Goal: Task Accomplishment & Management: Manage account settings

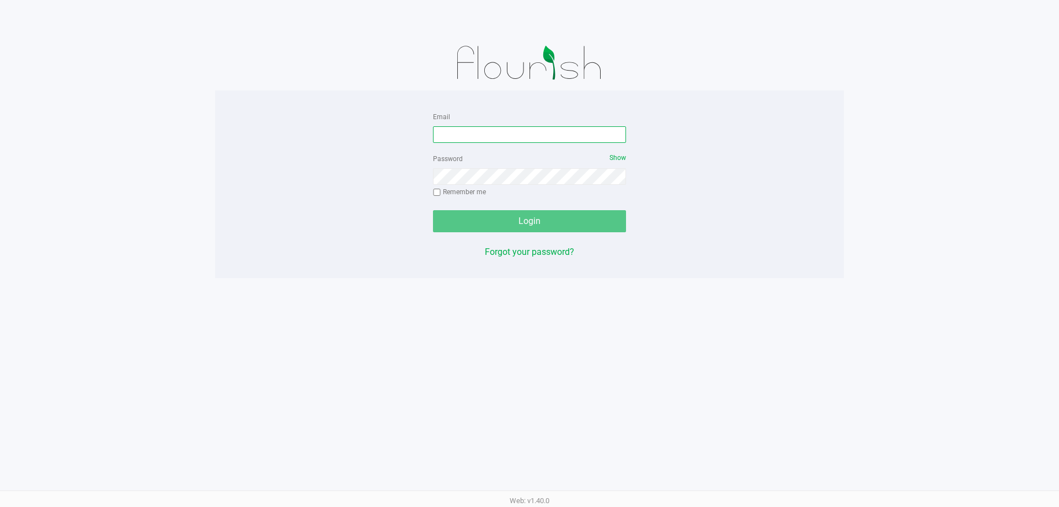
click at [462, 133] on input "Email" at bounding box center [529, 134] width 193 height 17
type input "F"
type input "[EMAIL_ADDRESS][DOMAIN_NAME]"
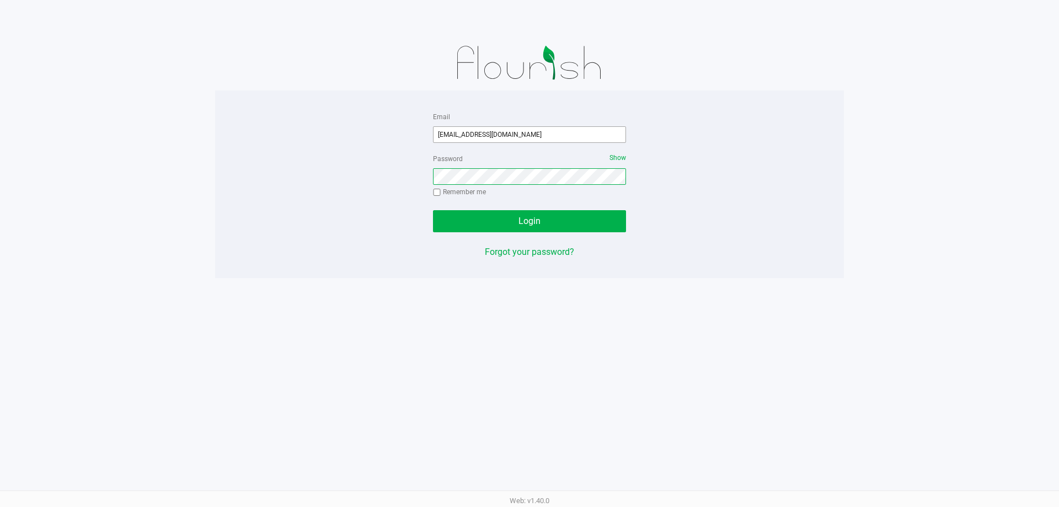
click at [433, 210] on button "Login" at bounding box center [529, 221] width 193 height 22
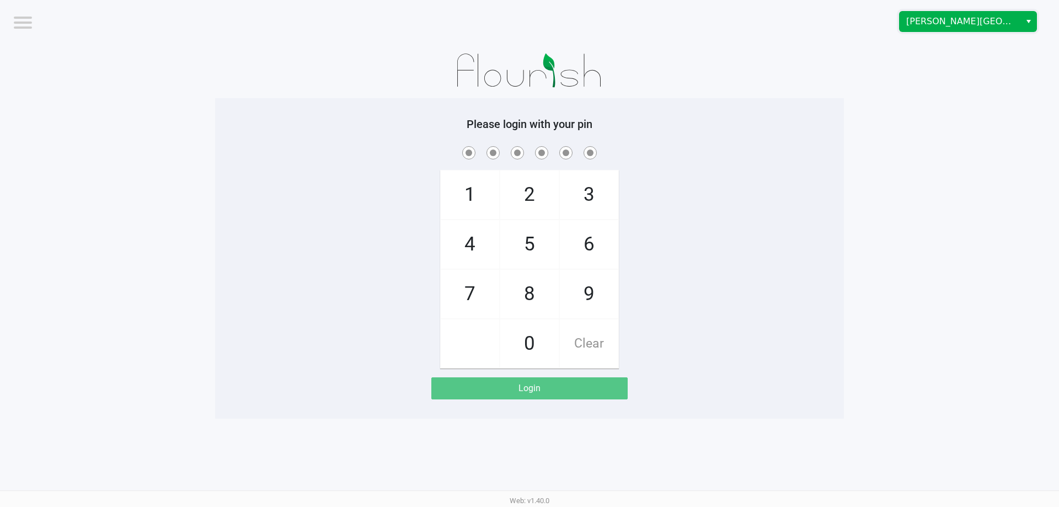
click at [939, 18] on span "[PERSON_NAME][GEOGRAPHIC_DATA]" at bounding box center [960, 21] width 108 height 13
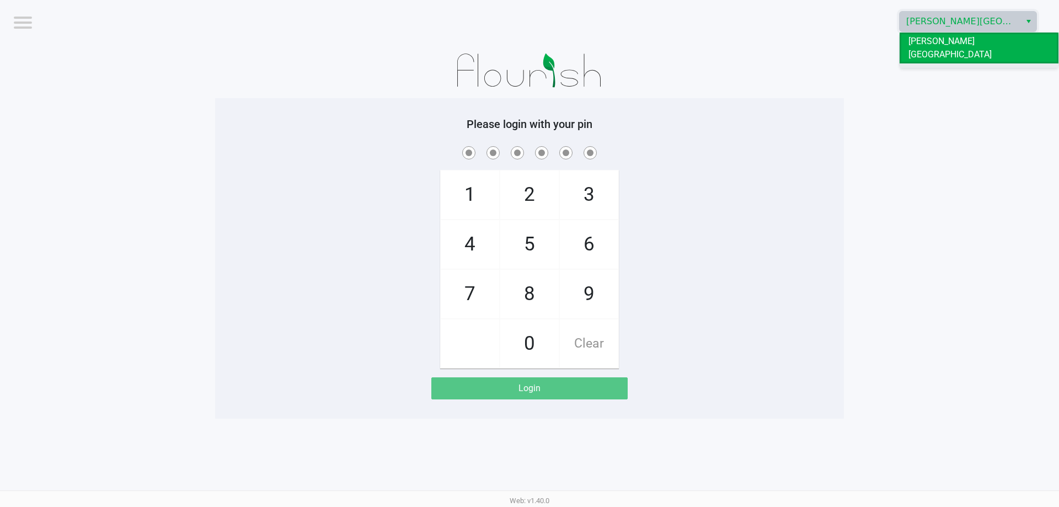
click at [925, 66] on span "[PERSON_NAME]" at bounding box center [941, 72] width 66 height 13
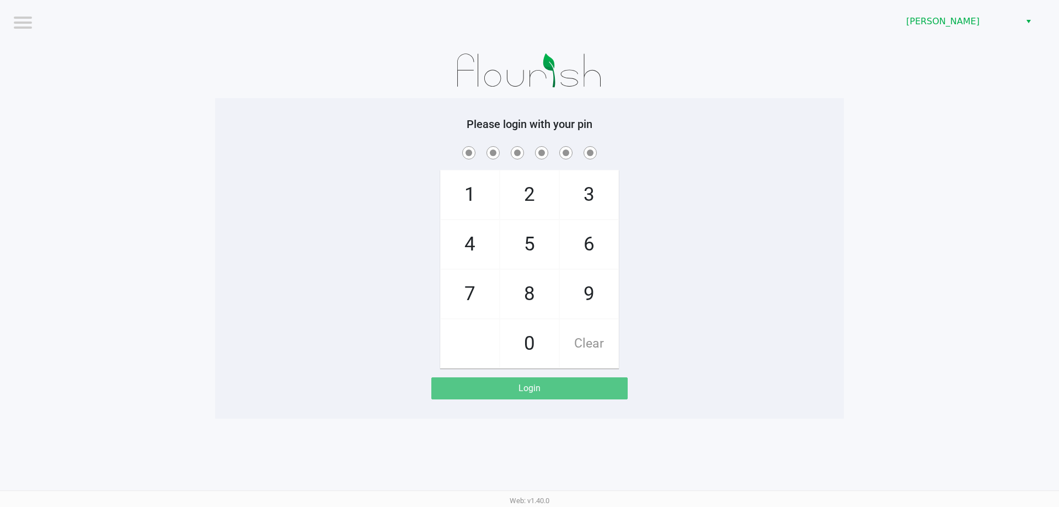
click at [689, 184] on div "1 4 7 2 5 8 0 3 6 9 Clear" at bounding box center [529, 256] width 629 height 224
checkbox input "true"
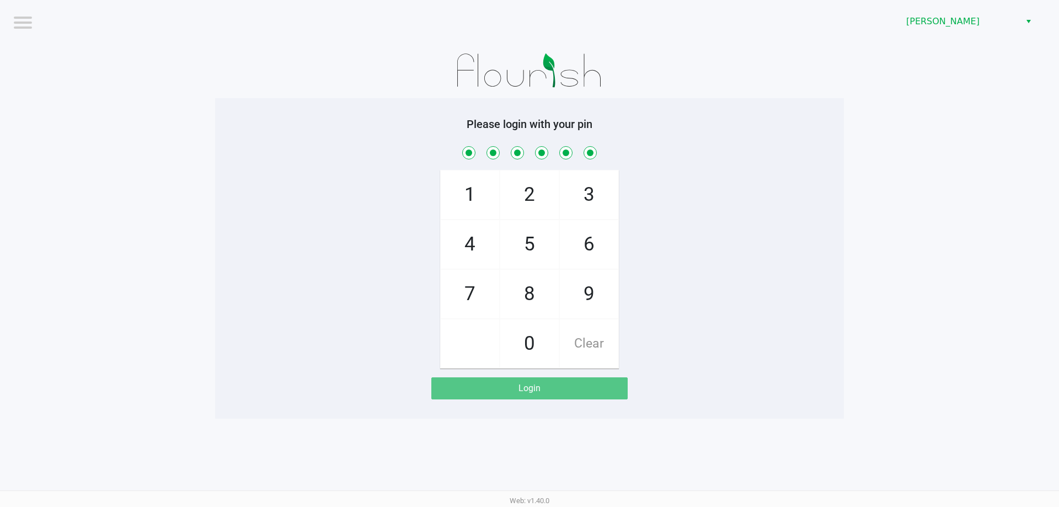
checkbox input "true"
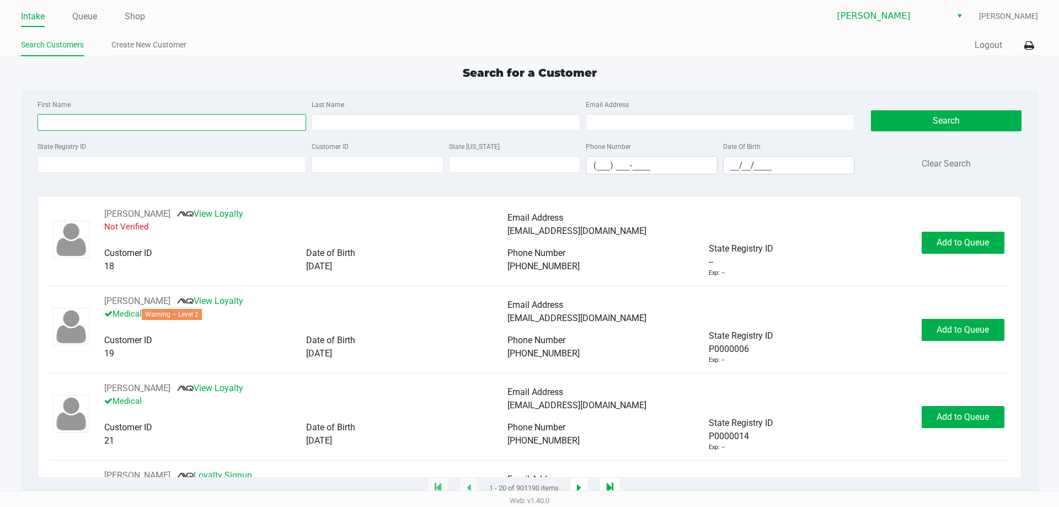
click at [142, 116] on input "First Name" at bounding box center [172, 122] width 269 height 17
type input "angelia"
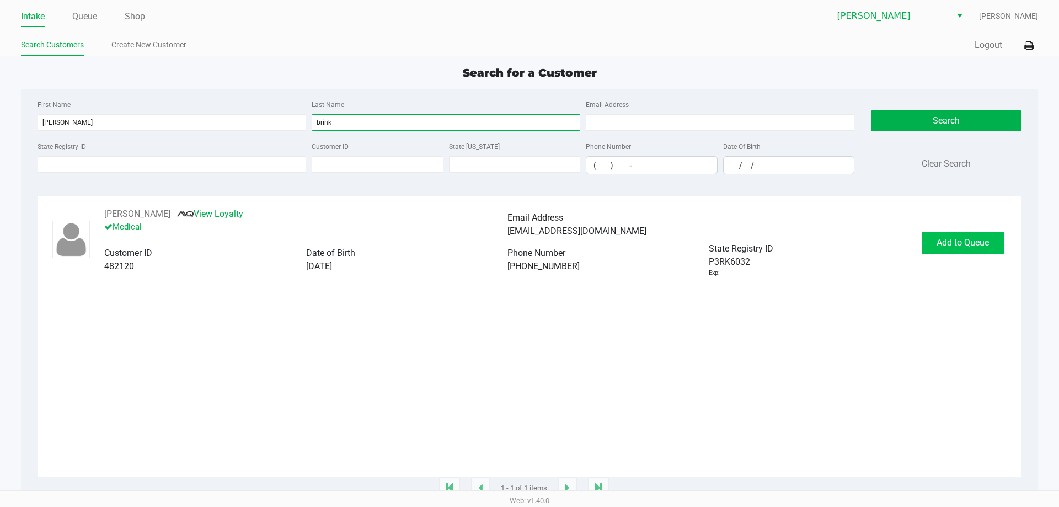
type input "brink"
click at [974, 239] on span "Add to Queue" at bounding box center [962, 242] width 52 height 10
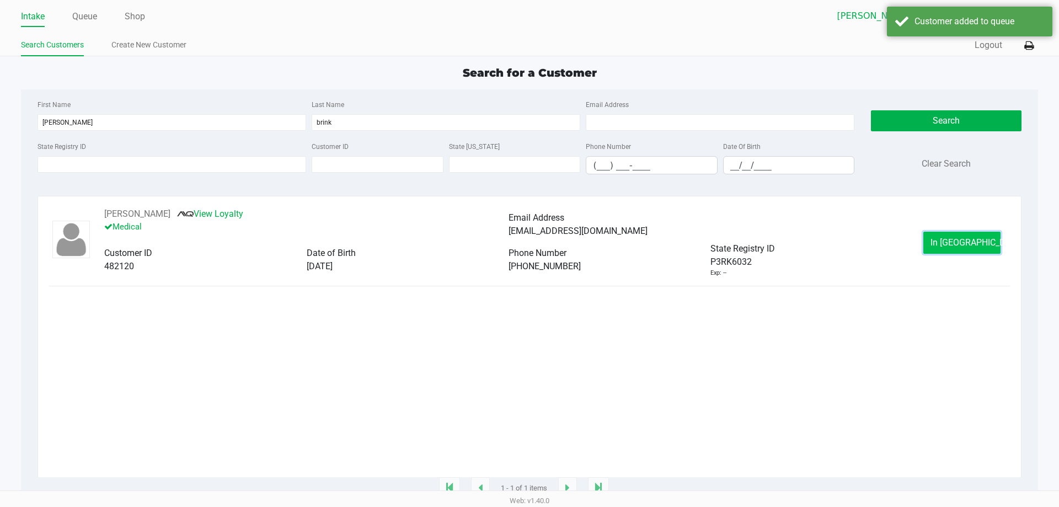
click at [966, 245] on span "In Queue" at bounding box center [976, 242] width 93 height 10
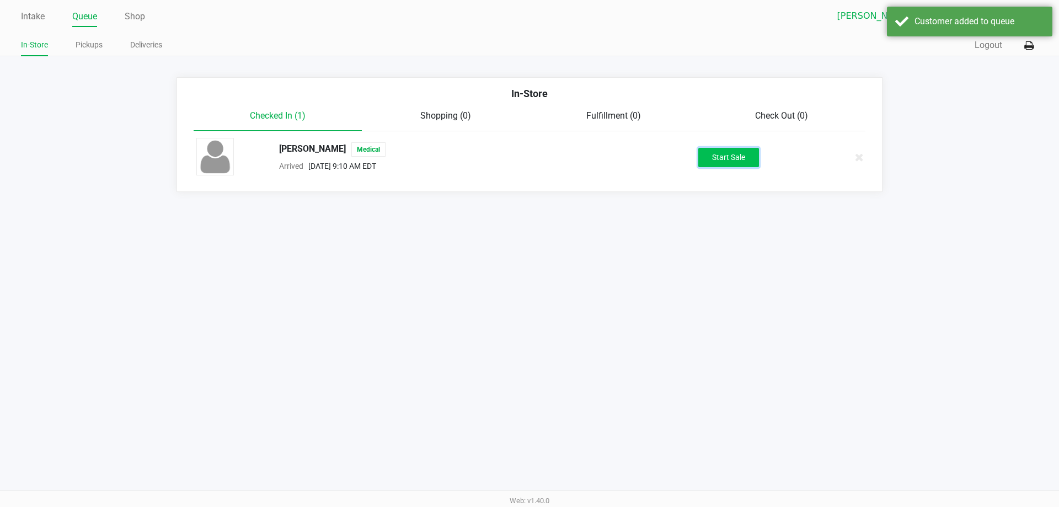
click at [735, 163] on button "Start Sale" at bounding box center [728, 157] width 61 height 19
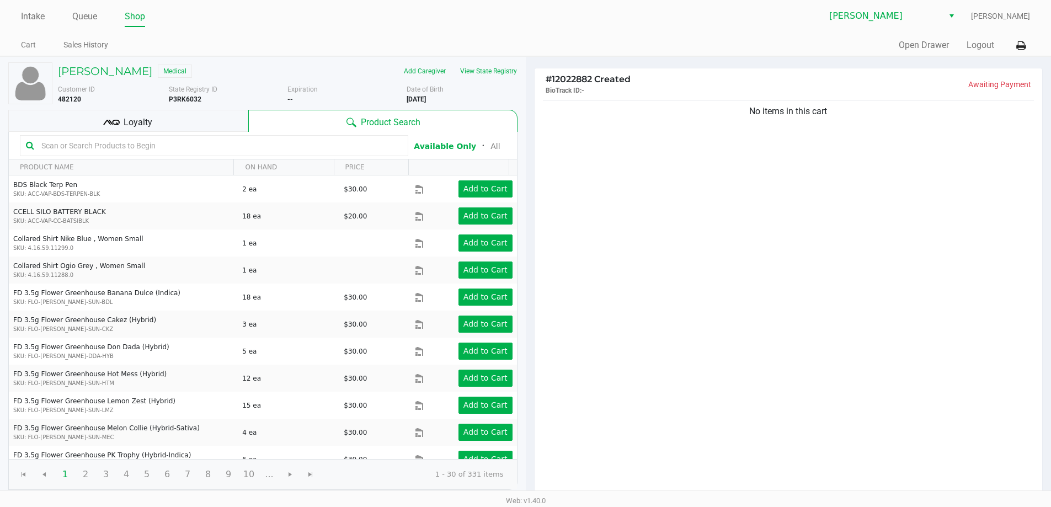
click at [542, 22] on div "Oviedo WC Felix Candelaria" at bounding box center [778, 16] width 504 height 21
click at [203, 136] on div at bounding box center [214, 145] width 388 height 21
click at [202, 142] on input "text" at bounding box center [219, 145] width 365 height 17
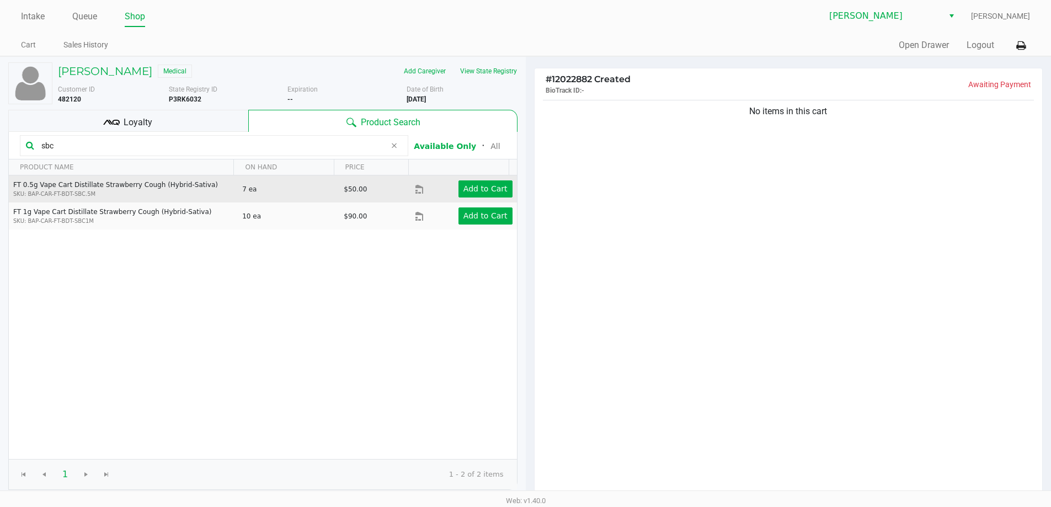
type input "sbc"
click at [468, 178] on td "Add to Cart" at bounding box center [465, 188] width 101 height 27
click at [476, 185] on app-button-loader "Add to Cart" at bounding box center [485, 188] width 44 height 9
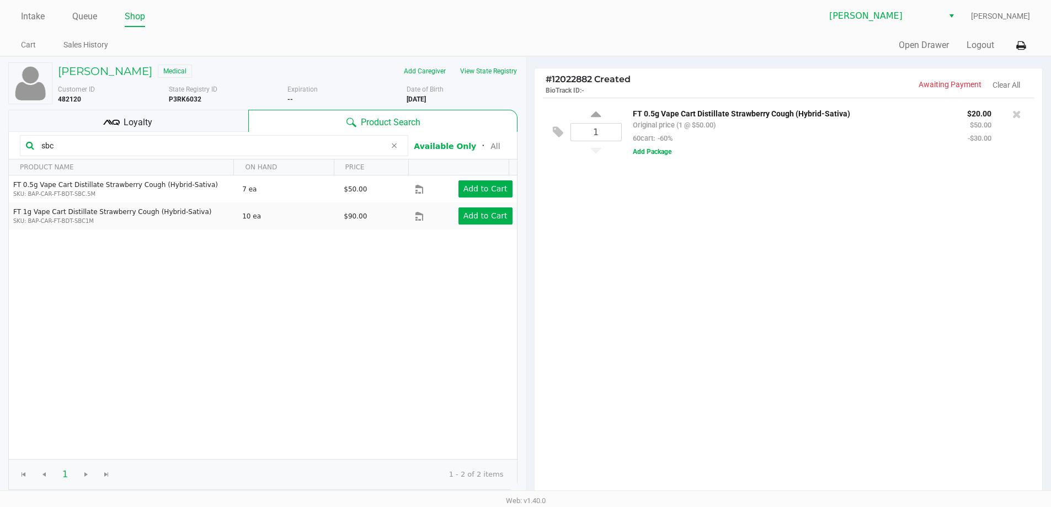
click at [747, 71] on div "# 12022882 Created BioTrack ID: - Awaiting Payment Clear All" at bounding box center [788, 82] width 508 height 29
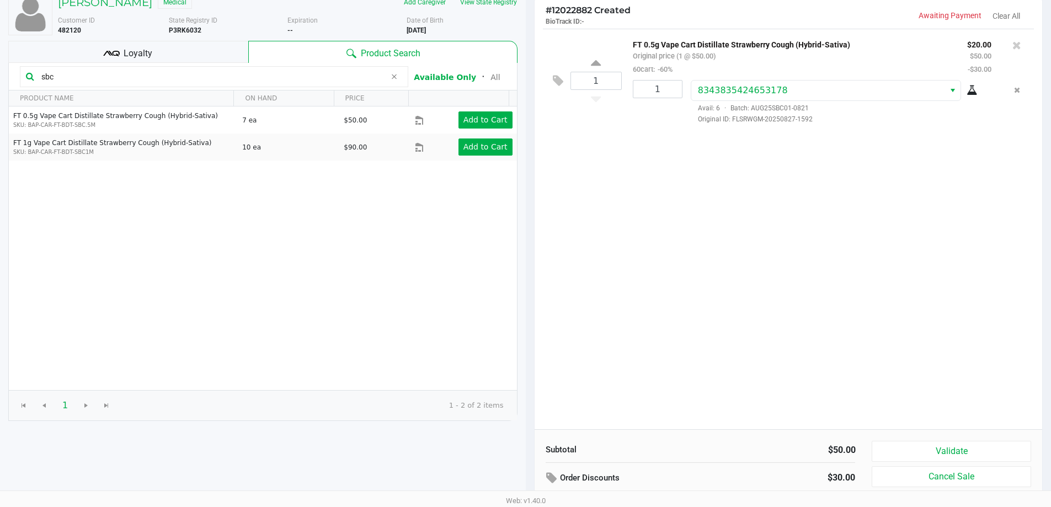
scroll to position [113, 0]
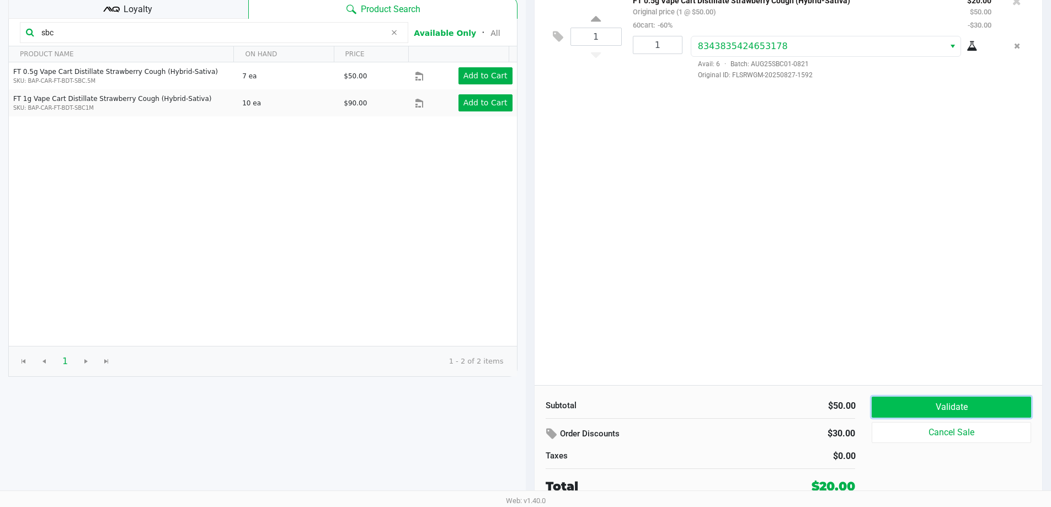
click at [939, 405] on button "Validate" at bounding box center [950, 407] width 159 height 21
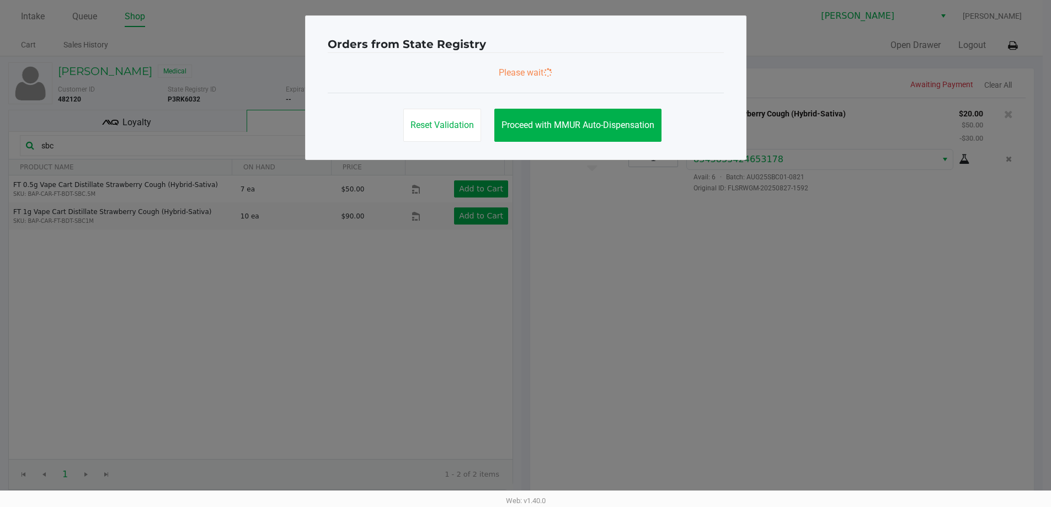
scroll to position [0, 0]
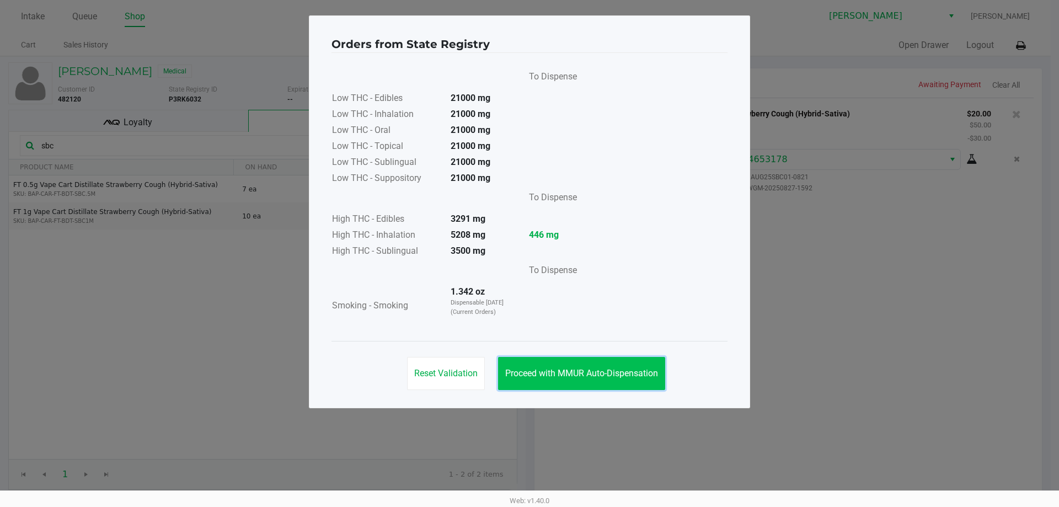
click at [581, 359] on button "Proceed with MMUR Auto-Dispensation" at bounding box center [581, 373] width 167 height 33
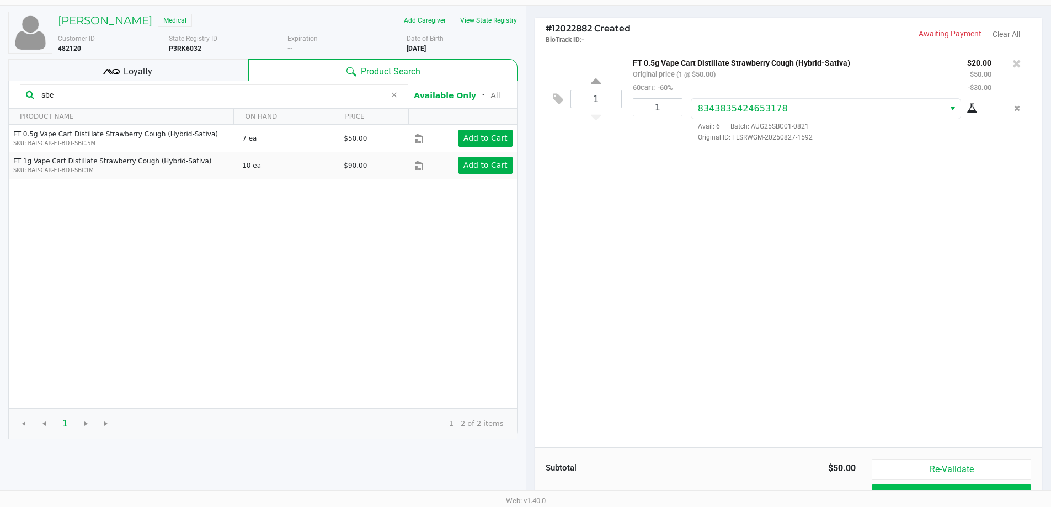
scroll to position [113, 0]
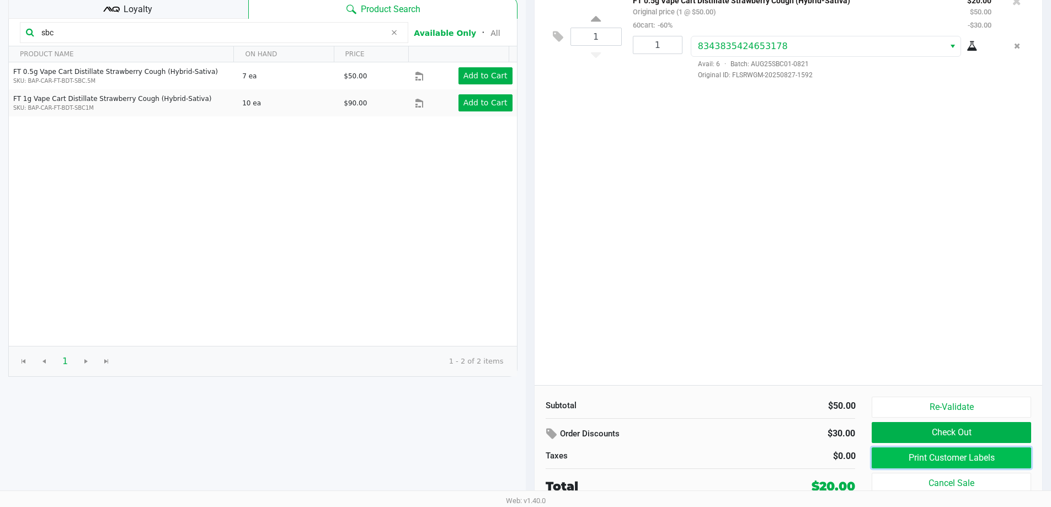
click at [888, 448] on button "Print Customer Labels" at bounding box center [950, 457] width 159 height 21
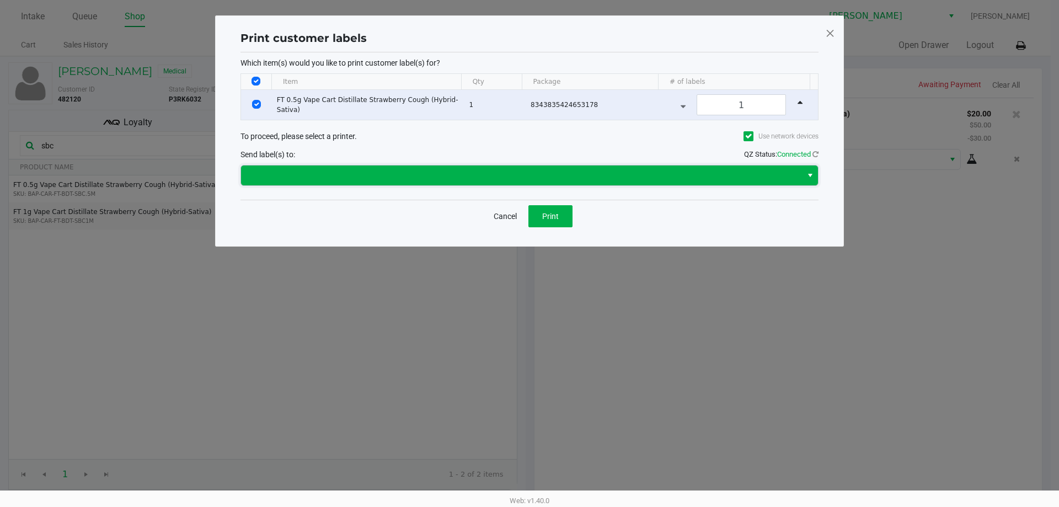
click at [411, 169] on span at bounding box center [522, 175] width 548 height 13
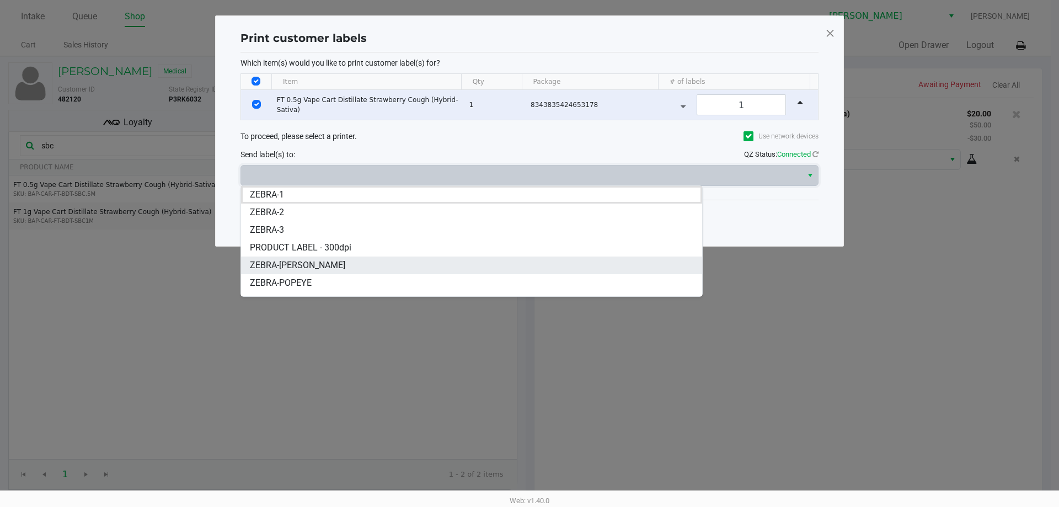
click at [292, 269] on span "ZEBRA-[PERSON_NAME]" at bounding box center [297, 265] width 95 height 13
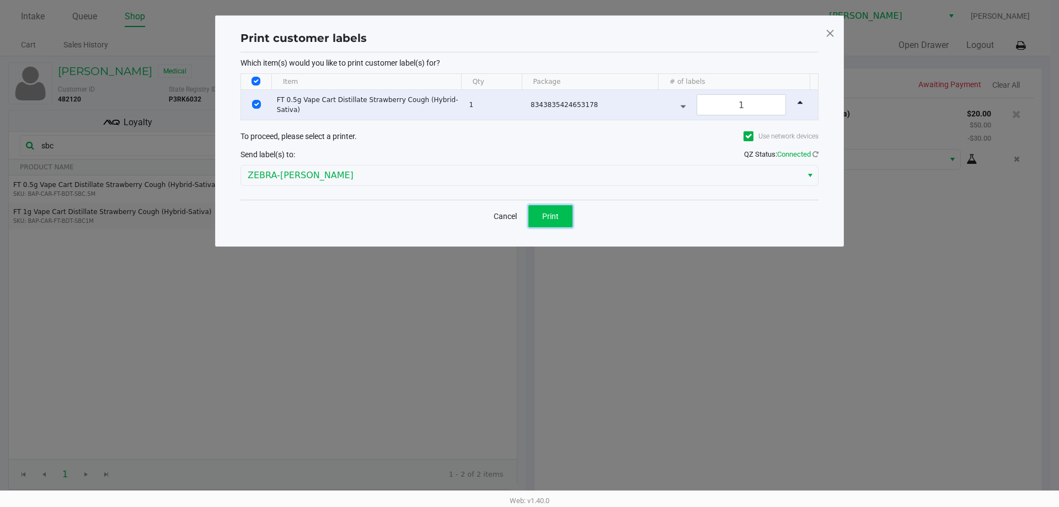
click at [550, 222] on button "Print" at bounding box center [550, 216] width 44 height 22
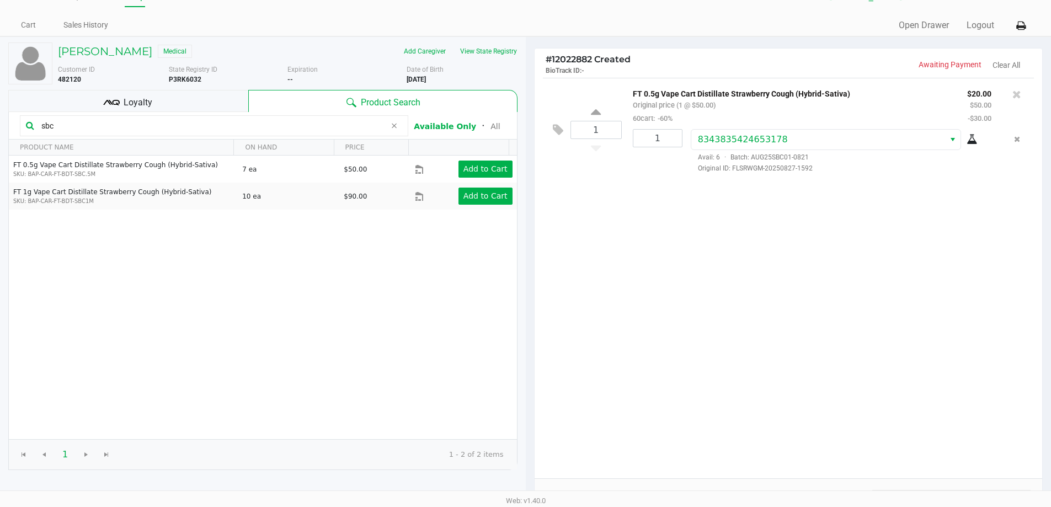
scroll to position [113, 0]
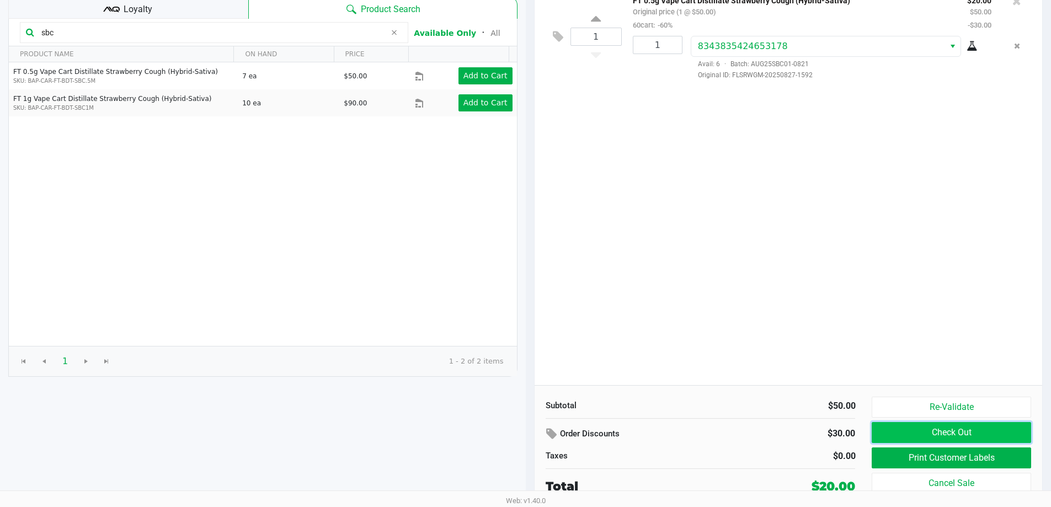
click at [920, 424] on button "Check Out" at bounding box center [950, 432] width 159 height 21
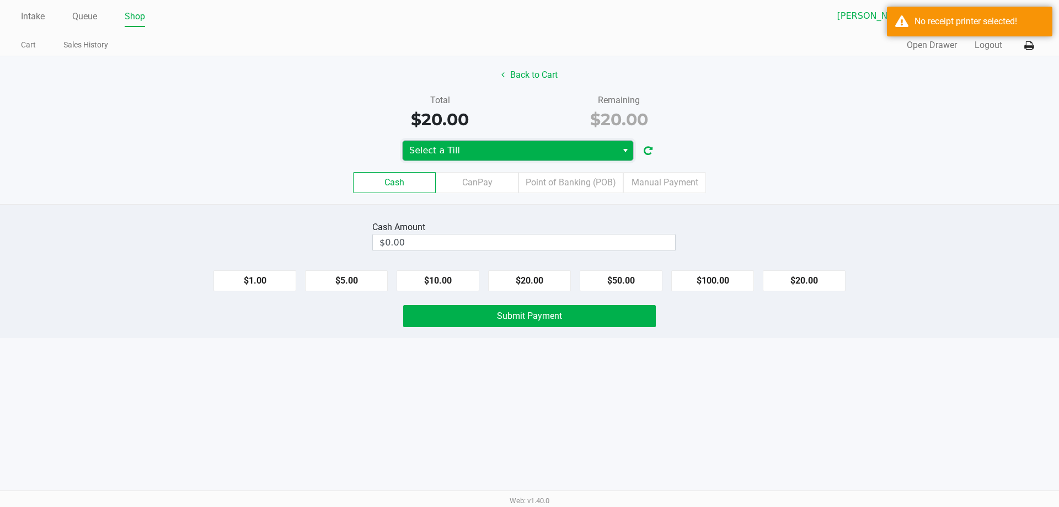
click at [454, 149] on span "Select a Till" at bounding box center [509, 150] width 201 height 13
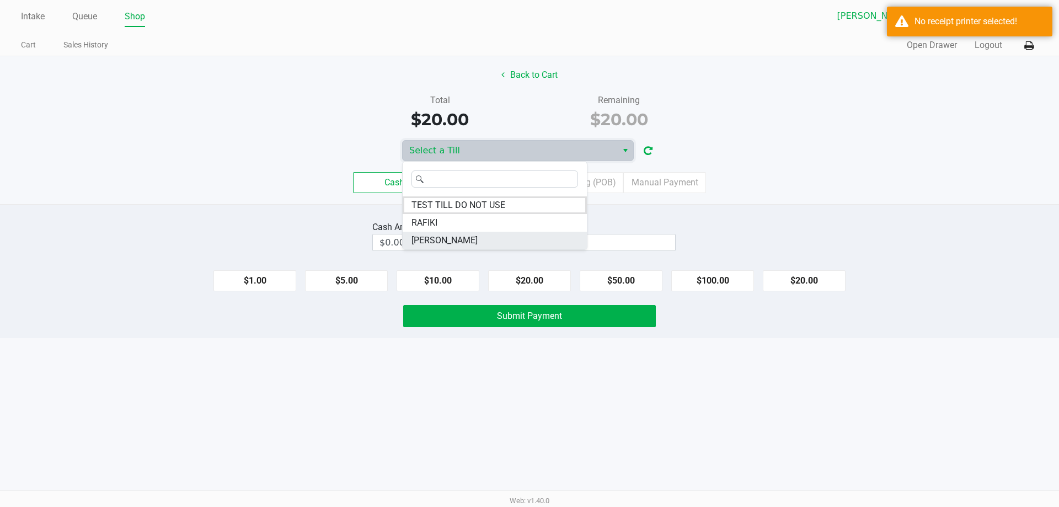
click at [418, 243] on span "[PERSON_NAME]" at bounding box center [444, 240] width 66 height 13
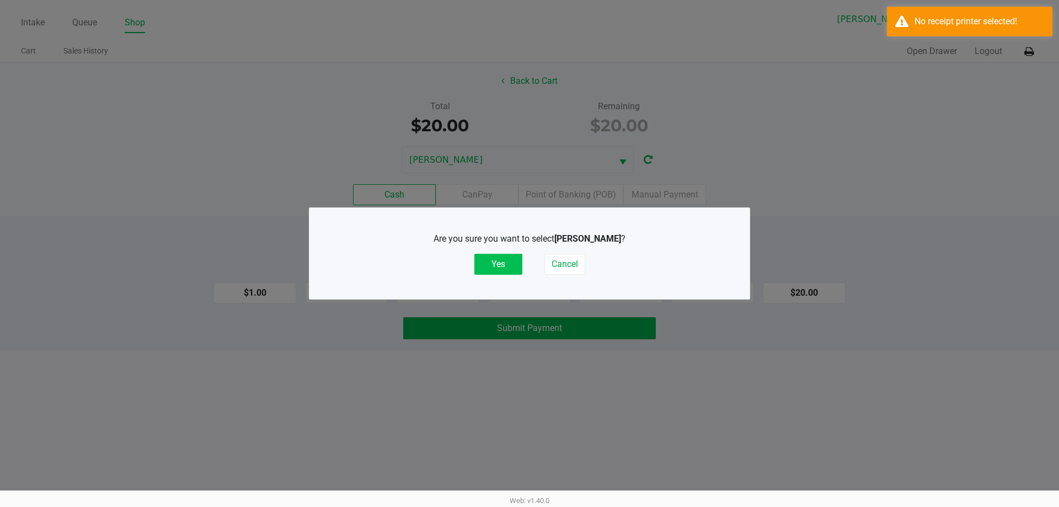
click at [495, 263] on button "Yes" at bounding box center [498, 264] width 48 height 21
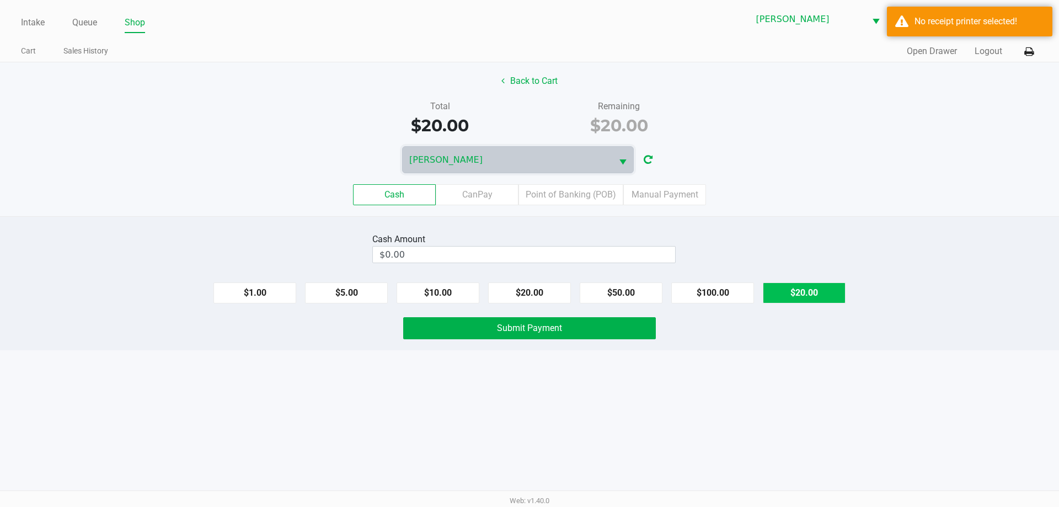
click at [830, 287] on button "$20.00" at bounding box center [804, 292] width 83 height 21
type input "$20.00"
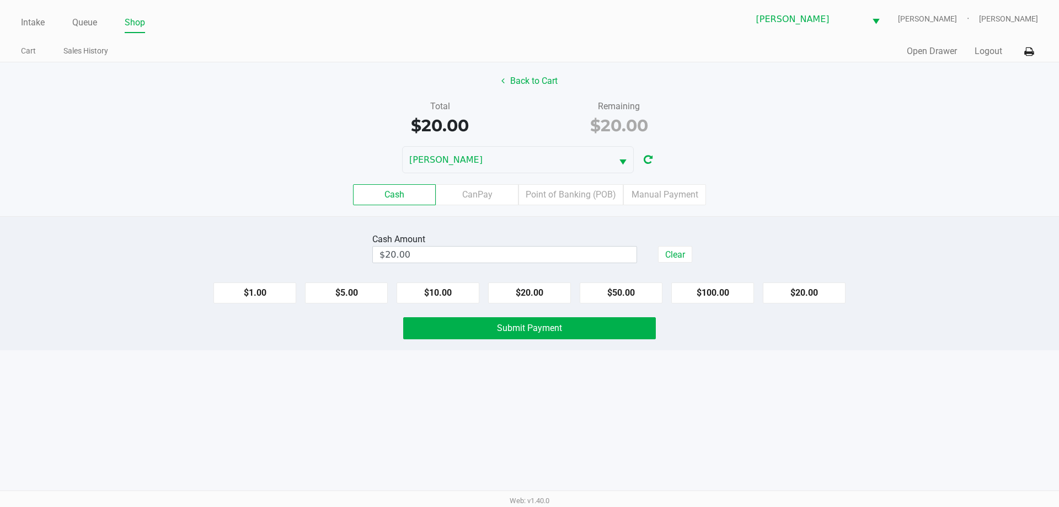
click at [1044, 51] on div "Intake Queue Shop Oviedo WC PETE Felix Candelaria Cart Sales History Quick Sale…" at bounding box center [529, 31] width 1059 height 62
click at [1034, 56] on button at bounding box center [1029, 51] width 18 height 20
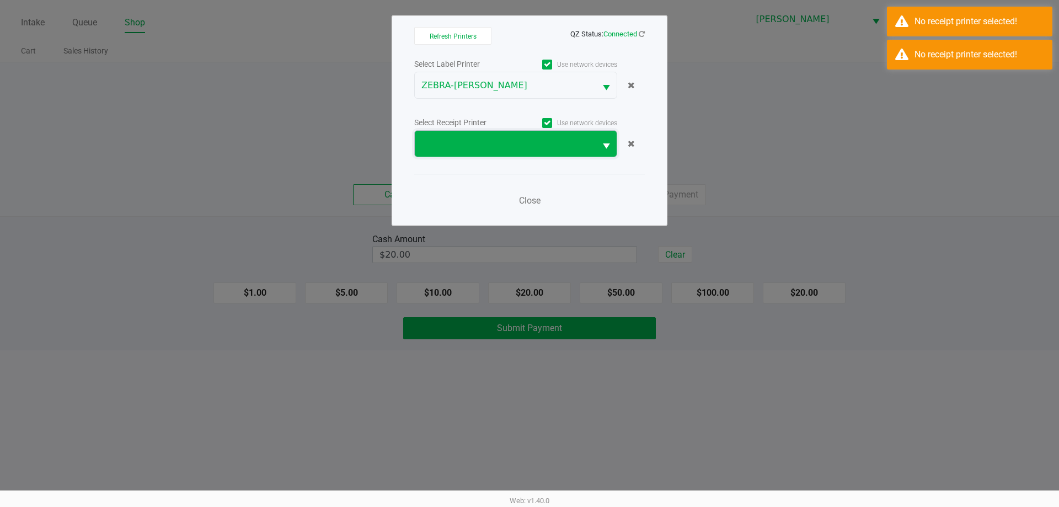
click at [487, 146] on span at bounding box center [505, 143] width 168 height 13
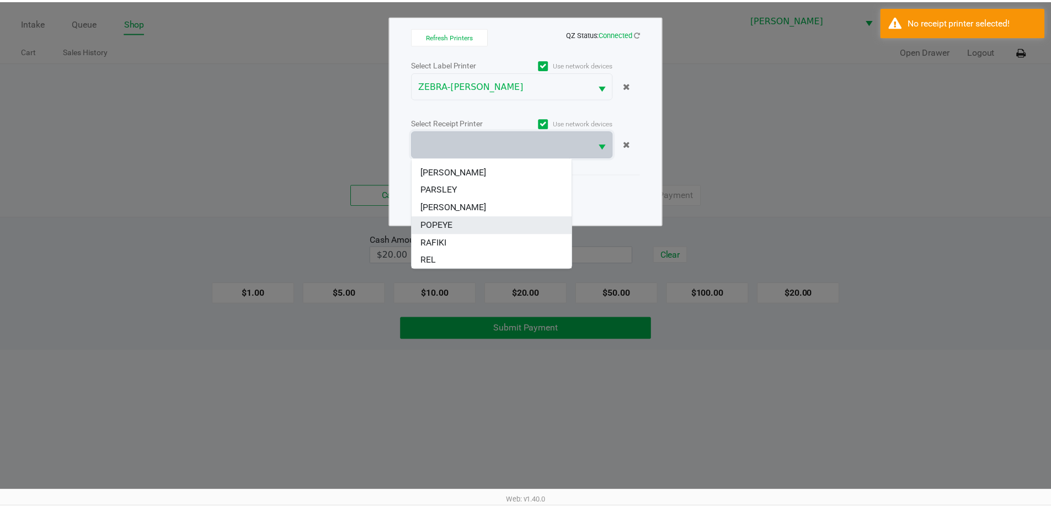
scroll to position [66, 0]
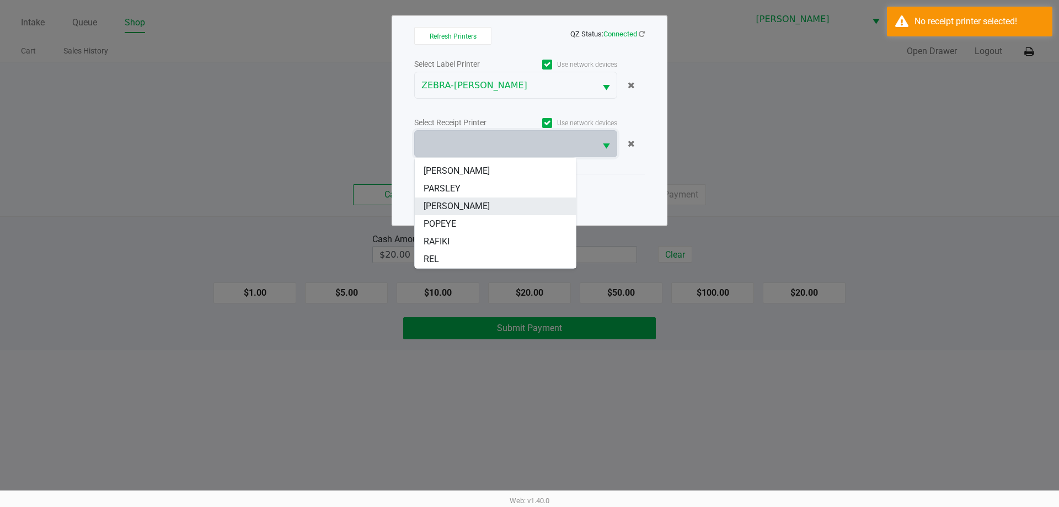
click at [430, 197] on li "[PERSON_NAME]" at bounding box center [495, 206] width 161 height 18
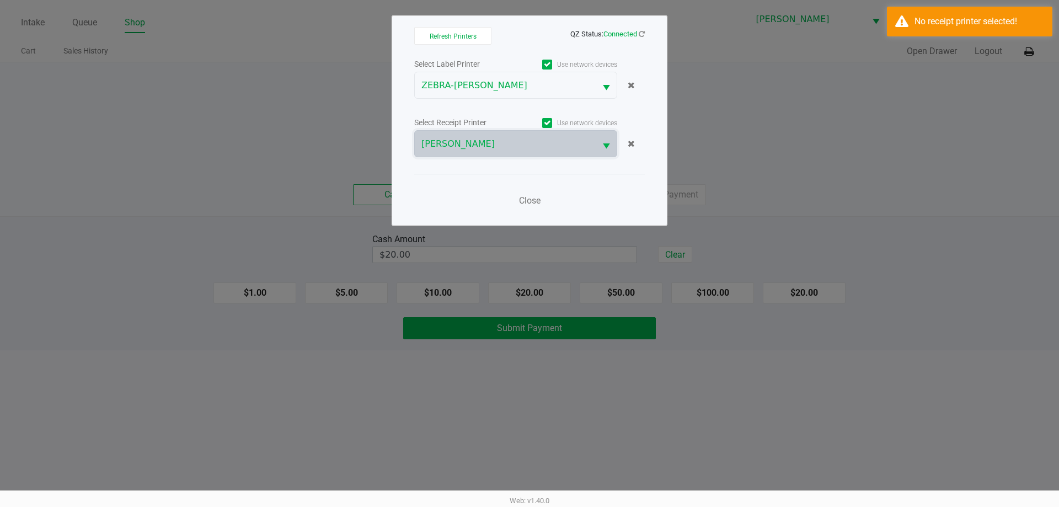
click at [528, 213] on div "Close" at bounding box center [529, 194] width 231 height 40
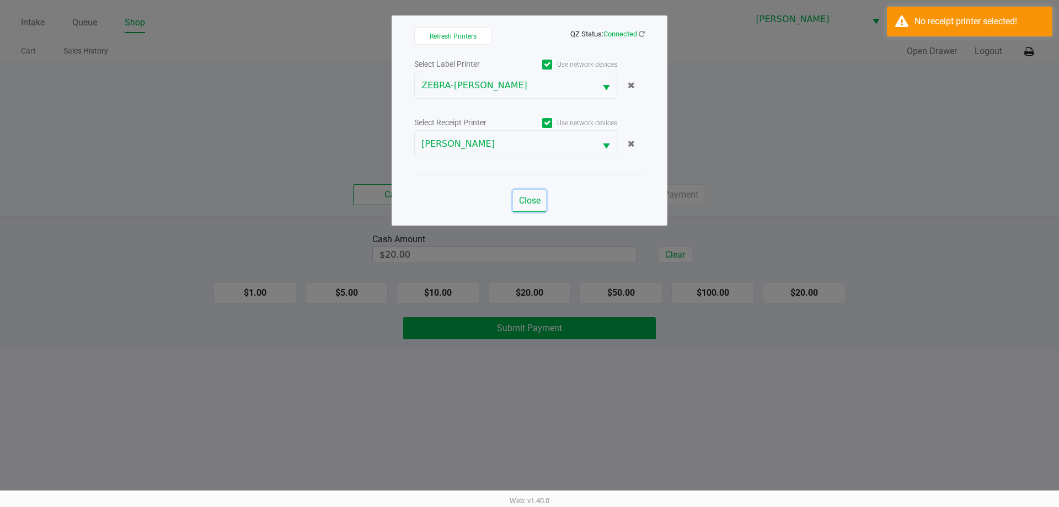
click at [529, 203] on span "Close" at bounding box center [530, 200] width 22 height 10
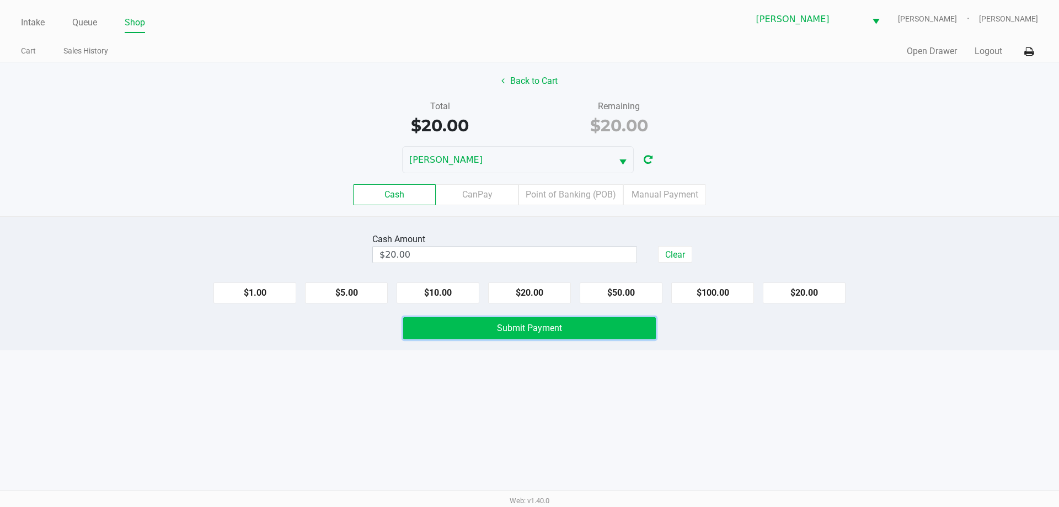
click at [507, 321] on button "Submit Payment" at bounding box center [529, 328] width 253 height 22
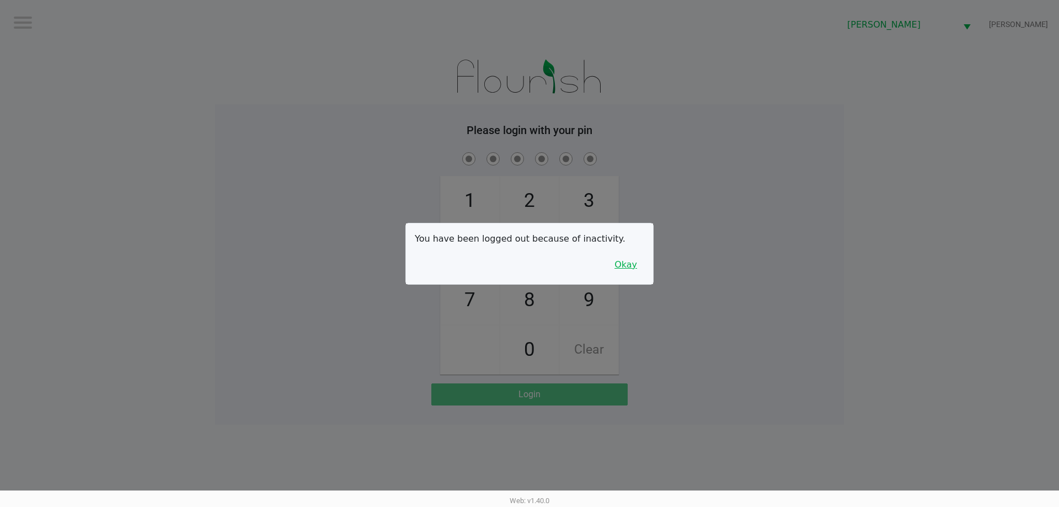
click at [635, 254] on button "Okay" at bounding box center [625, 264] width 37 height 21
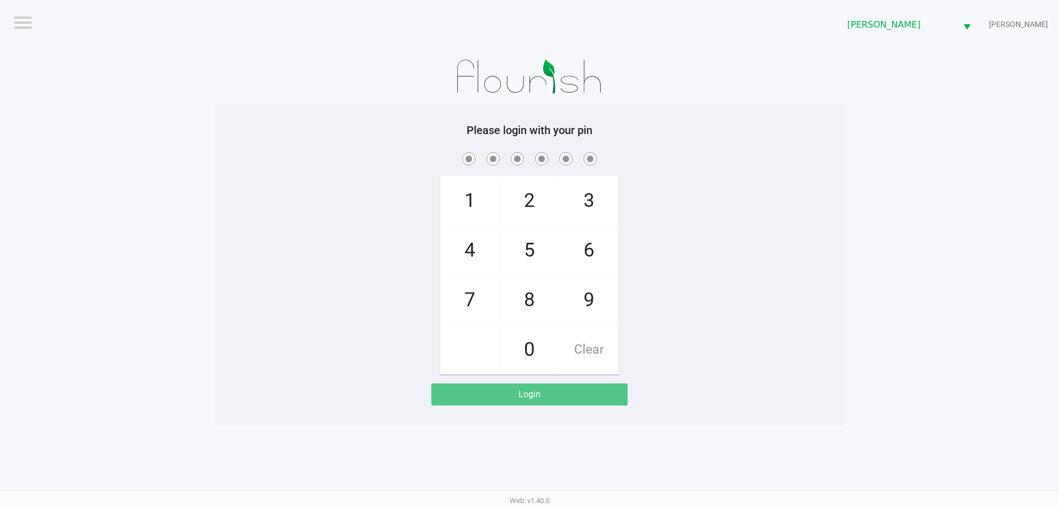
click at [340, 258] on div "1 4 7 2 5 8 0 3 6 9 Clear" at bounding box center [529, 262] width 629 height 224
checkbox input "true"
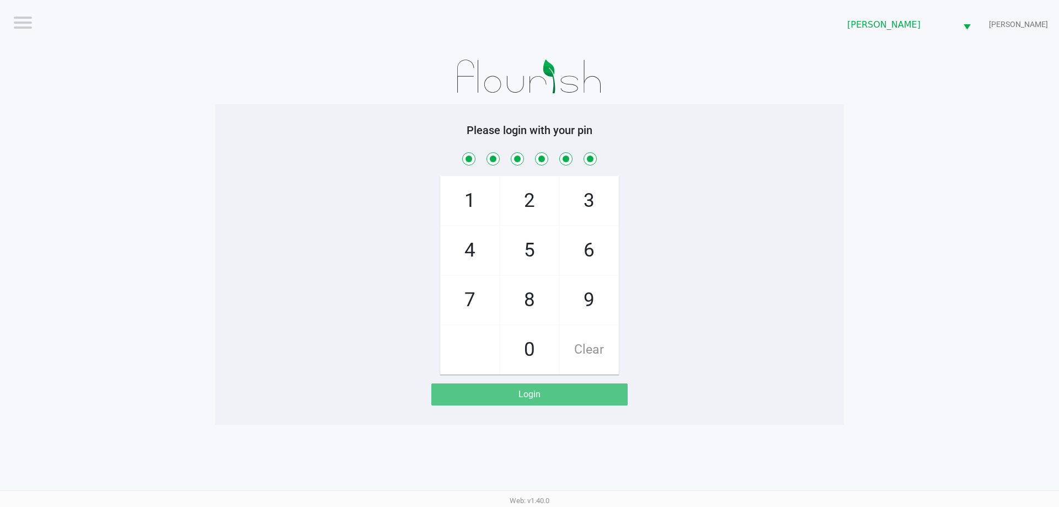
checkbox input "true"
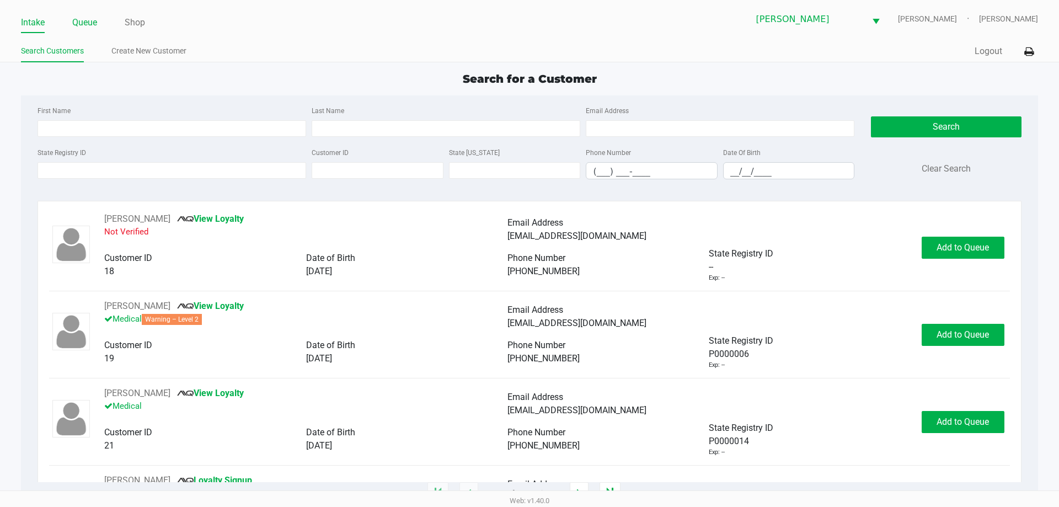
click at [83, 29] on link "Queue" at bounding box center [84, 22] width 25 height 15
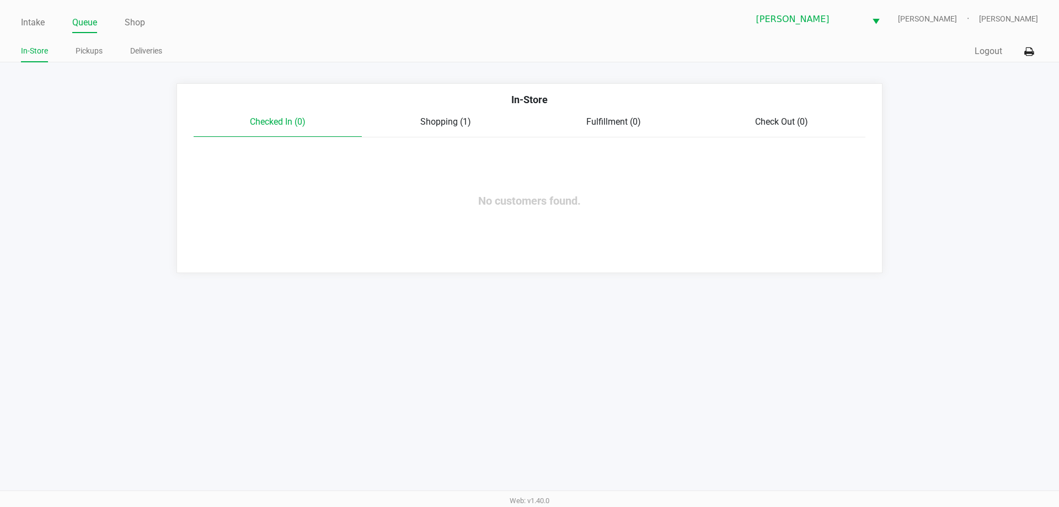
drag, startPoint x: 85, startPoint y: 49, endPoint x: 114, endPoint y: 82, distance: 43.8
click at [84, 62] on li "Pickups" at bounding box center [89, 52] width 27 height 19
click at [90, 57] on link "Pickups" at bounding box center [89, 51] width 27 height 14
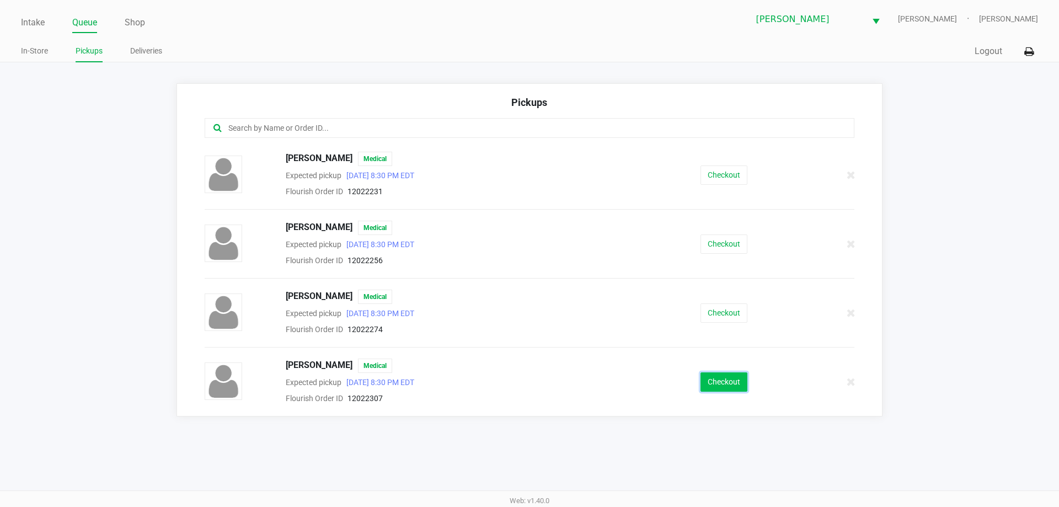
click at [726, 389] on button "Checkout" at bounding box center [723, 381] width 47 height 19
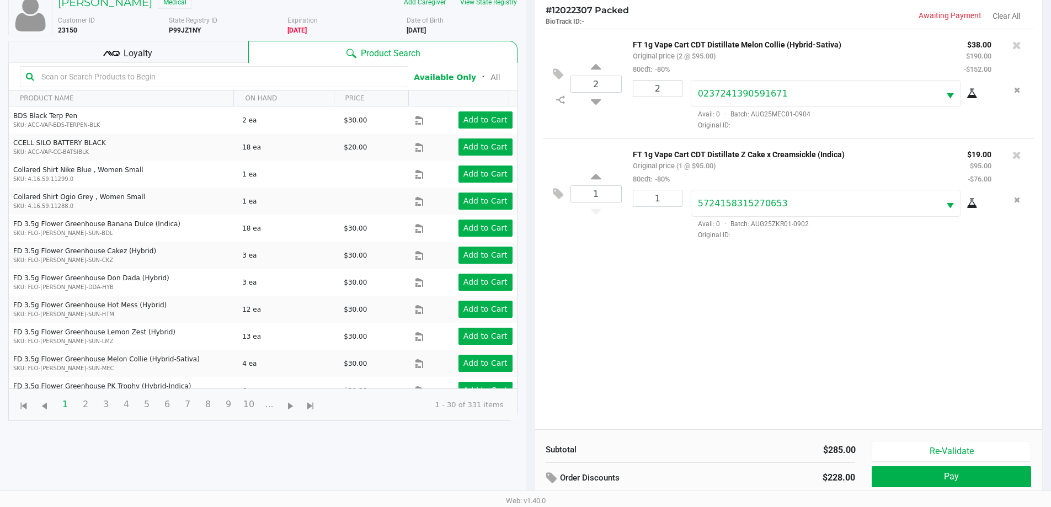
scroll to position [119, 0]
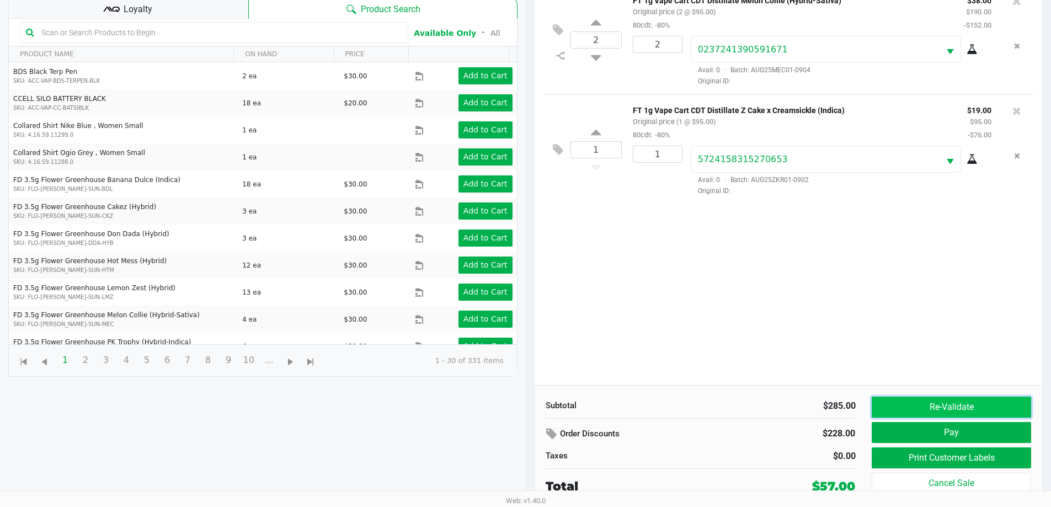
click at [940, 398] on button "Re-Validate" at bounding box center [950, 407] width 159 height 21
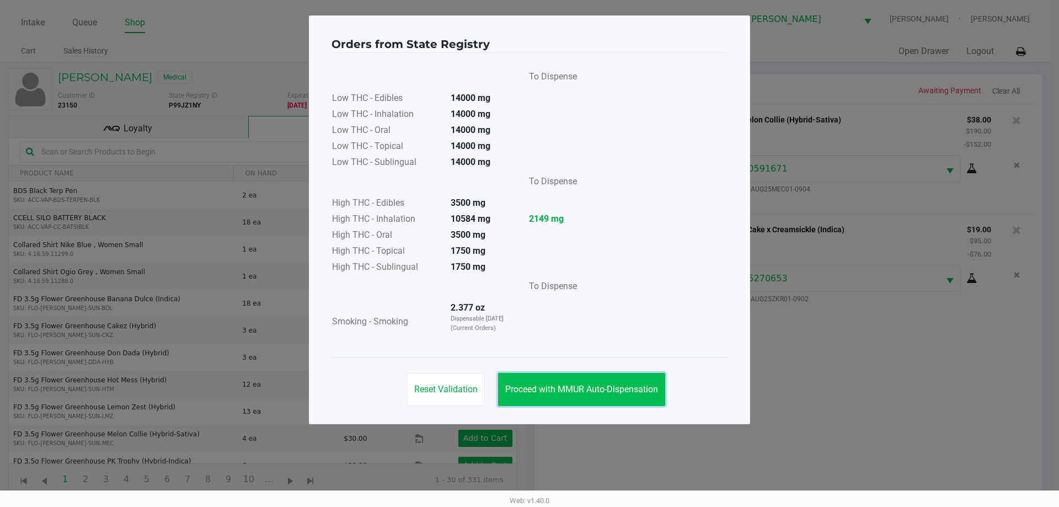
click at [531, 384] on span "Proceed with MMUR Auto-Dispensation" at bounding box center [581, 389] width 153 height 10
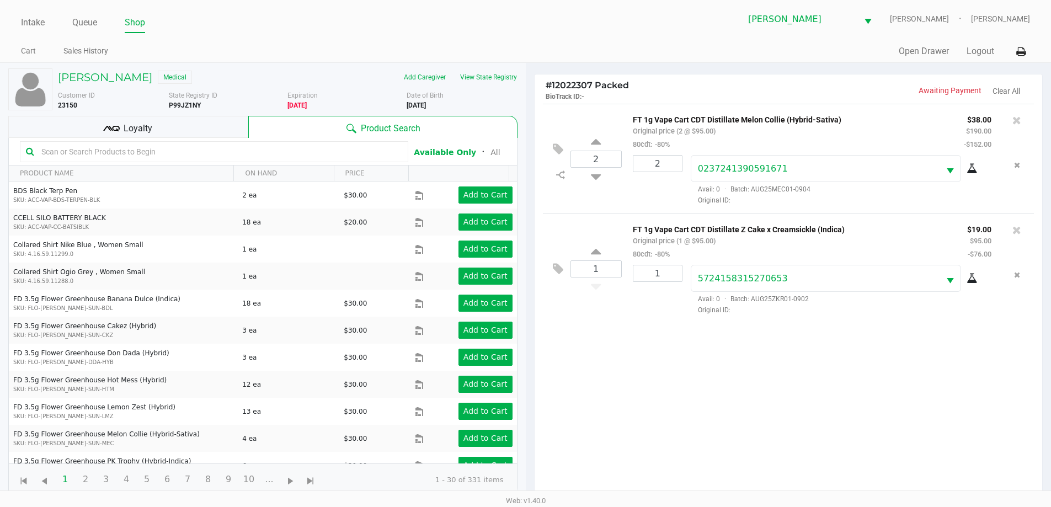
click at [164, 128] on div "Loyalty" at bounding box center [128, 127] width 240 height 22
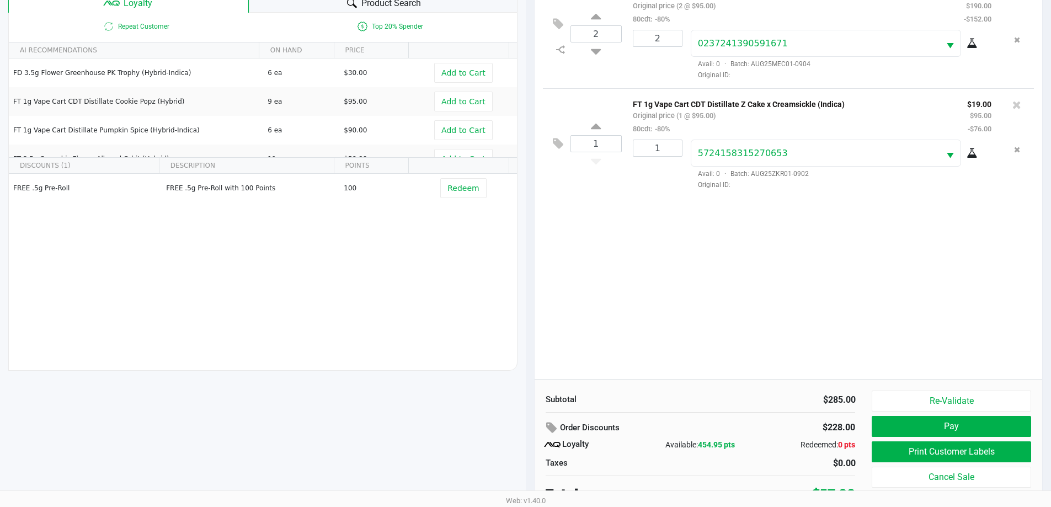
scroll to position [132, 0]
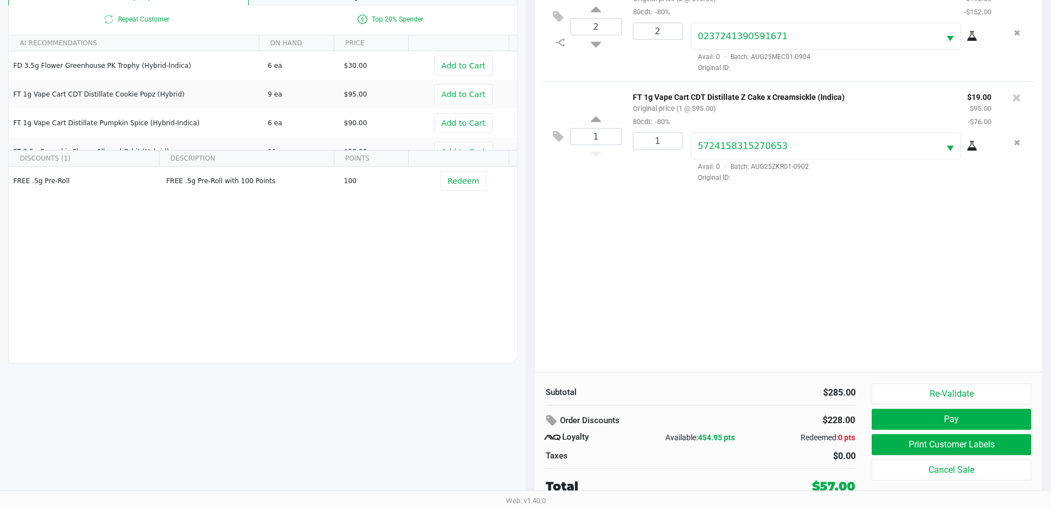
click at [907, 383] on div "Subtotal $285.00 Order Discounts $228.00 Loyalty Available: 454.95 pts Redeemed…" at bounding box center [788, 439] width 508 height 135
click at [947, 396] on button "Re-Validate" at bounding box center [950, 393] width 159 height 21
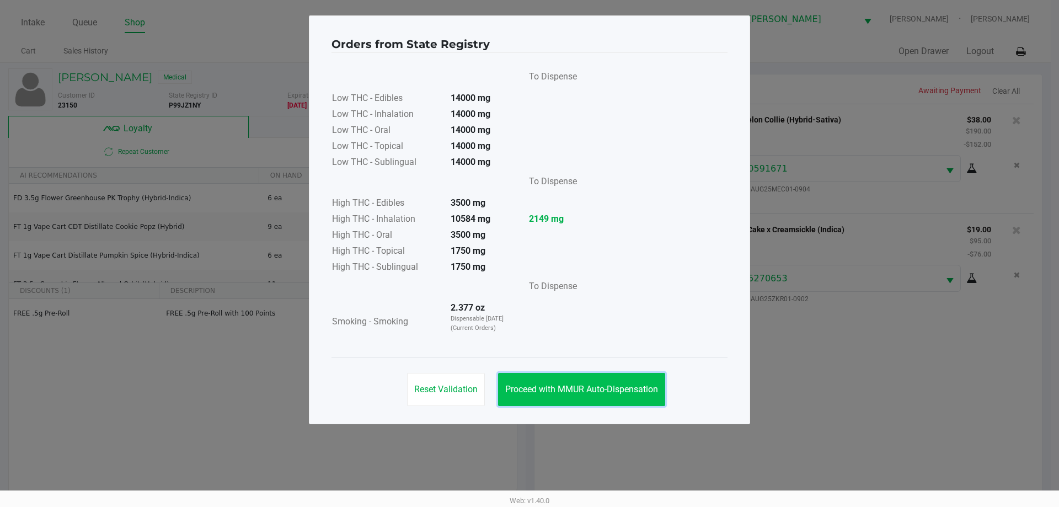
click at [580, 385] on span "Proceed with MMUR Auto-Dispensation" at bounding box center [581, 389] width 153 height 10
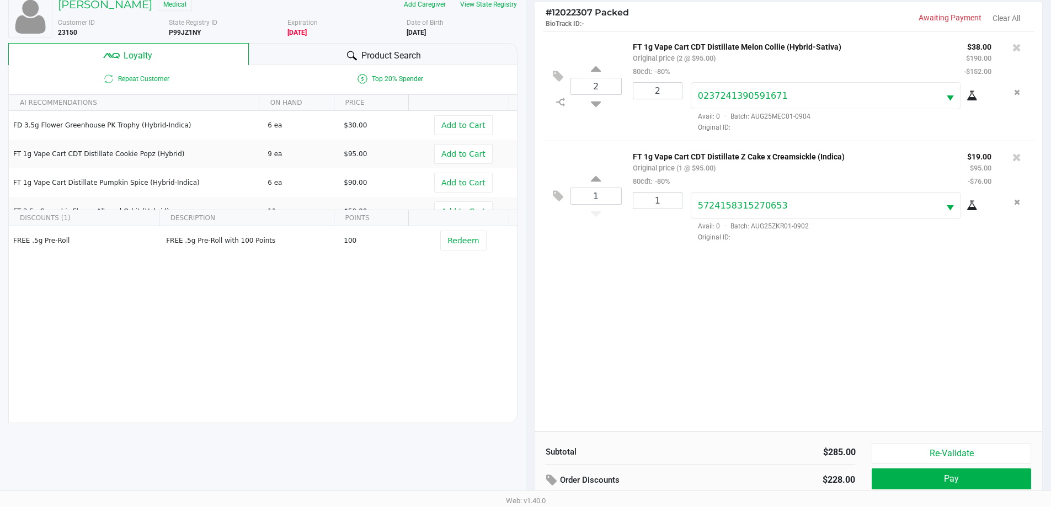
scroll to position [132, 0]
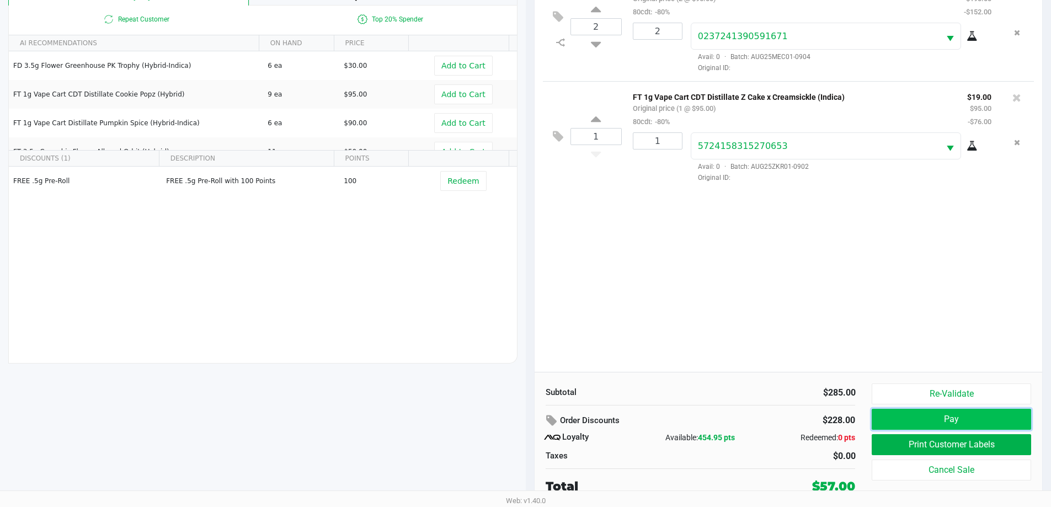
click at [881, 418] on button "Pay" at bounding box center [950, 419] width 159 height 21
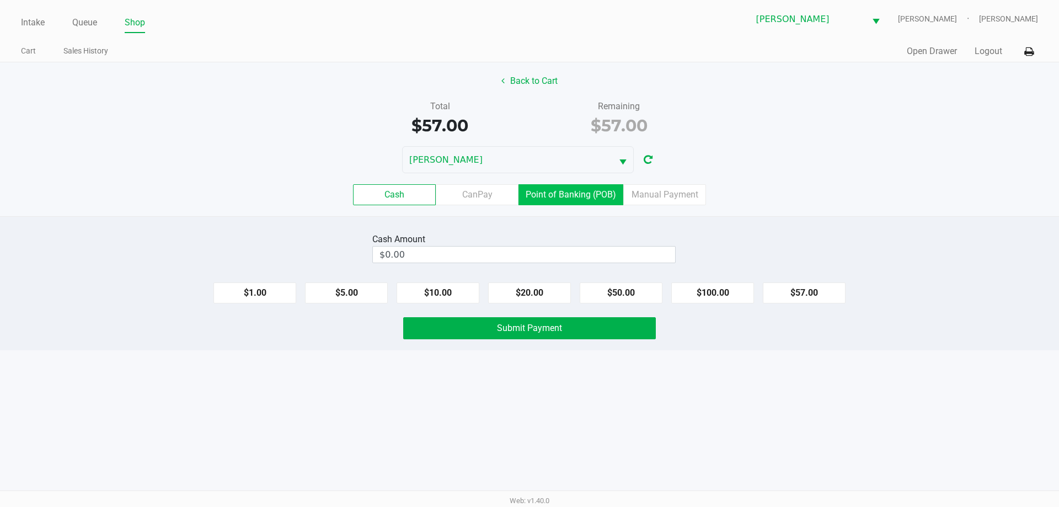
click at [582, 193] on label "Point of Banking (POB)" at bounding box center [570, 194] width 105 height 21
click at [0, 0] on 7 "Point of Banking (POB)" at bounding box center [0, 0] width 0 height 0
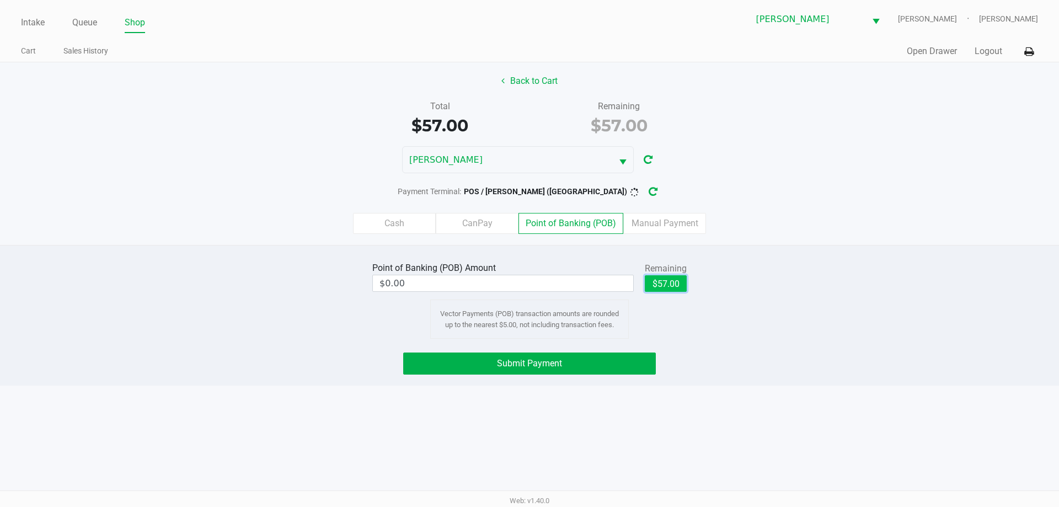
click at [666, 282] on button "$57.00" at bounding box center [666, 283] width 42 height 17
type input "$57.00"
click at [593, 360] on button "Submit Payment" at bounding box center [529, 363] width 253 height 22
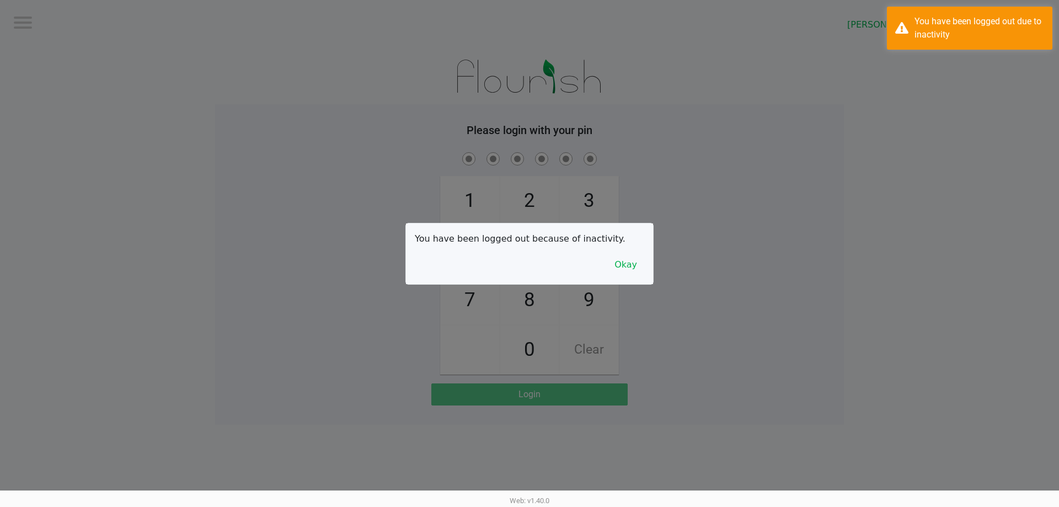
click at [731, 135] on div at bounding box center [529, 253] width 1059 height 507
click at [628, 261] on button "Okay" at bounding box center [625, 264] width 37 height 21
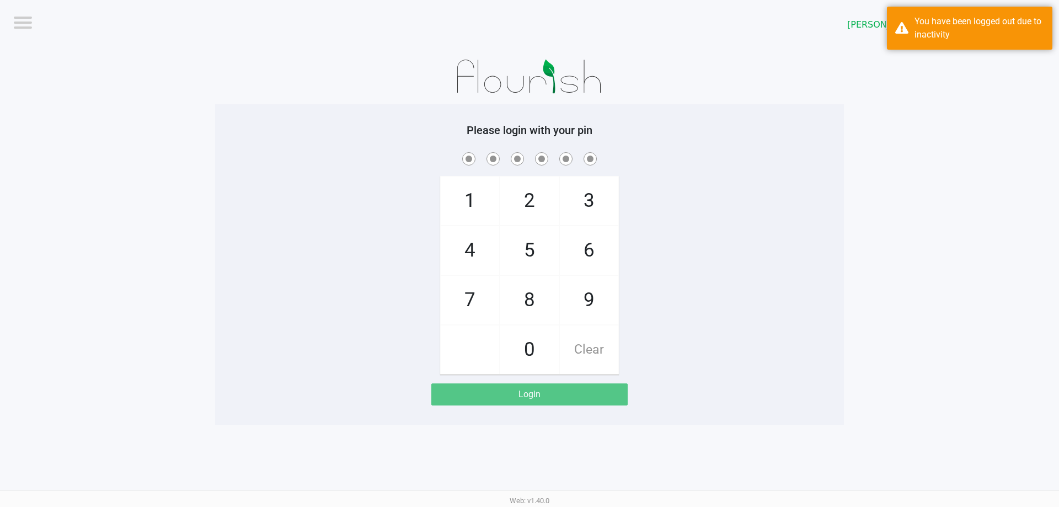
click at [701, 259] on div "1 4 7 2 5 8 0 3 6 9 Clear" at bounding box center [529, 262] width 629 height 224
checkbox input "true"
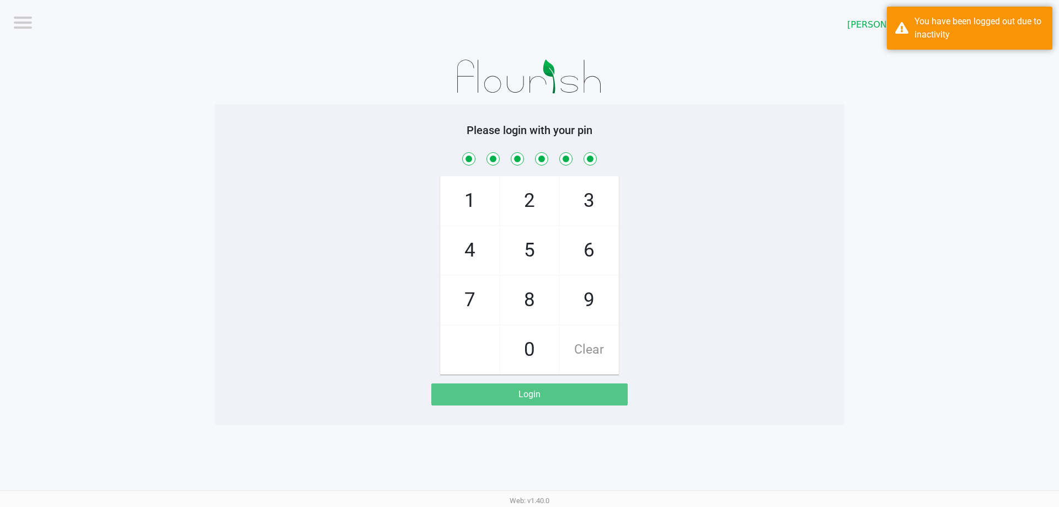
checkbox input "true"
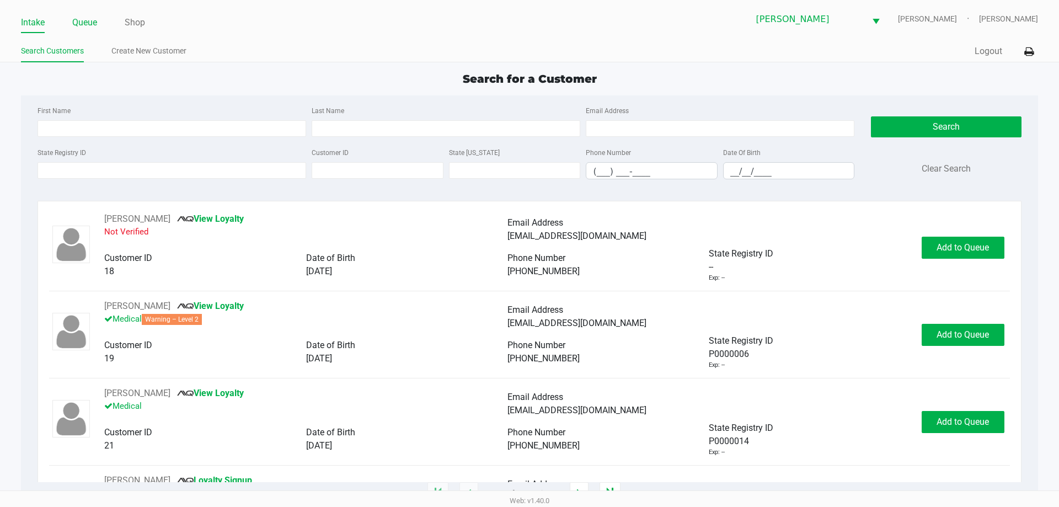
click at [74, 22] on link "Queue" at bounding box center [84, 22] width 25 height 15
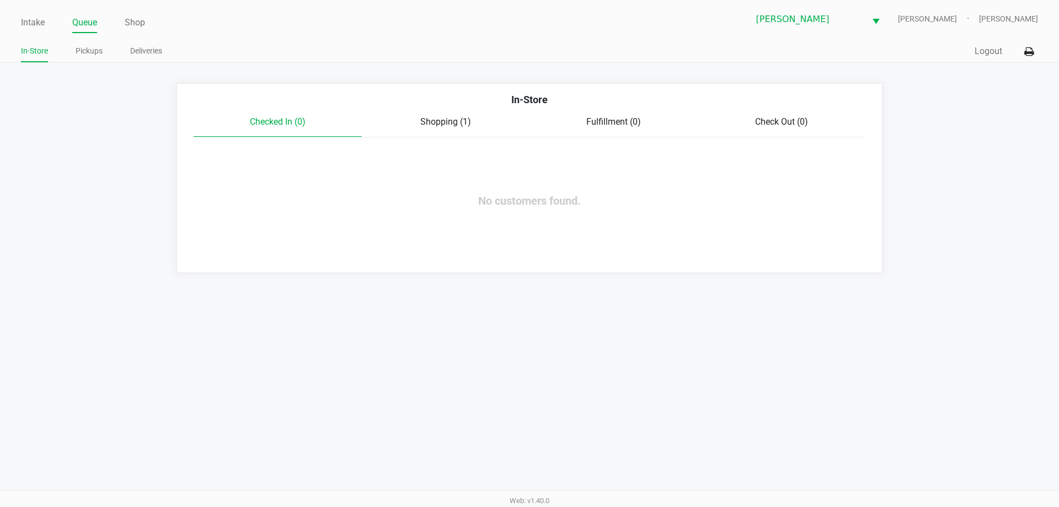
click at [435, 126] on span "Shopping (1)" at bounding box center [445, 121] width 51 height 10
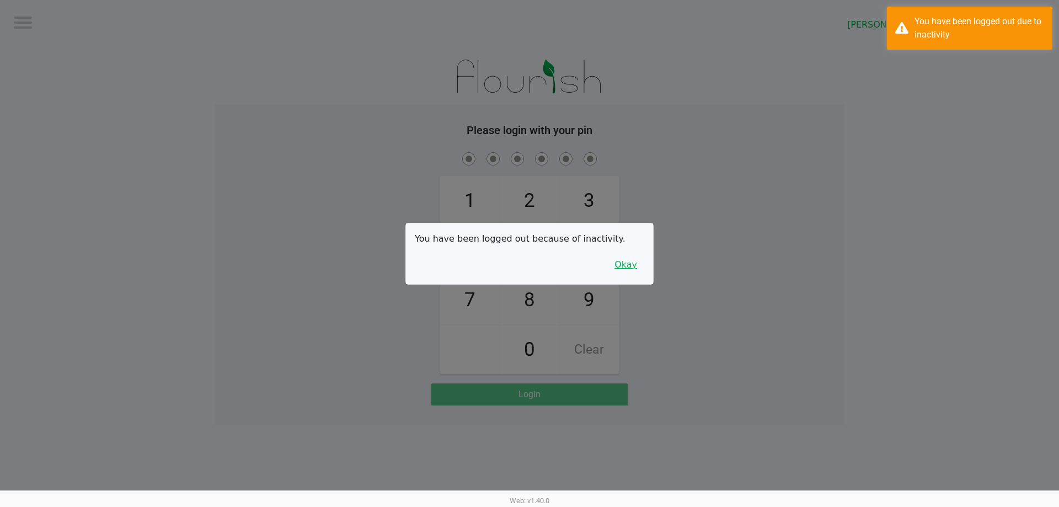
click at [622, 266] on button "Okay" at bounding box center [625, 264] width 37 height 21
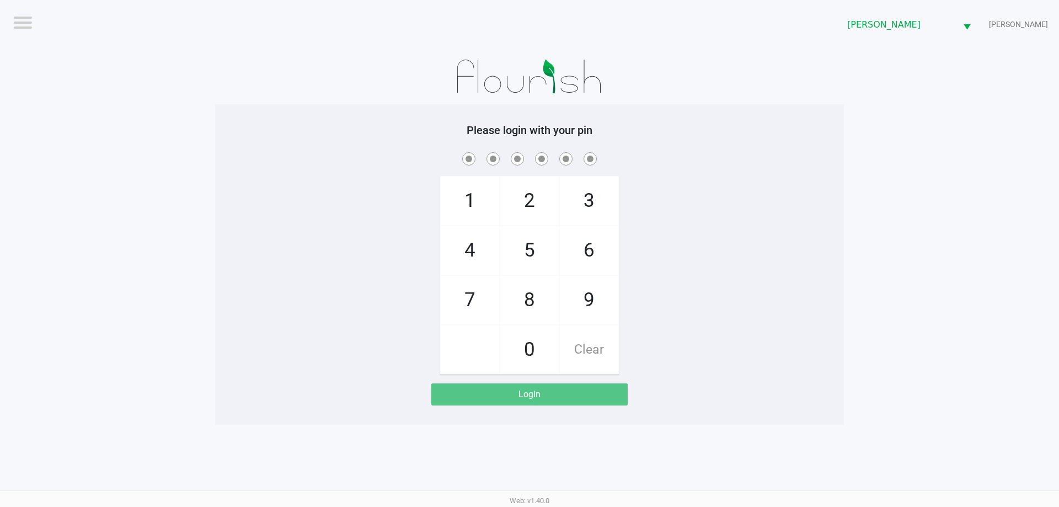
click at [397, 213] on div "1 4 7 2 5 8 0 3 6 9 Clear" at bounding box center [529, 262] width 629 height 224
checkbox input "true"
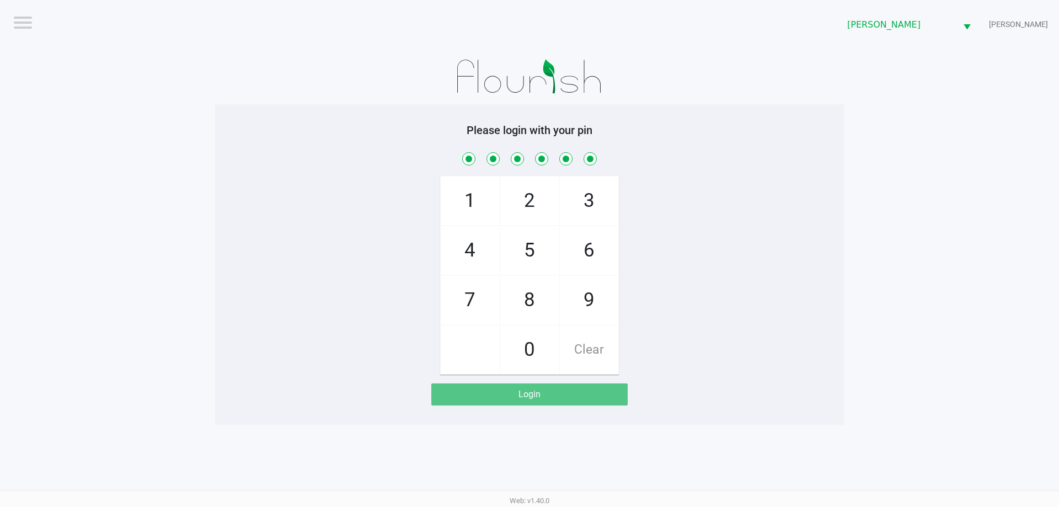
checkbox input "true"
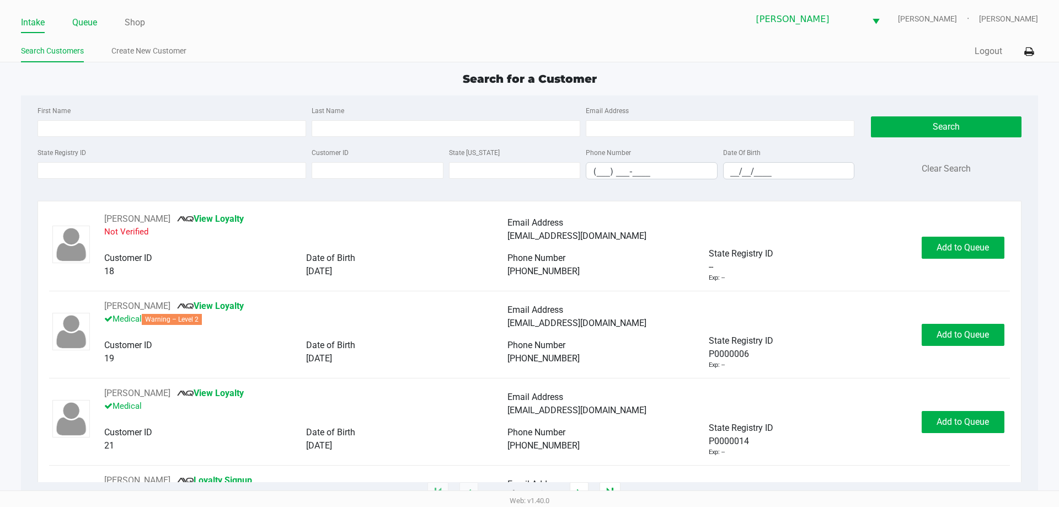
drag, startPoint x: 85, startPoint y: 23, endPoint x: 137, endPoint y: 64, distance: 66.3
click at [85, 23] on link "Queue" at bounding box center [84, 22] width 25 height 15
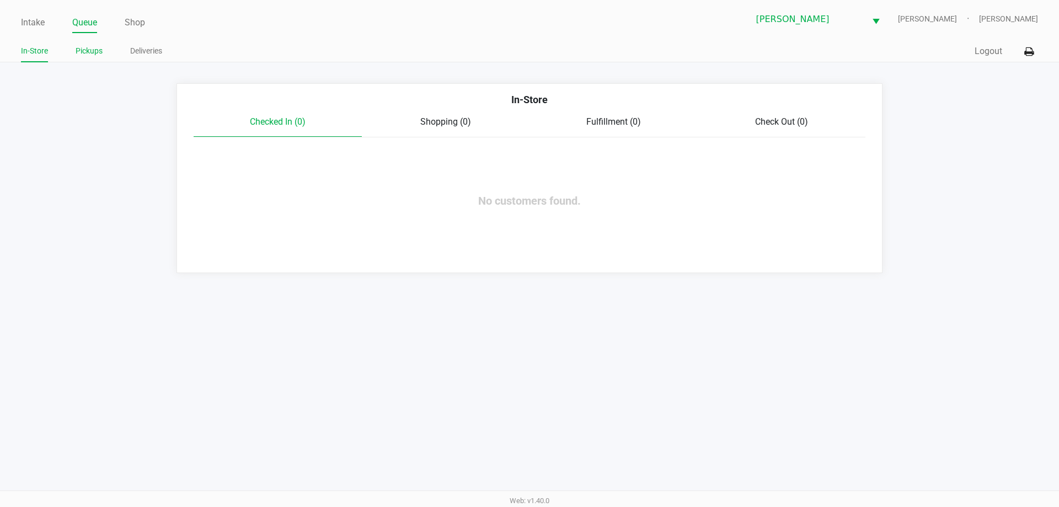
click at [91, 56] on link "Pickups" at bounding box center [89, 51] width 27 height 14
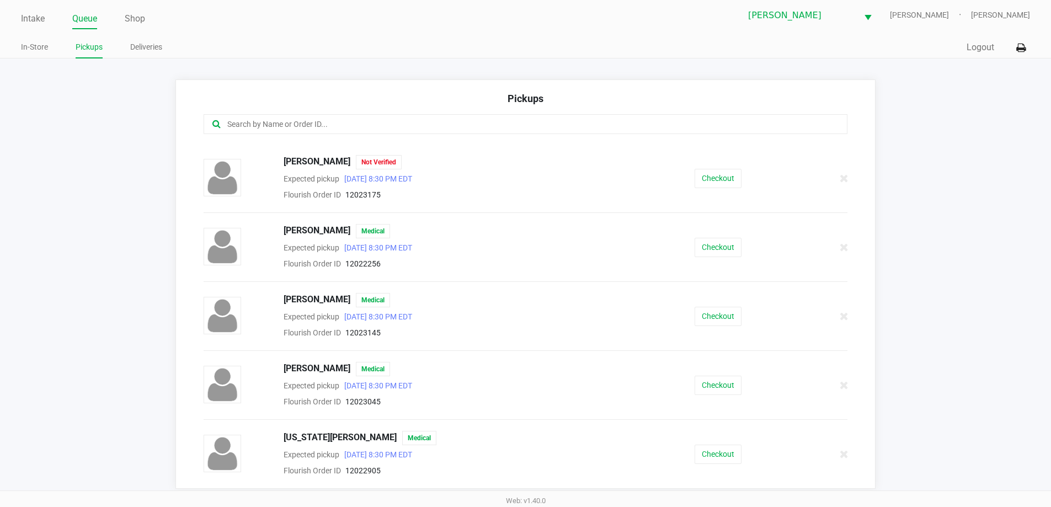
scroll to position [7, 0]
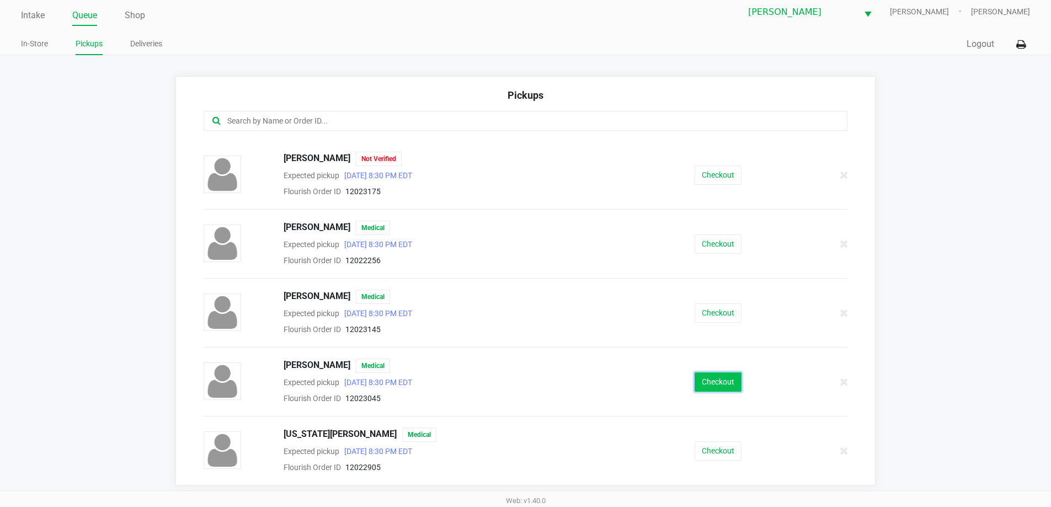
click at [713, 382] on button "Checkout" at bounding box center [717, 381] width 47 height 19
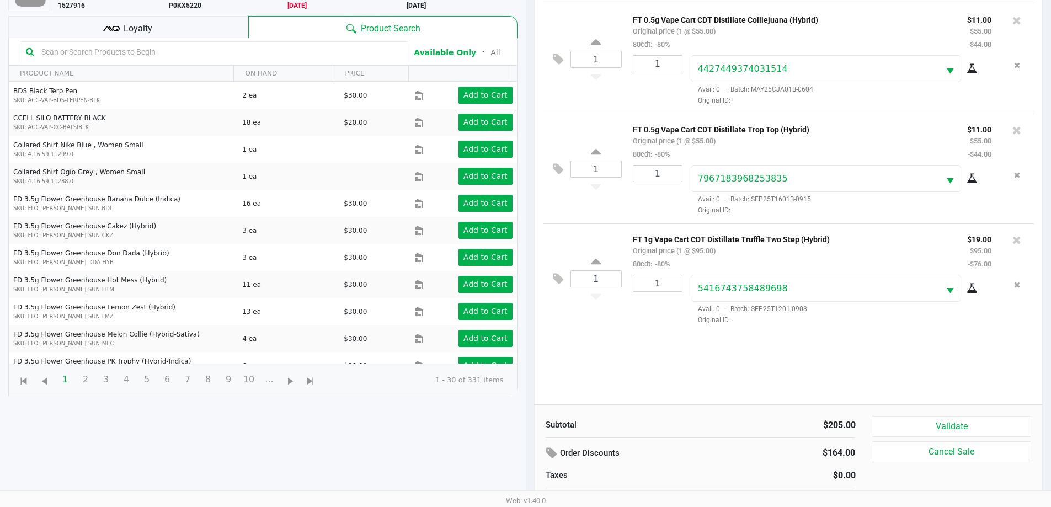
scroll to position [119, 0]
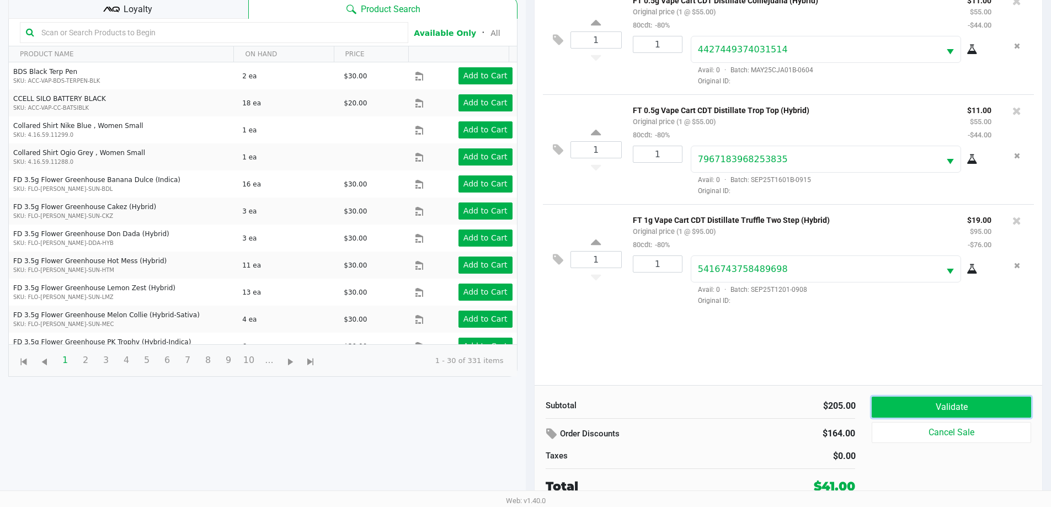
click at [940, 404] on button "Validate" at bounding box center [950, 407] width 159 height 21
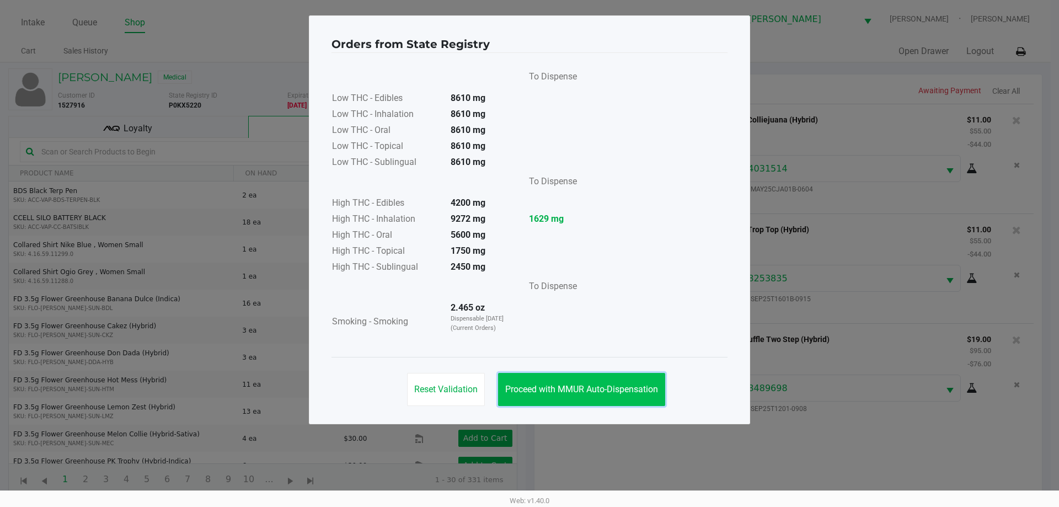
click at [627, 391] on span "Proceed with MMUR Auto-Dispensation" at bounding box center [581, 389] width 153 height 10
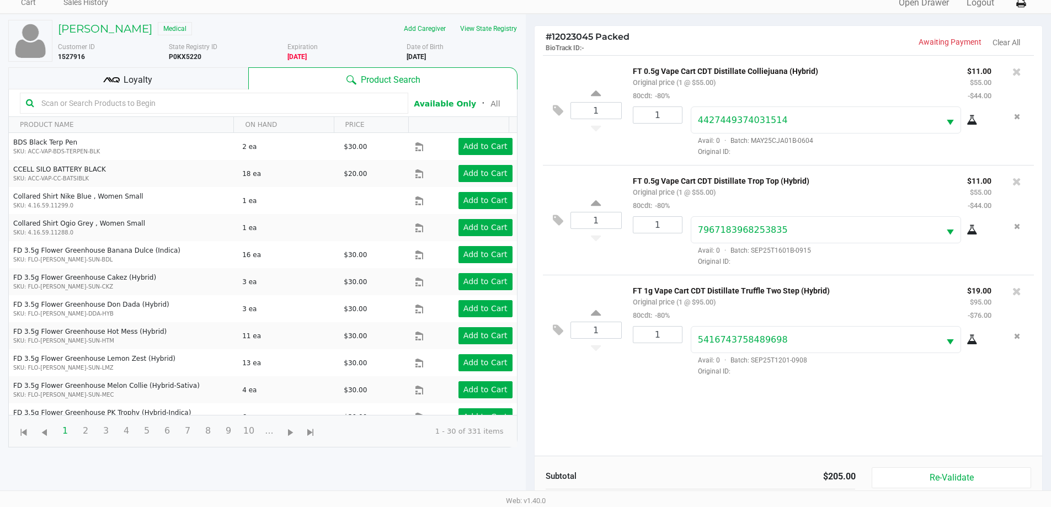
scroll to position [119, 0]
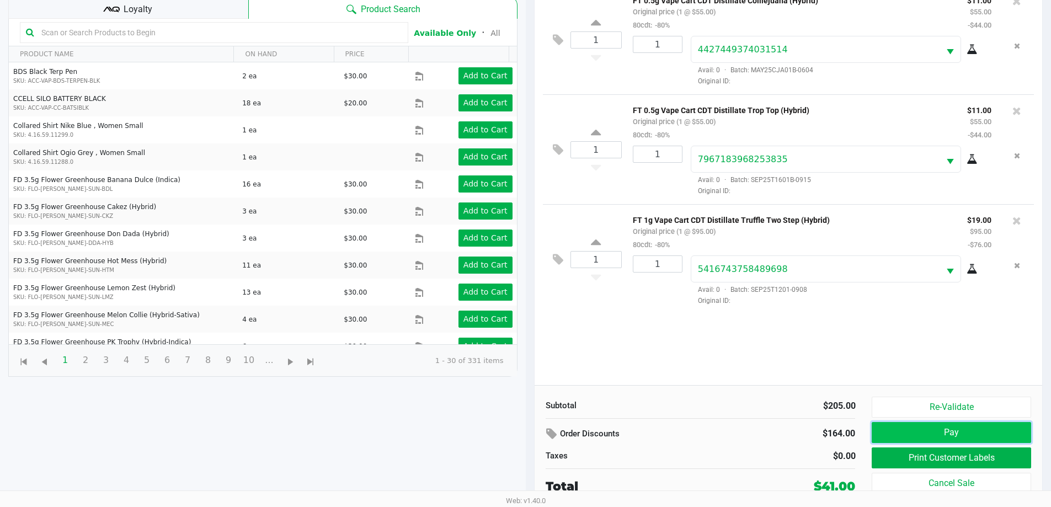
click at [928, 433] on button "Pay" at bounding box center [950, 432] width 159 height 21
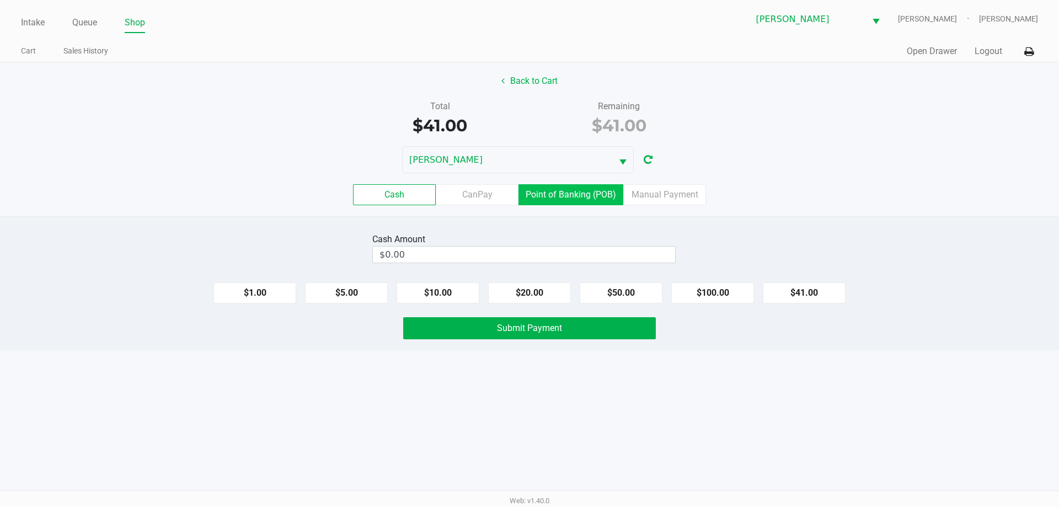
click at [591, 198] on label "Point of Banking (POB)" at bounding box center [570, 194] width 105 height 21
click at [0, 0] on 7 "Point of Banking (POB)" at bounding box center [0, 0] width 0 height 0
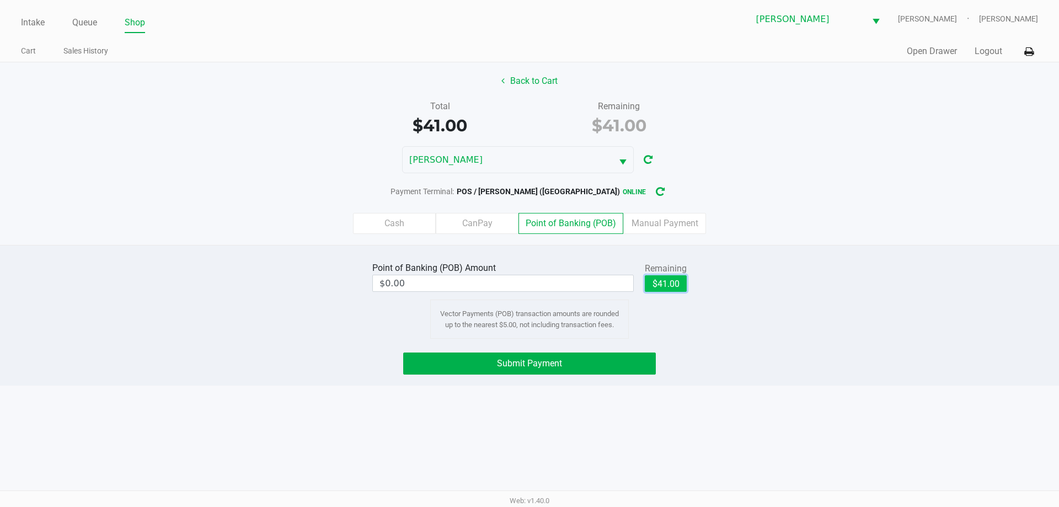
click at [673, 285] on button "$41.00" at bounding box center [666, 283] width 42 height 17
type input "$41.00"
click at [580, 366] on button "Submit Payment" at bounding box center [529, 363] width 253 height 22
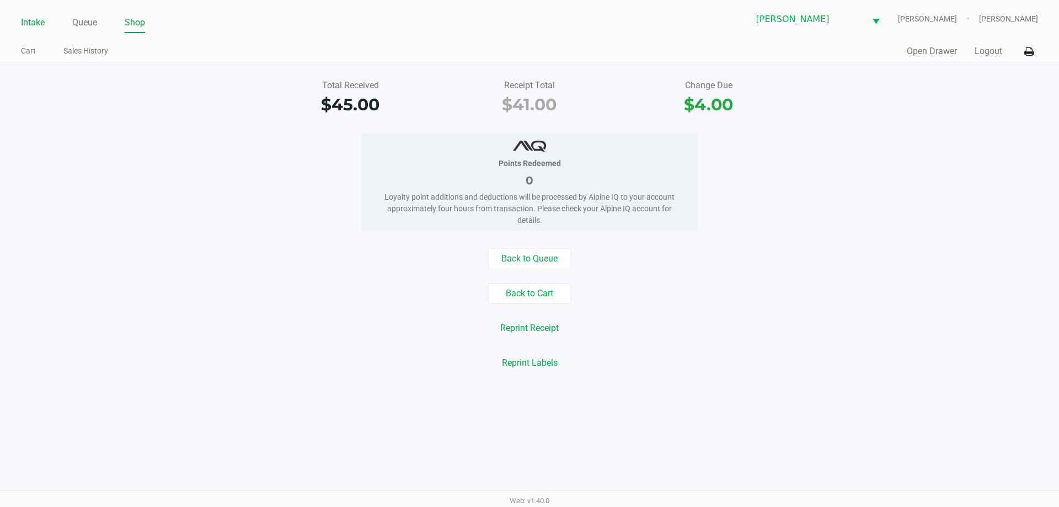
click at [39, 20] on link "Intake" at bounding box center [33, 22] width 24 height 15
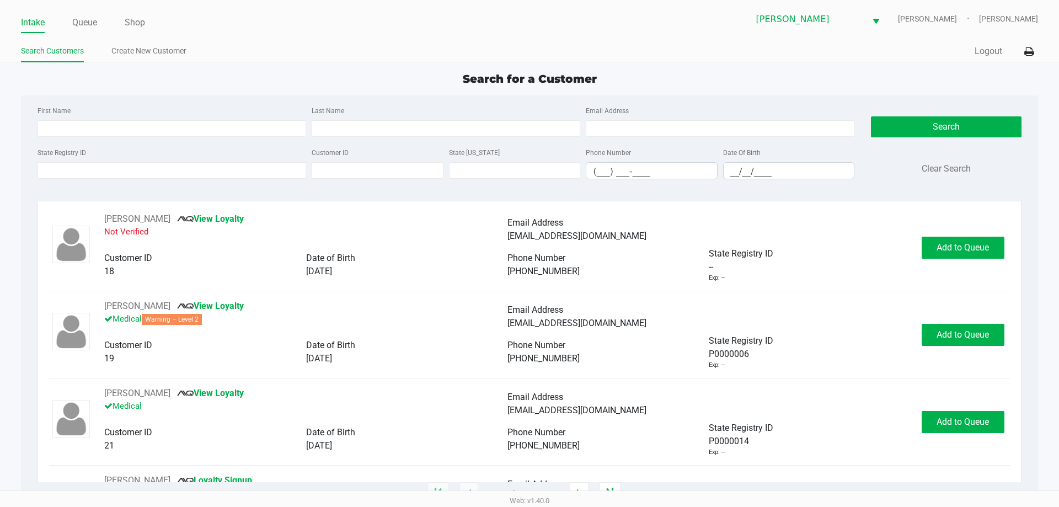
click at [107, 180] on div "State Registry ID Customer ID State ID Phone Number (___) ___-____ Date Of Birt…" at bounding box center [446, 167] width 822 height 42
click at [107, 173] on input "State Registry ID" at bounding box center [172, 170] width 269 height 17
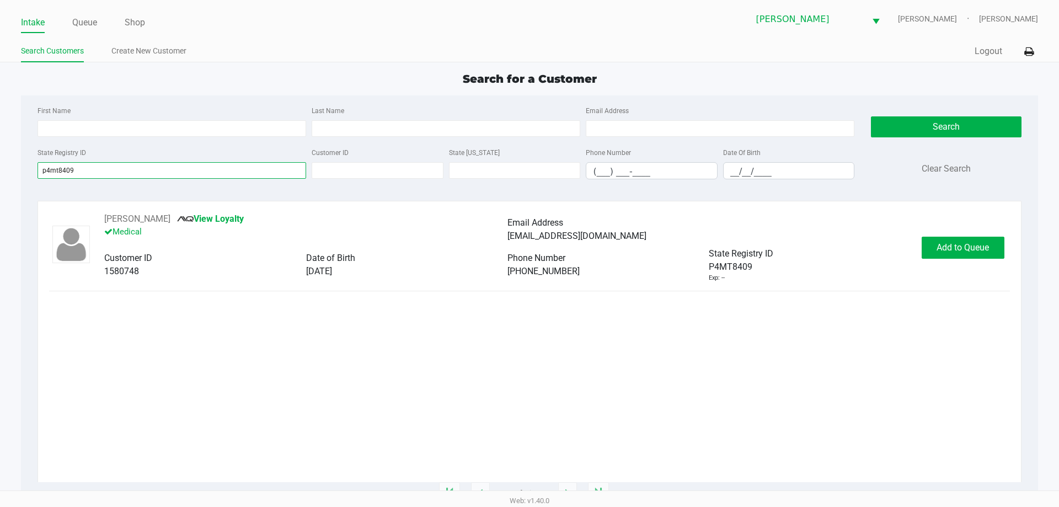
type input "p4mt8409"
click at [1024, 267] on div "BRANDY MILLER View Loyalty Medical Email Address jmiller1572@gmail.com Customer…" at bounding box center [529, 347] width 1000 height 293
drag, startPoint x: 990, startPoint y: 251, endPoint x: 996, endPoint y: 250, distance: 5.6
click at [990, 251] on button "Add to Queue" at bounding box center [963, 248] width 83 height 22
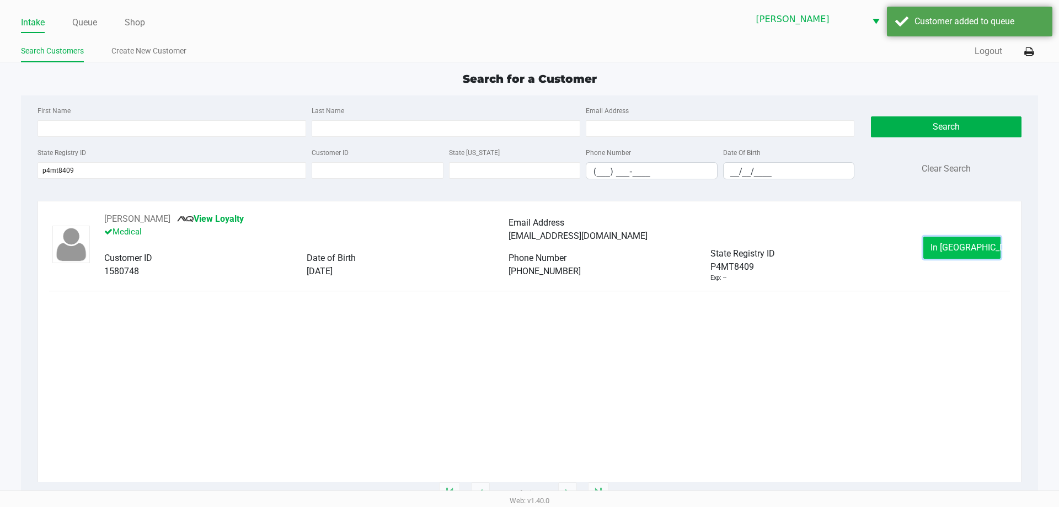
click at [952, 248] on span "In Queue" at bounding box center [976, 247] width 93 height 10
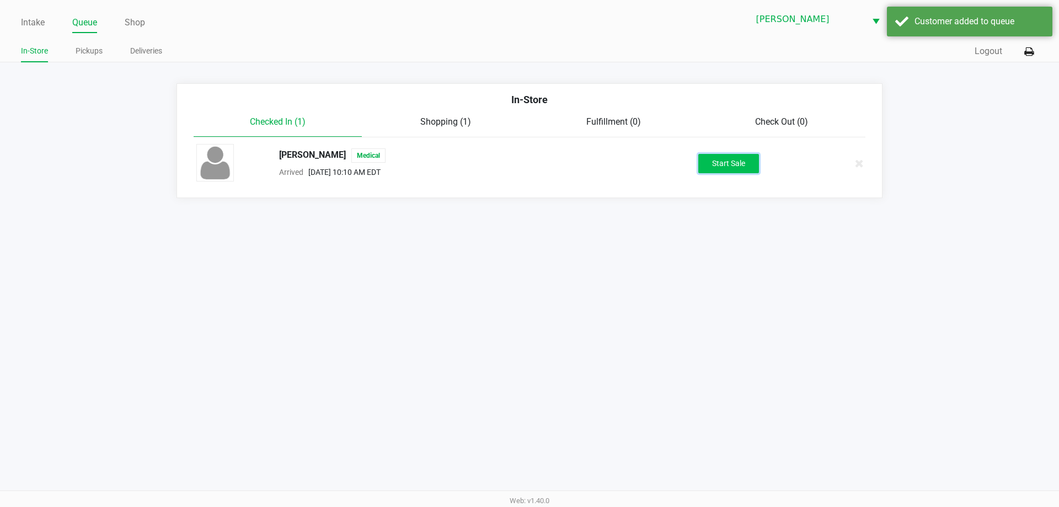
click at [719, 154] on button "Start Sale" at bounding box center [728, 163] width 61 height 19
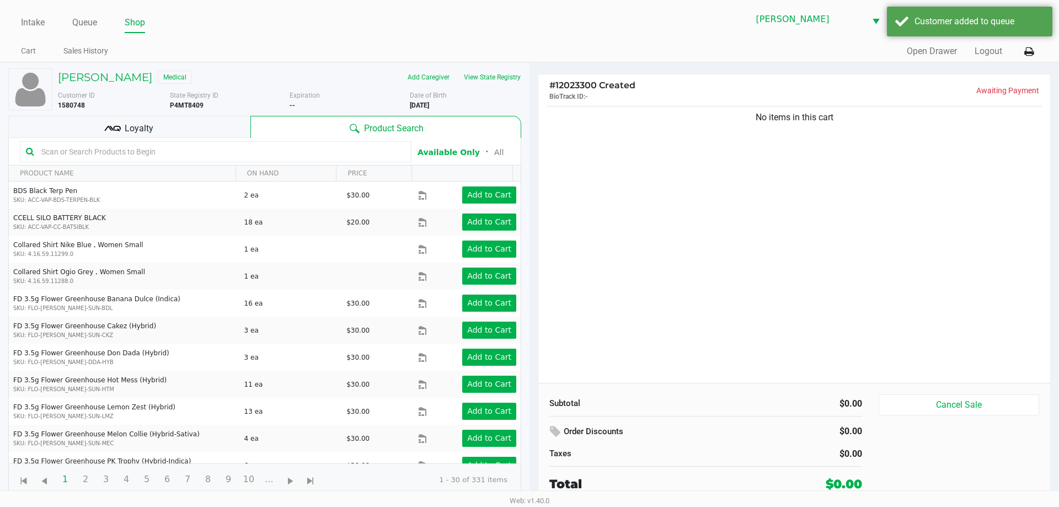
click at [582, 51] on div "Quick Sale Open Drawer Logout" at bounding box center [783, 51] width 508 height 20
click at [200, 144] on input "text" at bounding box center [221, 151] width 368 height 17
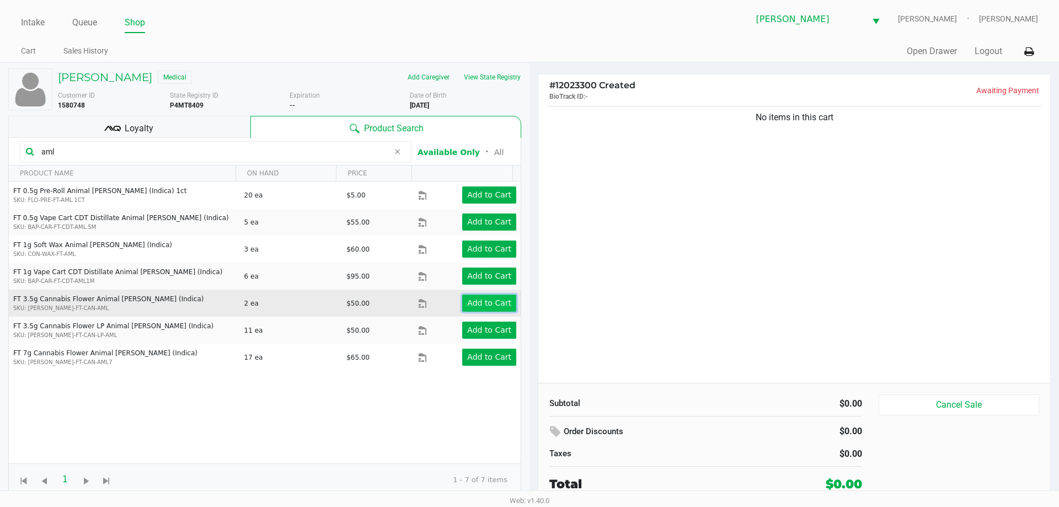
click at [469, 301] on app-button-loader "Add to Cart" at bounding box center [489, 302] width 44 height 9
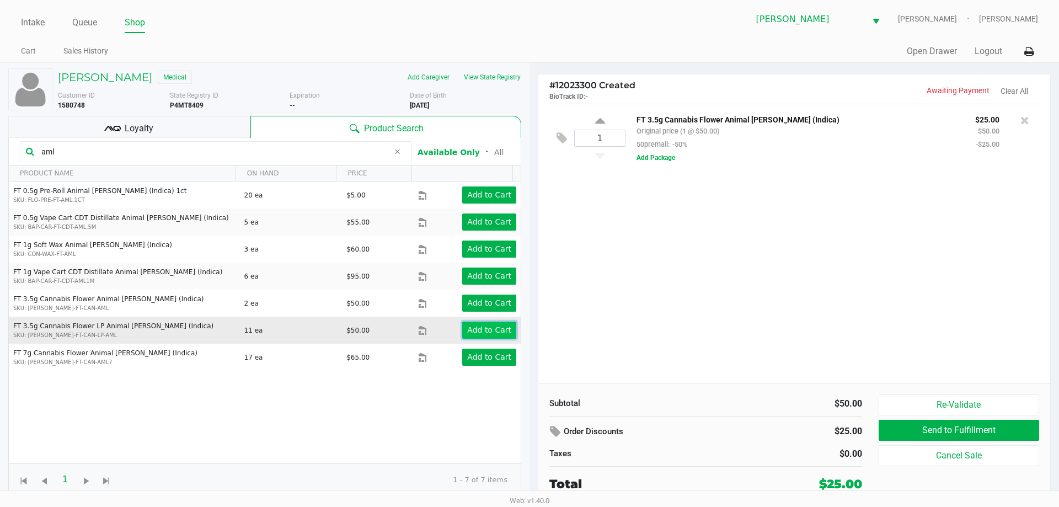
click at [466, 324] on button "Add to Cart" at bounding box center [489, 330] width 54 height 17
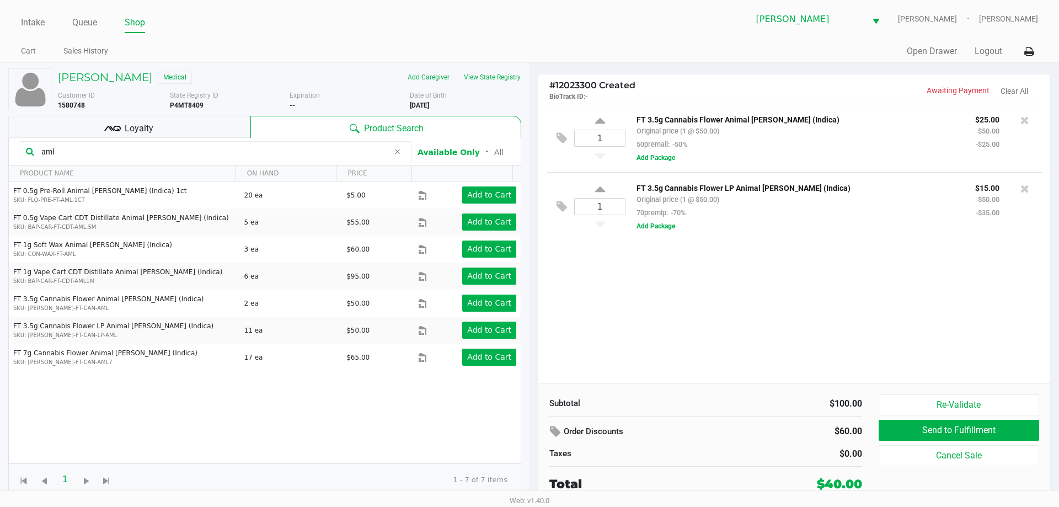
drag, startPoint x: 1025, startPoint y: 115, endPoint x: 1015, endPoint y: 113, distance: 10.7
click at [1026, 115] on icon at bounding box center [1024, 120] width 9 height 11
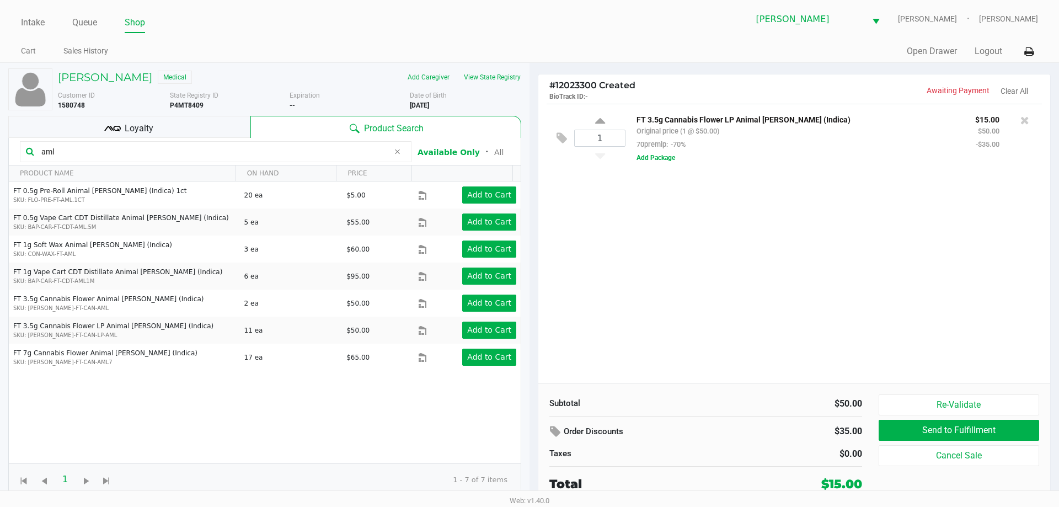
click at [78, 157] on input "aml" at bounding box center [213, 151] width 352 height 17
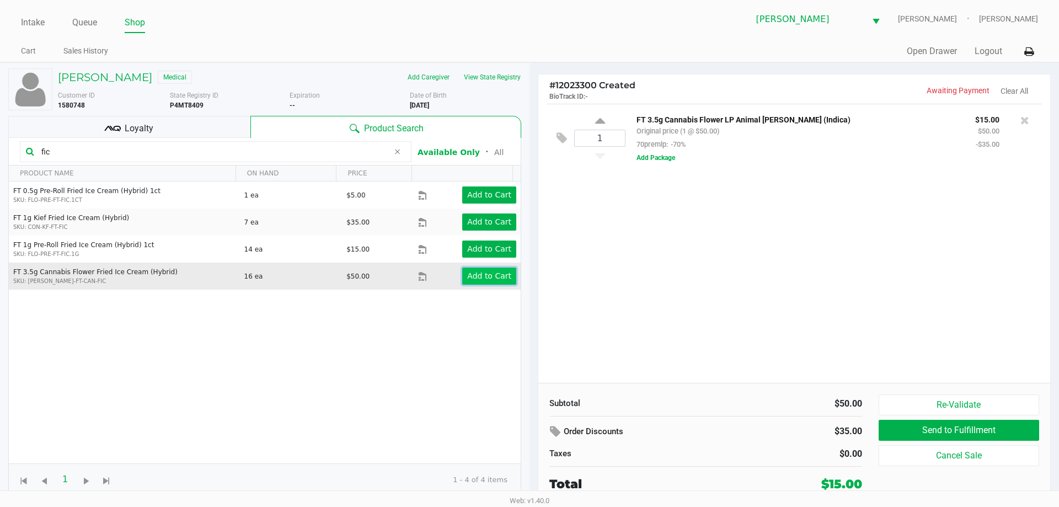
click at [468, 277] on app-button-loader "Add to Cart" at bounding box center [489, 275] width 44 height 9
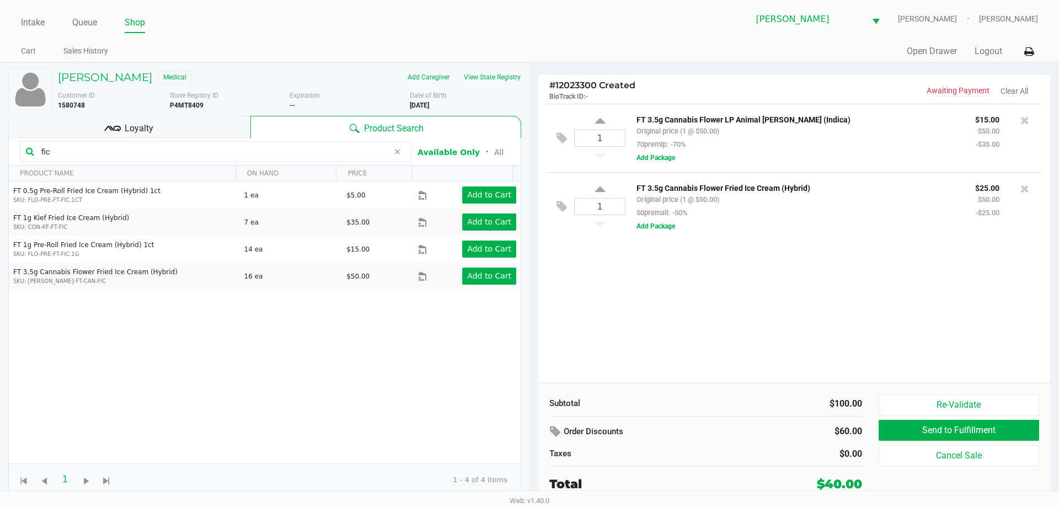
click at [64, 154] on input "fic" at bounding box center [213, 151] width 352 height 17
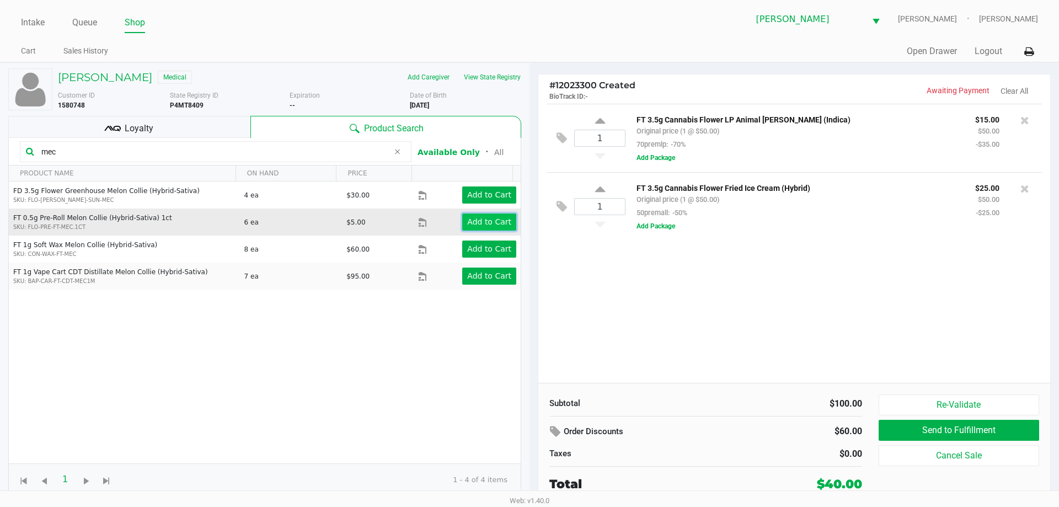
click at [467, 218] on app-button-loader "Add to Cart" at bounding box center [489, 221] width 44 height 9
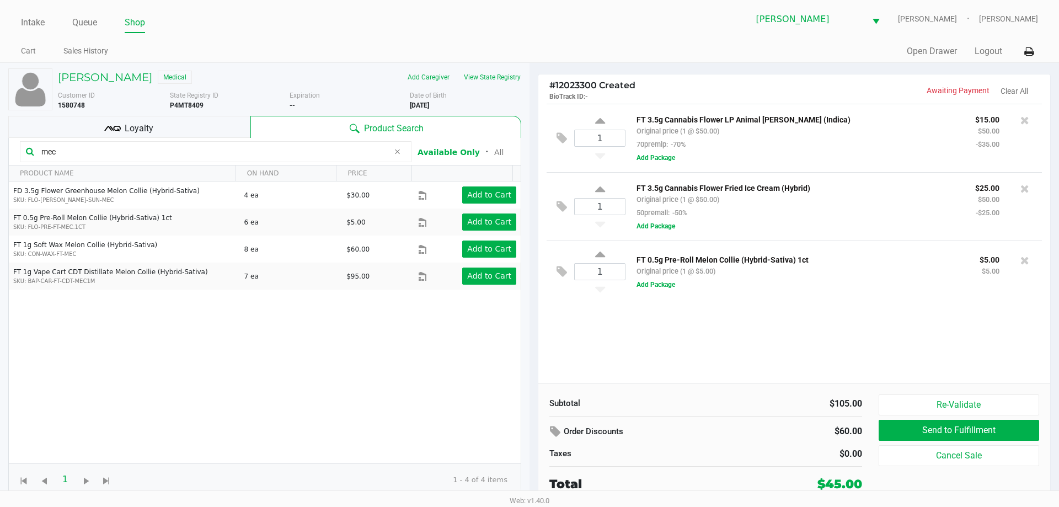
click at [85, 153] on input "mec" at bounding box center [213, 151] width 352 height 17
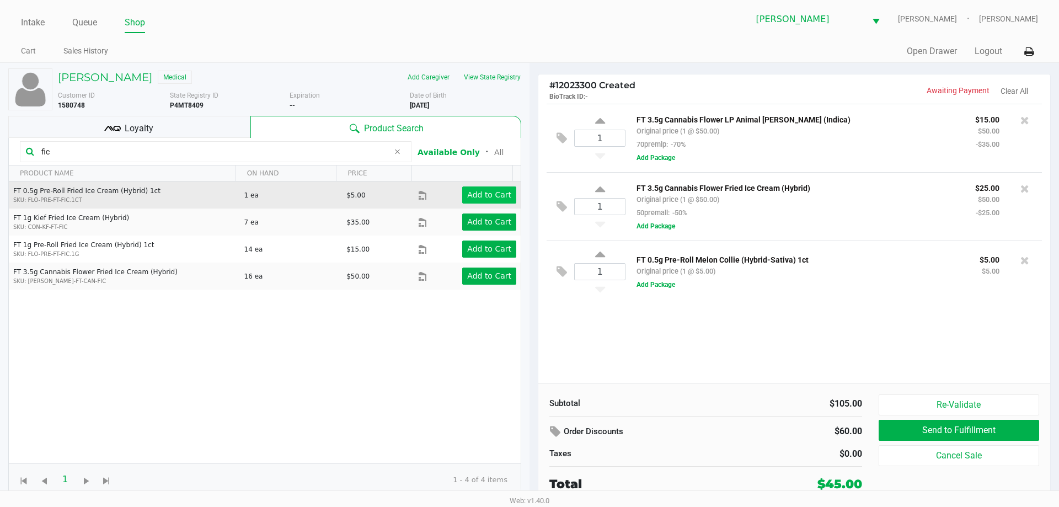
type input "fic"
click at [467, 195] on app-button-loader "Add to Cart" at bounding box center [489, 194] width 44 height 9
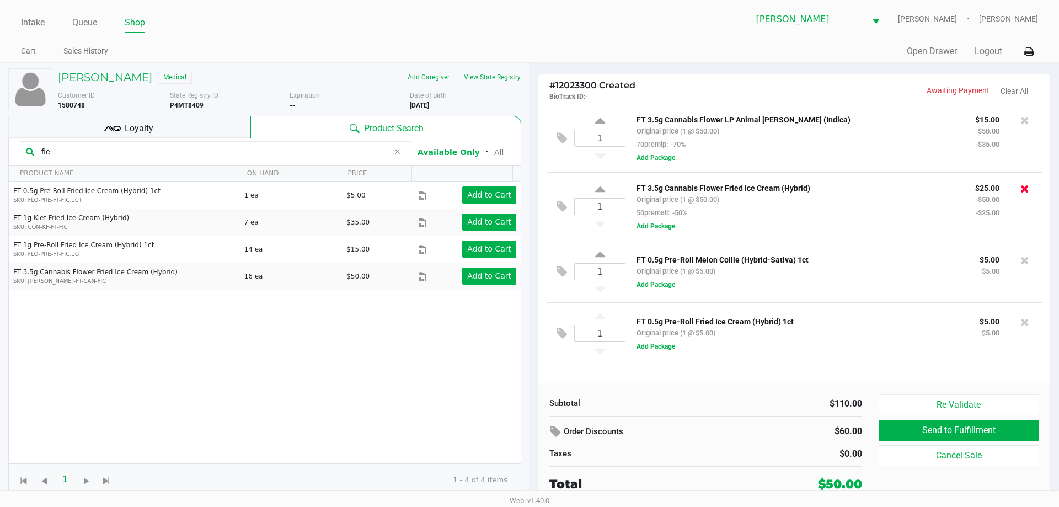
click at [1024, 191] on icon at bounding box center [1024, 188] width 9 height 11
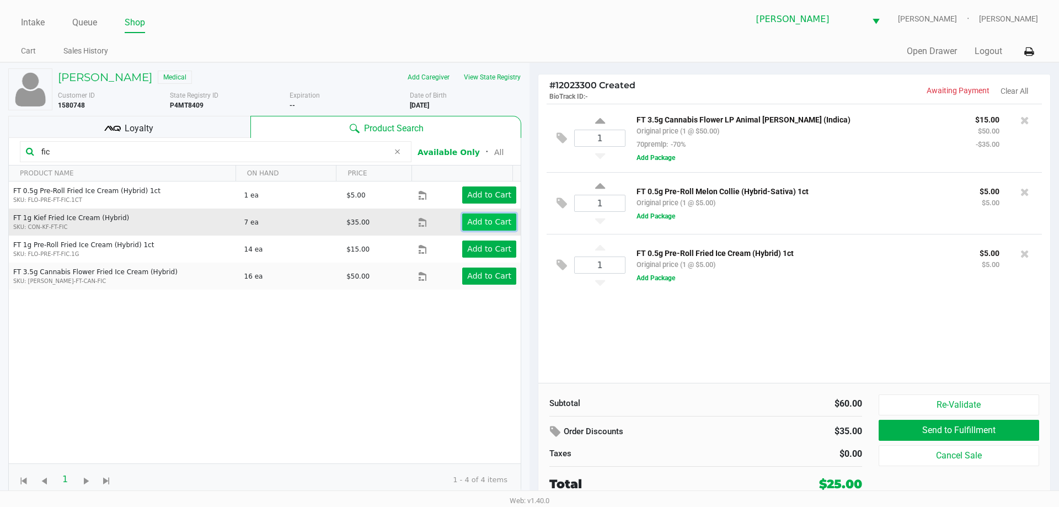
click at [481, 228] on button "Add to Cart" at bounding box center [489, 221] width 54 height 17
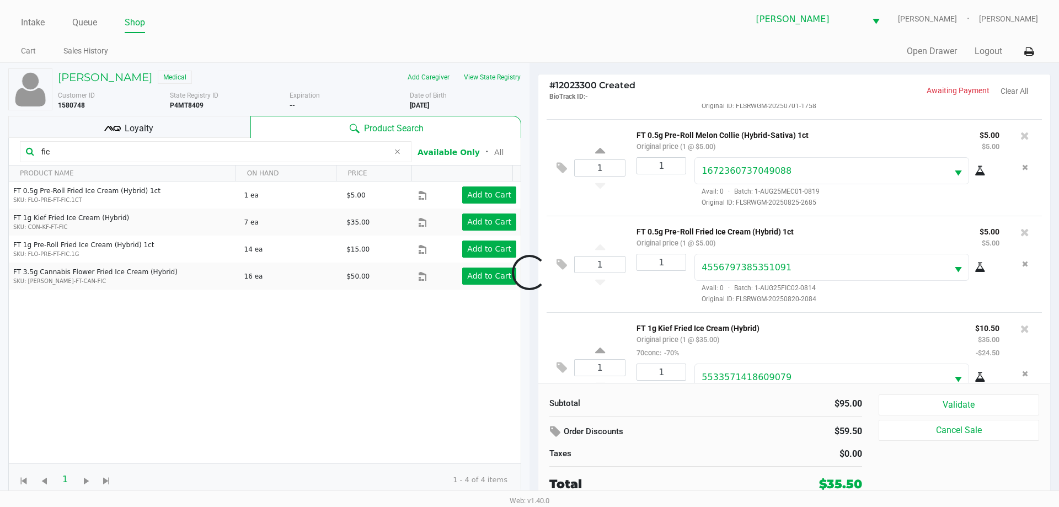
scroll to position [136, 0]
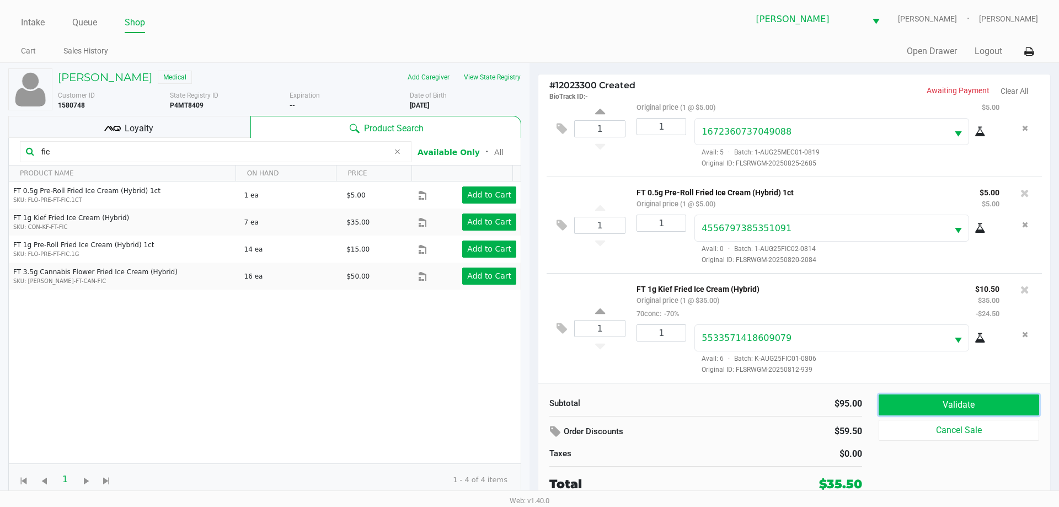
click at [924, 404] on button "Validate" at bounding box center [959, 404] width 160 height 21
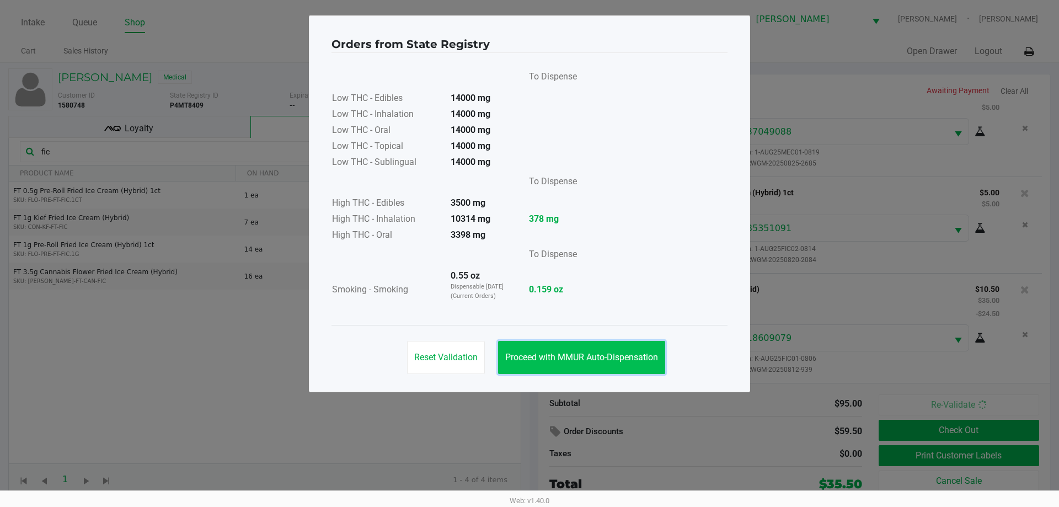
click at [623, 360] on span "Proceed with MMUR Auto-Dispensation" at bounding box center [581, 357] width 153 height 10
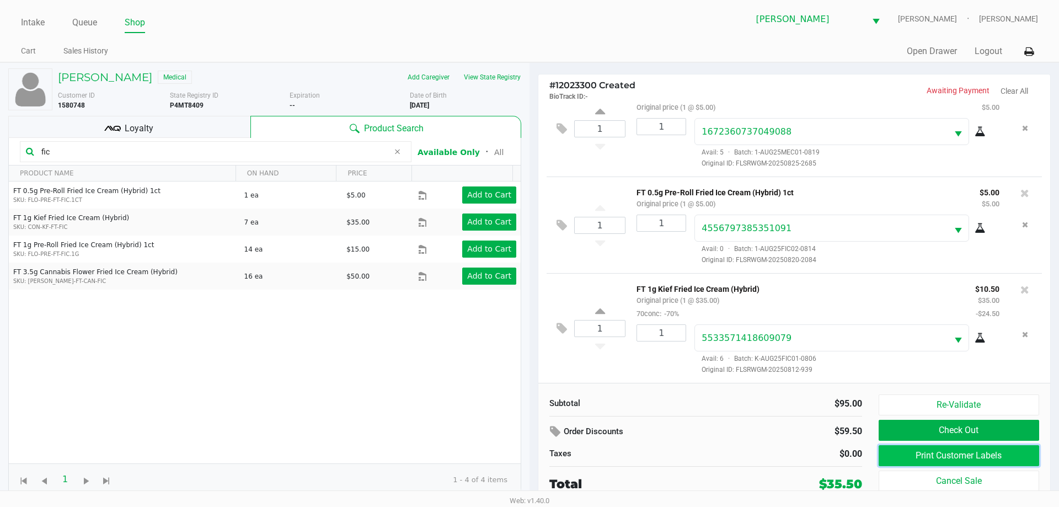
click at [907, 453] on button "Print Customer Labels" at bounding box center [959, 455] width 160 height 21
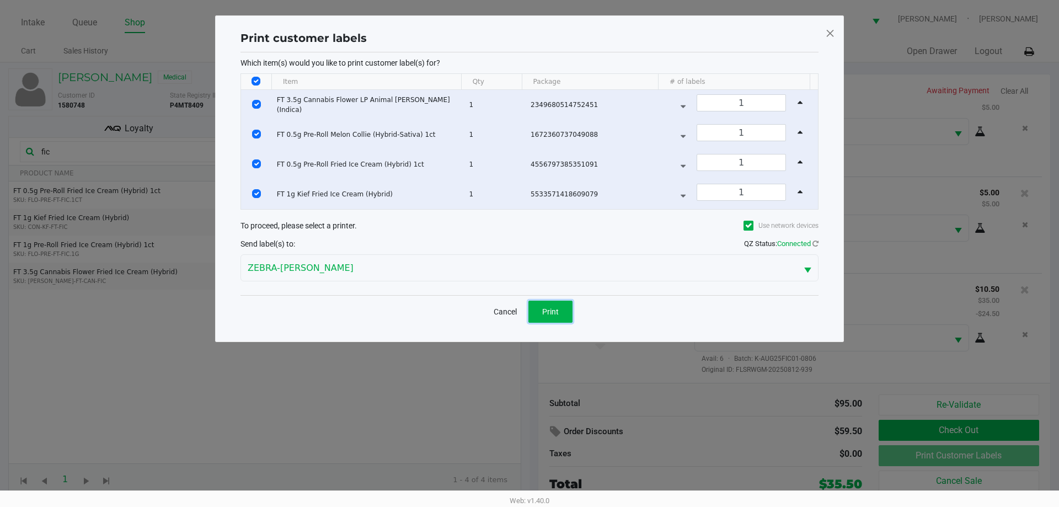
drag, startPoint x: 548, startPoint y: 315, endPoint x: 709, endPoint y: 354, distance: 166.1
click at [548, 314] on span "Print" at bounding box center [550, 311] width 17 height 9
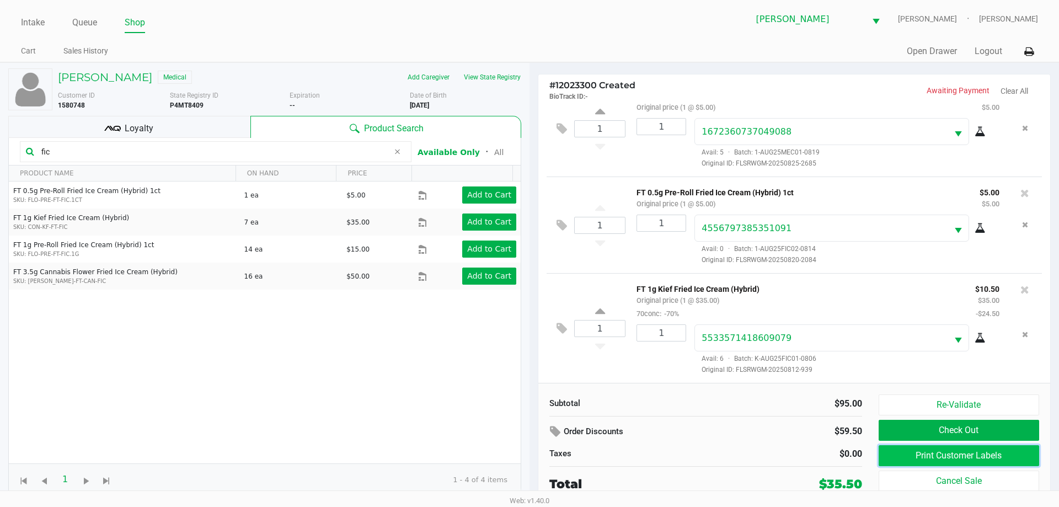
click at [896, 460] on button "Print Customer Labels" at bounding box center [959, 455] width 160 height 21
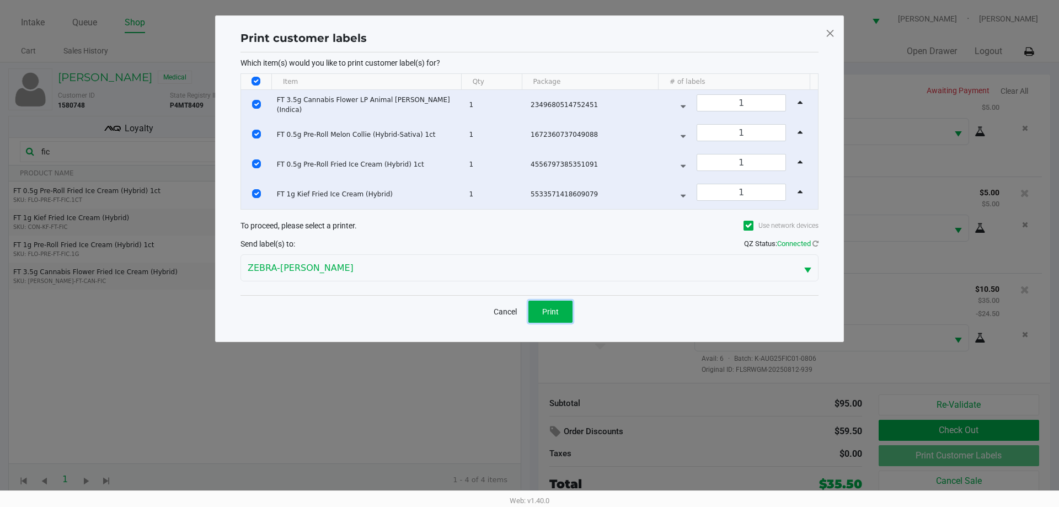
drag, startPoint x: 547, startPoint y: 310, endPoint x: 807, endPoint y: 315, distance: 260.3
click at [550, 312] on span "Print" at bounding box center [550, 311] width 17 height 9
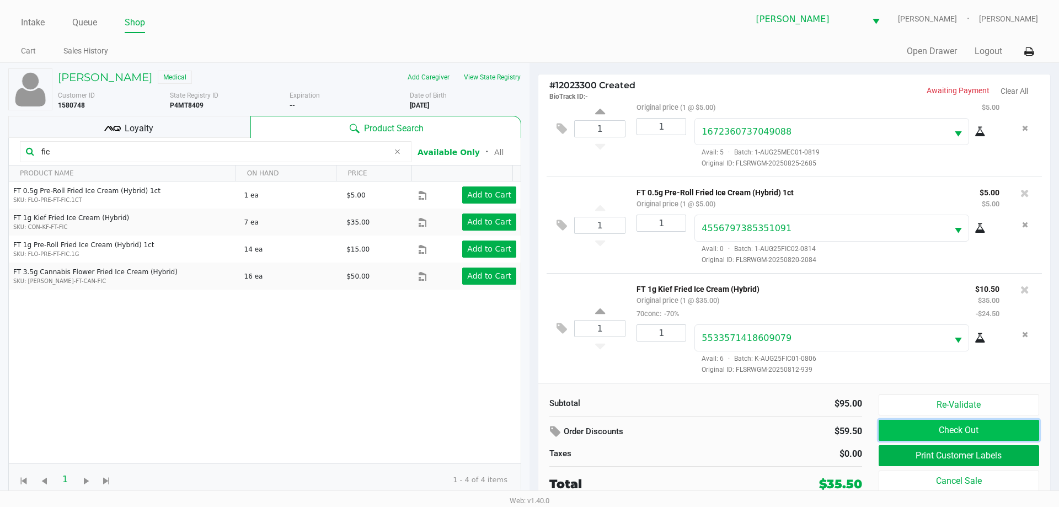
click at [922, 431] on button "Check Out" at bounding box center [959, 430] width 160 height 21
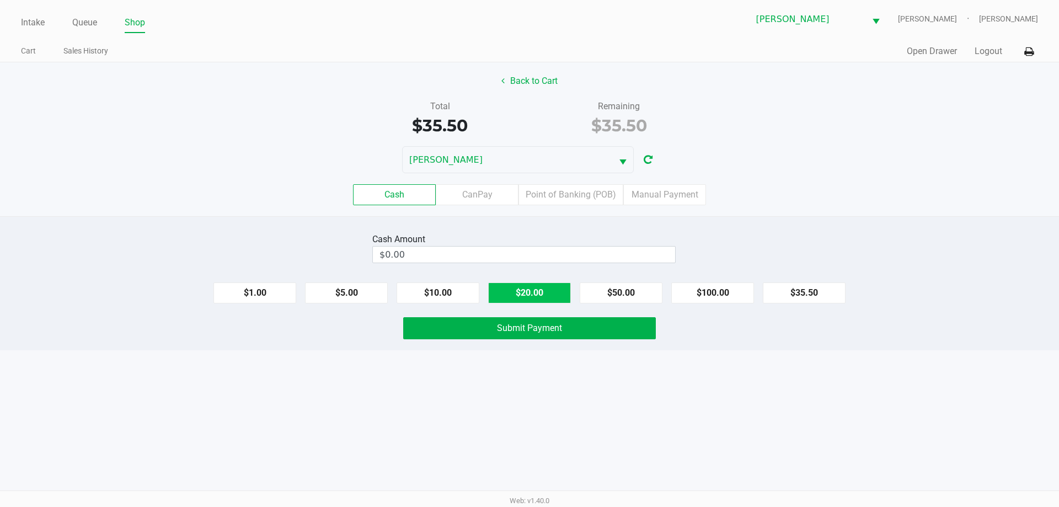
click at [511, 289] on button "$20.00" at bounding box center [529, 292] width 83 height 21
type input "$40.00"
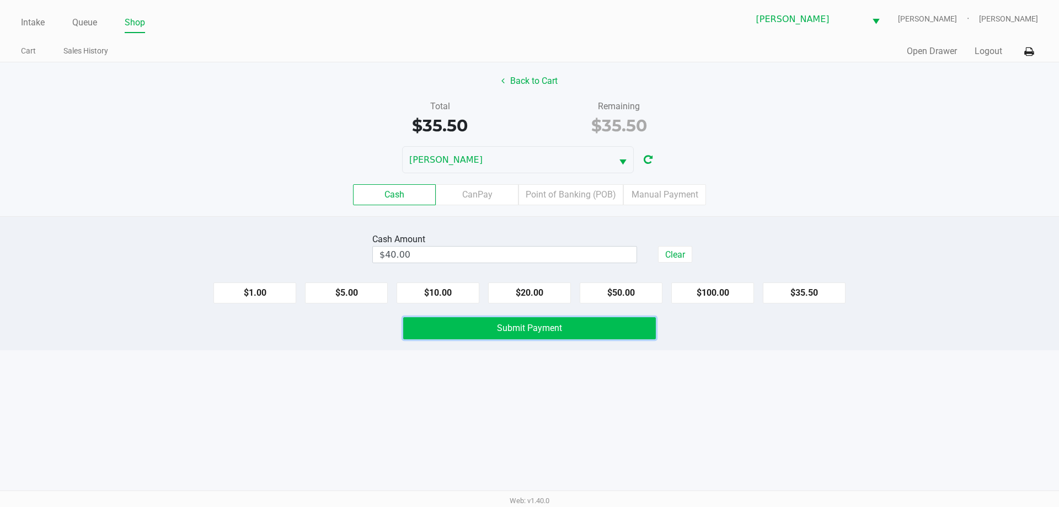
click at [539, 328] on span "Submit Payment" at bounding box center [529, 328] width 65 height 10
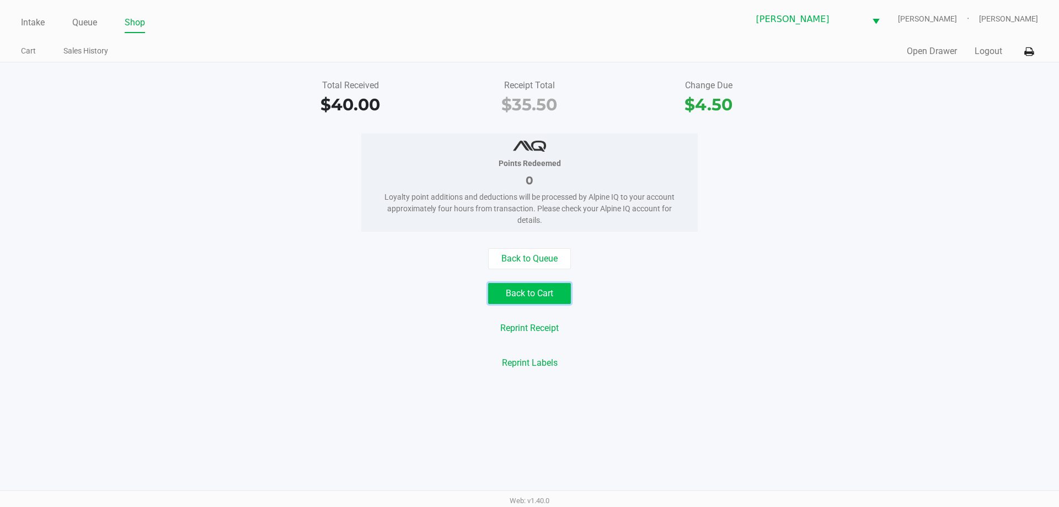
click at [524, 288] on button "Back to Cart" at bounding box center [529, 293] width 83 height 21
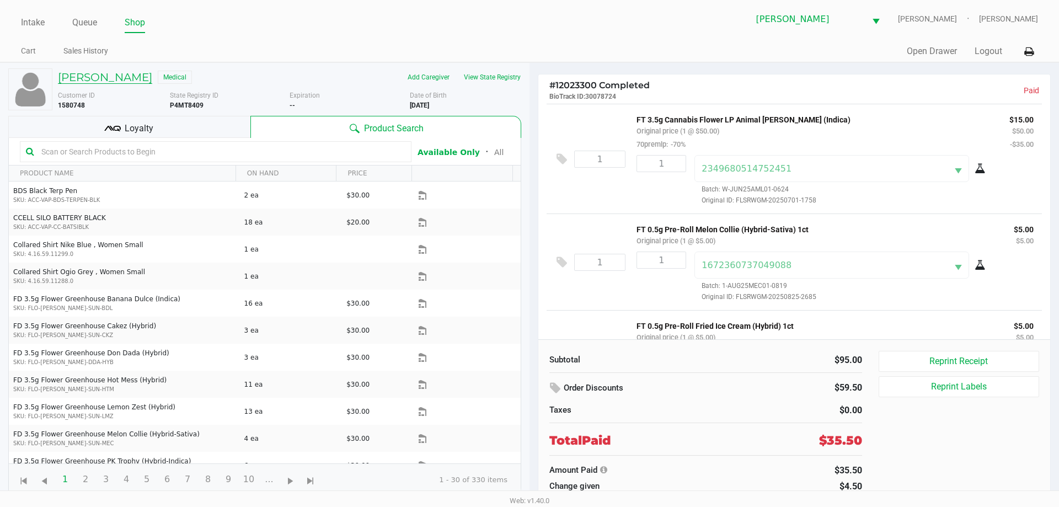
click at [125, 82] on h5 "BRANDY MILLER" at bounding box center [105, 77] width 94 height 13
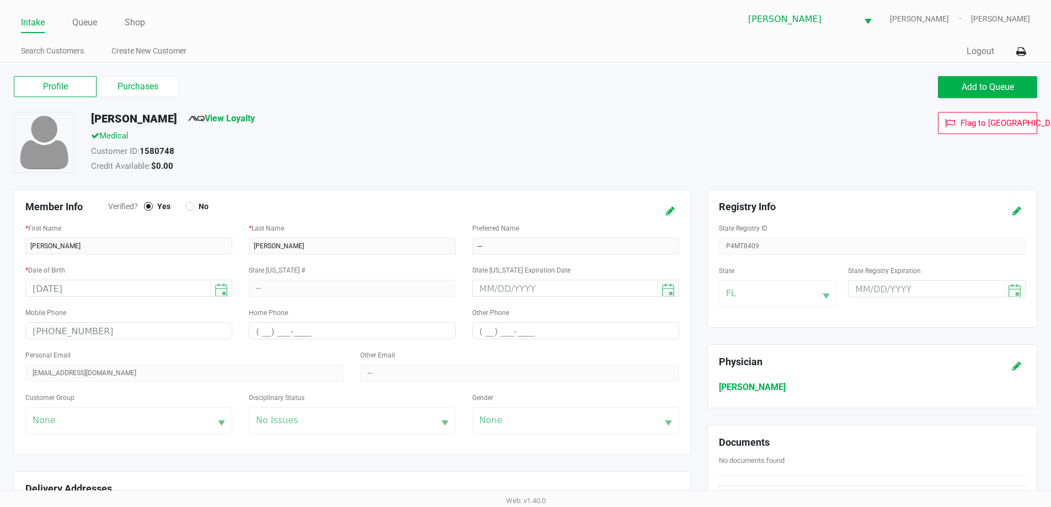
click at [636, 70] on div "Profile Purchases Add to Queue BRANDY MILLER View Loyalty Medical Customer ID: …" at bounding box center [525, 451] width 1051 height 778
click at [995, 100] on div "Profile Purchases Add to Queue" at bounding box center [526, 92] width 1040 height 39
click at [993, 93] on button "Add to Queue" at bounding box center [987, 87] width 99 height 22
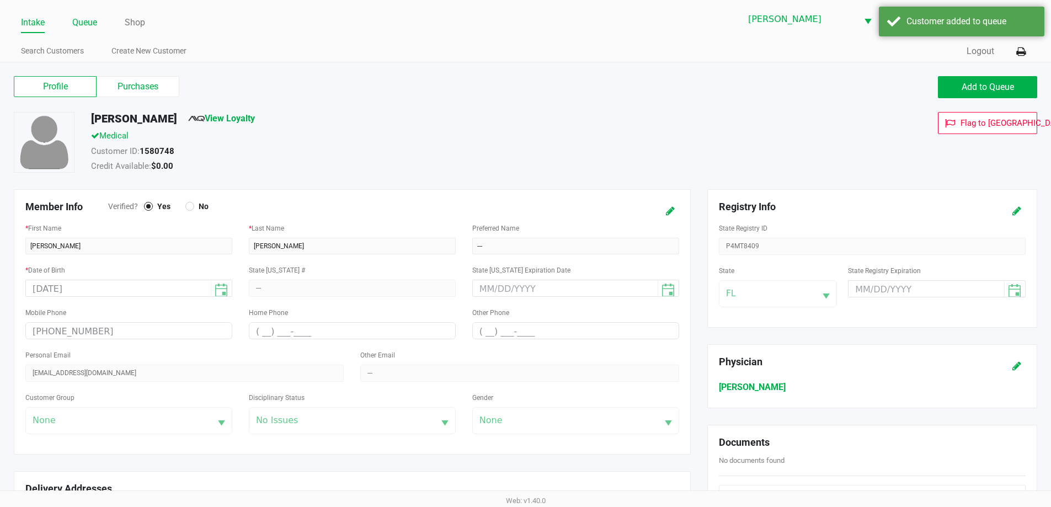
click at [82, 26] on link "Queue" at bounding box center [84, 22] width 25 height 15
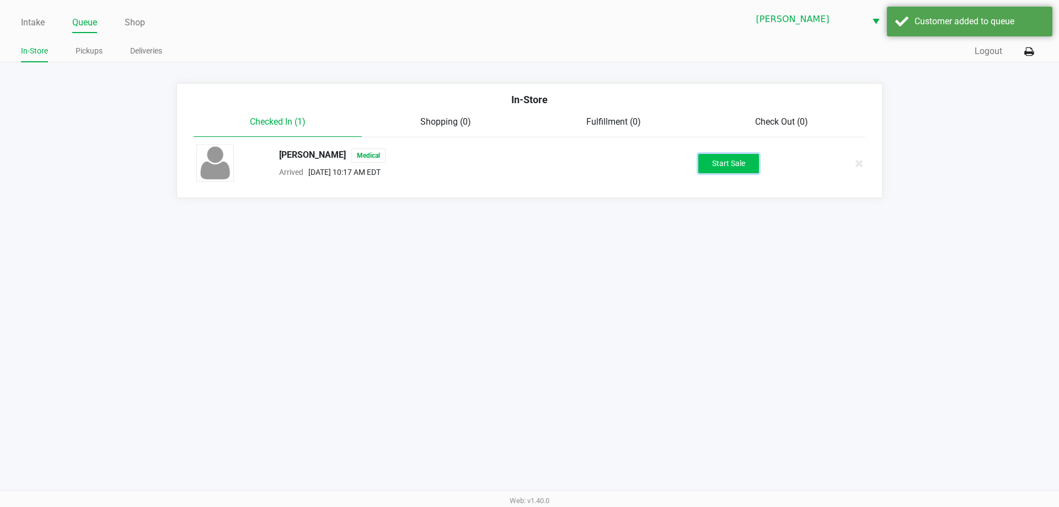
click at [721, 160] on button "Start Sale" at bounding box center [728, 163] width 61 height 19
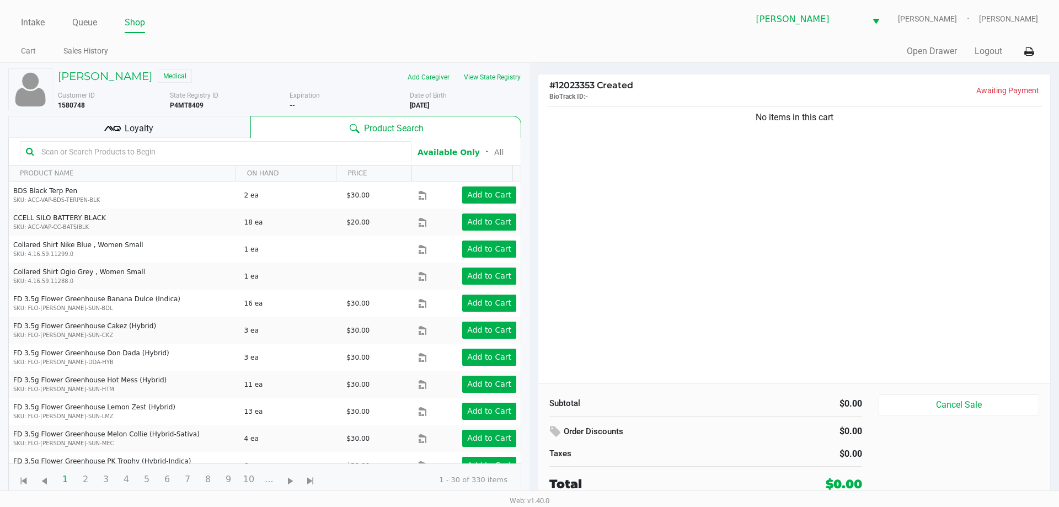
click at [87, 155] on input "text" at bounding box center [221, 151] width 368 height 17
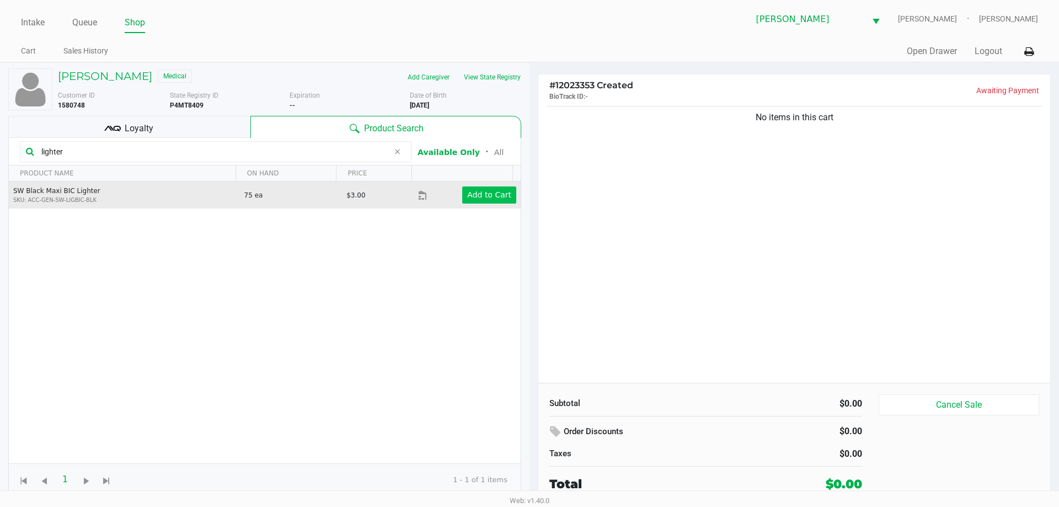
type input "lighter"
click at [468, 194] on app-button-loader "Add to Cart" at bounding box center [489, 194] width 44 height 9
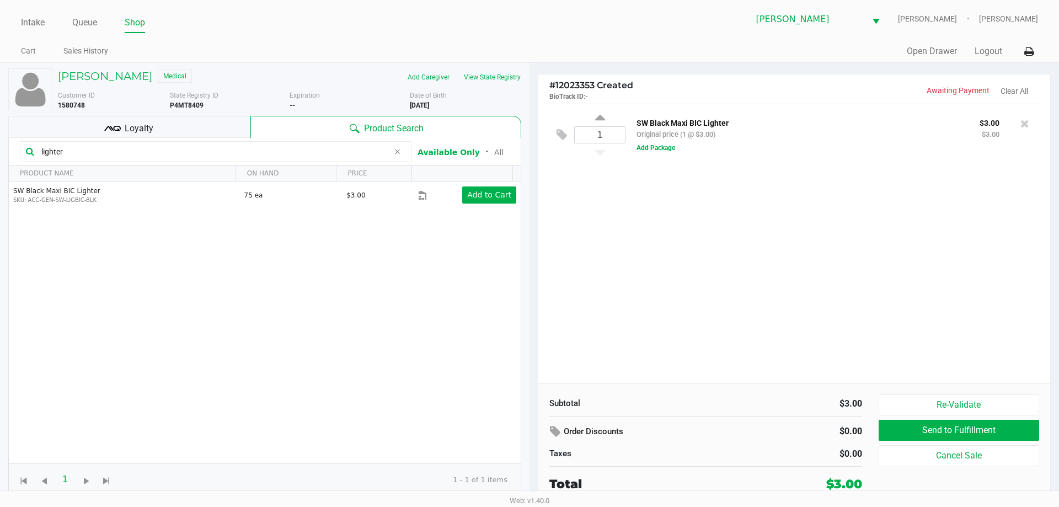
click at [658, 141] on div "SW Black Maxi BIC Lighter Original price (1 @ $3.00)" at bounding box center [799, 128] width 343 height 25
click at [658, 150] on button "Add Package" at bounding box center [655, 148] width 39 height 10
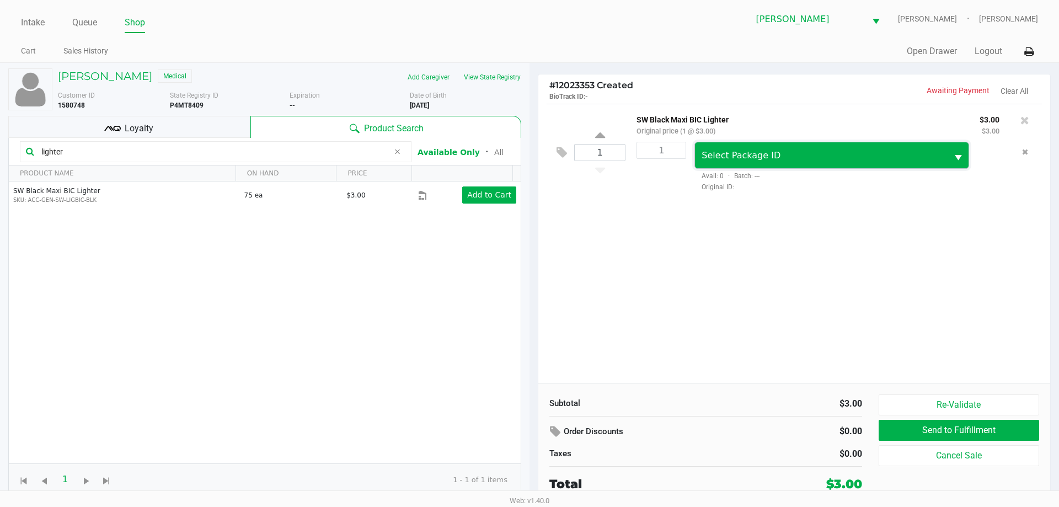
click at [740, 159] on span "Select Package ID" at bounding box center [740, 155] width 79 height 10
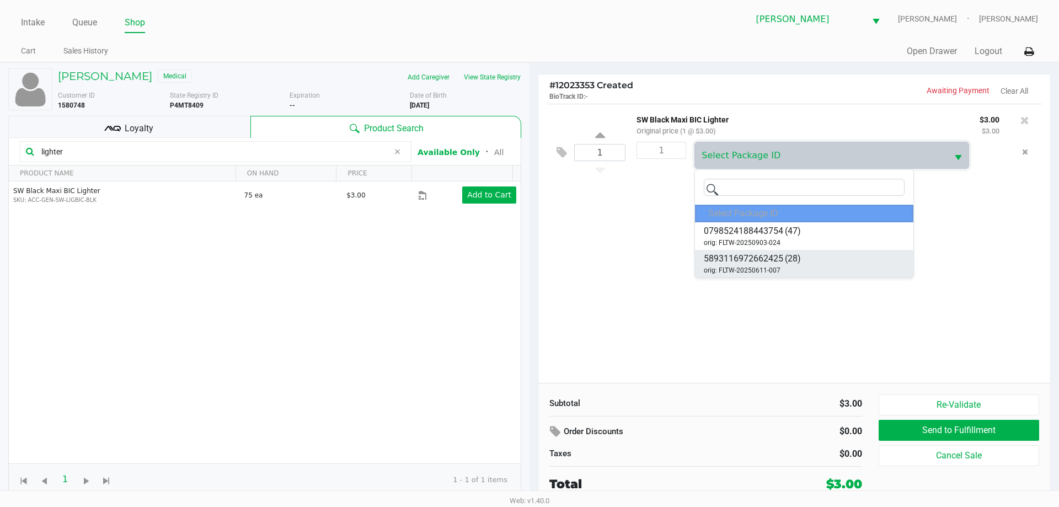
click at [737, 259] on span "5893116972662425" at bounding box center [743, 258] width 79 height 13
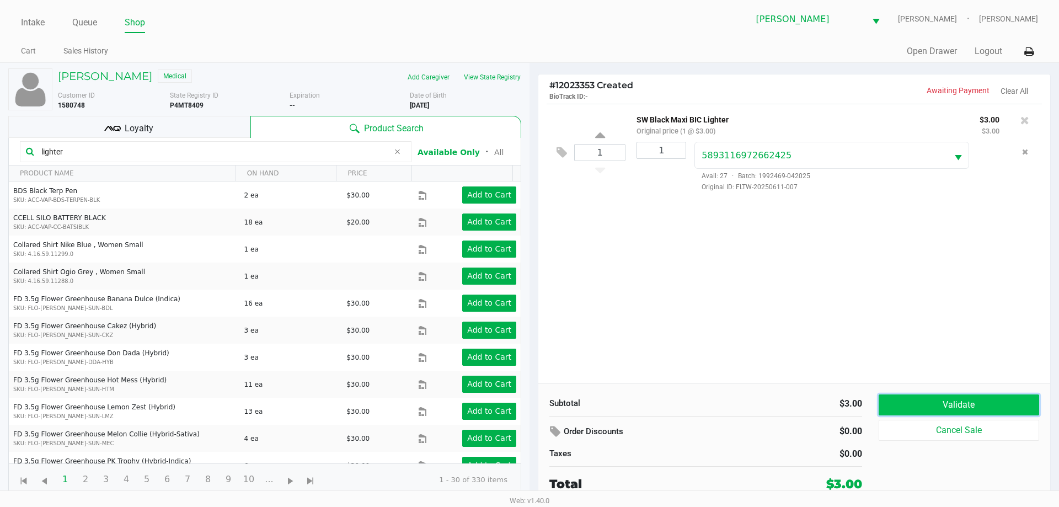
click at [908, 399] on button "Validate" at bounding box center [959, 404] width 160 height 21
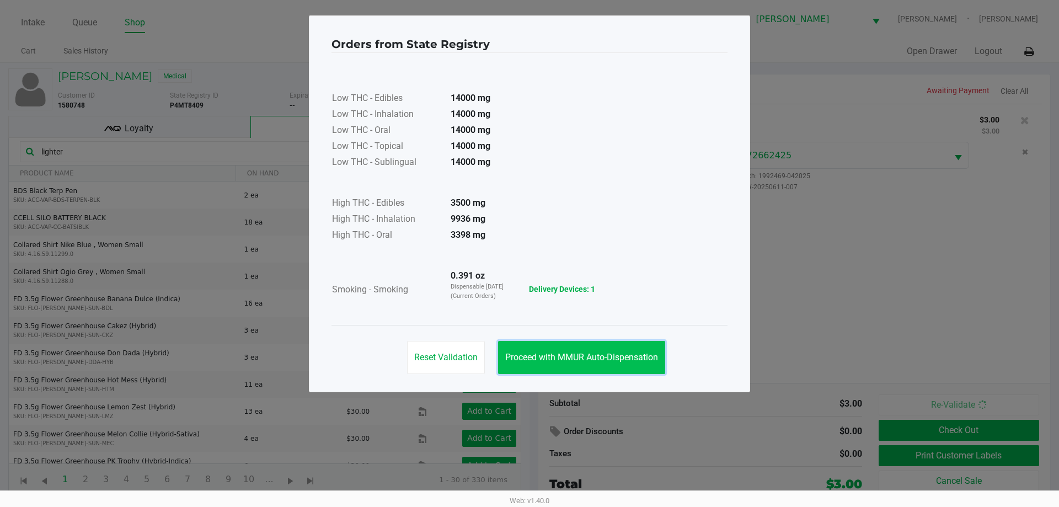
click at [651, 352] on span "Proceed with MMUR Auto-Dispensation" at bounding box center [581, 357] width 153 height 10
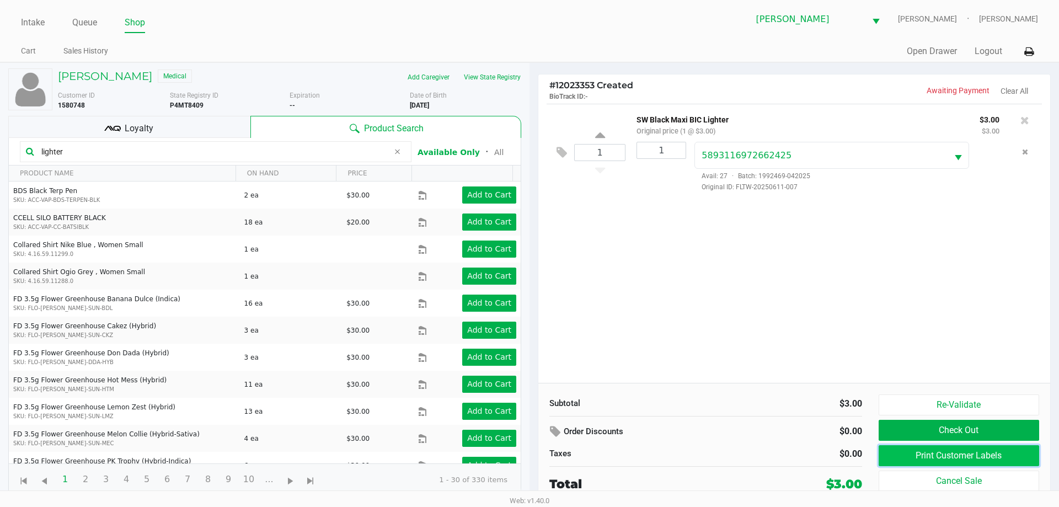
click at [992, 456] on button "Print Customer Labels" at bounding box center [959, 455] width 160 height 21
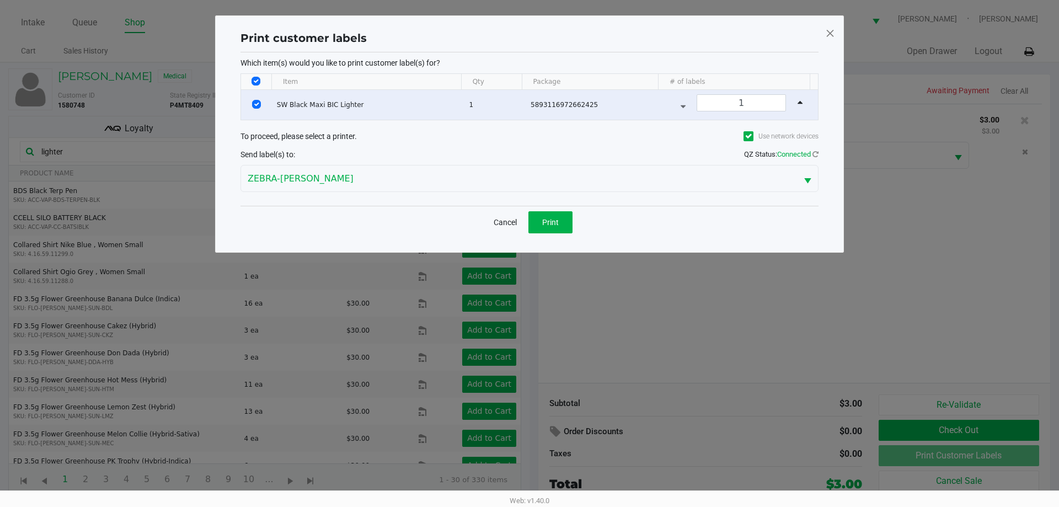
click at [540, 233] on div "Cancel Print" at bounding box center [529, 222] width 578 height 33
click at [542, 228] on button "Print" at bounding box center [550, 222] width 44 height 22
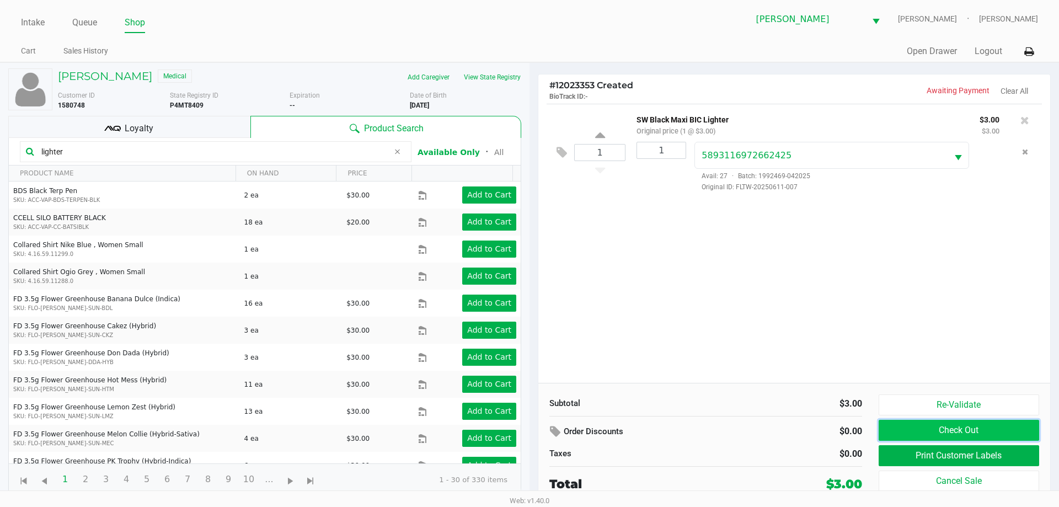
click at [920, 437] on button "Check Out" at bounding box center [959, 430] width 160 height 21
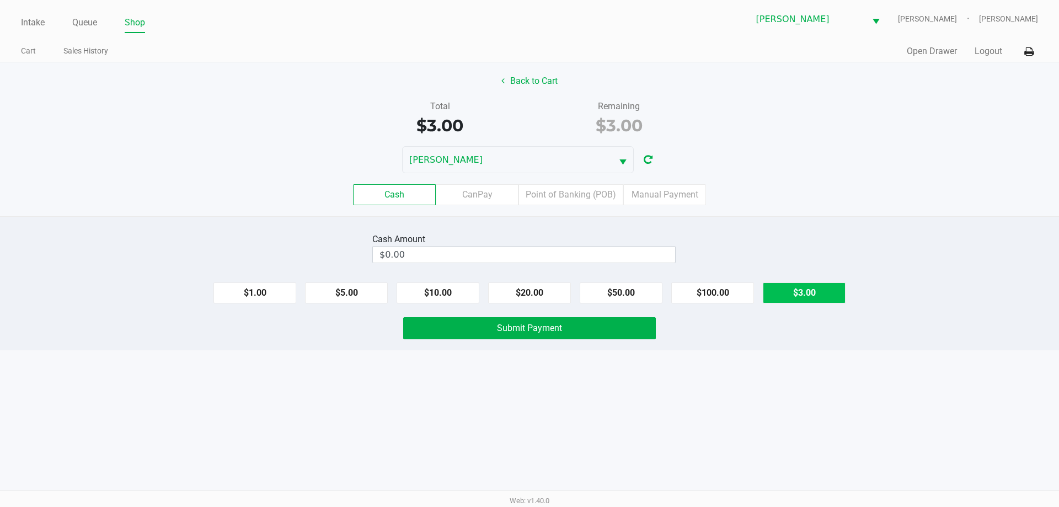
drag, startPoint x: 836, startPoint y: 287, endPoint x: 829, endPoint y: 286, distance: 6.7
click at [836, 287] on button "$3.00" at bounding box center [804, 292] width 83 height 21
type input "$3.00"
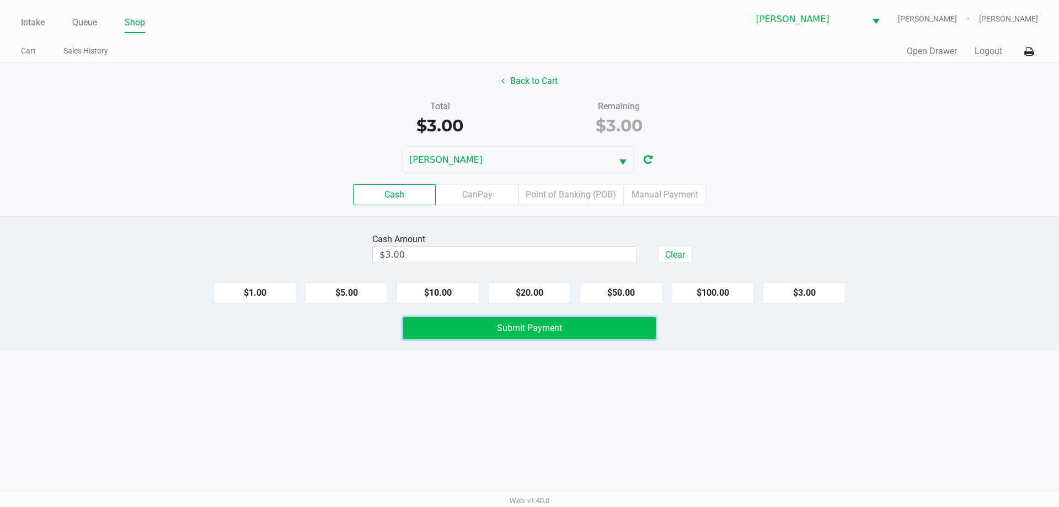
click at [569, 332] on button "Submit Payment" at bounding box center [529, 328] width 253 height 22
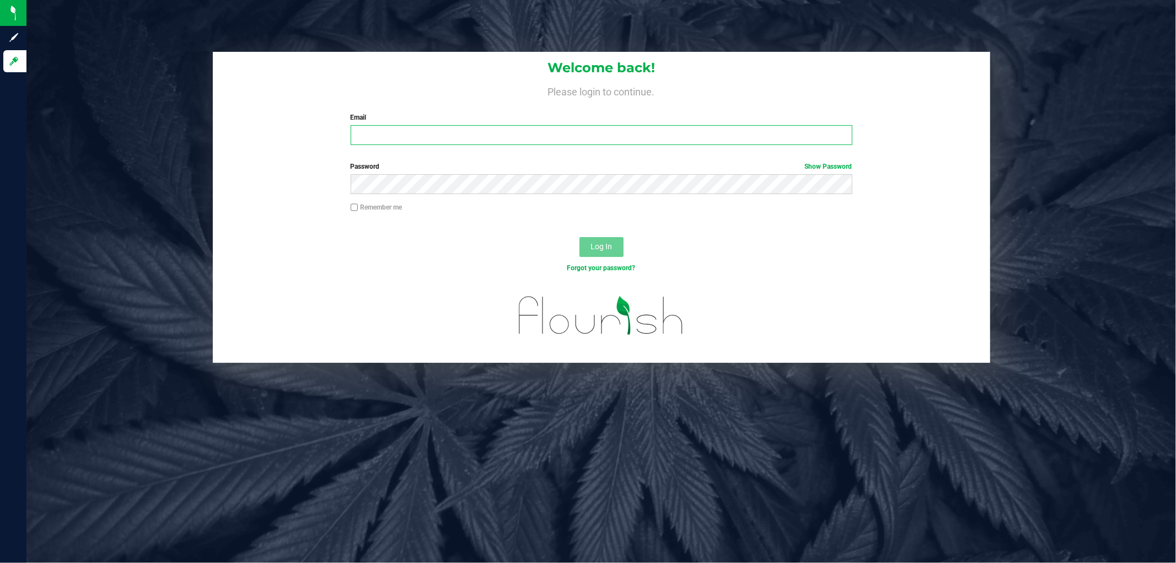
click at [406, 138] on input "Email" at bounding box center [602, 135] width 502 height 20
type input "fcandelaria@liveparallel.com"
click at [580, 237] on button "Log In" at bounding box center [602, 247] width 44 height 20
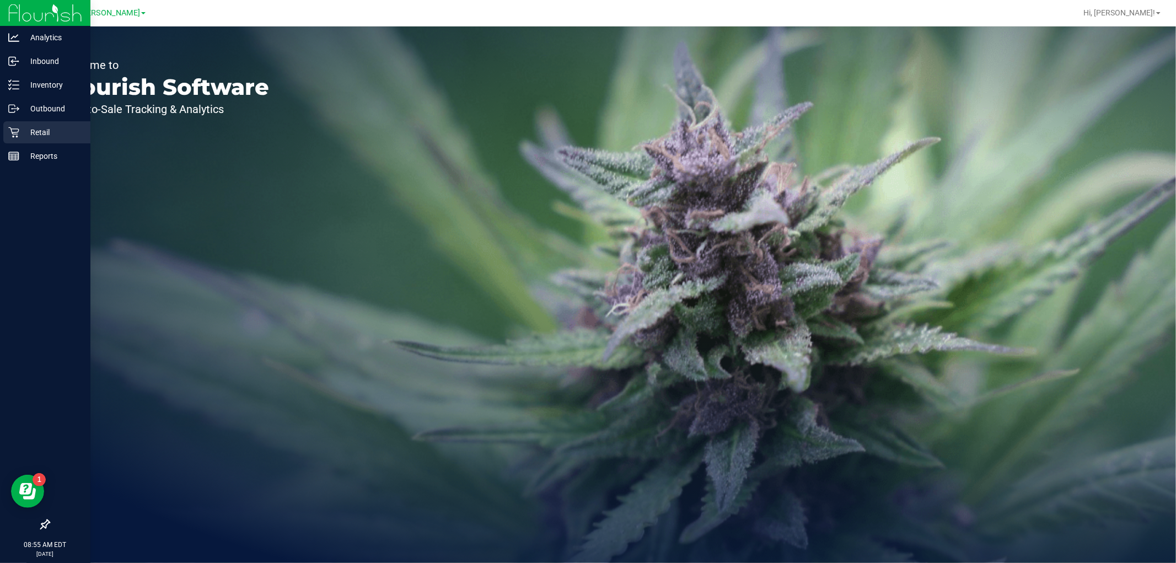
click at [29, 140] on div "Retail" at bounding box center [46, 132] width 87 height 22
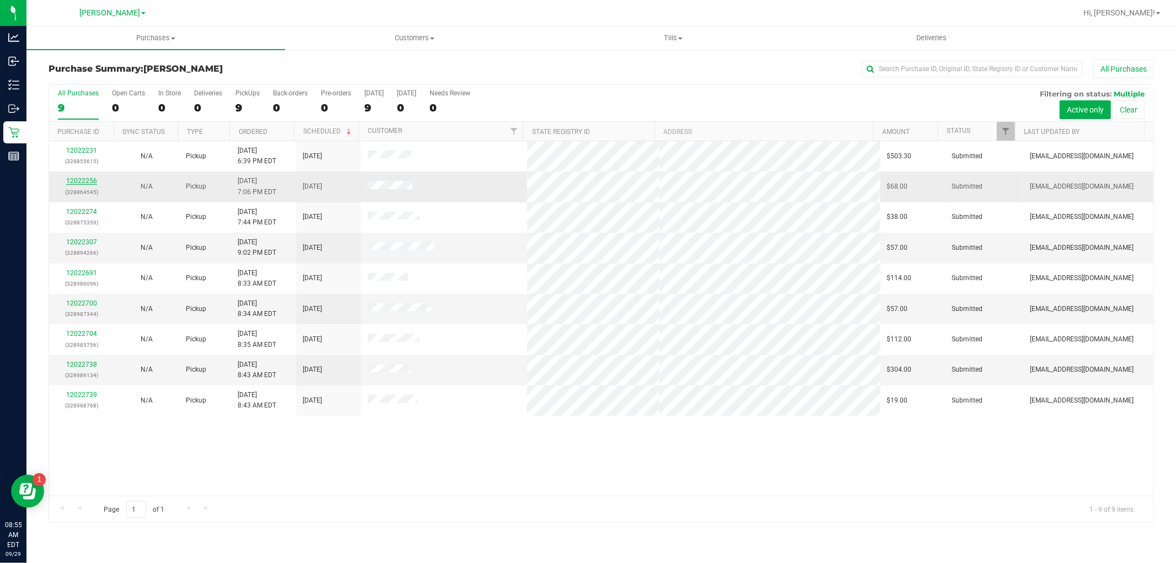
click at [68, 178] on link "12022256" at bounding box center [81, 181] width 31 height 8
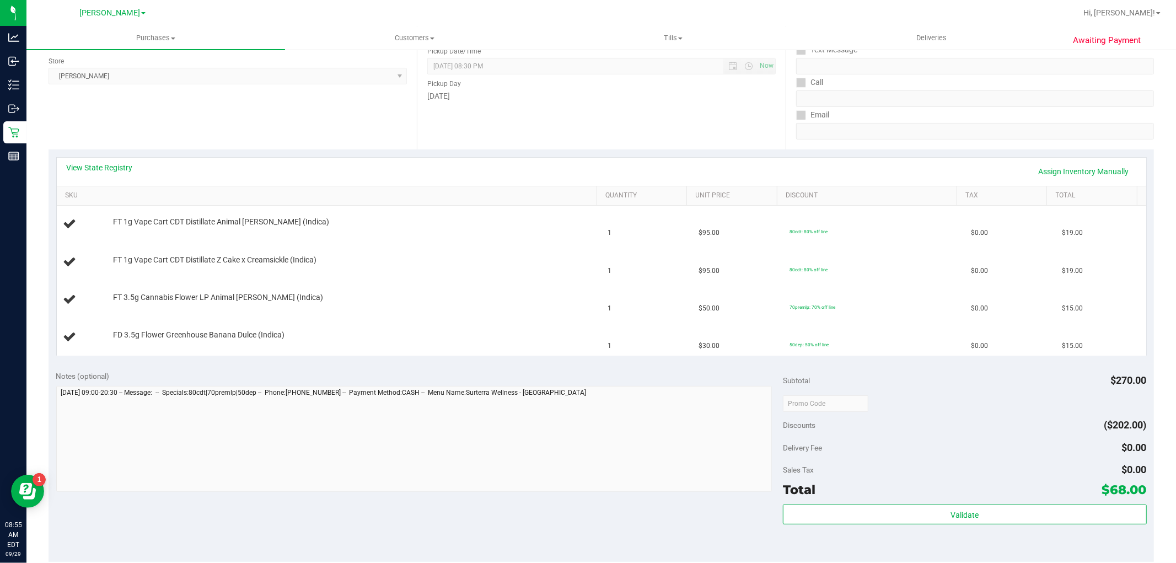
scroll to position [245, 0]
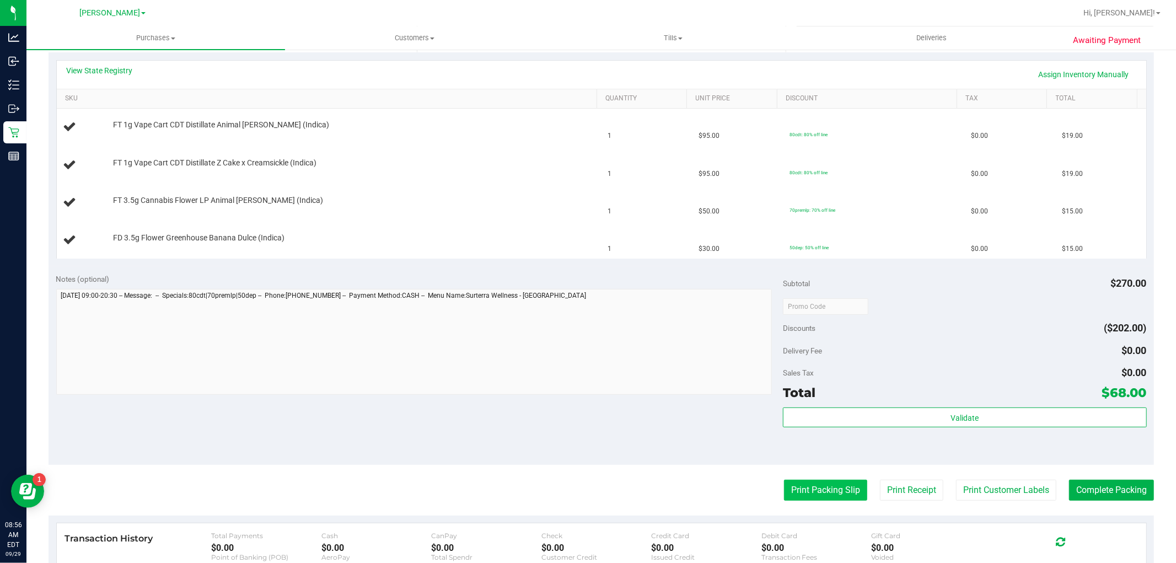
click at [792, 499] on button "Print Packing Slip" at bounding box center [825, 490] width 83 height 21
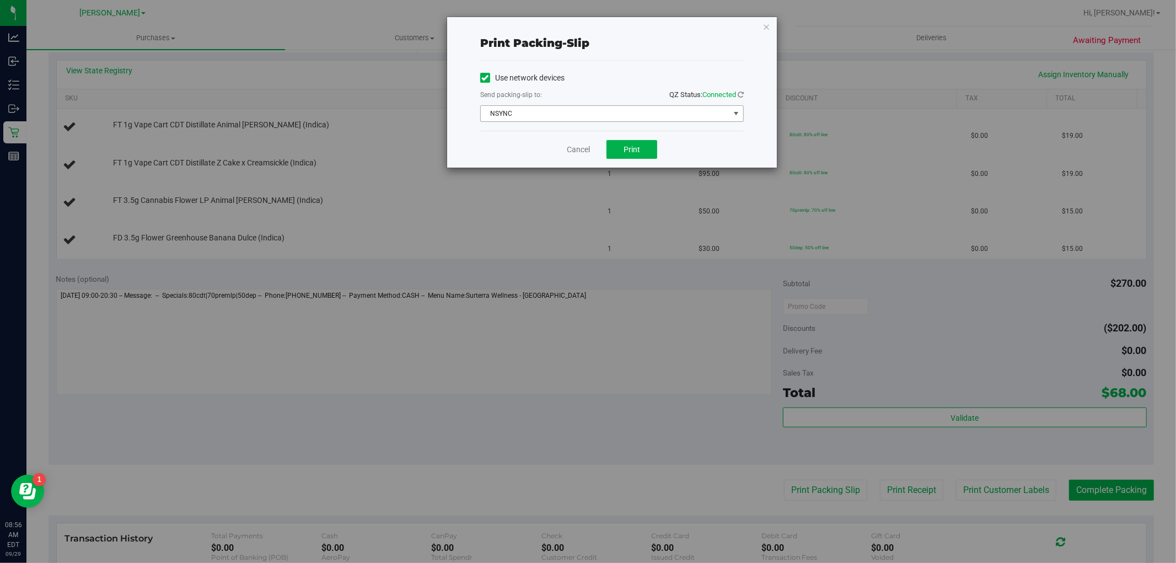
click at [517, 110] on span "NSYNC" at bounding box center [605, 113] width 249 height 15
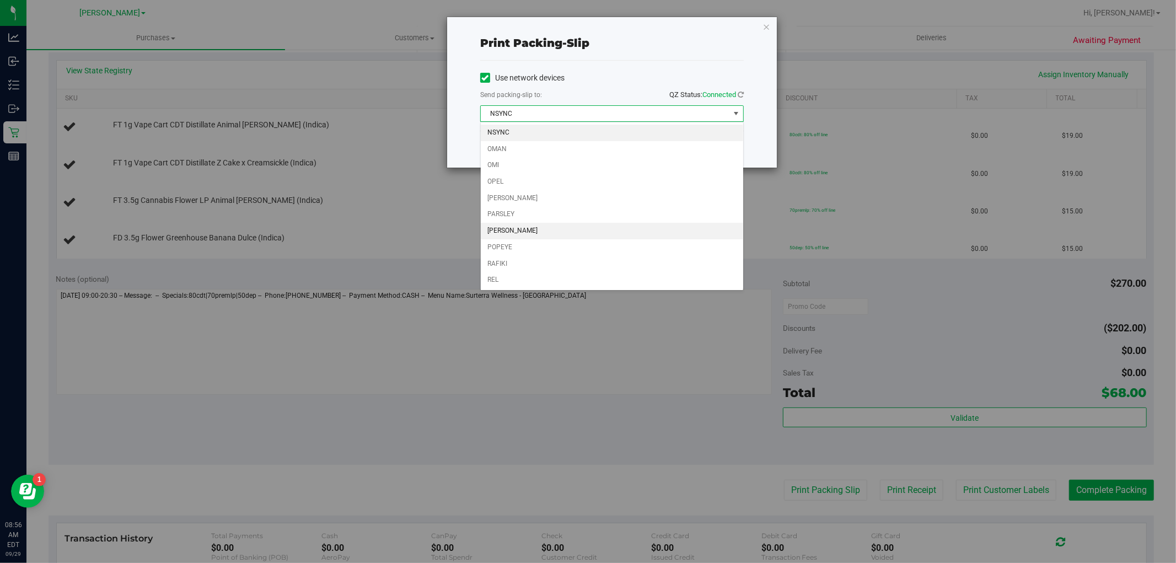
click at [505, 235] on li "[PERSON_NAME]" at bounding box center [612, 231] width 263 height 17
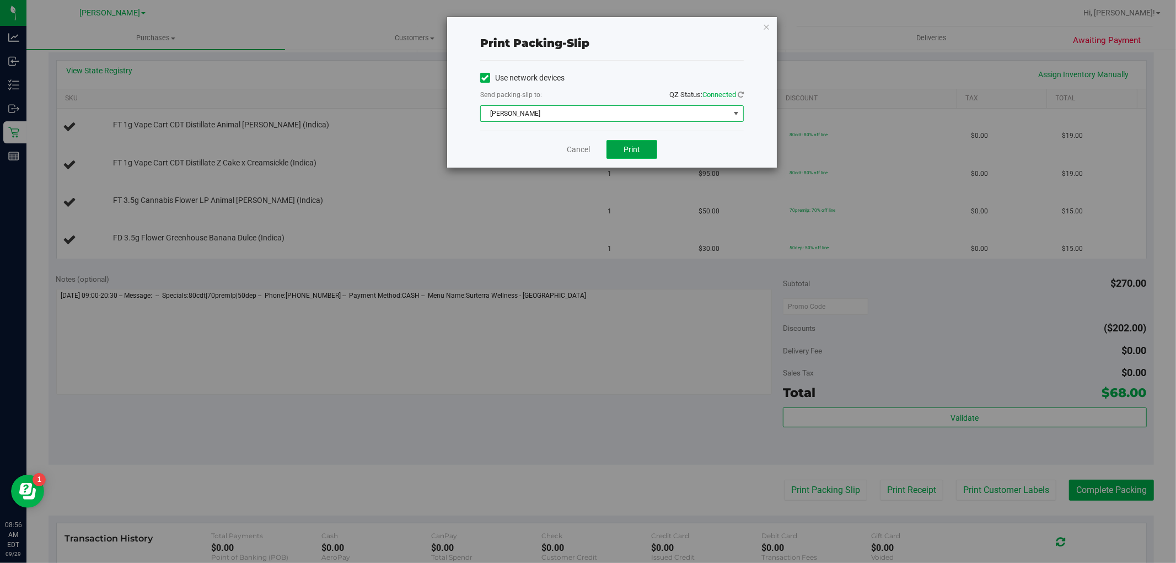
click at [614, 156] on button "Print" at bounding box center [632, 149] width 51 height 19
click at [582, 152] on link "Cancel" at bounding box center [578, 150] width 23 height 12
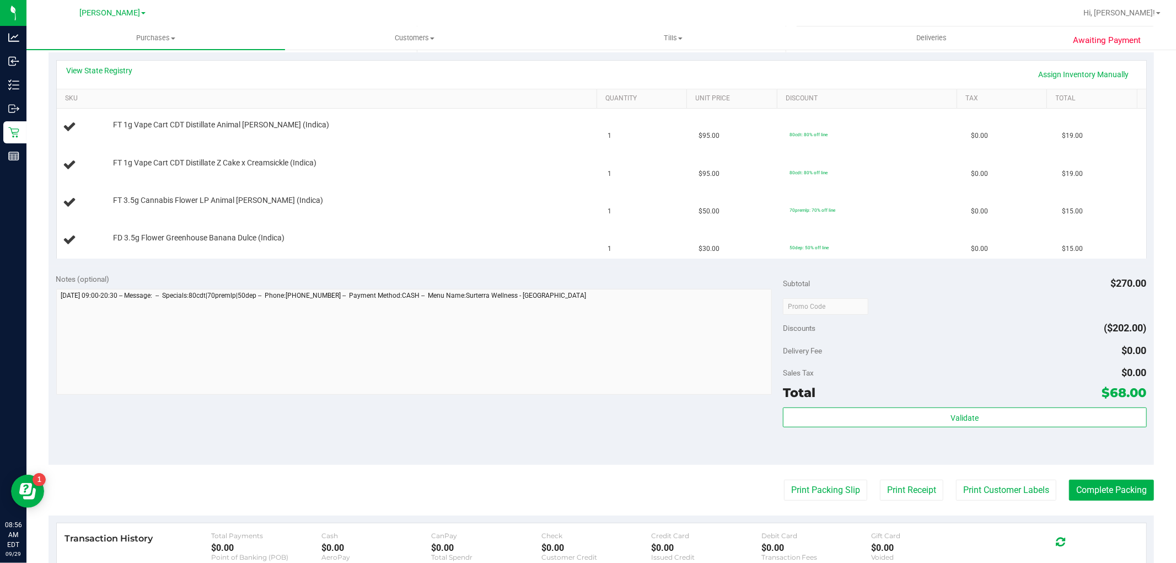
scroll to position [122, 0]
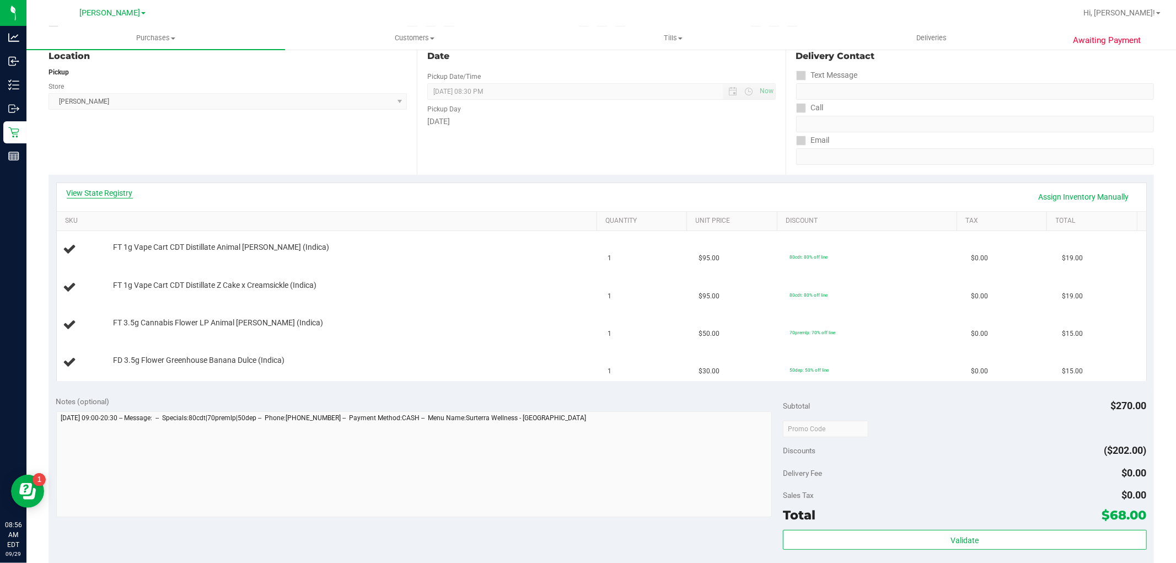
click at [116, 195] on link "View State Registry" at bounding box center [100, 193] width 66 height 11
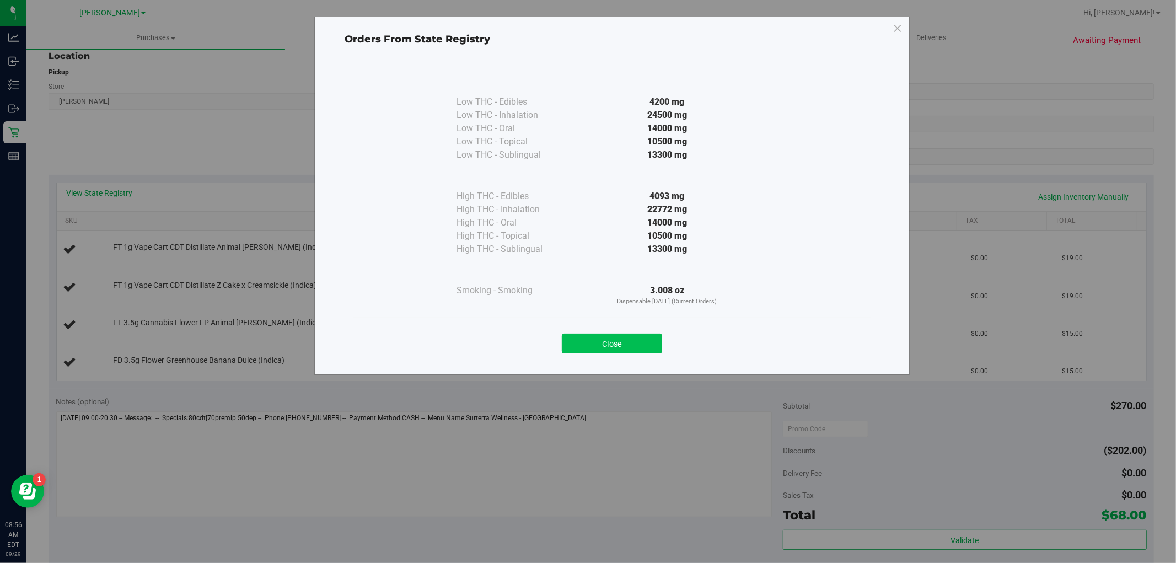
click at [610, 354] on button "Close" at bounding box center [612, 344] width 100 height 20
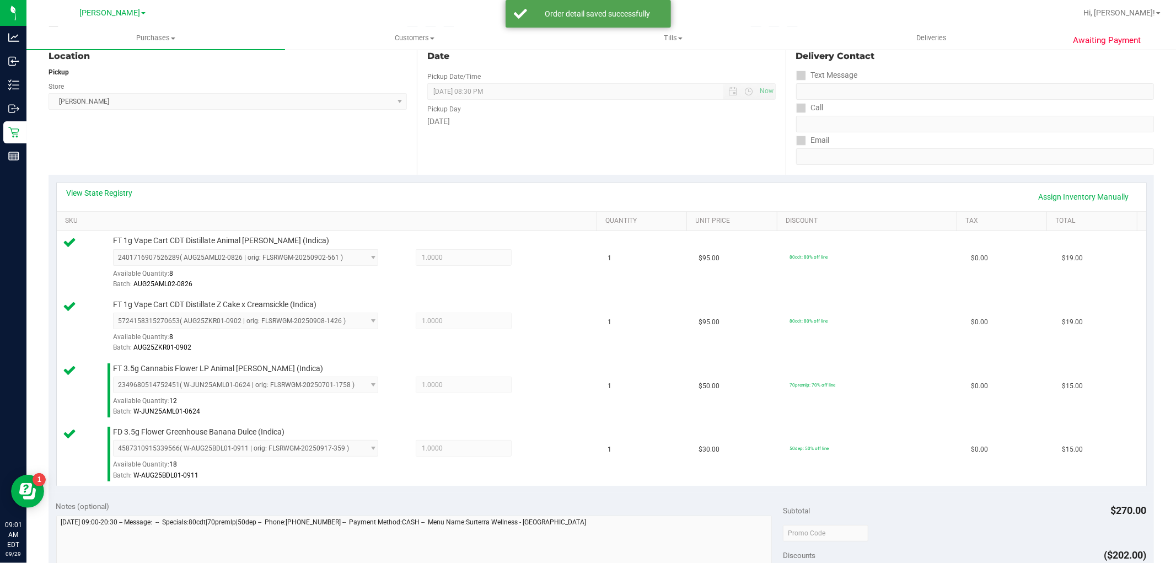
scroll to position [306, 0]
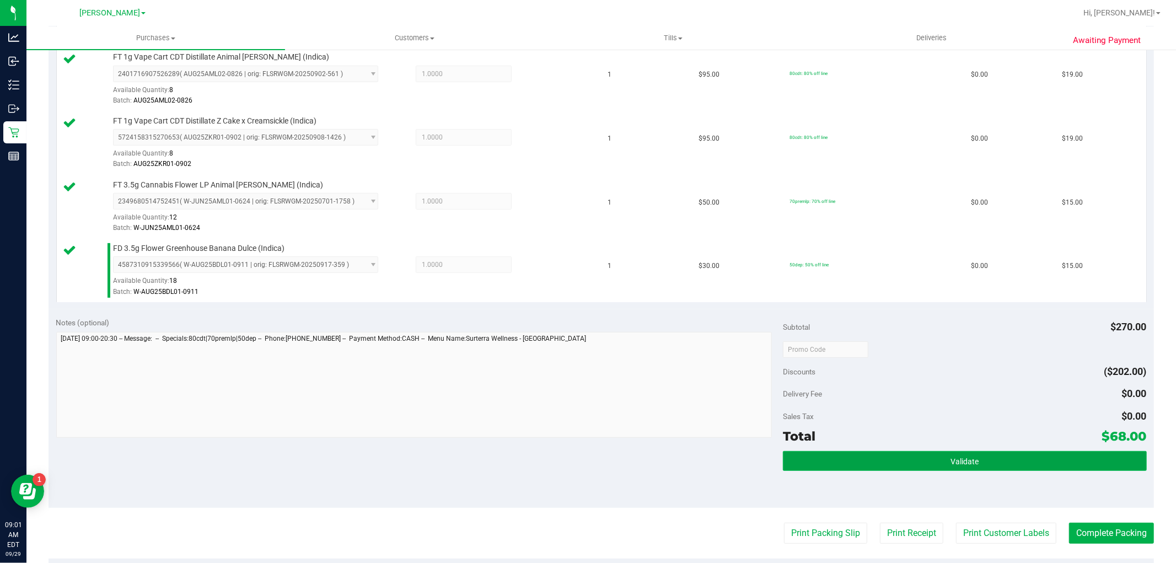
click at [919, 461] on button "Validate" at bounding box center [964, 461] width 363 height 20
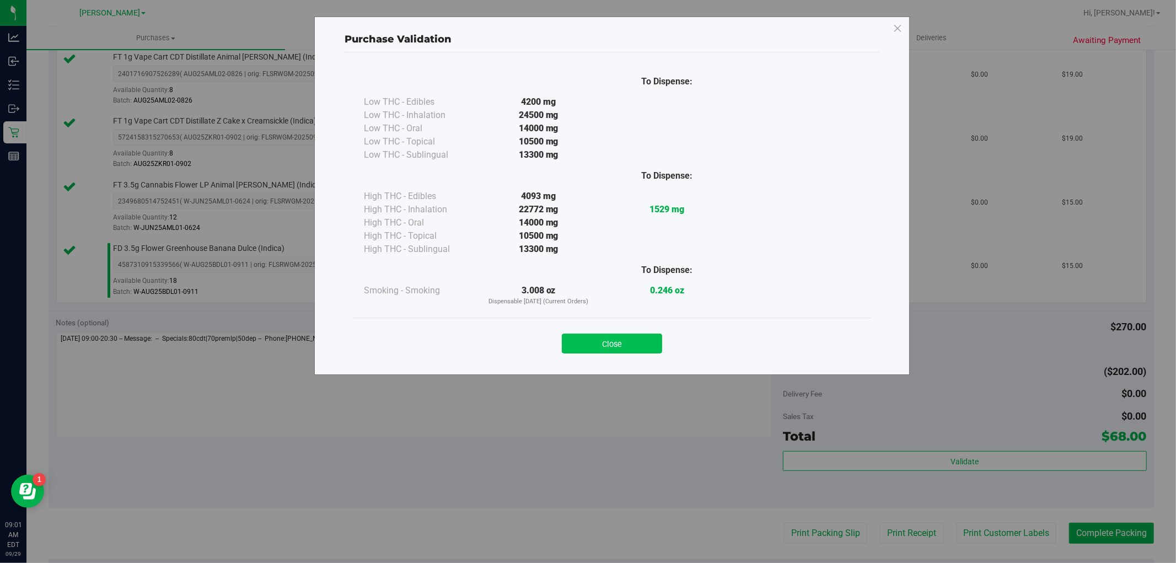
click at [622, 345] on button "Close" at bounding box center [612, 344] width 100 height 20
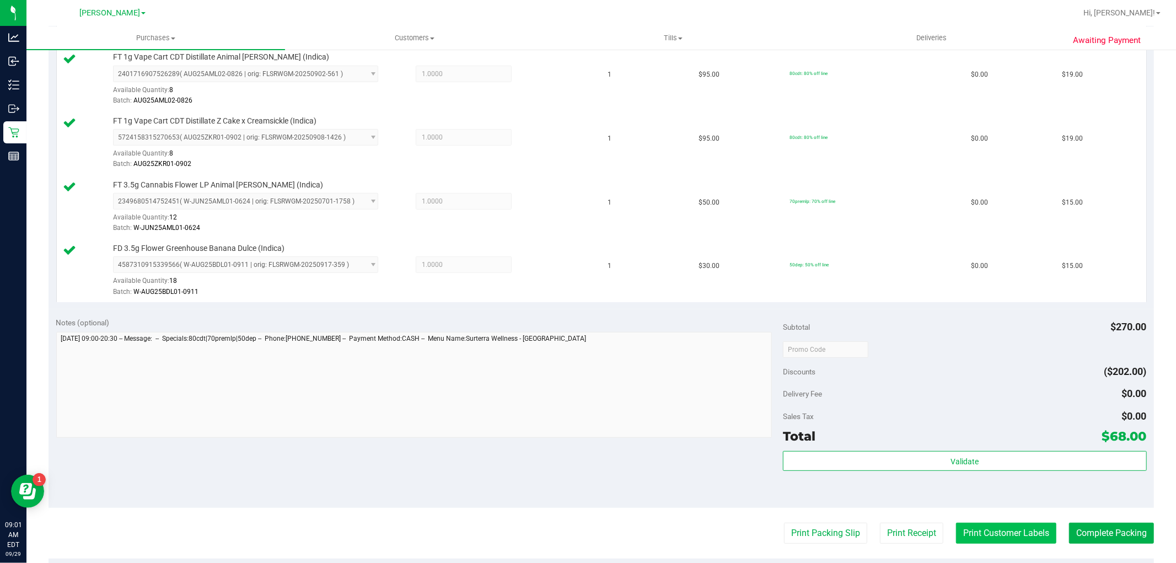
click at [993, 543] on button "Print Customer Labels" at bounding box center [1006, 533] width 100 height 21
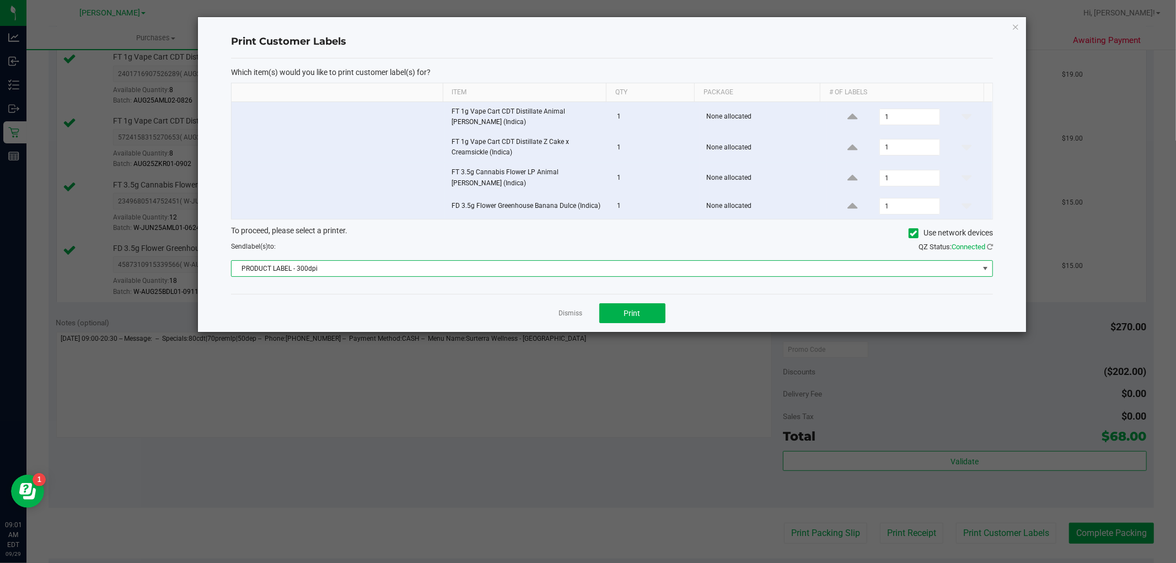
click at [324, 267] on span "PRODUCT LABEL - 300dpi" at bounding box center [605, 268] width 747 height 15
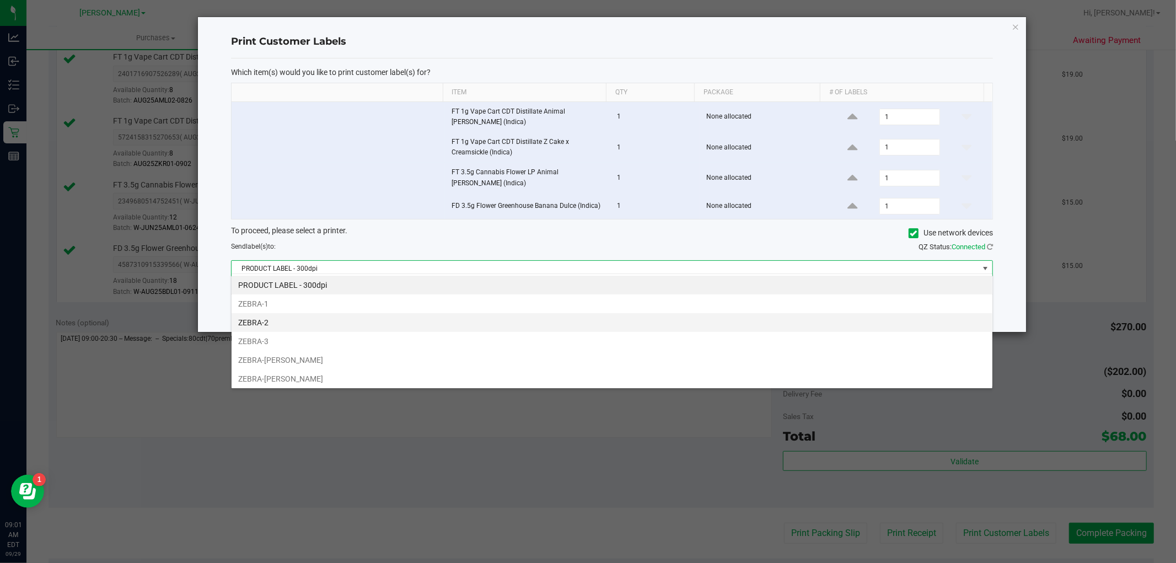
scroll to position [17, 762]
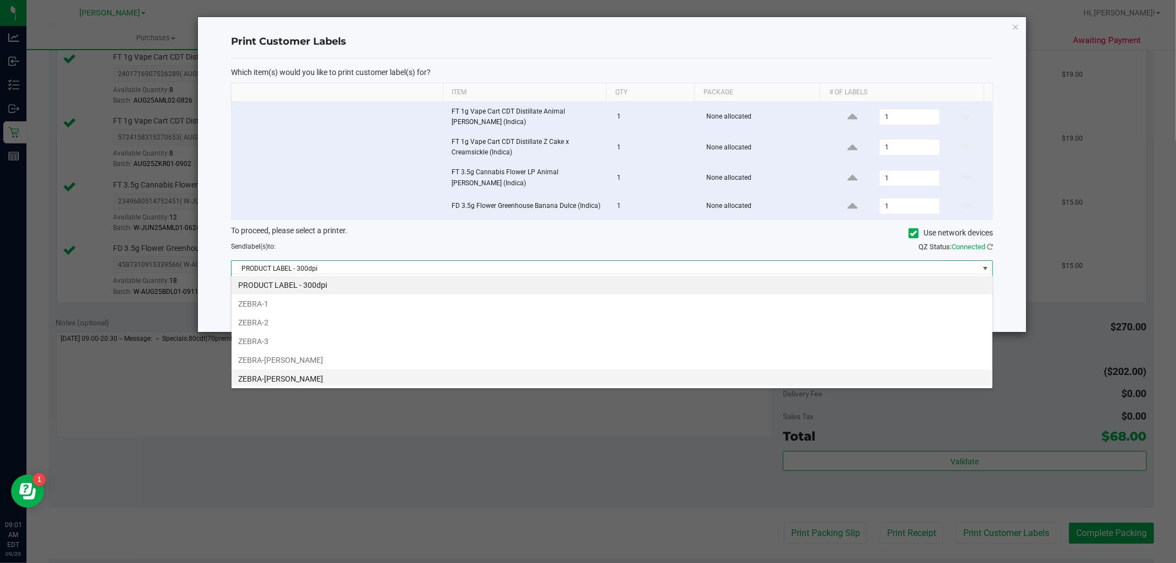
click at [280, 374] on li "ZEBRA-[PERSON_NAME]" at bounding box center [612, 378] width 761 height 19
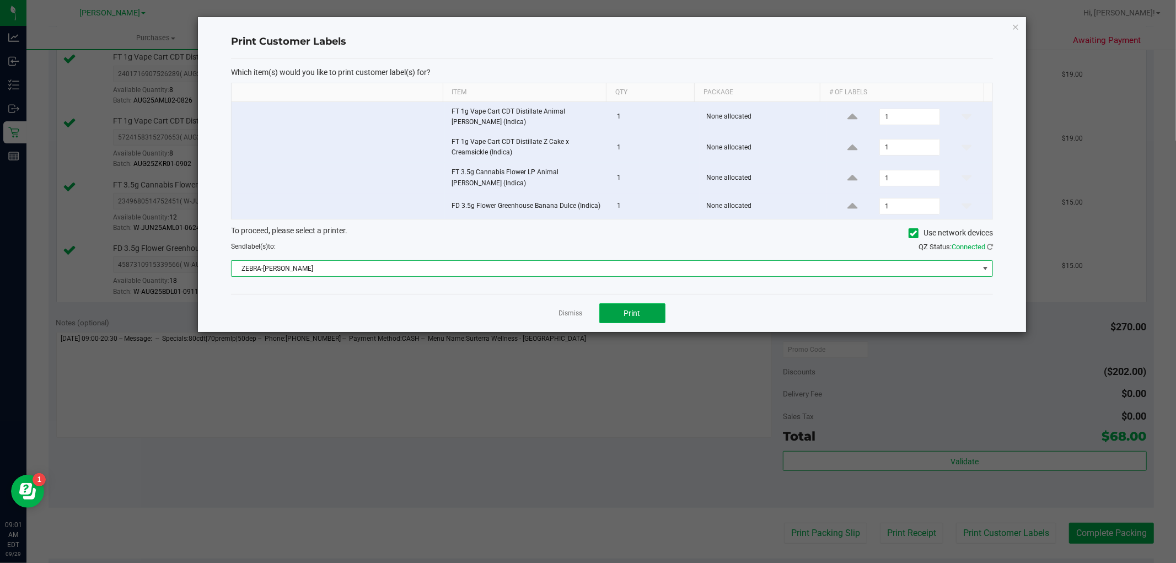
click at [626, 311] on span "Print" at bounding box center [632, 313] width 17 height 9
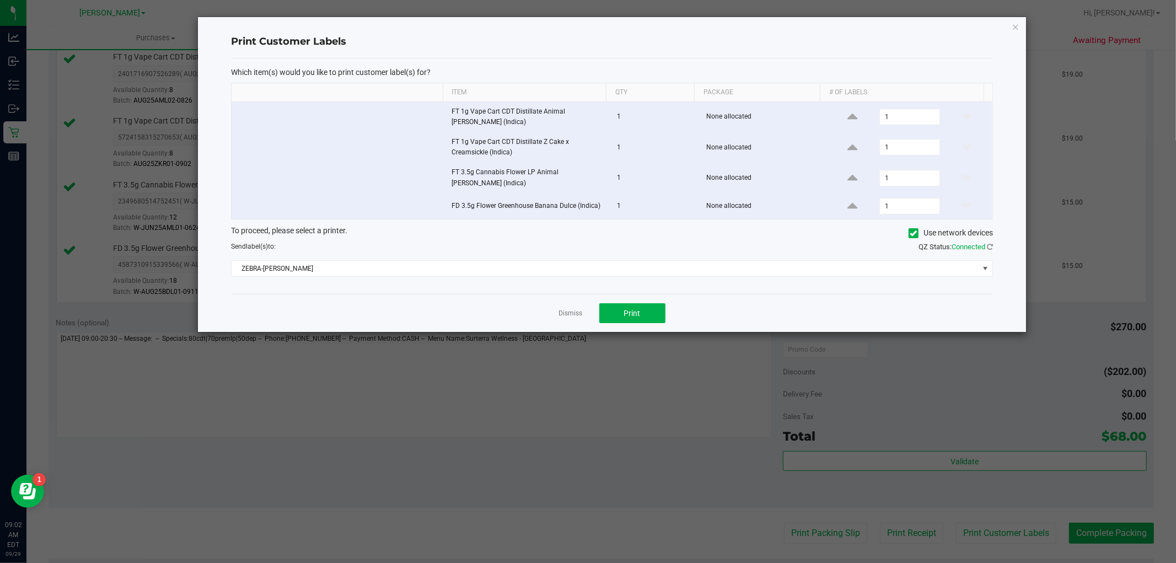
click at [578, 299] on div "Dismiss Print" at bounding box center [612, 313] width 762 height 38
click at [571, 310] on link "Dismiss" at bounding box center [571, 313] width 24 height 9
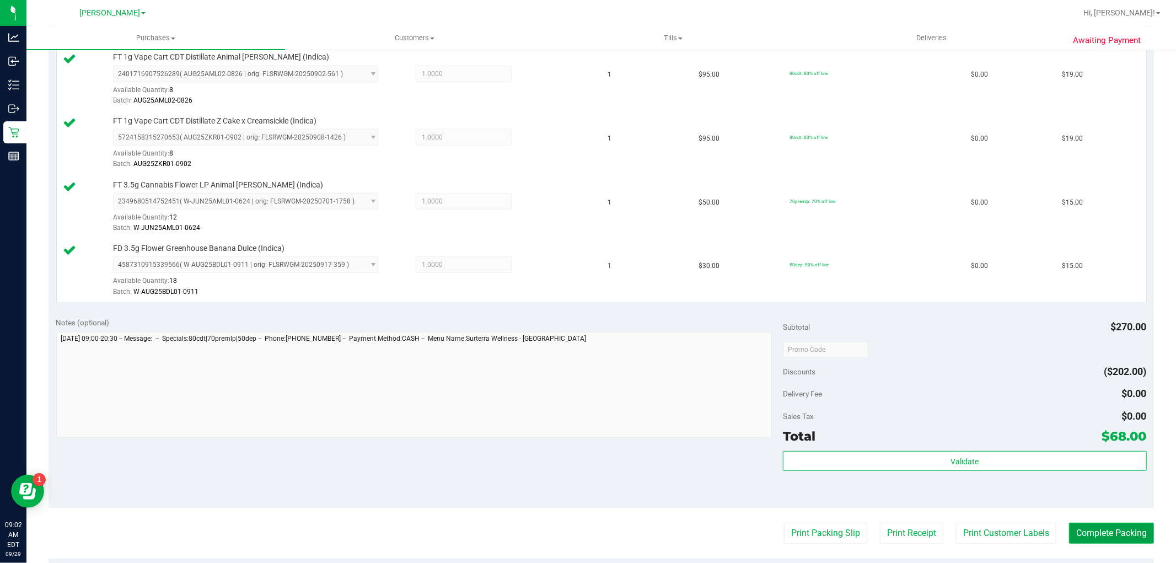
click at [1099, 533] on button "Complete Packing" at bounding box center [1111, 533] width 85 height 21
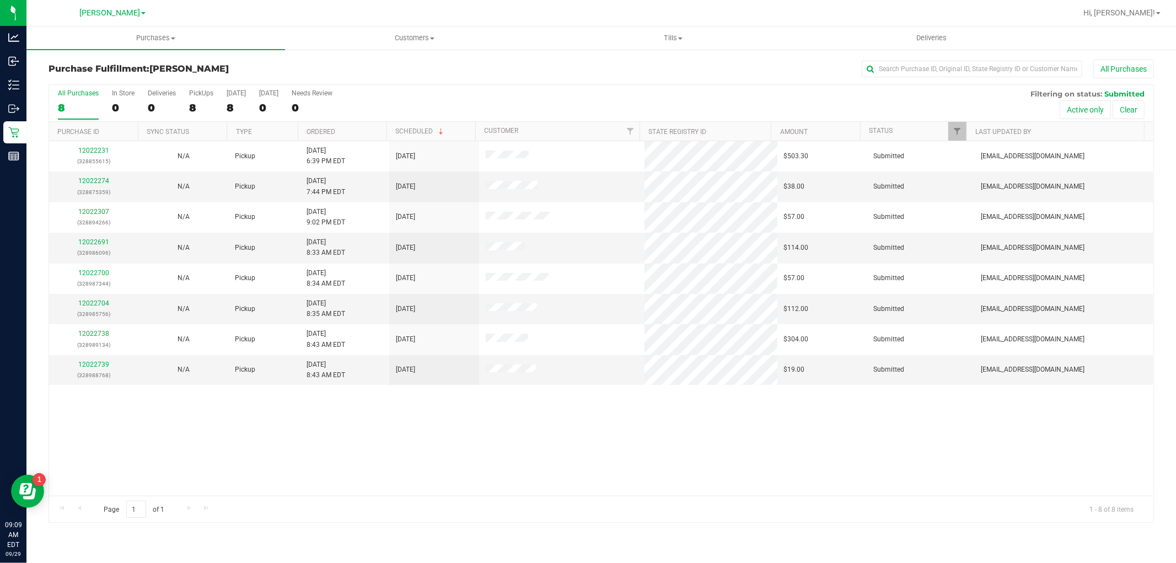
click at [496, 108] on div "All Purchases 8 In Store 0 Deliveries 0 PickUps 8 Today 8 Tomorrow 0 Needs Revi…" at bounding box center [601, 103] width 1105 height 37
click at [92, 183] on link "12022274" at bounding box center [93, 181] width 31 height 8
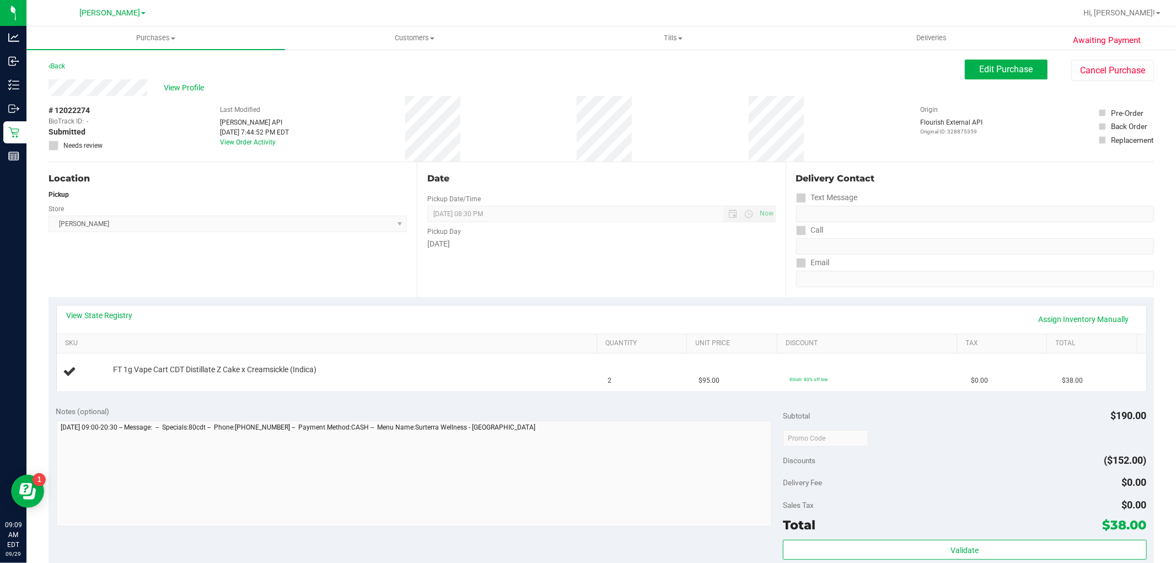
click at [309, 159] on div "# 12022274 BioTrack ID: - Submitted Needs review Last Modified Jane API Sep 28,…" at bounding box center [602, 129] width 1106 height 66
click at [405, 180] on div "Location Pickup Store Oviedo WC Select Store Bonita Springs WC Boynton Beach WC…" at bounding box center [233, 229] width 368 height 135
click at [106, 312] on link "View State Registry" at bounding box center [100, 315] width 66 height 11
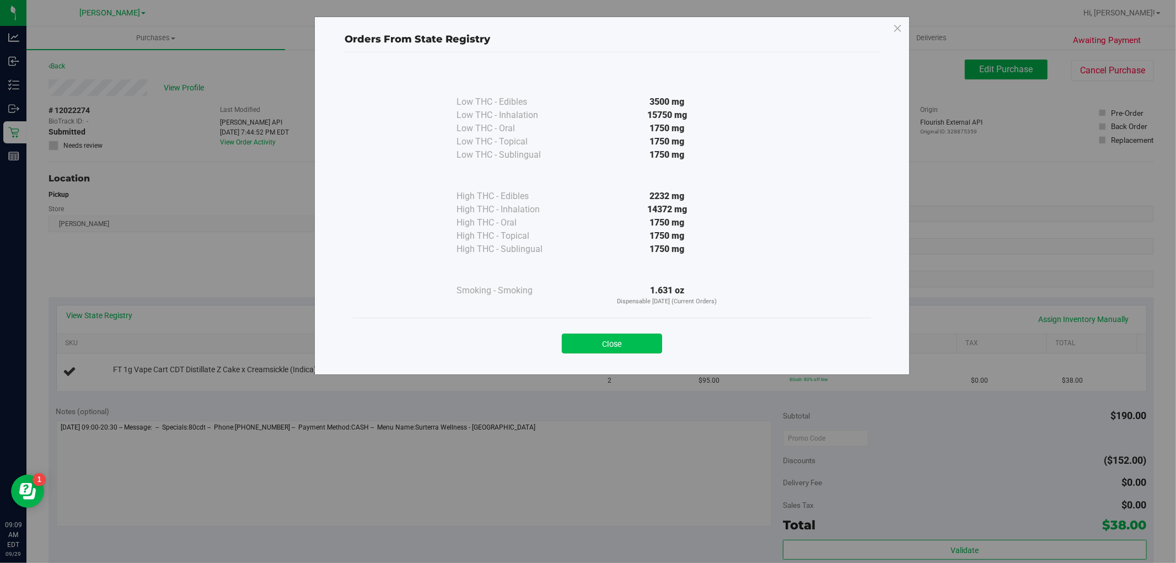
click at [613, 344] on button "Close" at bounding box center [612, 344] width 100 height 20
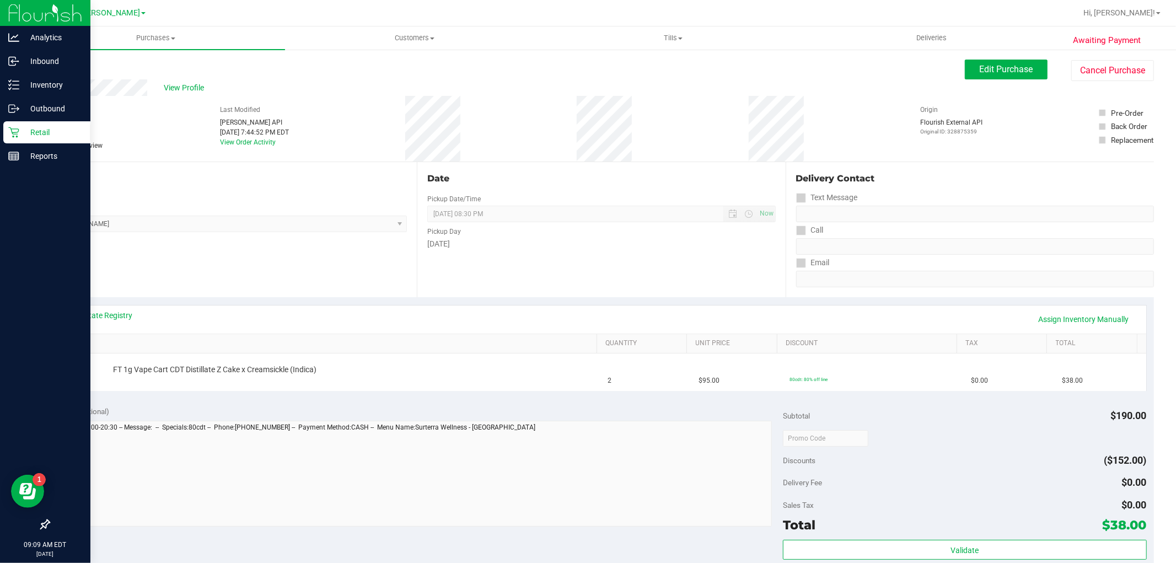
click at [25, 138] on p "Retail" at bounding box center [52, 132] width 66 height 13
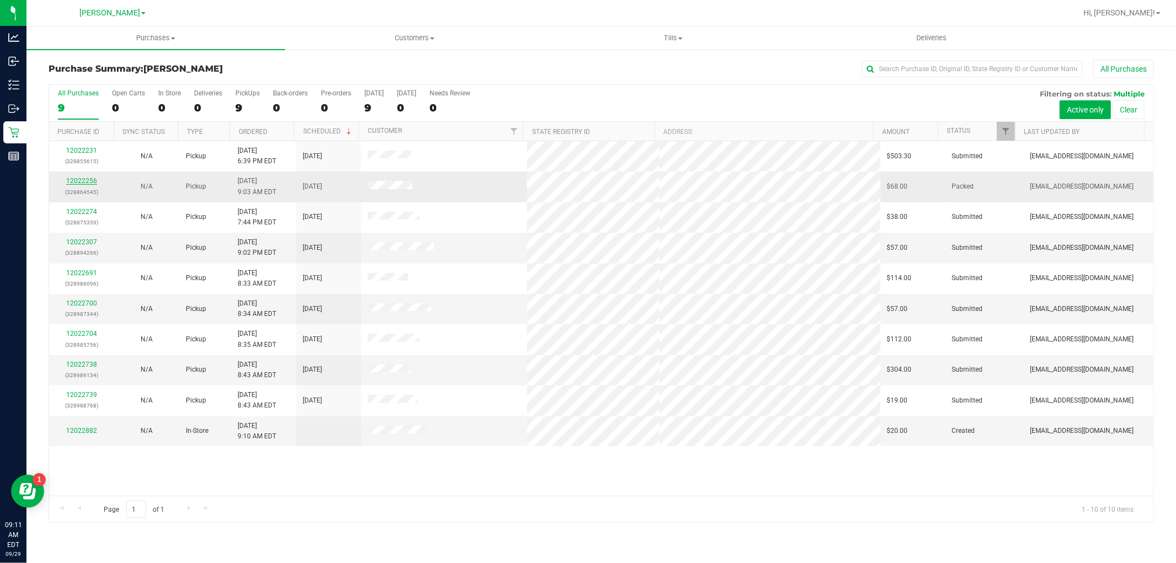
click at [77, 185] on link "12022256" at bounding box center [81, 181] width 31 height 8
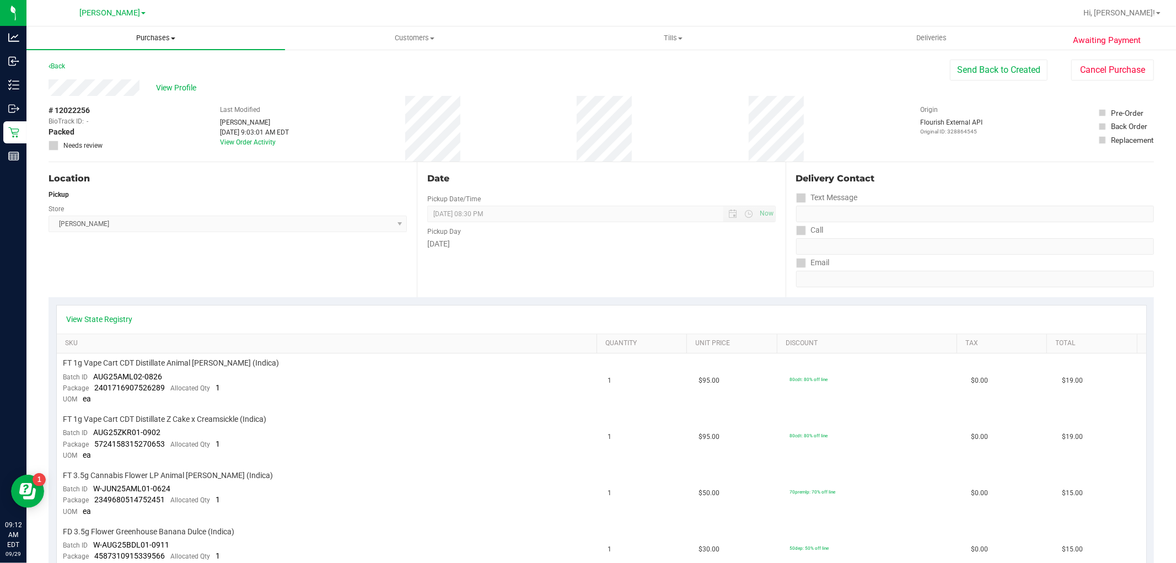
click at [155, 46] on uib-tab-heading "Purchases Summary of purchases Fulfillment All purchases" at bounding box center [155, 37] width 259 height 23
click at [82, 79] on span "Fulfillment" at bounding box center [60, 79] width 68 height 9
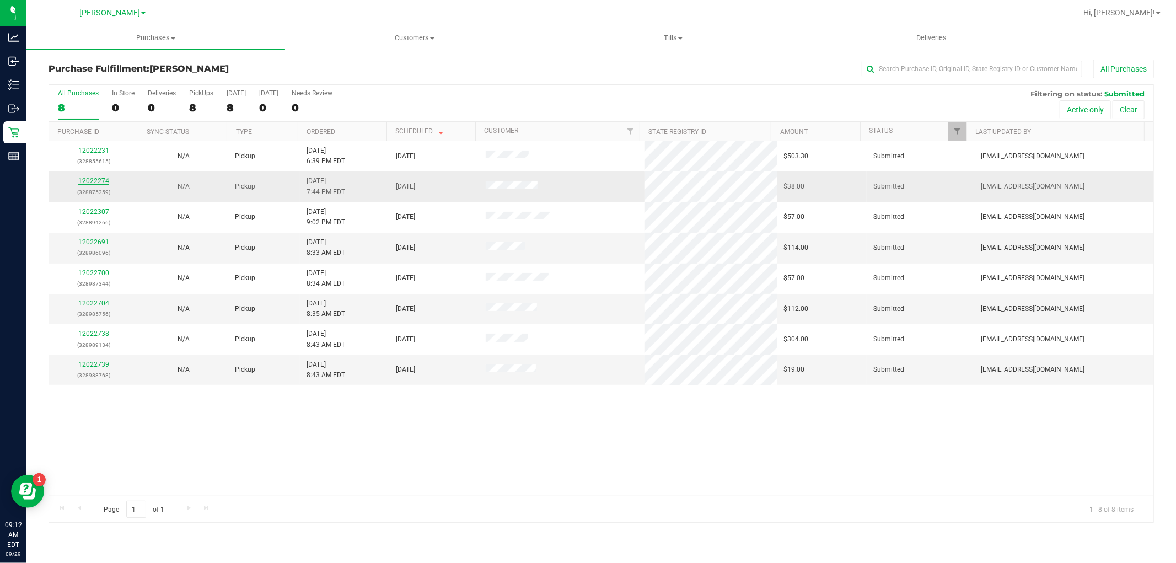
click at [89, 184] on link "12022274" at bounding box center [93, 181] width 31 height 8
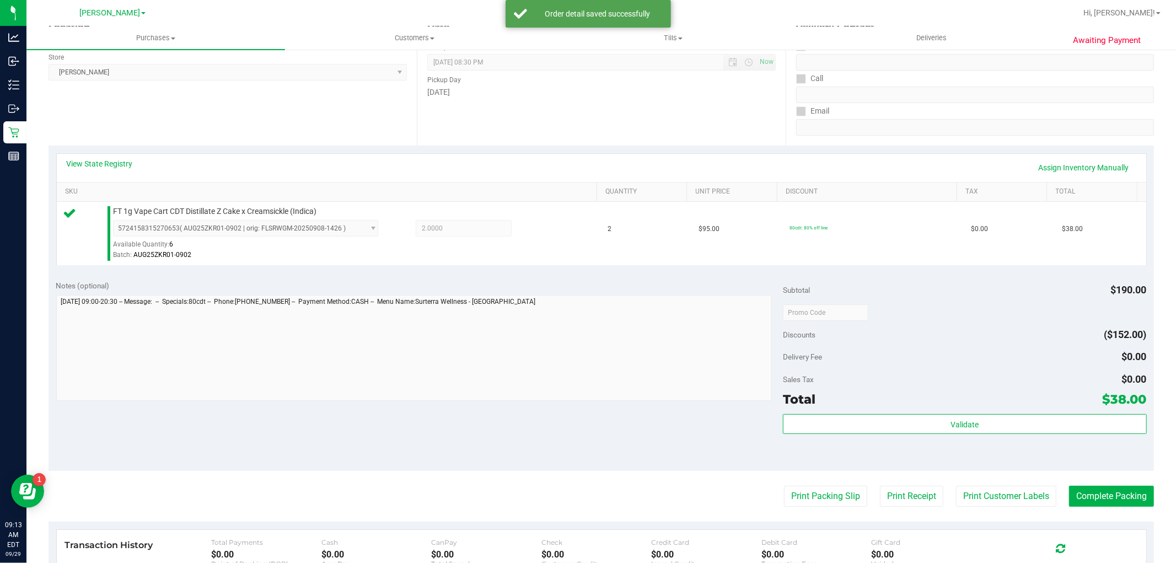
scroll to position [184, 0]
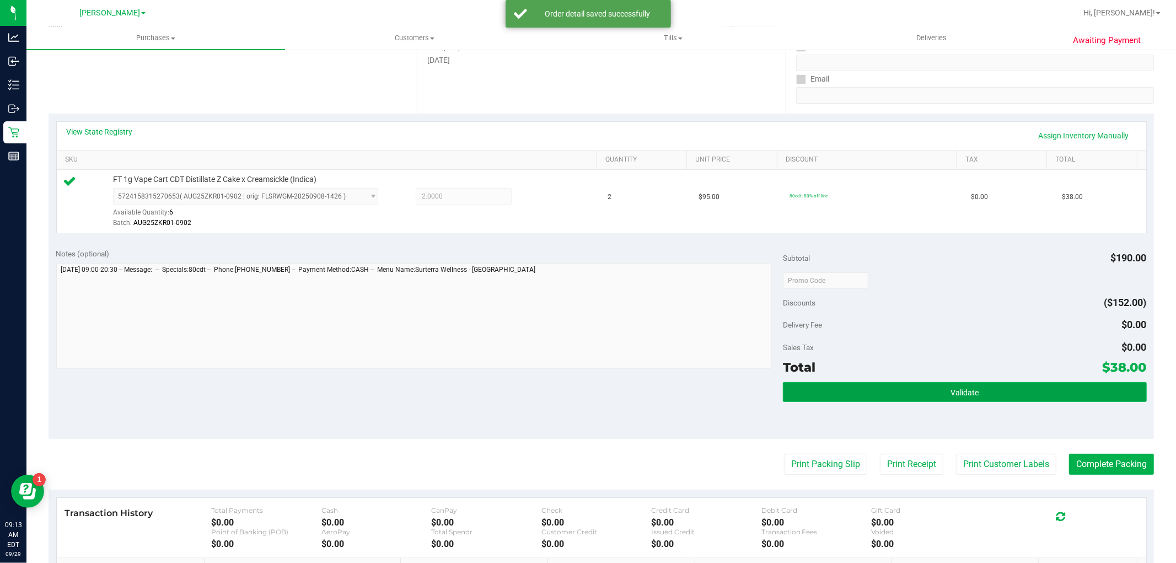
click at [918, 399] on button "Validate" at bounding box center [964, 392] width 363 height 20
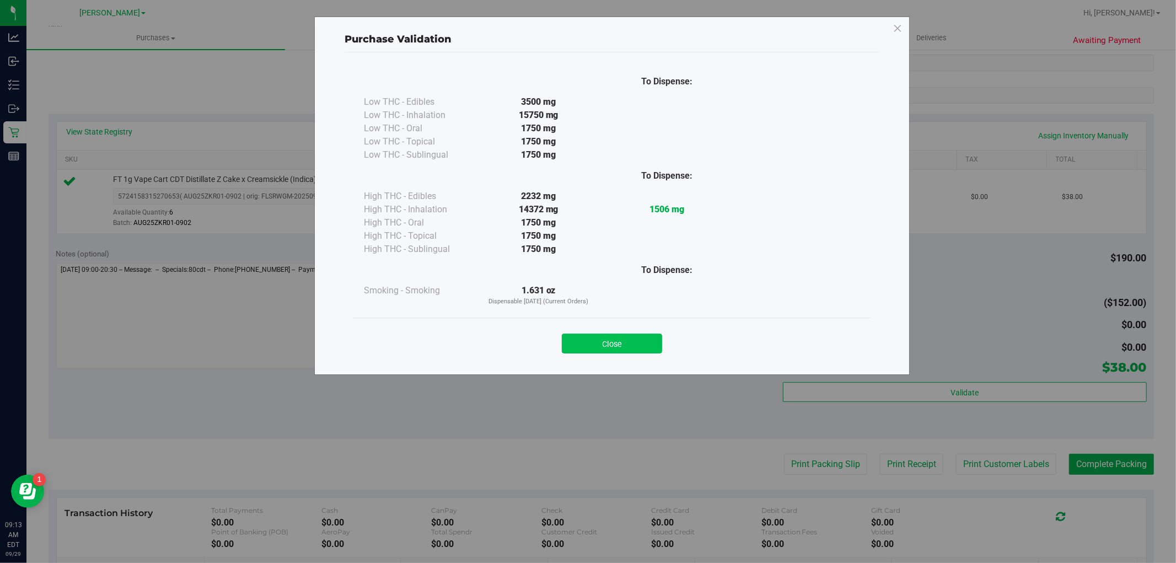
click at [627, 339] on button "Close" at bounding box center [612, 344] width 100 height 20
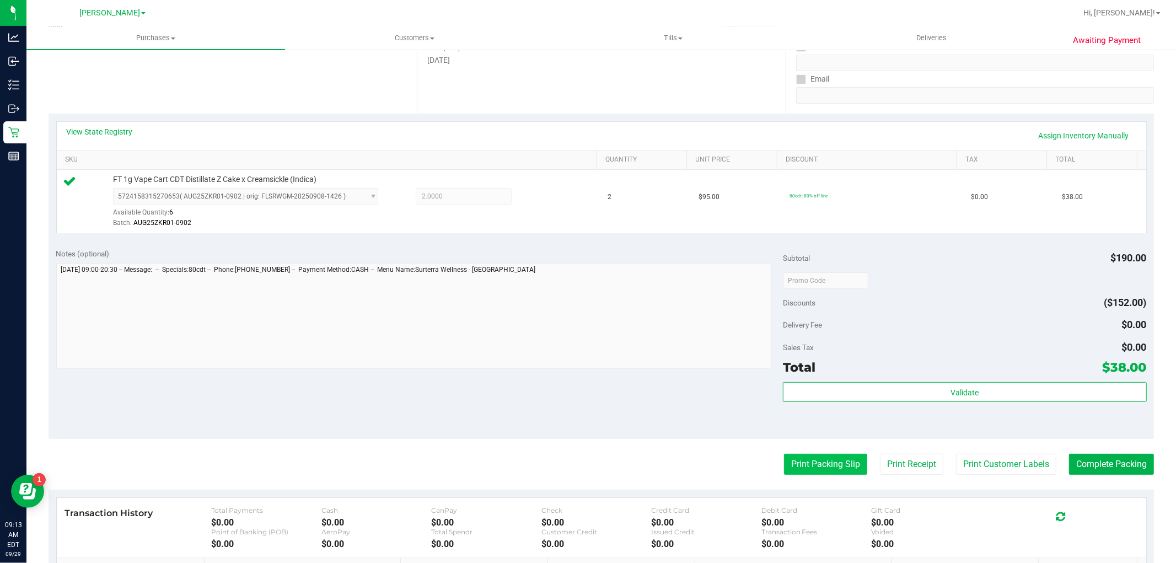
click at [816, 460] on button "Print Packing Slip" at bounding box center [825, 464] width 83 height 21
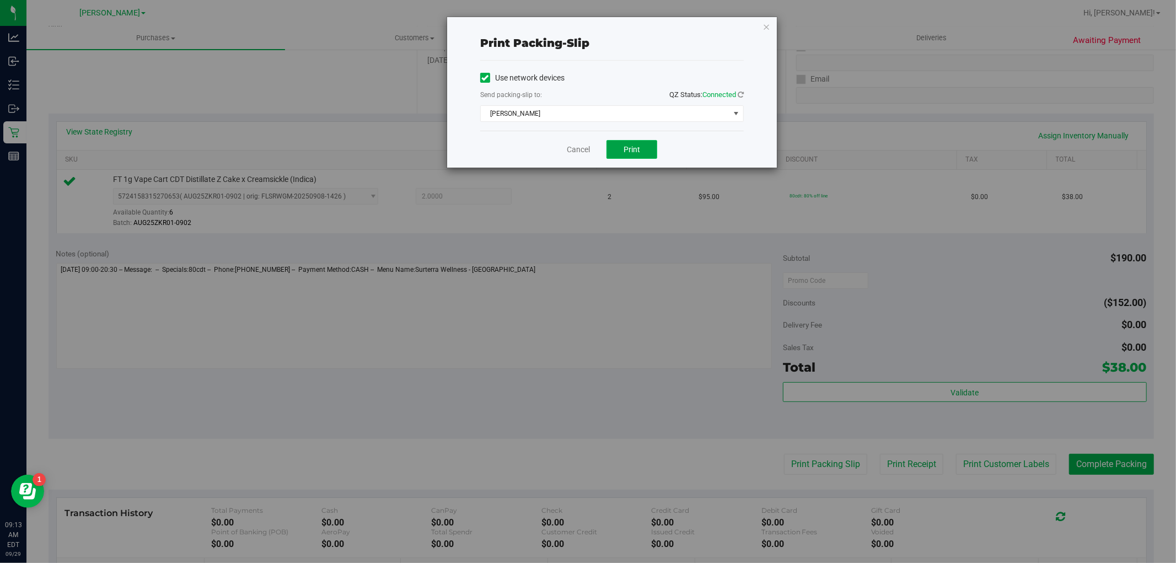
click at [619, 152] on button "Print" at bounding box center [632, 149] width 51 height 19
click at [575, 148] on link "Cancel" at bounding box center [578, 150] width 23 height 12
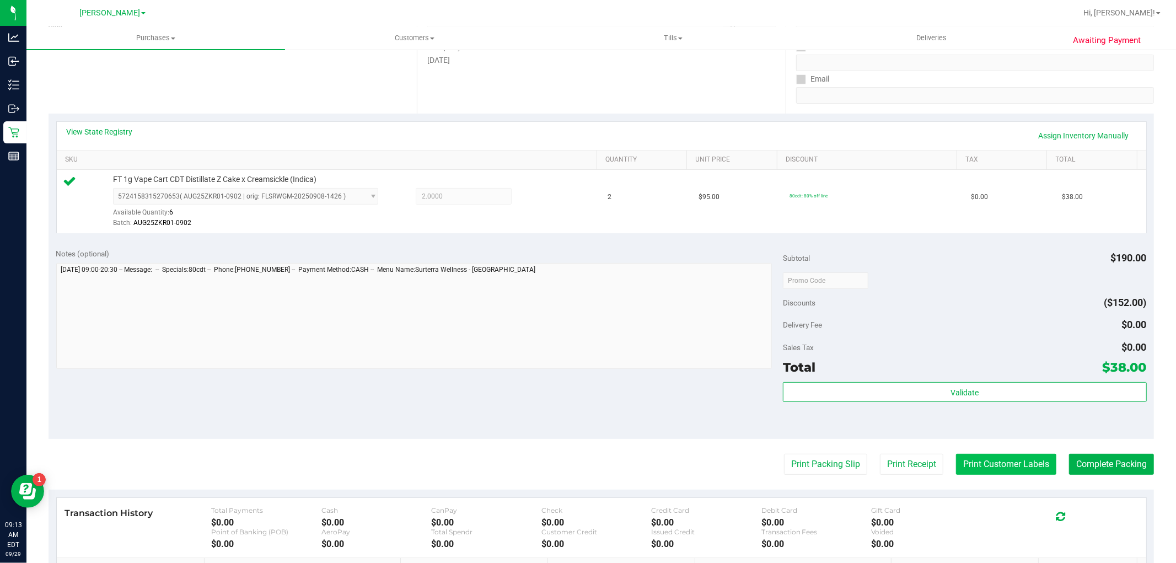
click at [1007, 460] on button "Print Customer Labels" at bounding box center [1006, 464] width 100 height 21
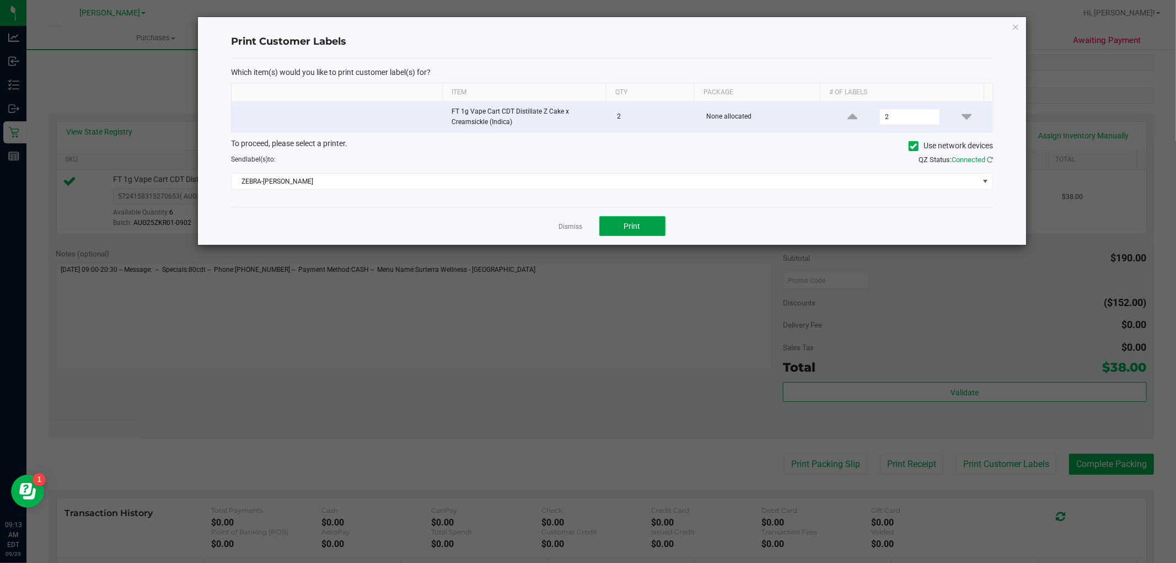
click at [642, 235] on button "Print" at bounding box center [632, 226] width 66 height 20
click at [574, 231] on link "Dismiss" at bounding box center [571, 226] width 24 height 9
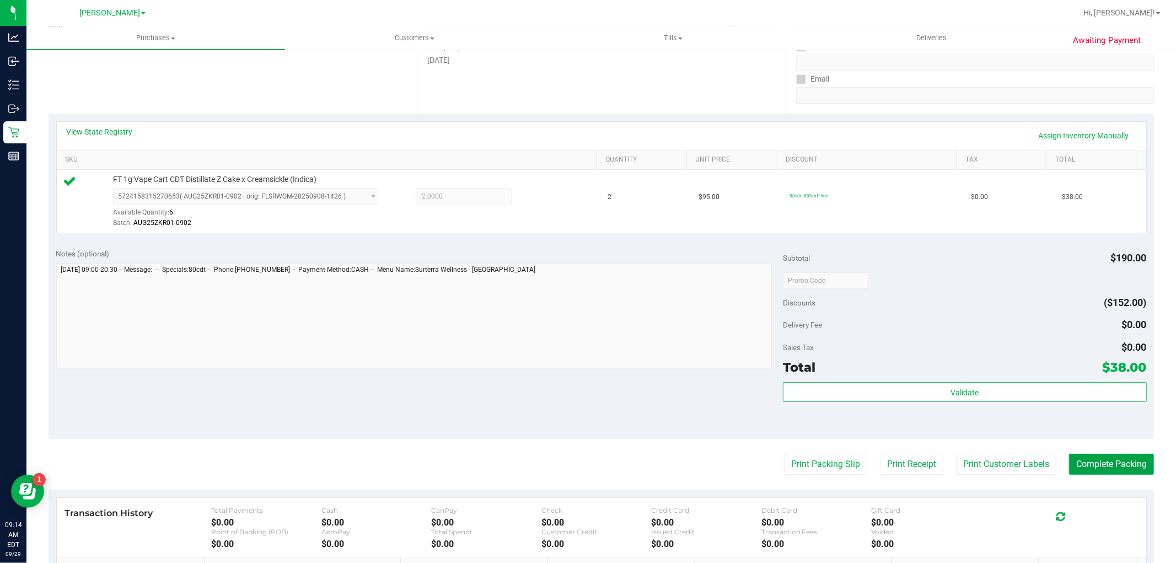
click at [1088, 463] on button "Complete Packing" at bounding box center [1111, 464] width 85 height 21
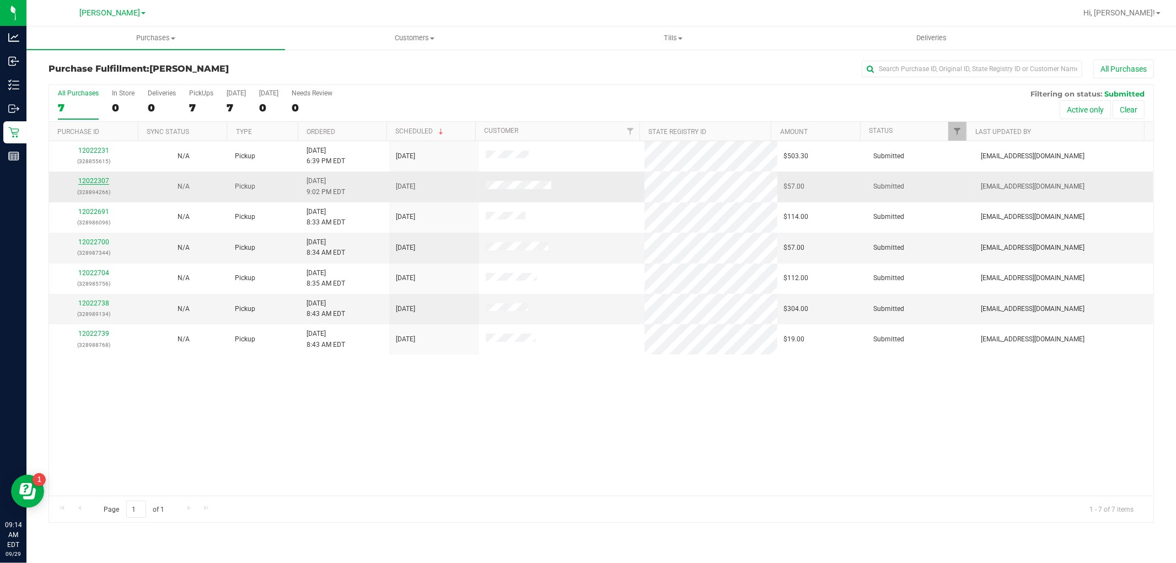
click at [89, 183] on link "12022307" at bounding box center [93, 181] width 31 height 8
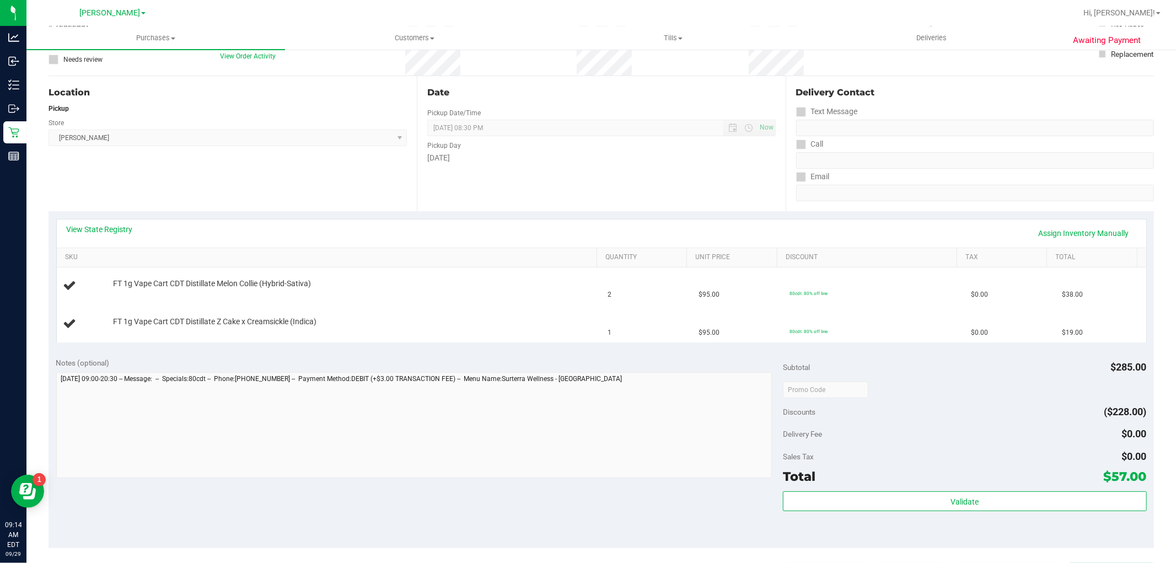
scroll to position [245, 0]
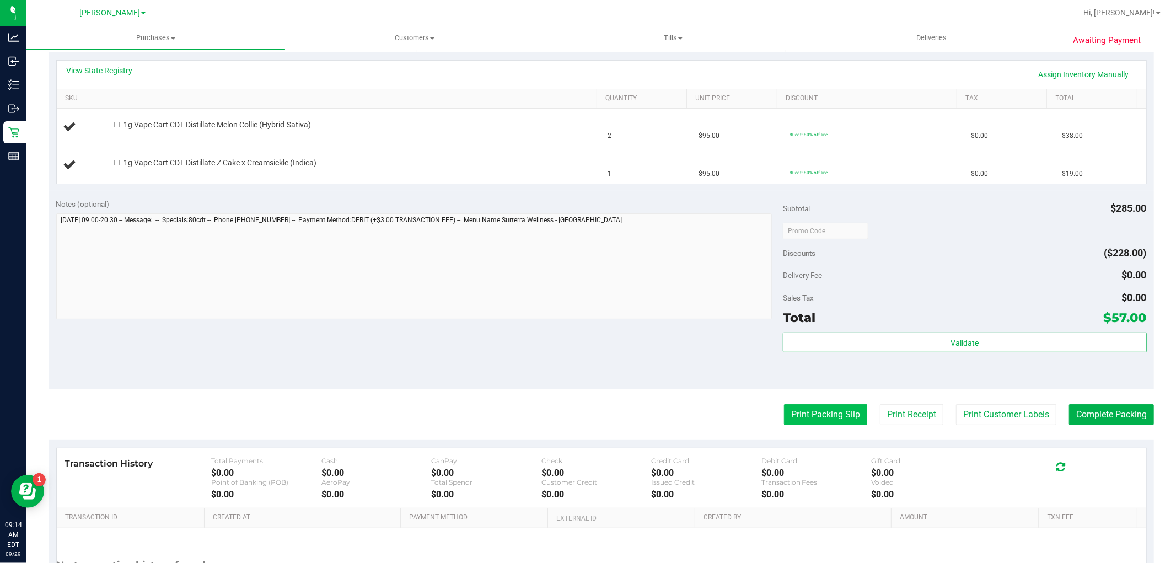
click at [822, 410] on button "Print Packing Slip" at bounding box center [825, 414] width 83 height 21
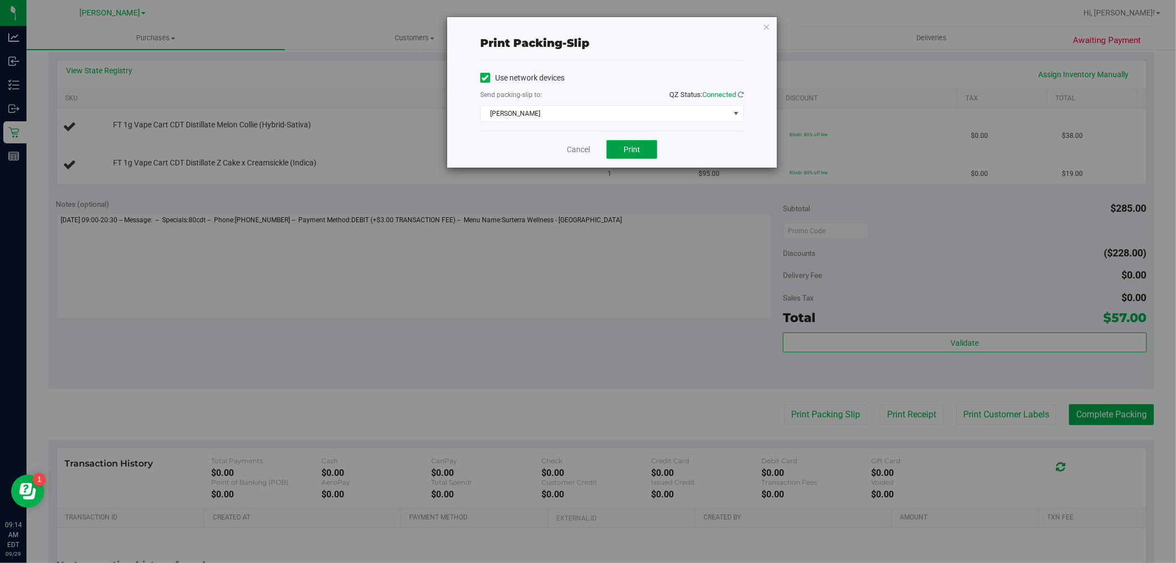
click at [624, 145] on span "Print" at bounding box center [632, 149] width 17 height 9
click at [583, 154] on link "Cancel" at bounding box center [578, 150] width 23 height 12
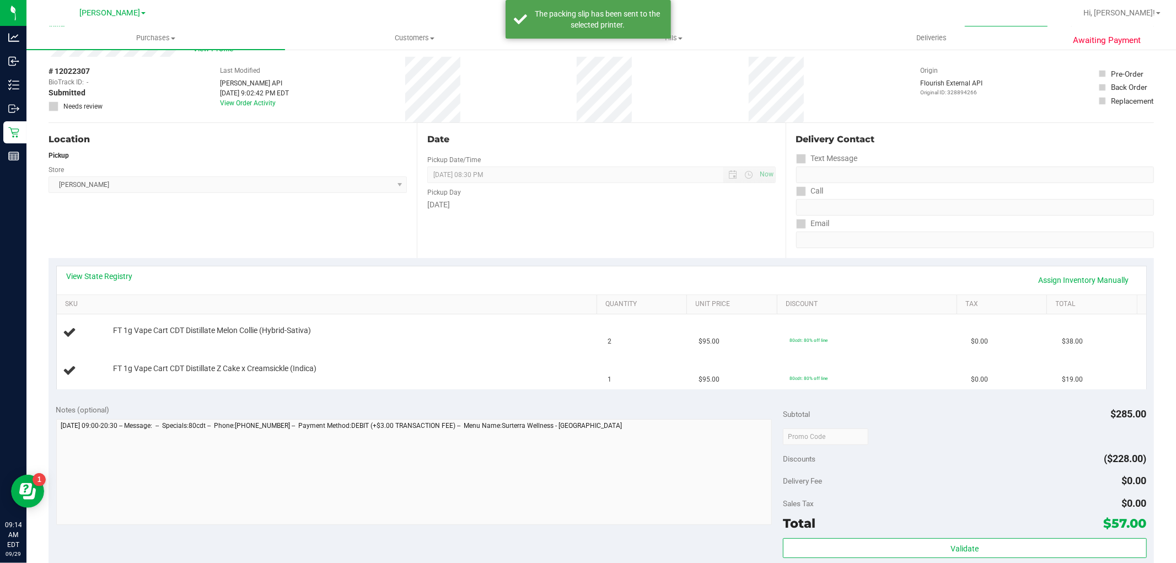
scroll to position [61, 0]
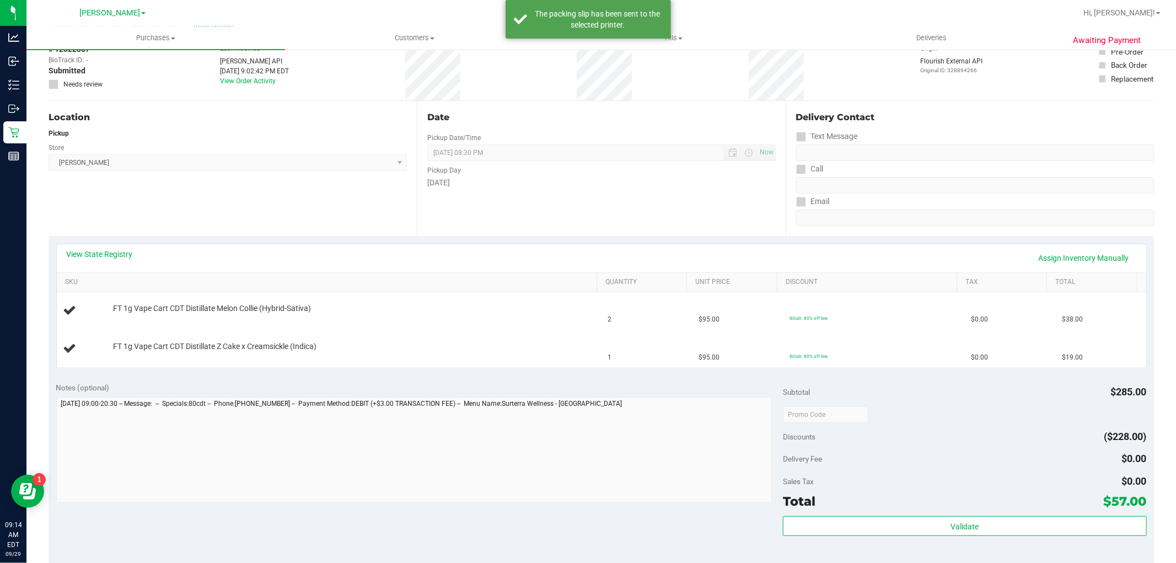
click at [136, 251] on div "View State Registry Assign Inventory Manually" at bounding box center [602, 258] width 1070 height 19
click at [130, 251] on link "View State Registry" at bounding box center [100, 254] width 66 height 11
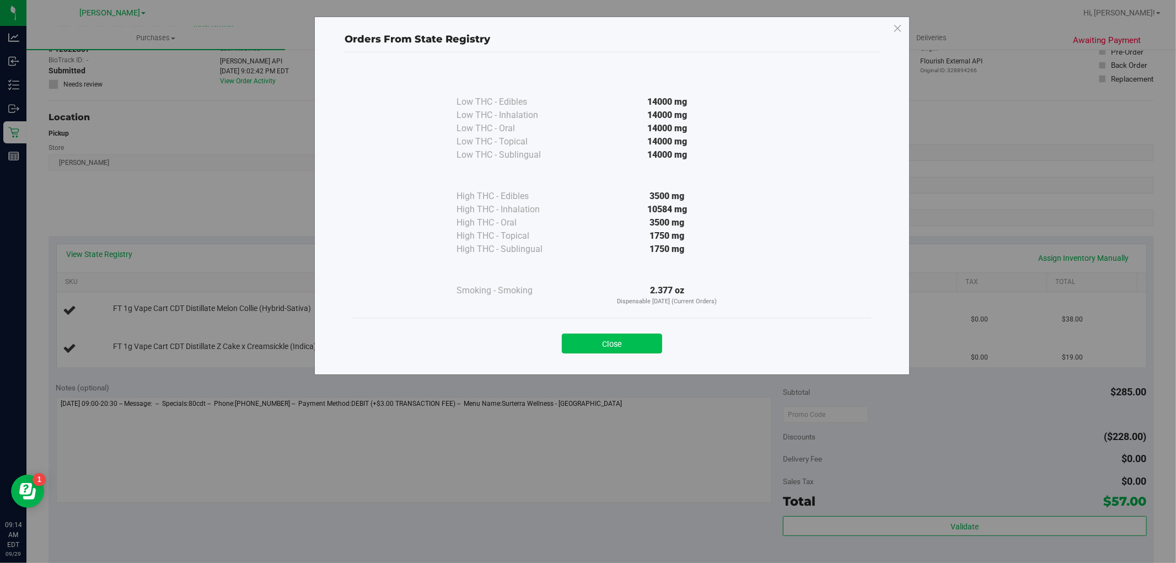
click at [582, 350] on button "Close" at bounding box center [612, 344] width 100 height 20
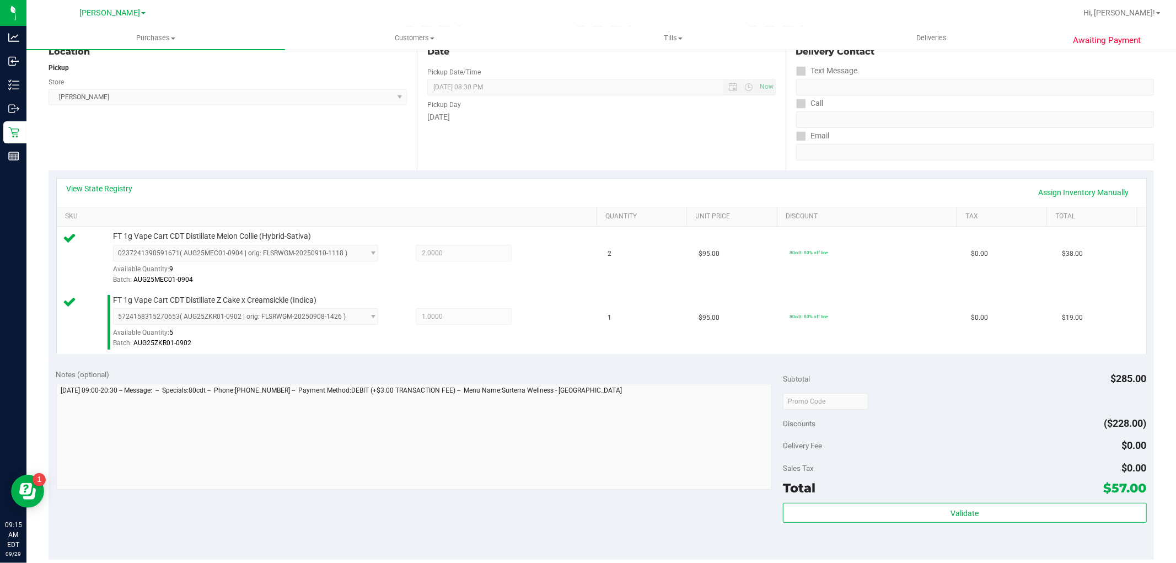
scroll to position [245, 0]
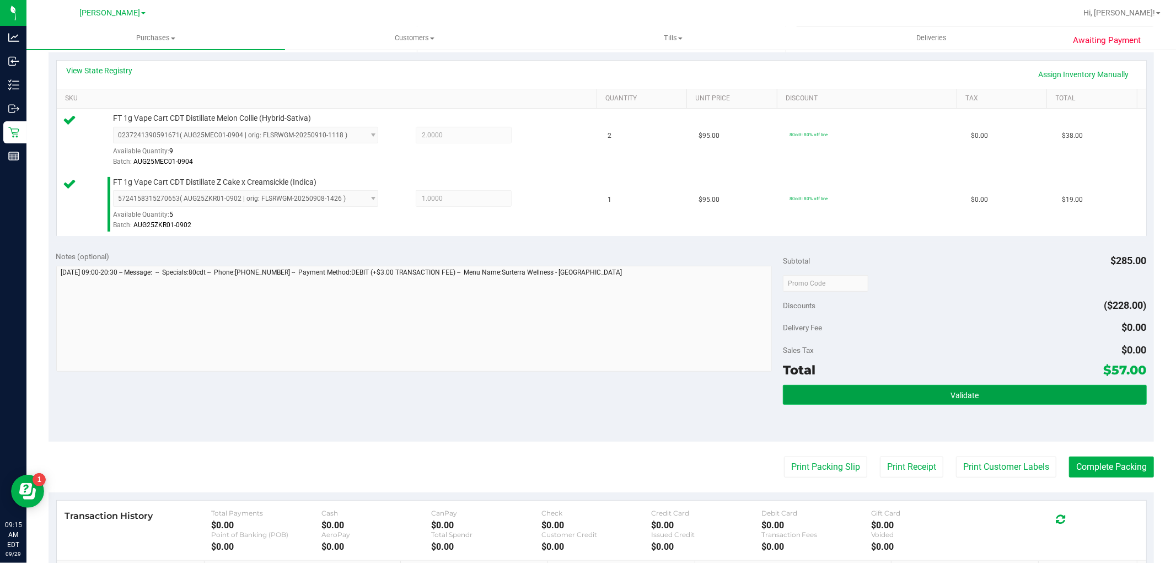
click at [899, 401] on button "Validate" at bounding box center [964, 395] width 363 height 20
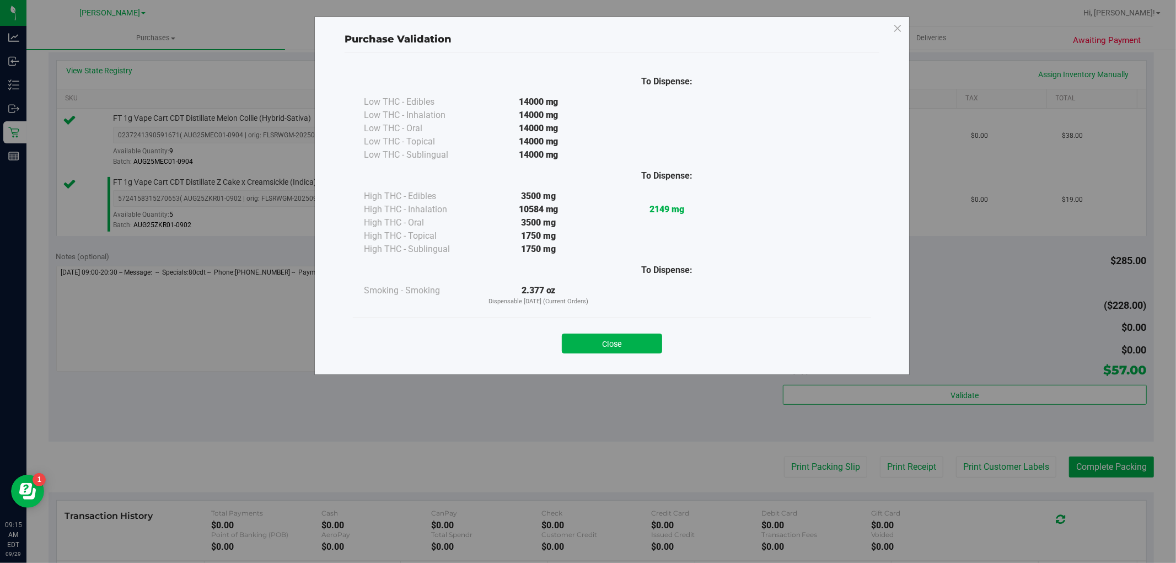
drag, startPoint x: 582, startPoint y: 342, endPoint x: 866, endPoint y: 455, distance: 305.7
click at [582, 347] on button "Close" at bounding box center [612, 344] width 100 height 20
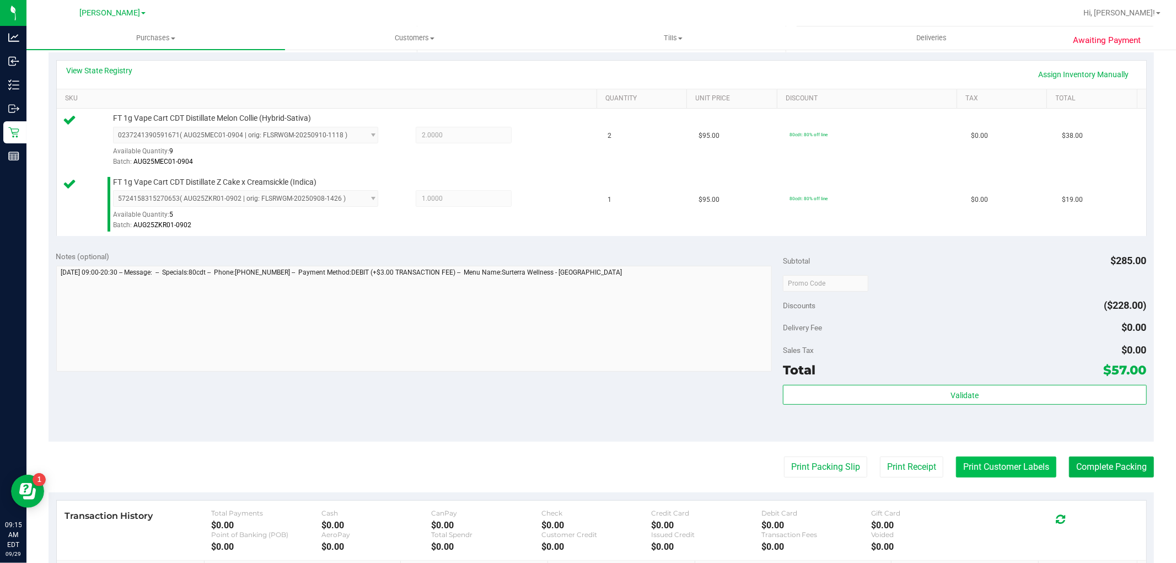
click at [977, 476] on button "Print Customer Labels" at bounding box center [1006, 467] width 100 height 21
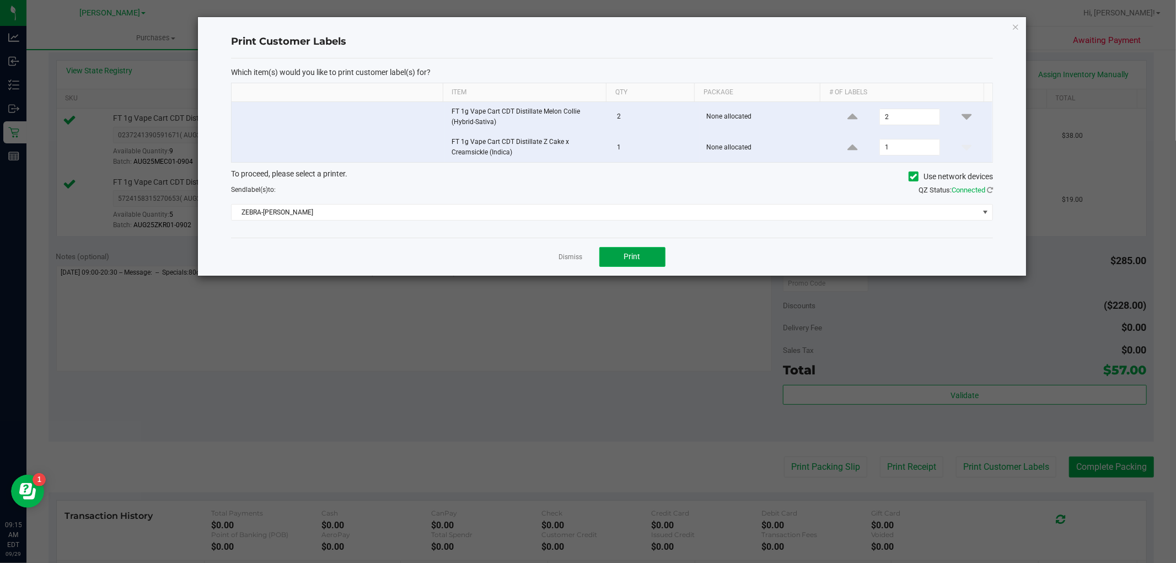
click at [657, 260] on button "Print" at bounding box center [632, 257] width 66 height 20
click at [575, 256] on link "Dismiss" at bounding box center [571, 257] width 24 height 9
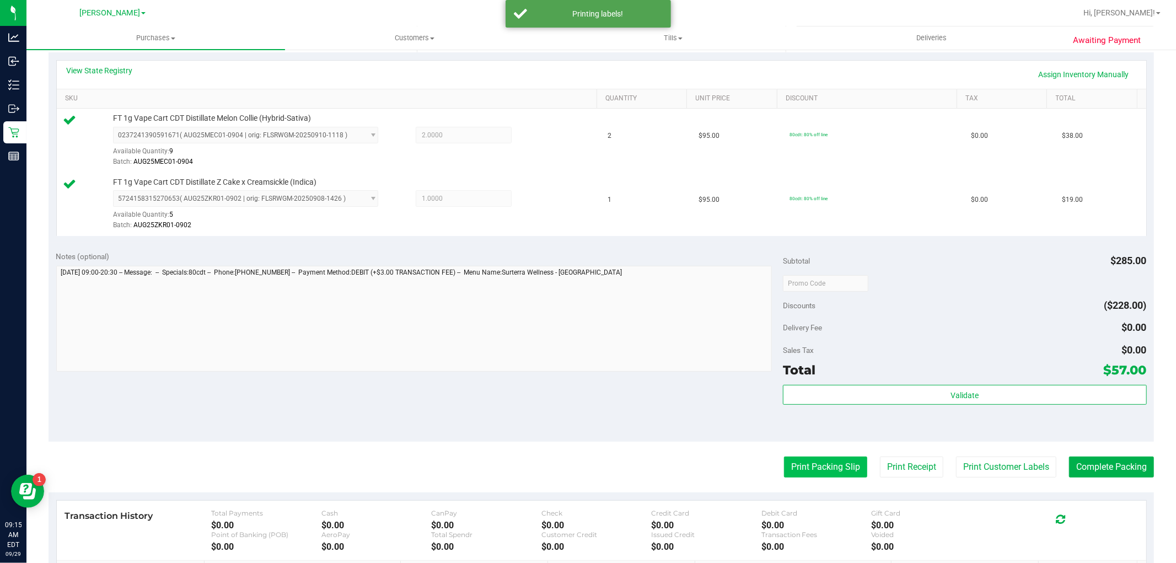
click at [825, 467] on button "Print Packing Slip" at bounding box center [825, 467] width 83 height 21
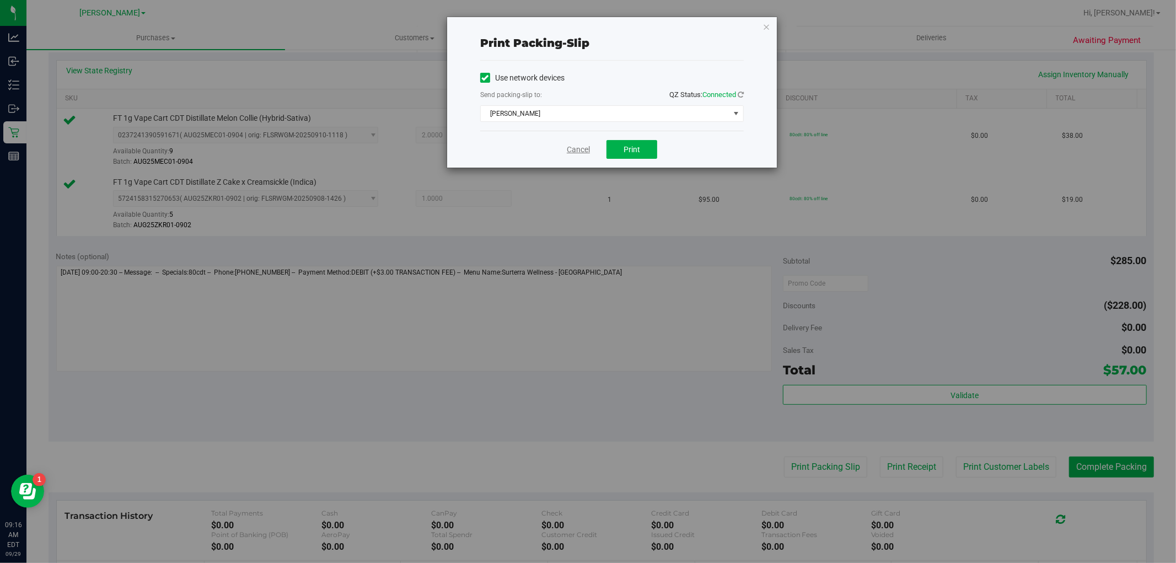
click at [580, 146] on link "Cancel" at bounding box center [578, 150] width 23 height 12
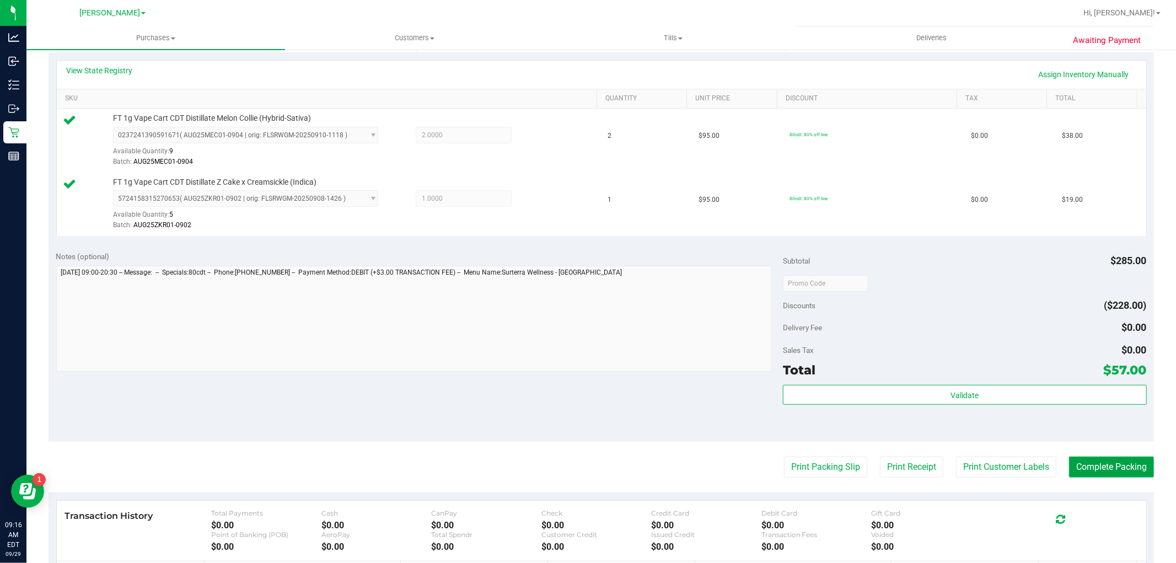
click at [1086, 460] on button "Complete Packing" at bounding box center [1111, 467] width 85 height 21
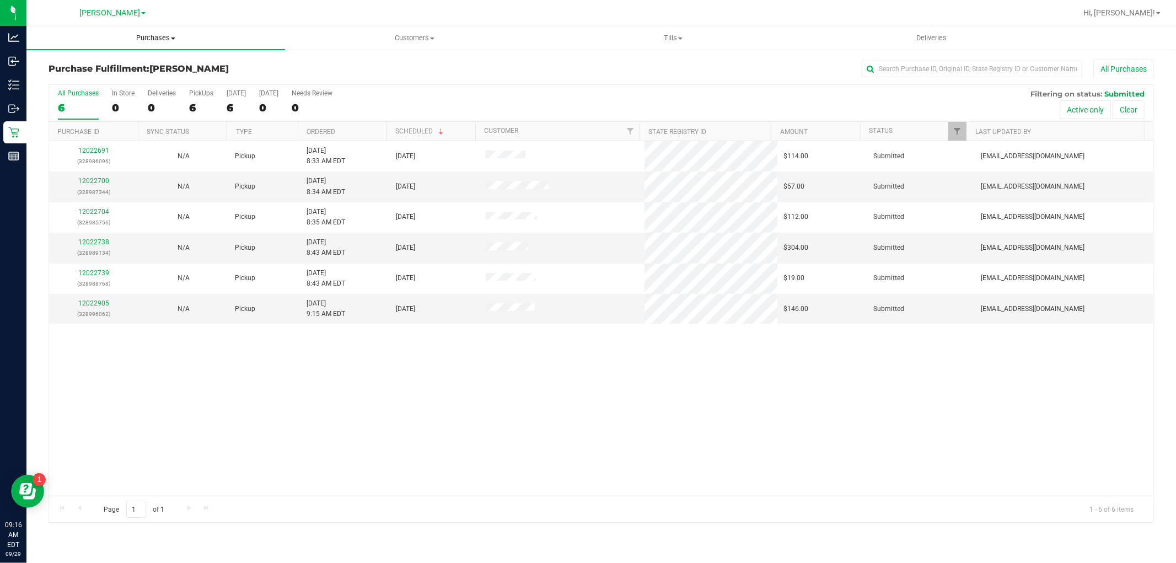
click at [167, 42] on span "Purchases" at bounding box center [155, 38] width 259 height 10
click at [89, 78] on span "Fulfillment" at bounding box center [60, 79] width 68 height 9
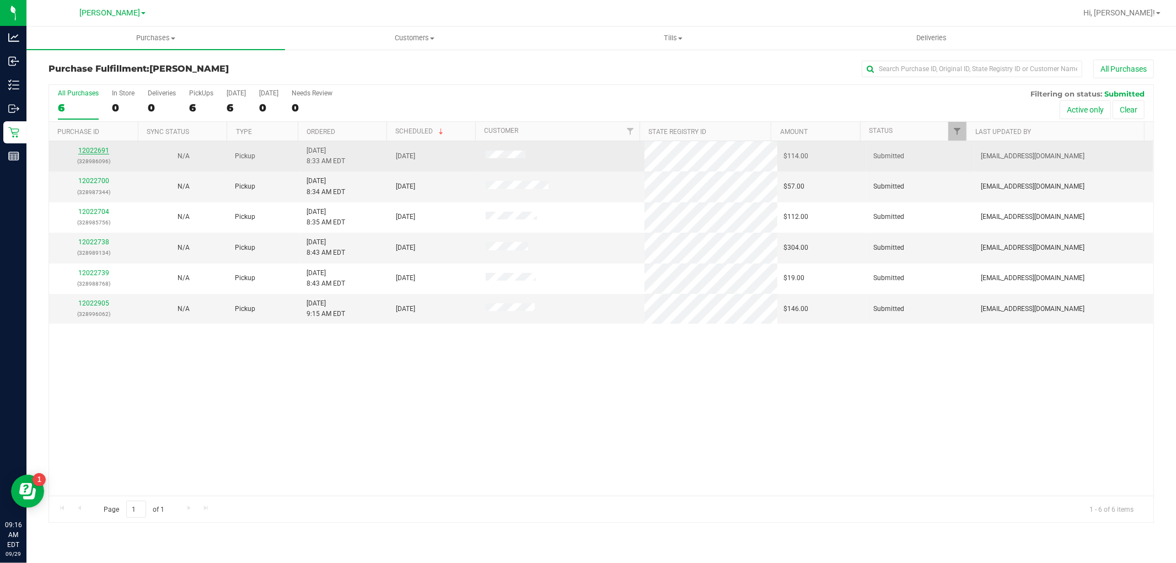
click at [106, 149] on link "12022691" at bounding box center [93, 151] width 31 height 8
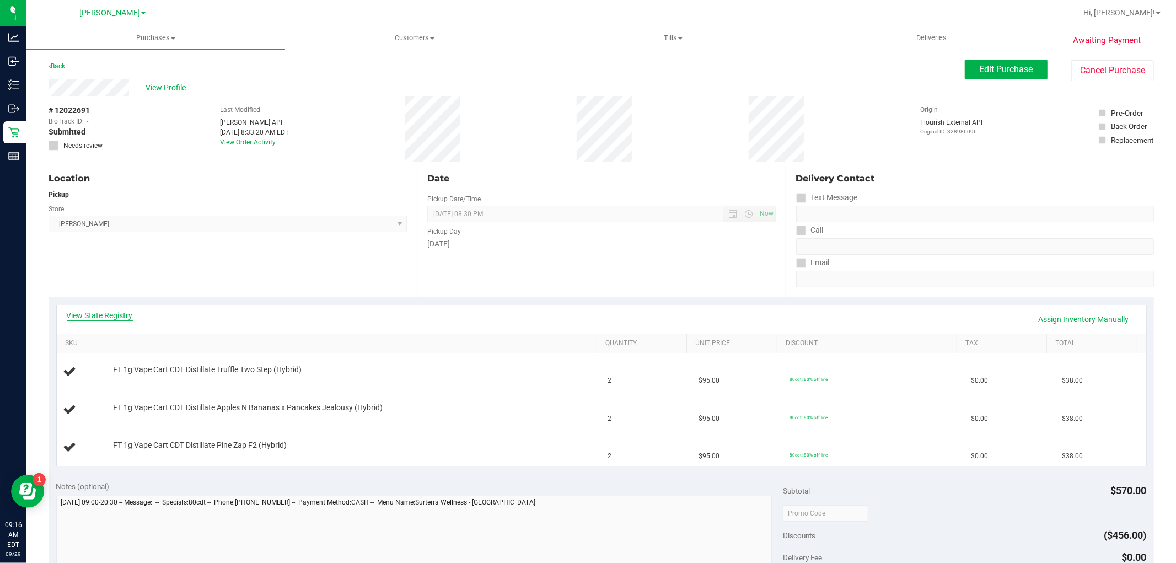
click at [125, 312] on link "View State Registry" at bounding box center [100, 315] width 66 height 11
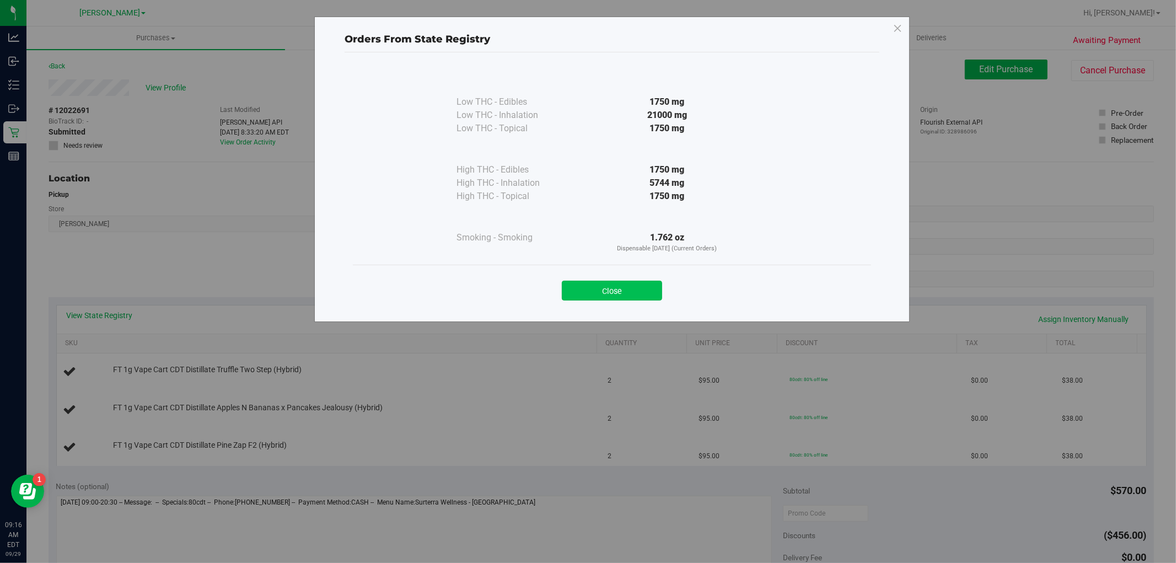
click at [604, 285] on button "Close" at bounding box center [612, 291] width 100 height 20
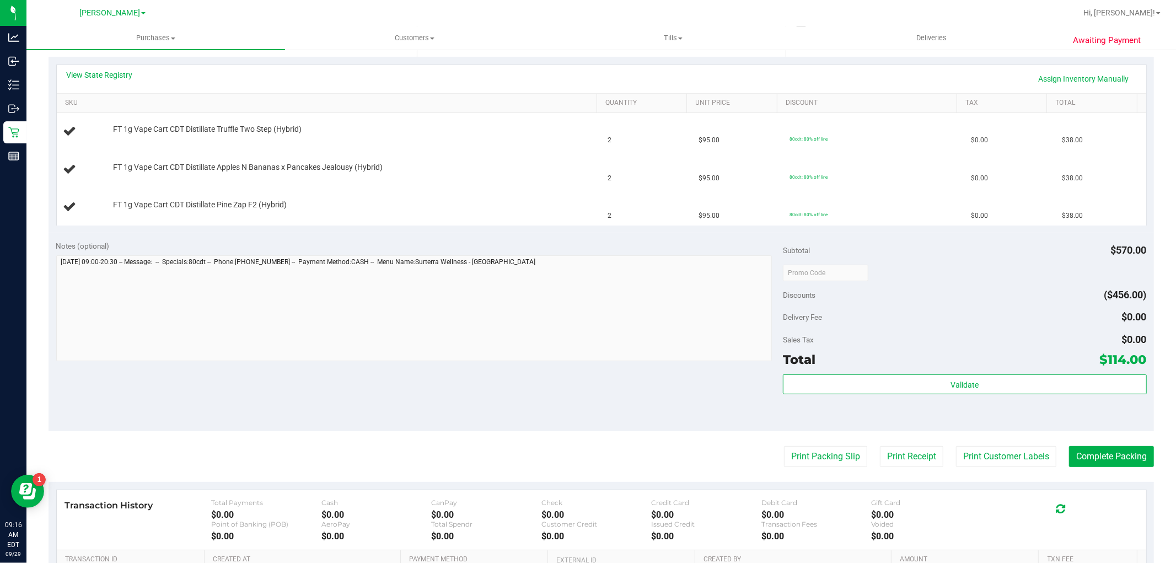
scroll to position [245, 0]
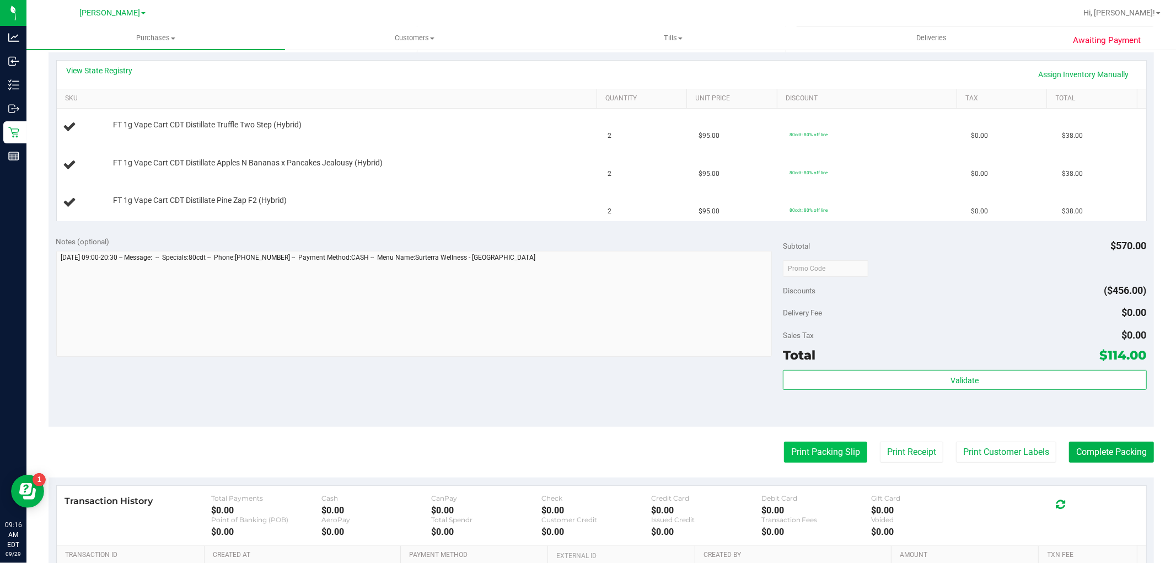
click at [784, 454] on button "Print Packing Slip" at bounding box center [825, 452] width 83 height 21
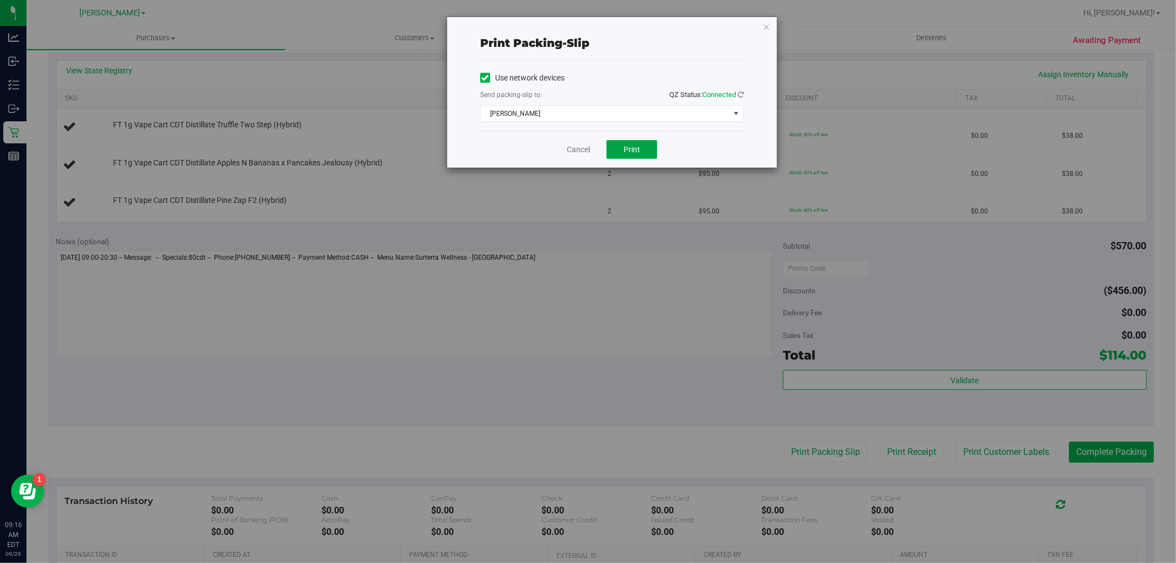
click at [644, 146] on button "Print" at bounding box center [632, 149] width 51 height 19
click at [582, 151] on link "Cancel" at bounding box center [578, 150] width 23 height 12
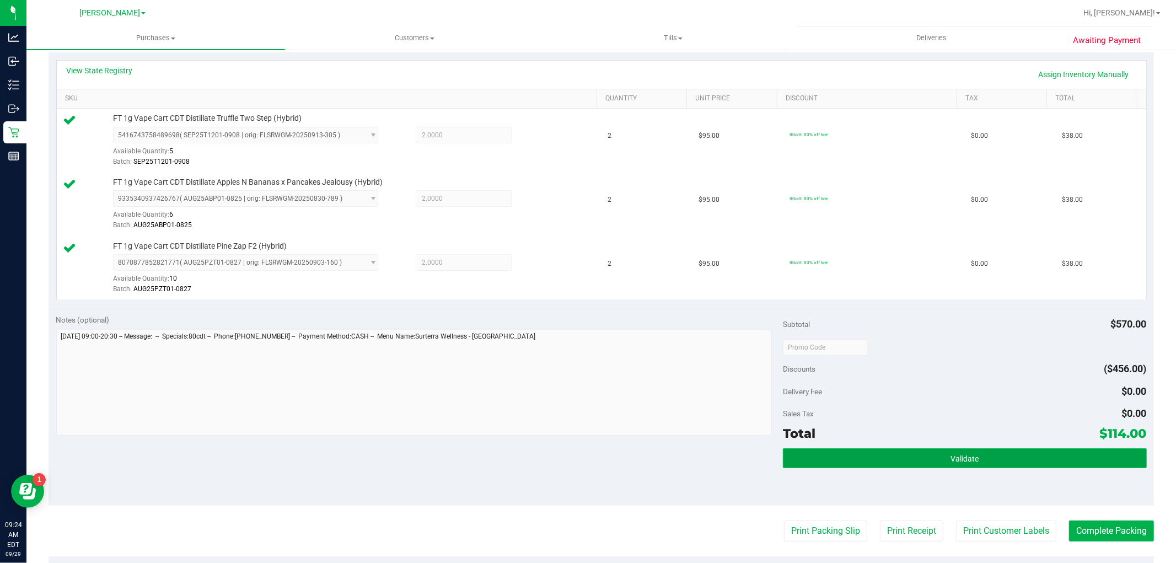
click at [882, 460] on button "Validate" at bounding box center [964, 458] width 363 height 20
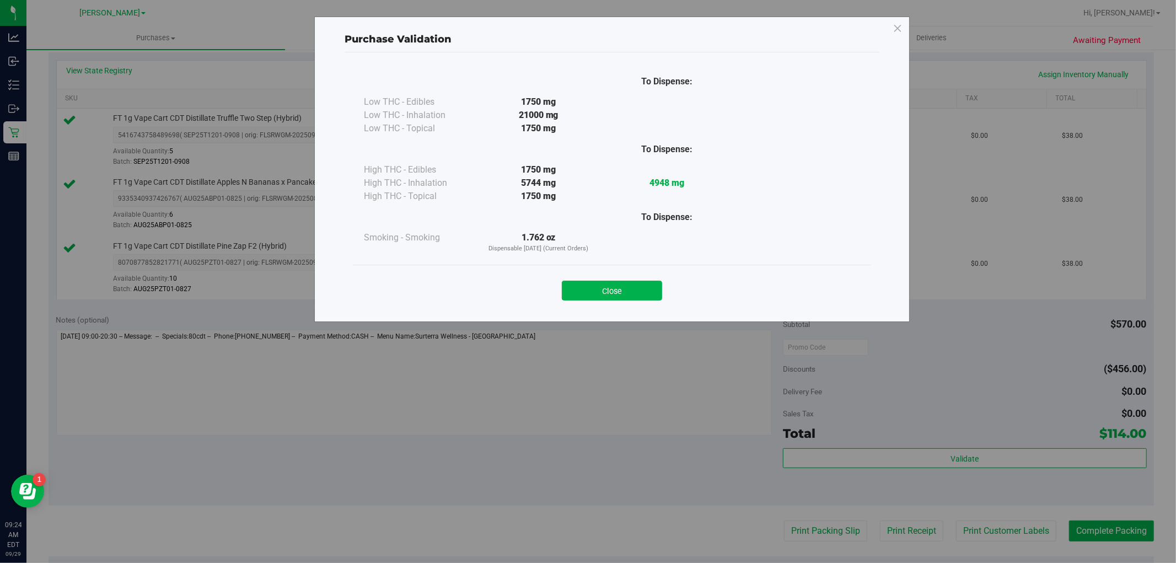
click at [591, 310] on div "To Dispense: Low THC - Edibles 1750 mg" at bounding box center [612, 181] width 535 height 259
click at [591, 296] on button "Close" at bounding box center [612, 291] width 100 height 20
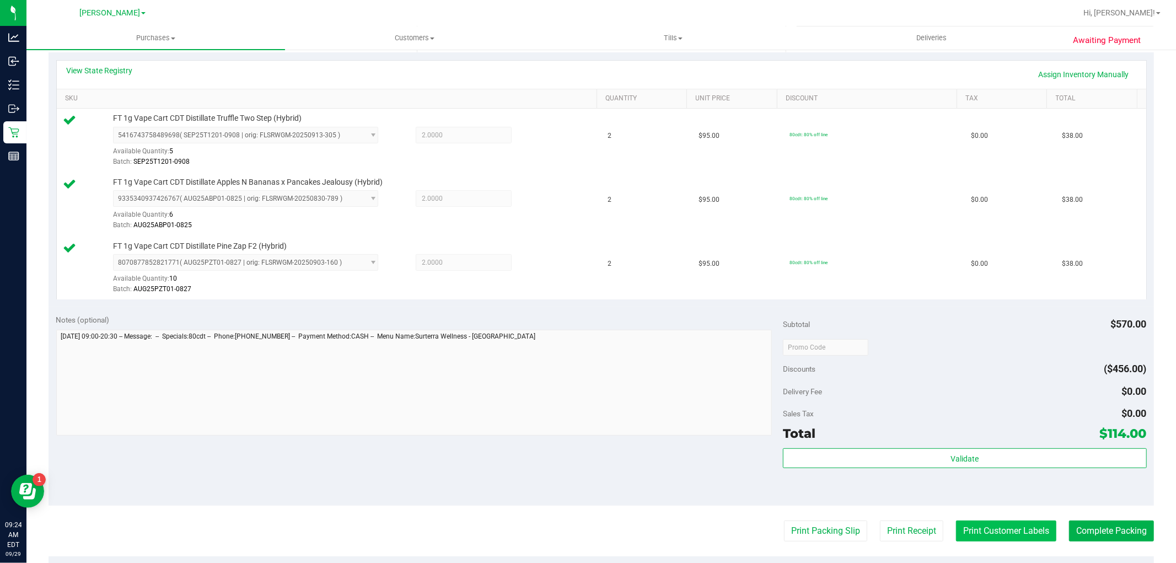
click at [988, 535] on button "Print Customer Labels" at bounding box center [1006, 531] width 100 height 21
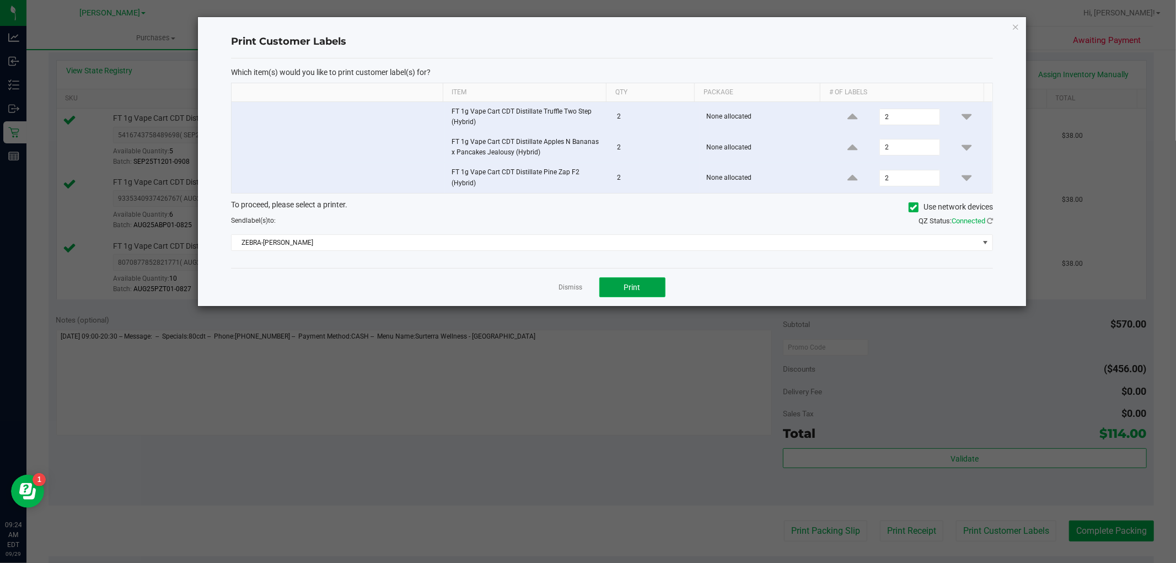
click at [645, 295] on button "Print" at bounding box center [632, 287] width 66 height 20
click at [568, 288] on link "Dismiss" at bounding box center [571, 287] width 24 height 9
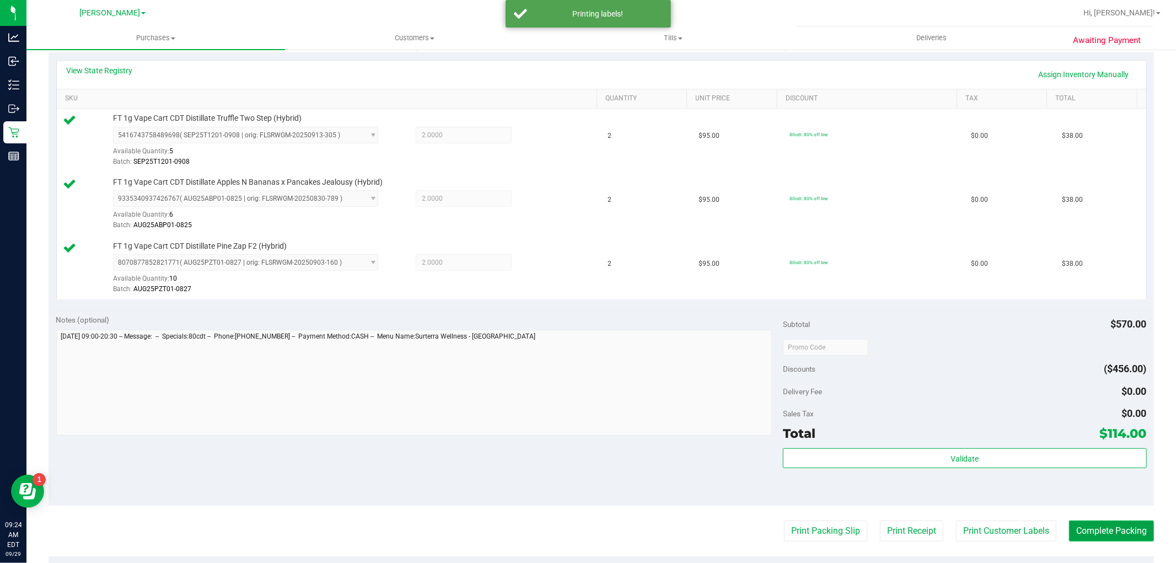
click at [1090, 527] on button "Complete Packing" at bounding box center [1111, 531] width 85 height 21
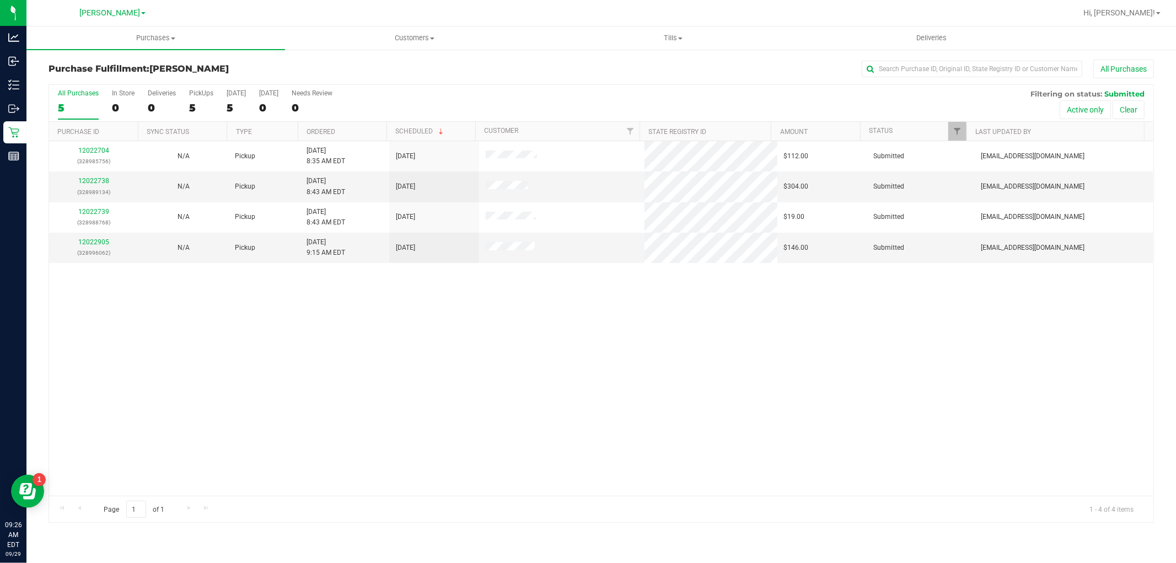
click at [561, 69] on div "All Purchases" at bounding box center [785, 69] width 737 height 19
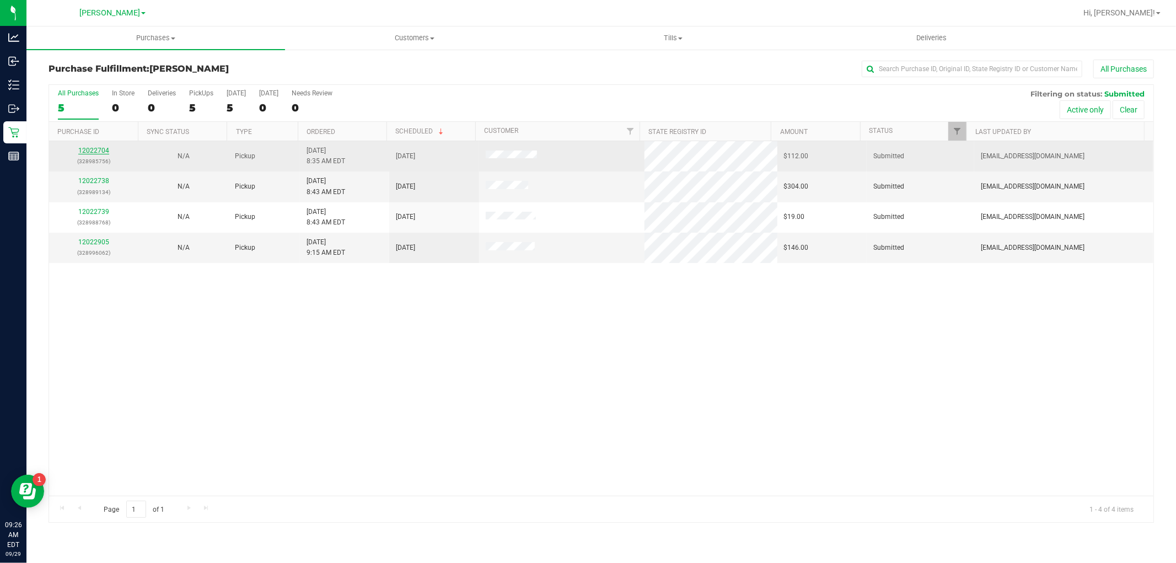
click at [95, 149] on link "12022704" at bounding box center [93, 151] width 31 height 8
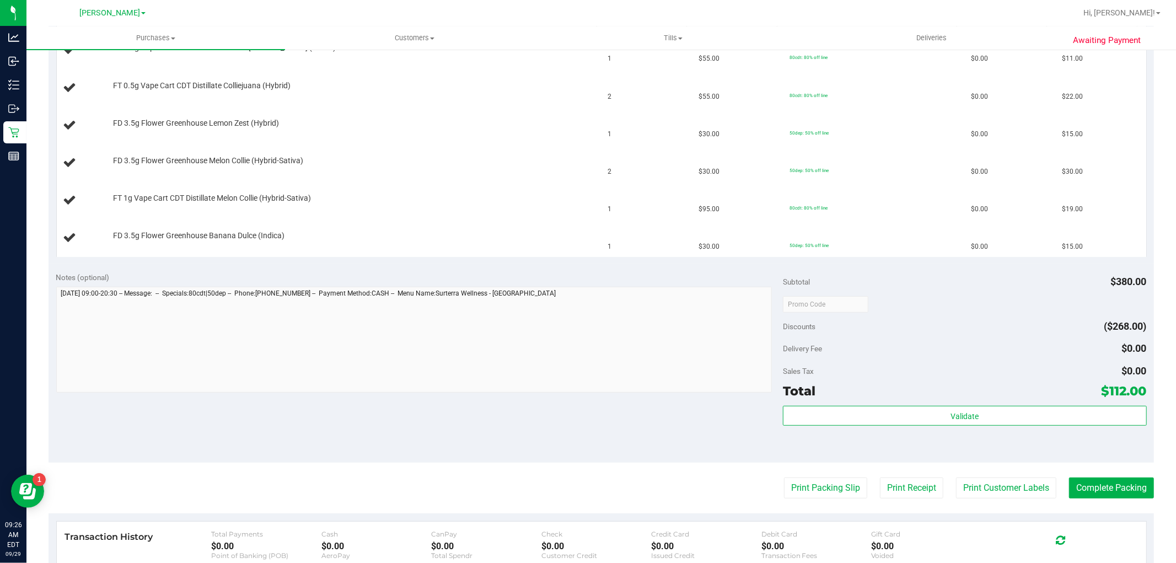
scroll to position [367, 0]
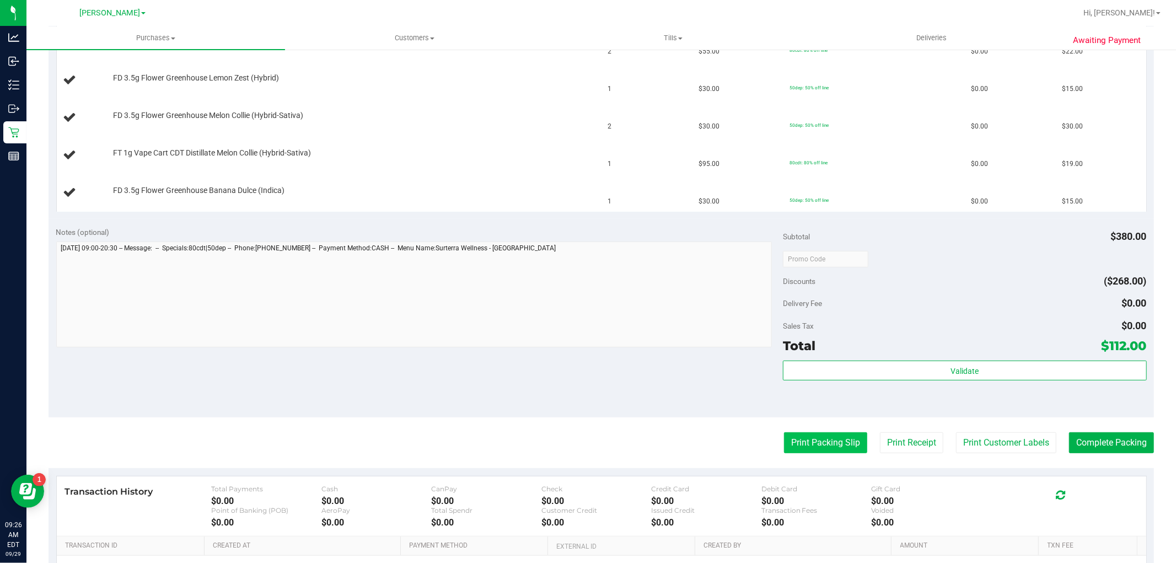
click at [807, 434] on button "Print Packing Slip" at bounding box center [825, 442] width 83 height 21
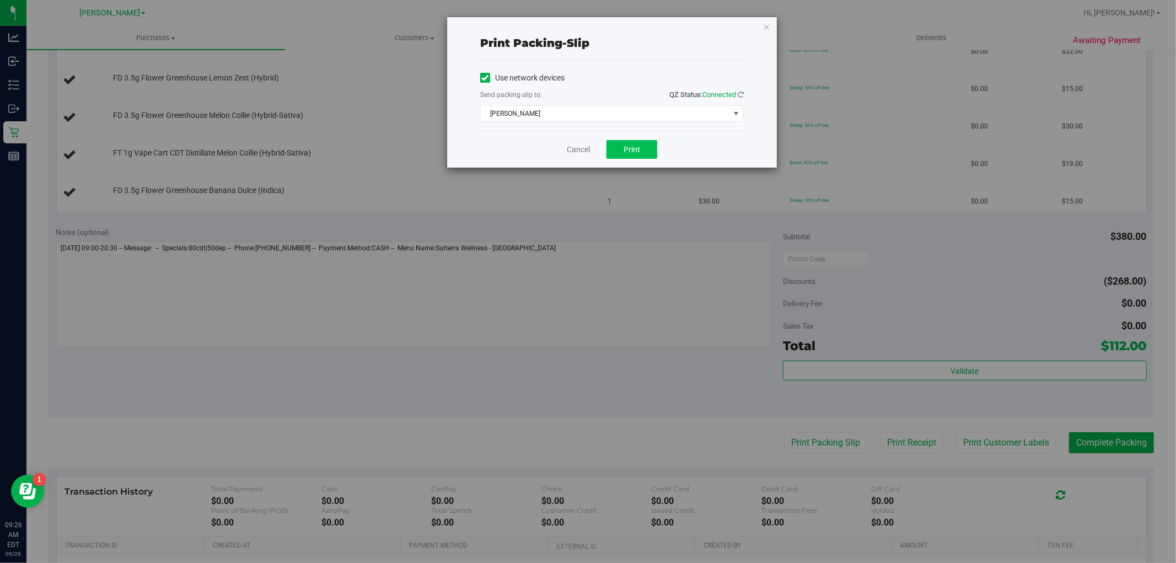
drag, startPoint x: 641, startPoint y: 135, endPoint x: 642, endPoint y: 153, distance: 18.2
click at [641, 136] on div "Cancel Print" at bounding box center [612, 149] width 264 height 37
click at [642, 153] on button "Print" at bounding box center [632, 149] width 51 height 19
click at [581, 149] on link "Cancel" at bounding box center [578, 150] width 23 height 12
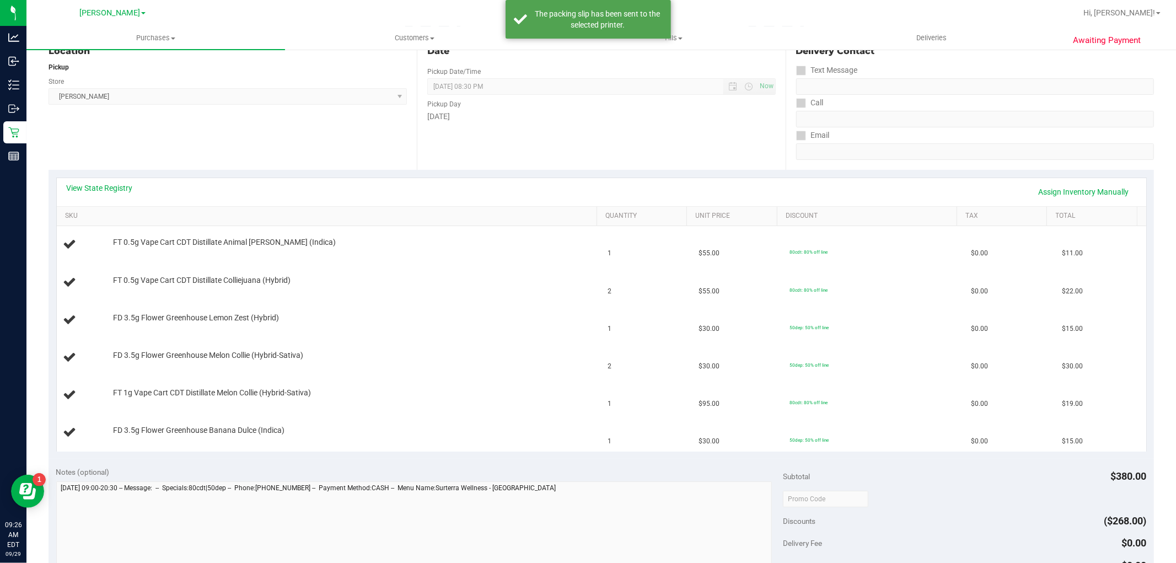
scroll to position [122, 0]
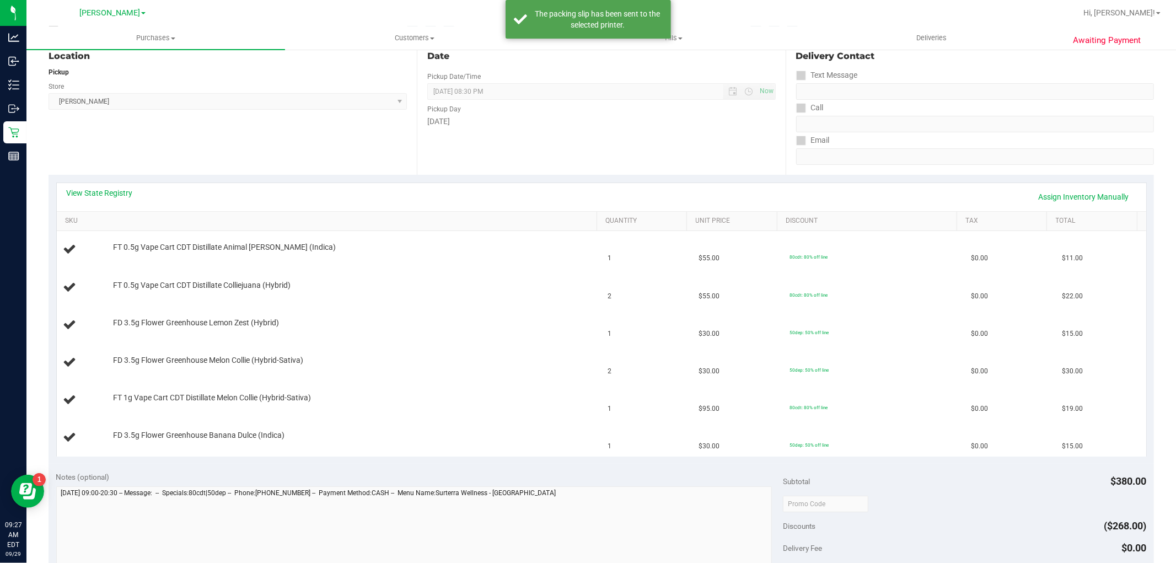
click at [118, 185] on div "View State Registry Assign Inventory Manually" at bounding box center [602, 197] width 1090 height 28
click at [118, 191] on link "View State Registry" at bounding box center [100, 193] width 66 height 11
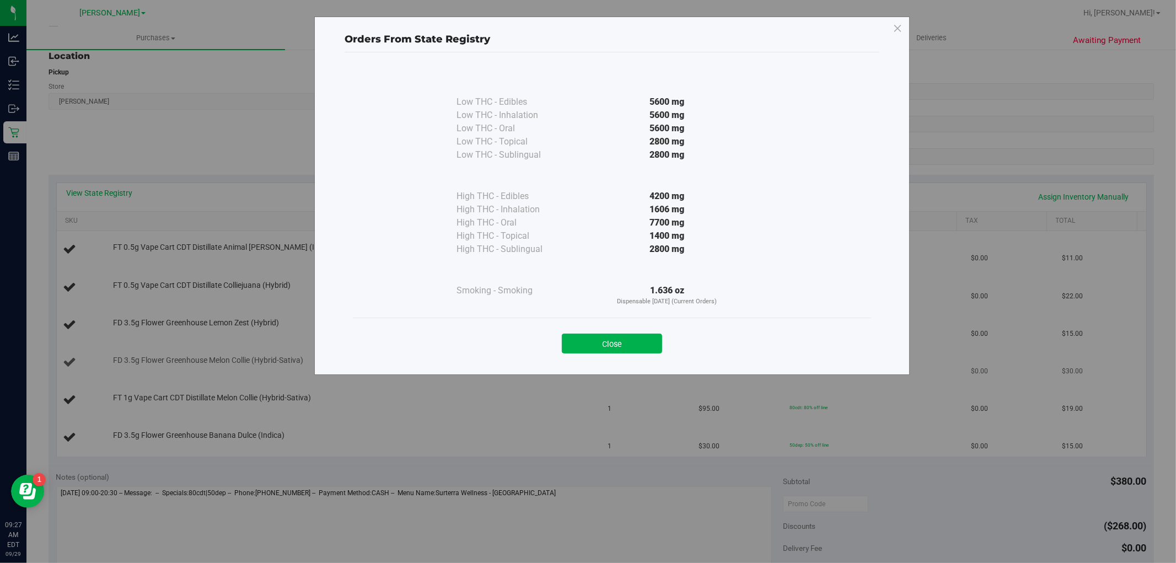
drag, startPoint x: 614, startPoint y: 344, endPoint x: 628, endPoint y: 346, distance: 13.3
click at [615, 344] on button "Close" at bounding box center [612, 344] width 100 height 20
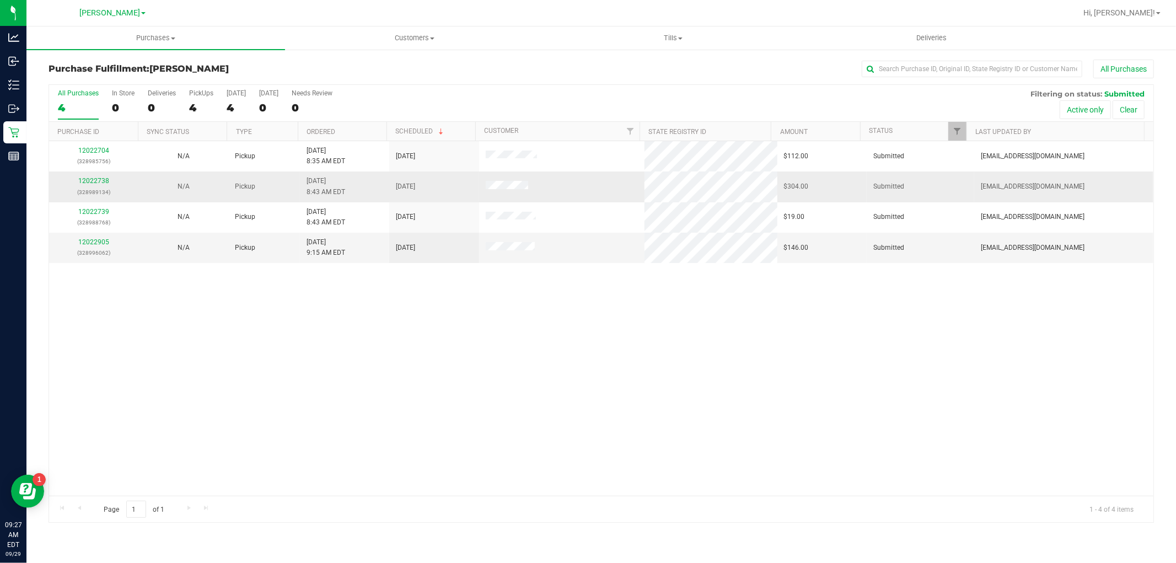
click at [101, 186] on div "12022738 (328989134)" at bounding box center [94, 186] width 76 height 21
click at [101, 179] on link "12022738" at bounding box center [93, 181] width 31 height 8
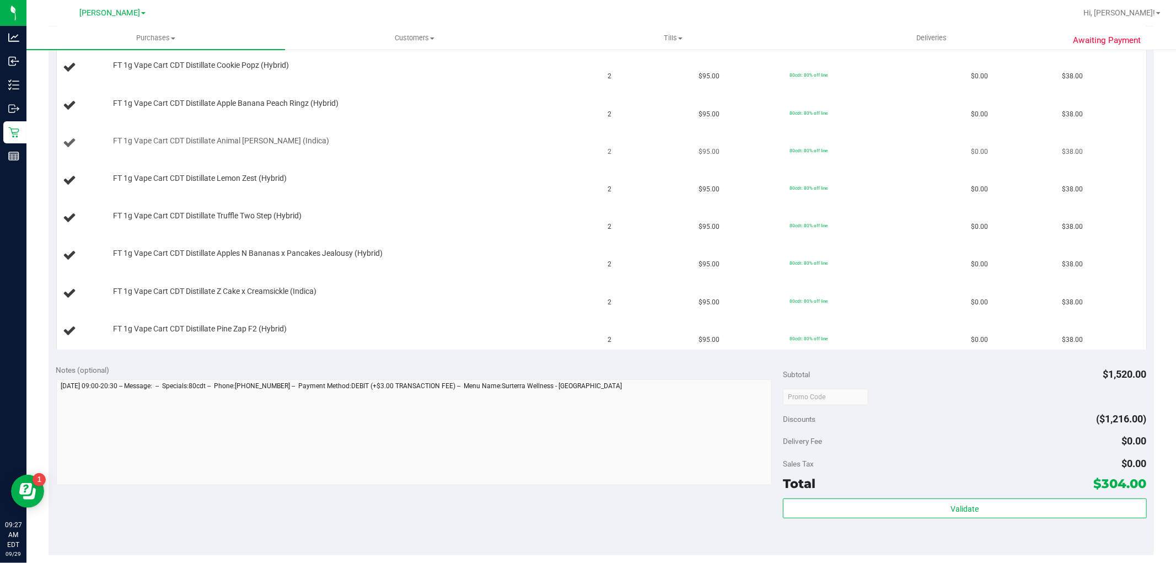
scroll to position [245, 0]
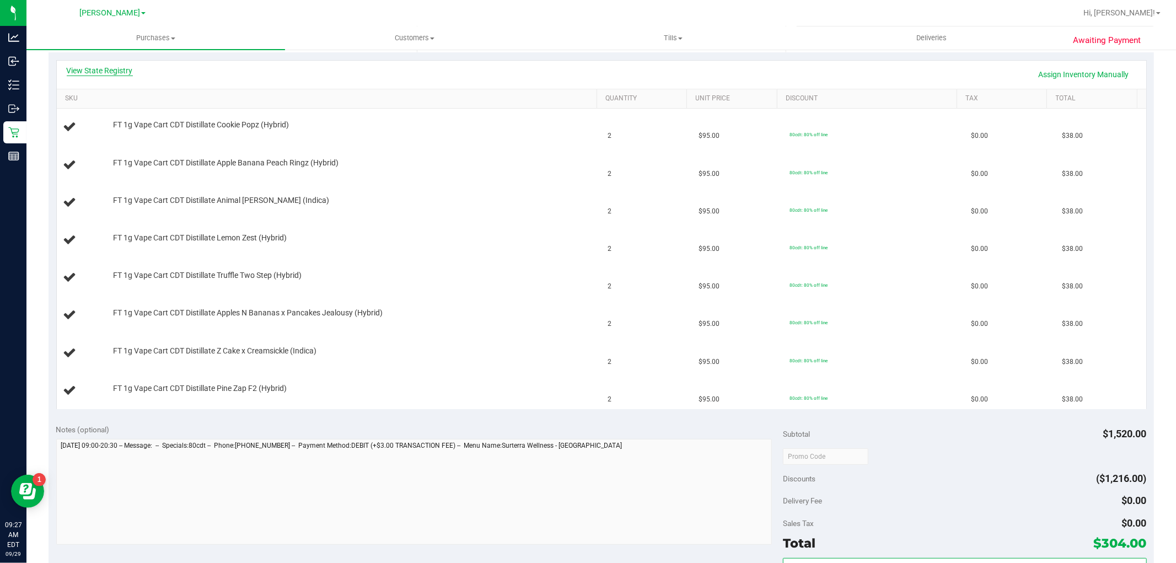
click at [121, 67] on link "View State Registry" at bounding box center [100, 70] width 66 height 11
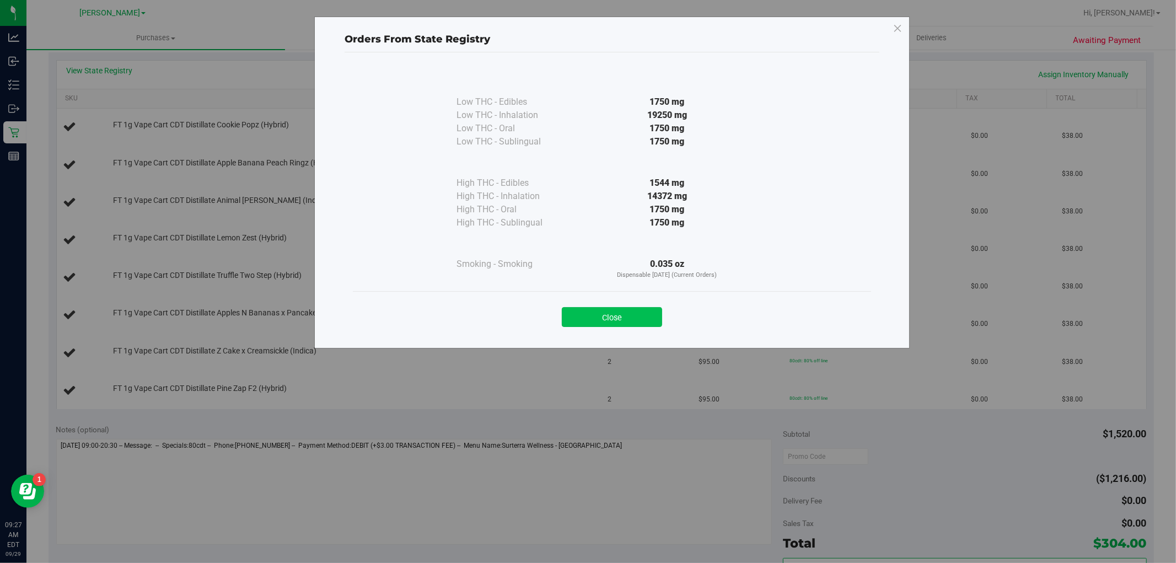
click at [592, 322] on button "Close" at bounding box center [612, 317] width 100 height 20
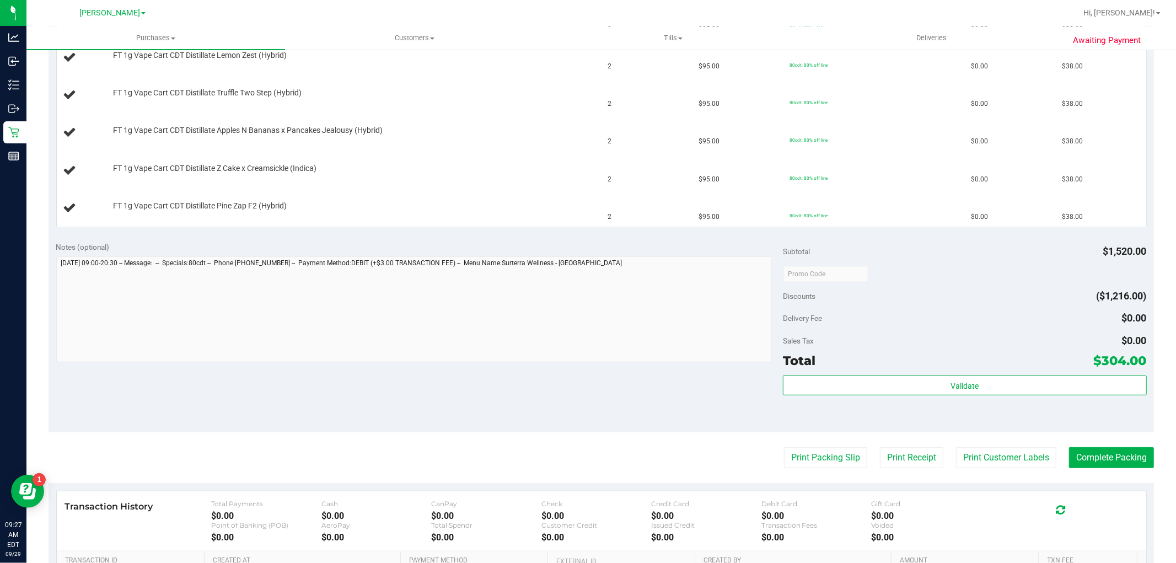
scroll to position [429, 0]
click at [800, 469] on purchase-details "Back Edit Purchase Cancel Purchase View Profile # 12022738 BioTrack ID: - Submi…" at bounding box center [602, 159] width 1106 height 1057
click at [805, 463] on button "Print Packing Slip" at bounding box center [825, 456] width 83 height 21
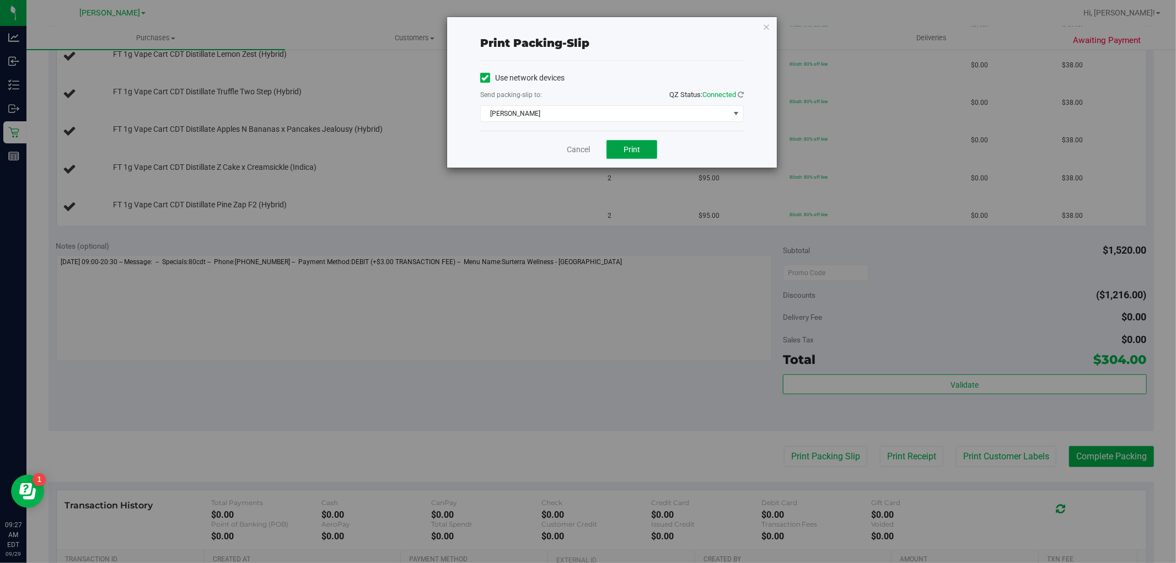
click at [636, 152] on span "Print" at bounding box center [632, 149] width 17 height 9
click at [574, 146] on link "Cancel" at bounding box center [578, 150] width 23 height 12
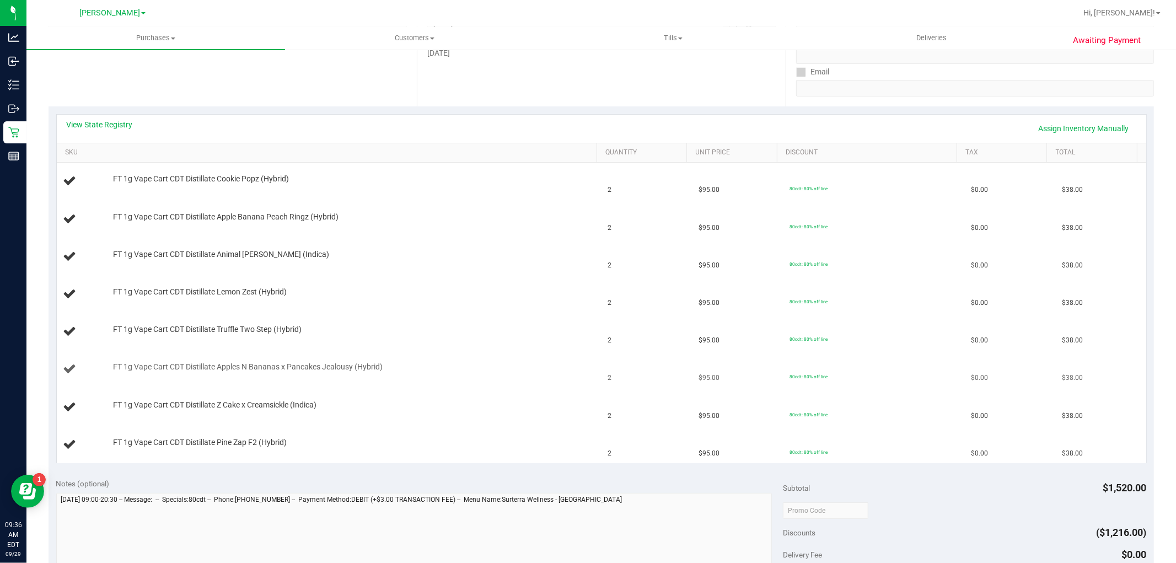
scroll to position [184, 0]
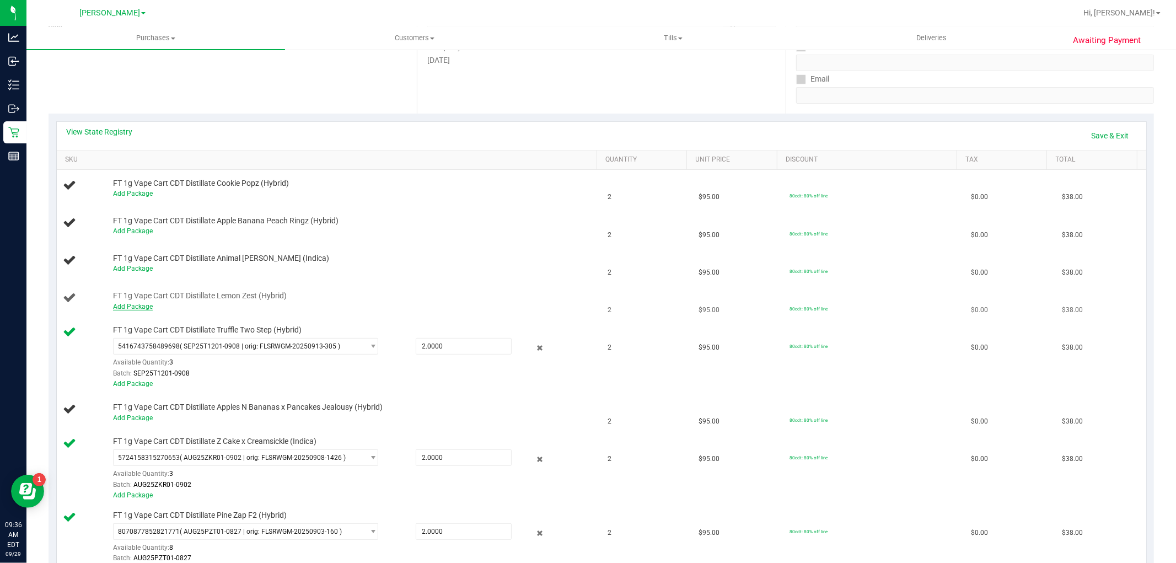
click at [139, 310] on link "Add Package" at bounding box center [133, 307] width 40 height 8
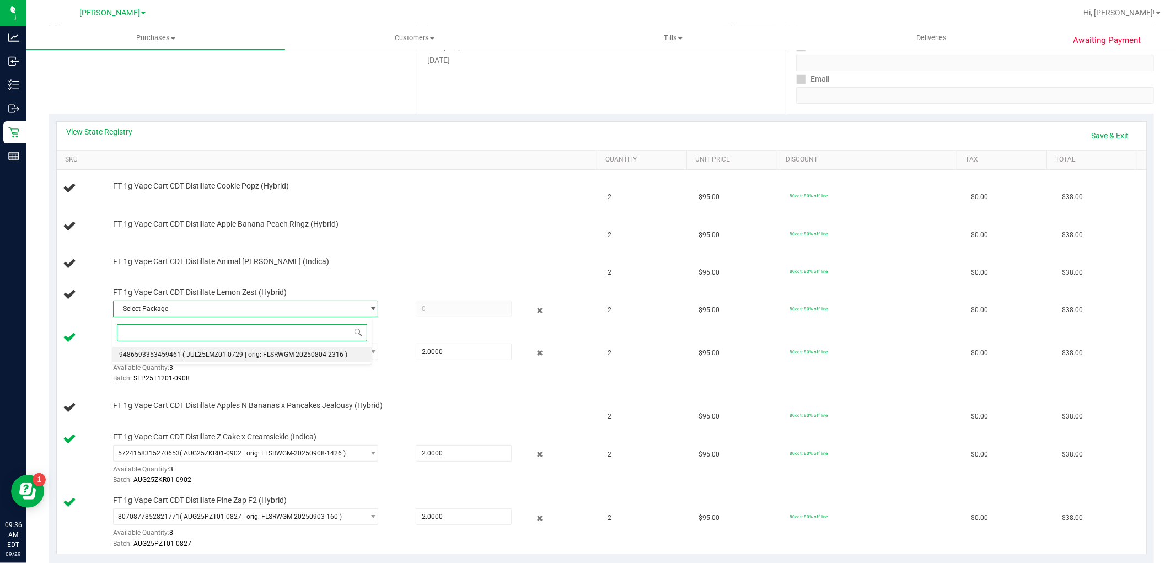
click at [263, 348] on li "9486593353459461 ( JUL25LMZ01-0729 | orig: FLSRWGM-20250804-2316 )" at bounding box center [243, 354] width 260 height 15
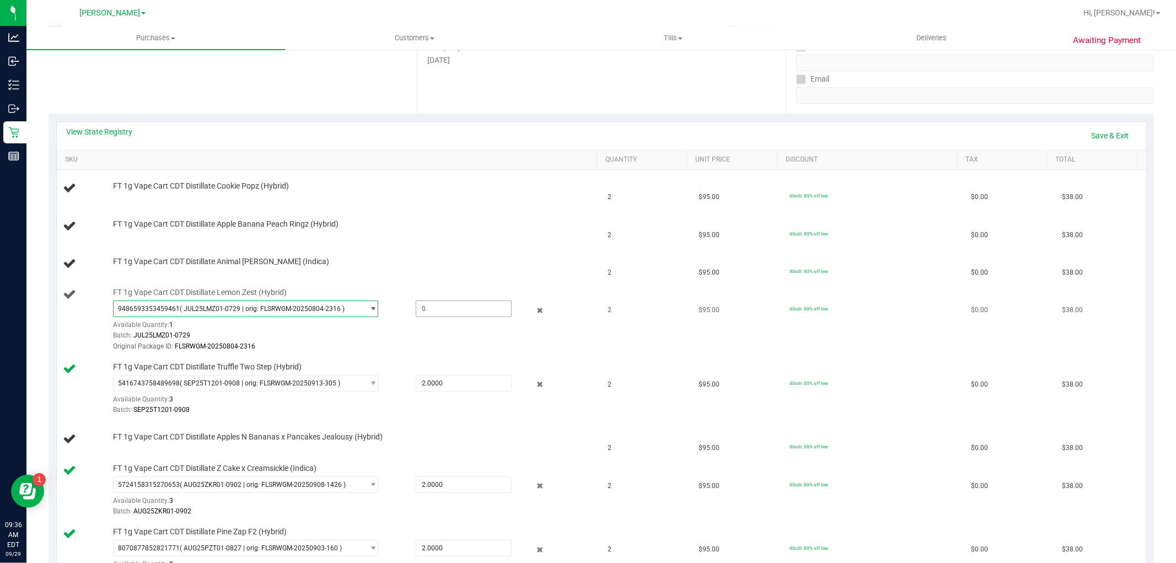
click at [460, 313] on span at bounding box center [464, 309] width 96 height 17
type input "1"
type input "1.0000"
click at [1099, 141] on link "Save & Exit" at bounding box center [1111, 135] width 52 height 19
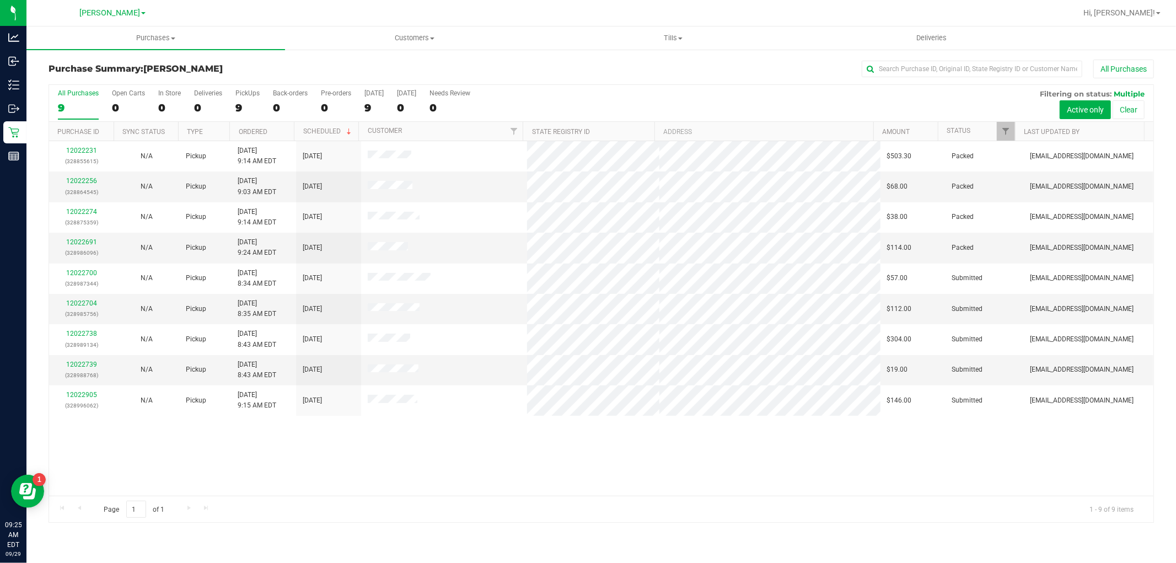
click at [28, 83] on div "Purchase Summary: [GEOGRAPHIC_DATA][PERSON_NAME] All Purchases All Purchases 9 …" at bounding box center [601, 291] width 1150 height 485
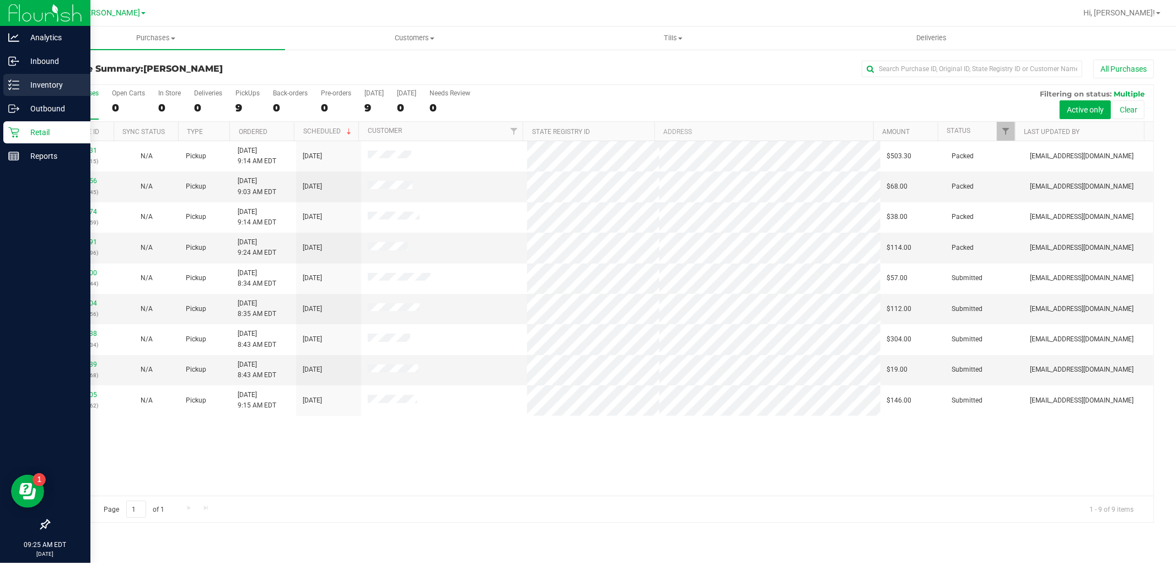
click at [18, 82] on icon at bounding box center [13, 84] width 11 height 11
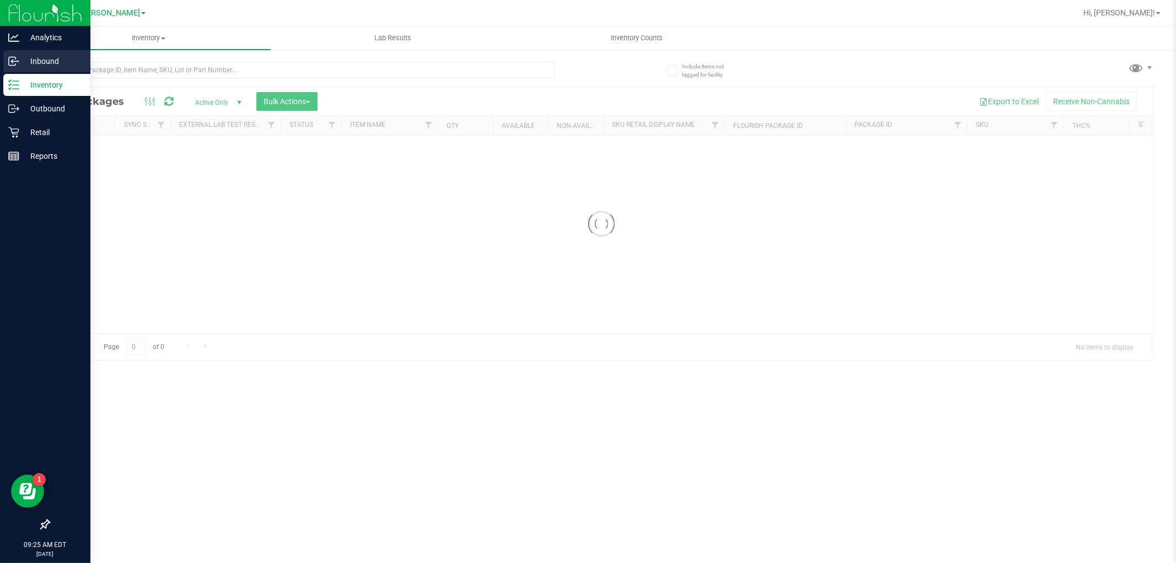
click at [39, 62] on p "Inbound" at bounding box center [52, 61] width 66 height 13
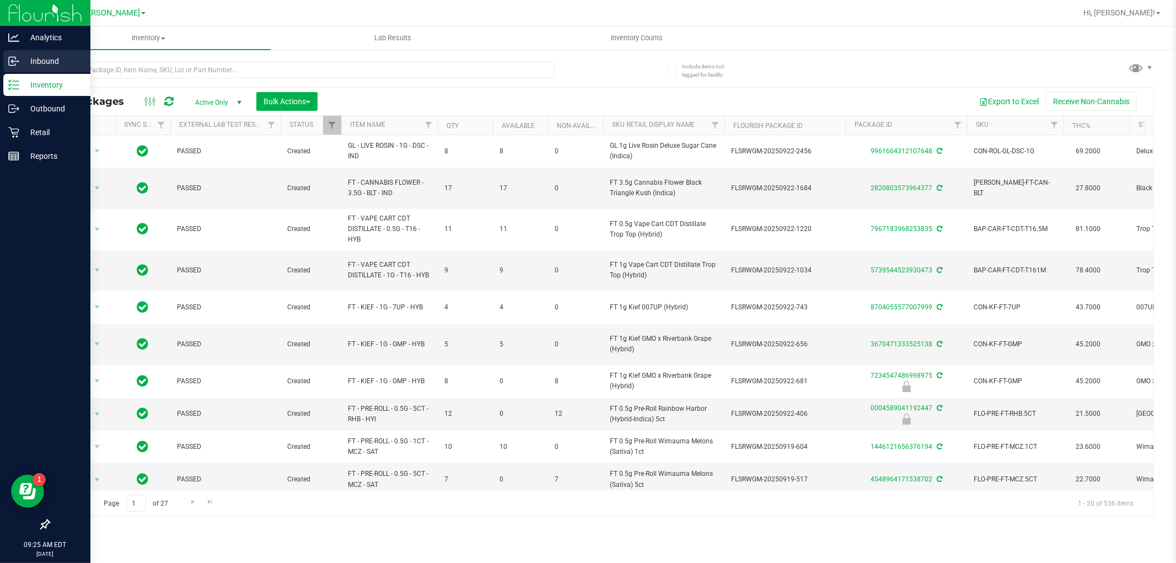
click at [39, 62] on p "Inbound" at bounding box center [52, 61] width 66 height 13
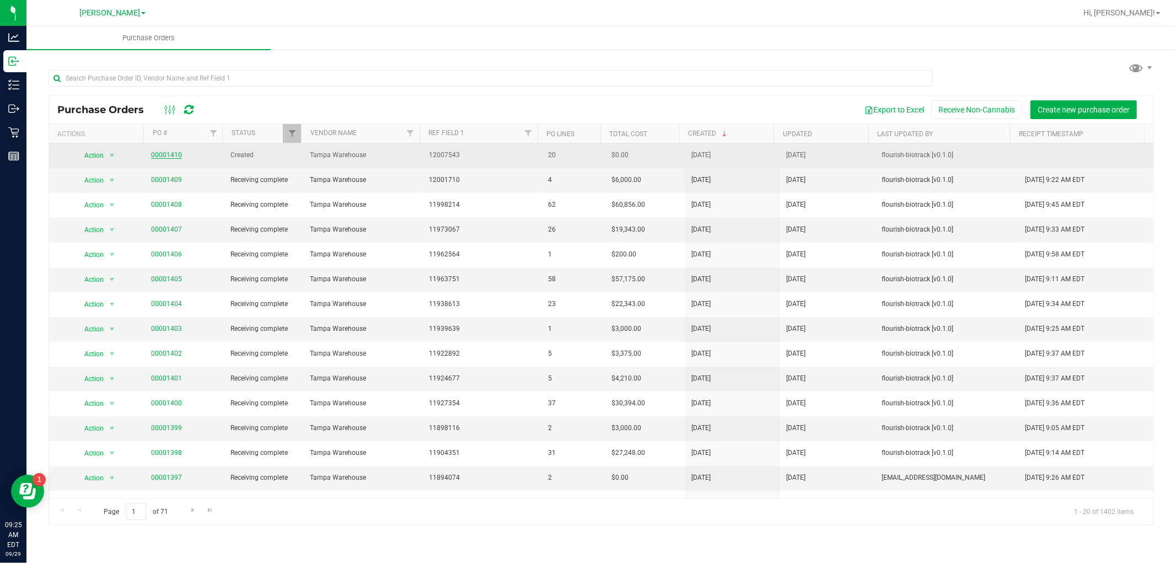
click at [157, 157] on link "00001410" at bounding box center [166, 155] width 31 height 8
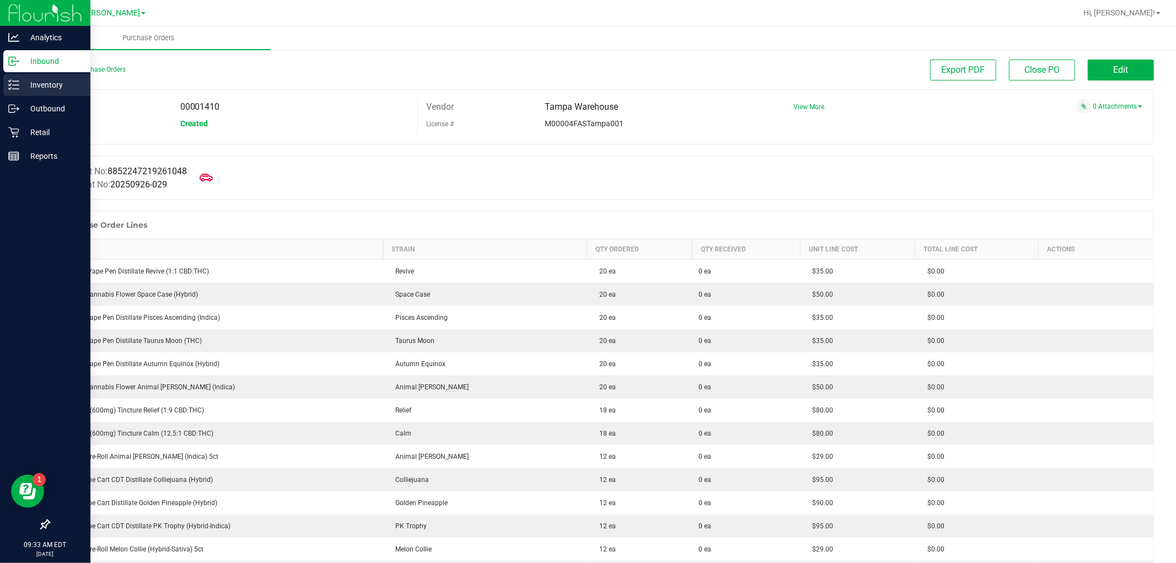
click at [13, 84] on icon at bounding box center [13, 84] width 11 height 11
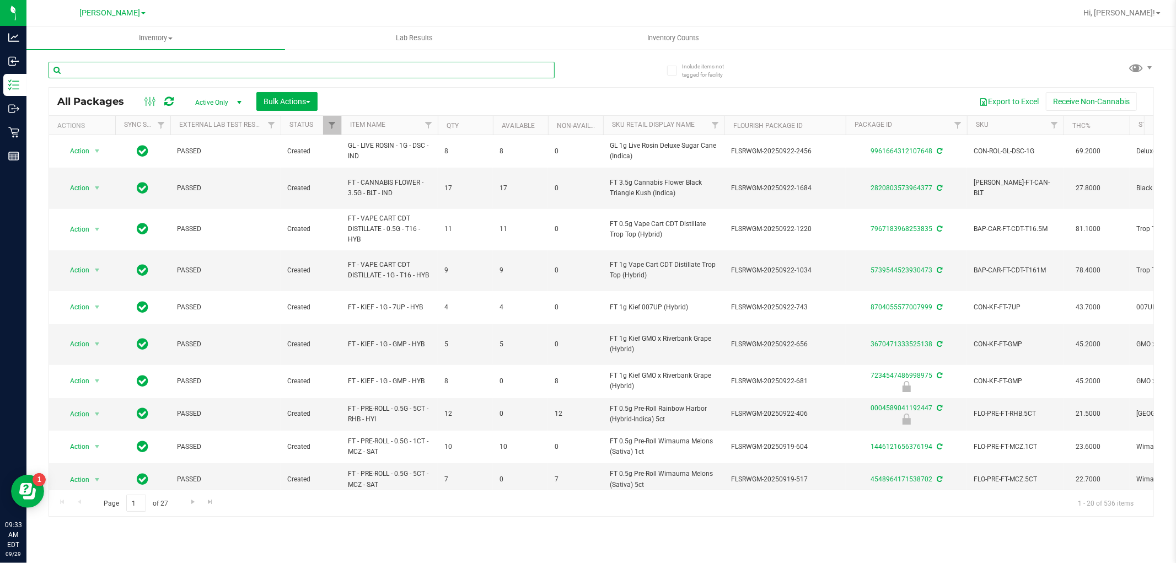
click at [155, 69] on input "text" at bounding box center [302, 70] width 506 height 17
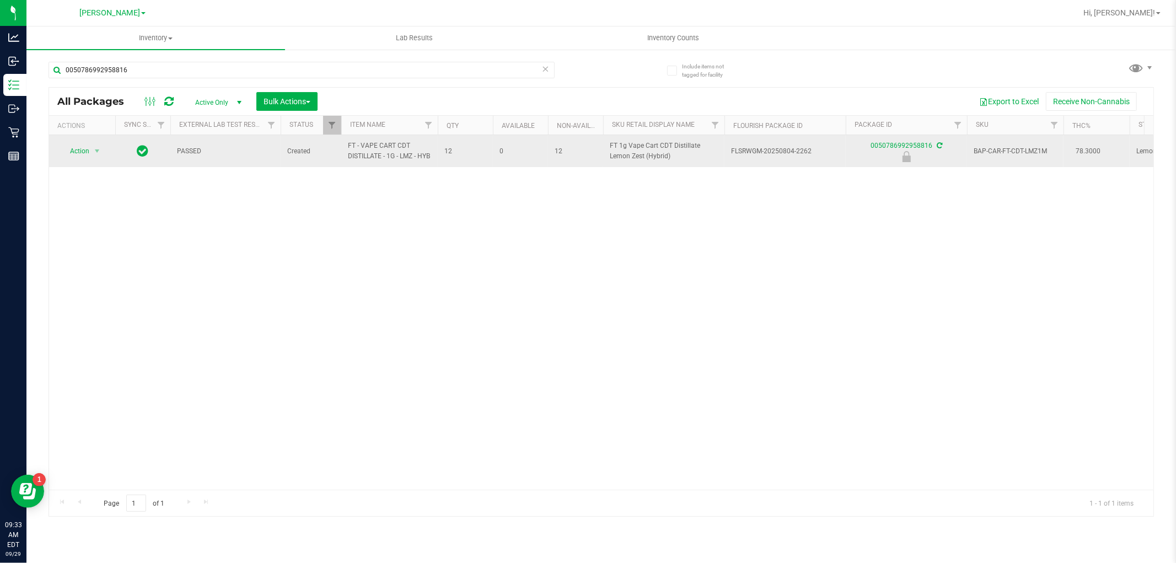
click at [359, 161] on span "FT - VAPE CART CDT DISTILLATE - 1G - LMZ - HYB" at bounding box center [389, 151] width 83 height 21
copy tr "FT - VAPE CART CDT DISTILLATE - 1G - LMZ - HYB"
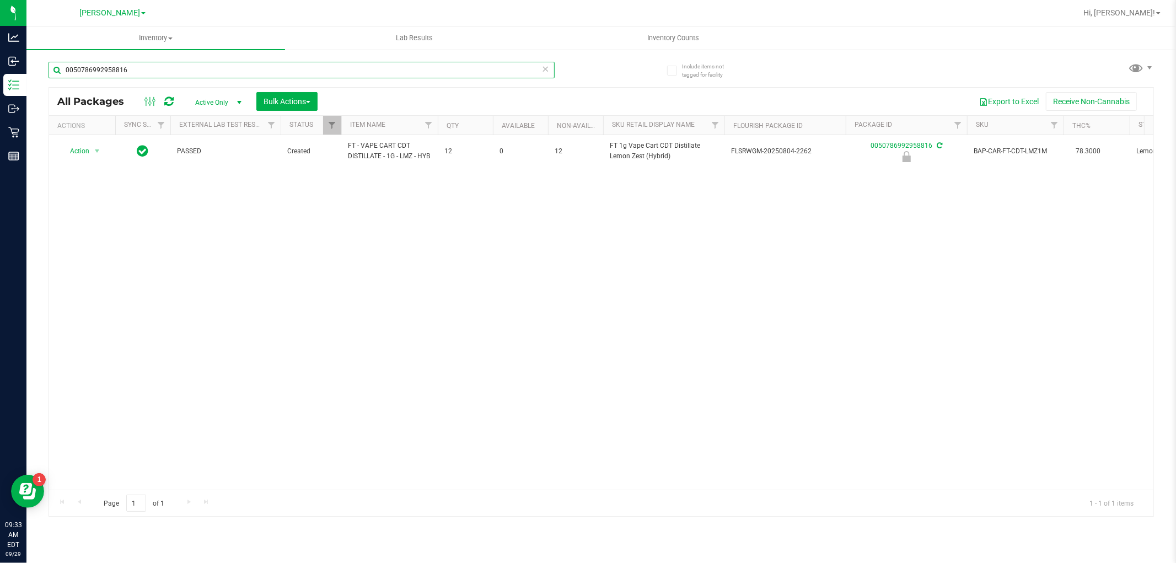
click at [185, 73] on input "0050786992958816" at bounding box center [302, 70] width 506 height 17
paste input "FT - VAPE CART CDT DISTILLATE - 1G - LMZ - HYB"
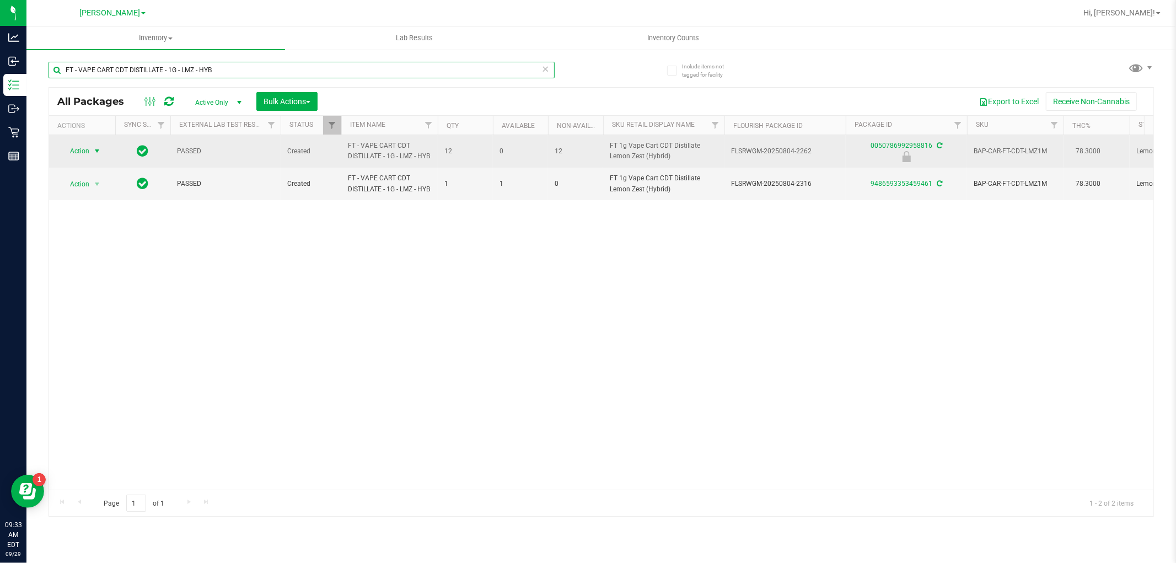
type input "FT - VAPE CART CDT DISTILLATE - 1G - LMZ - HYB"
click at [100, 156] on span "select" at bounding box center [97, 151] width 9 height 9
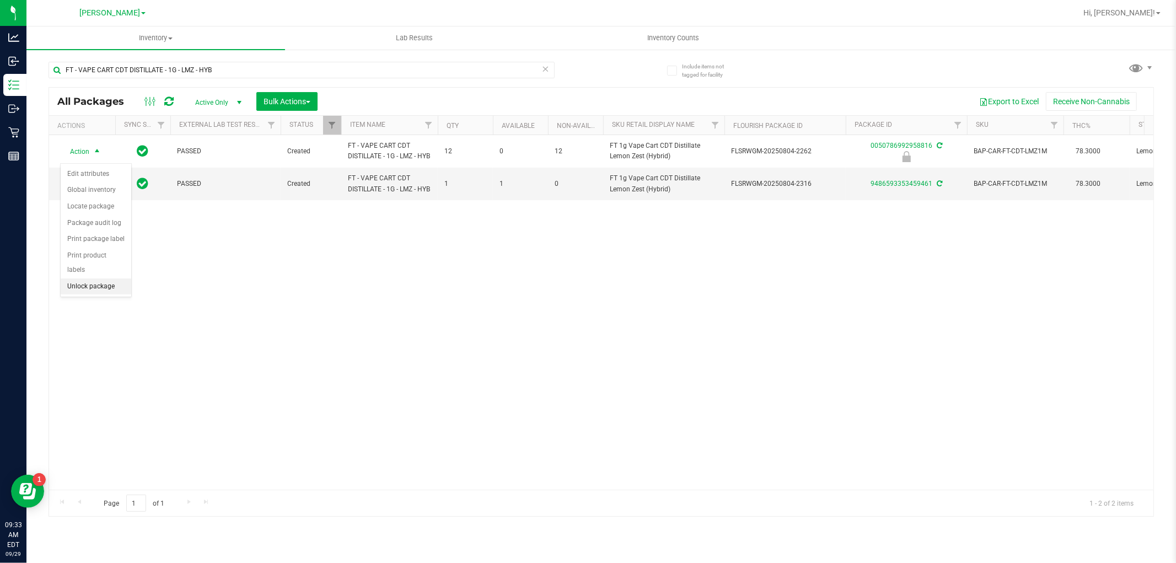
click at [102, 282] on li "Unlock package" at bounding box center [96, 287] width 71 height 17
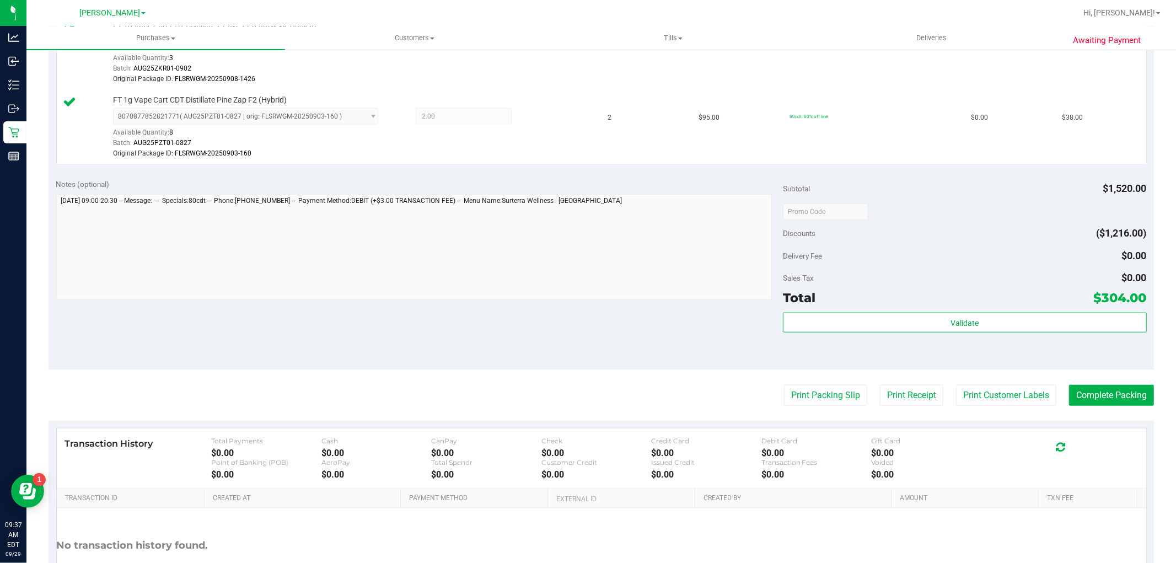
scroll to position [872, 0]
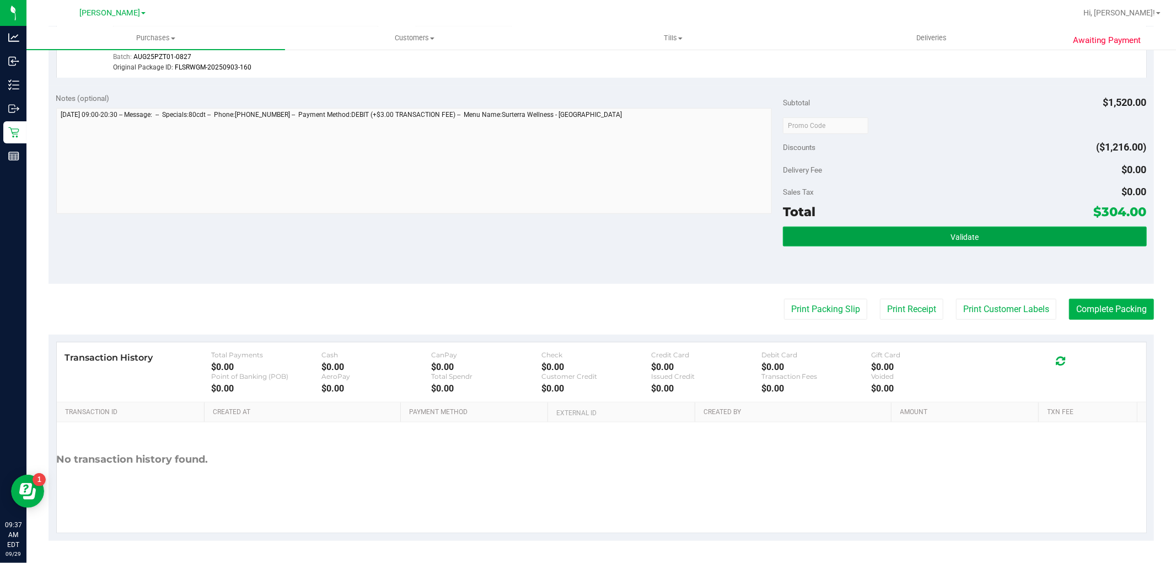
click at [932, 228] on button "Validate" at bounding box center [964, 237] width 363 height 20
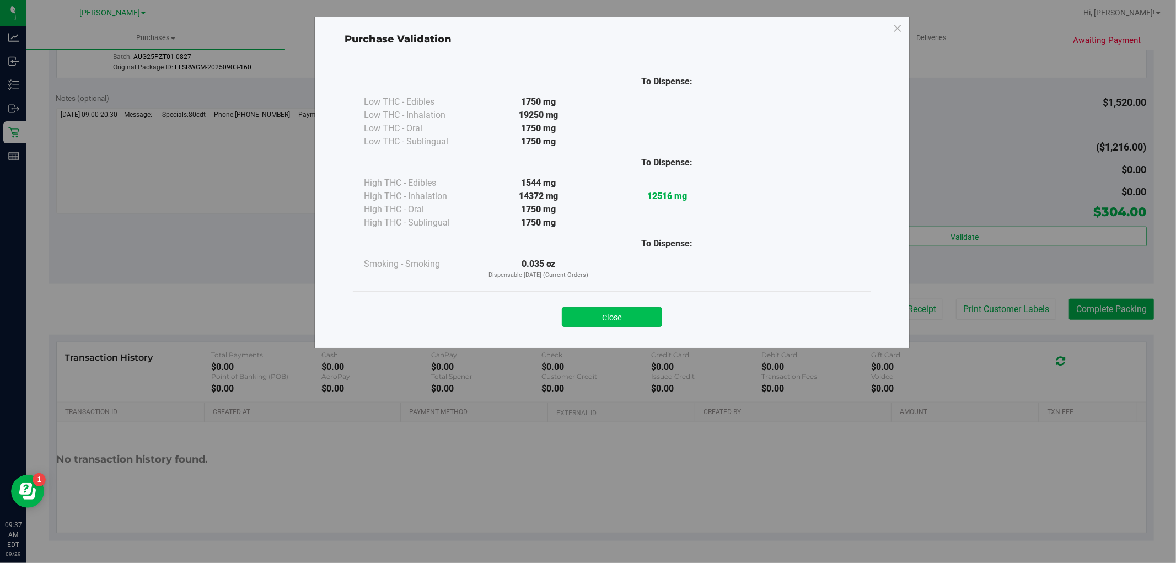
click at [618, 312] on button "Close" at bounding box center [612, 317] width 100 height 20
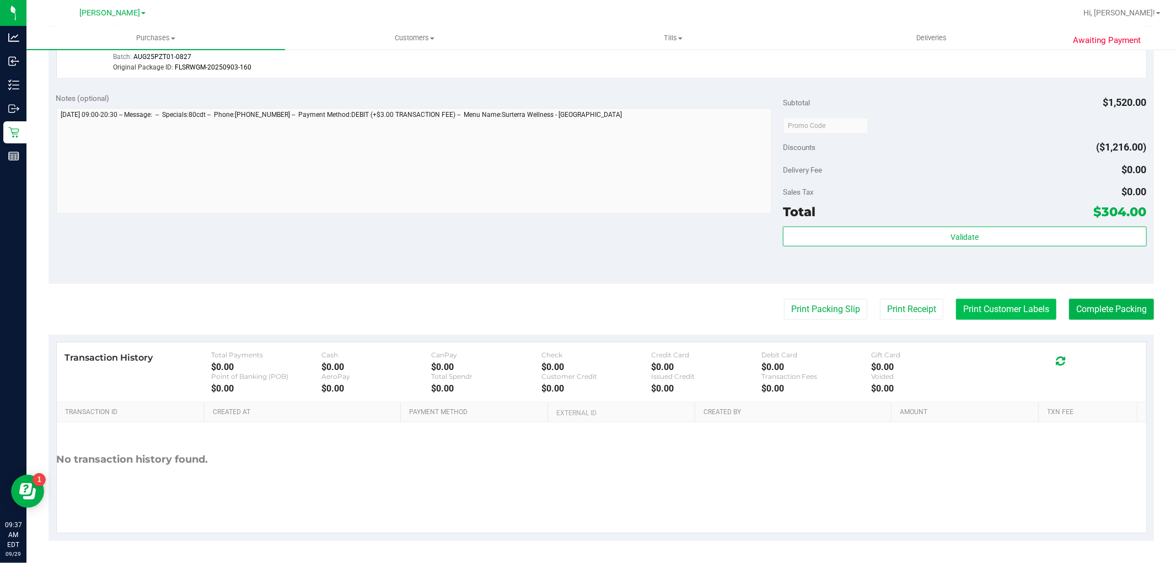
click at [1013, 310] on button "Print Customer Labels" at bounding box center [1006, 309] width 100 height 21
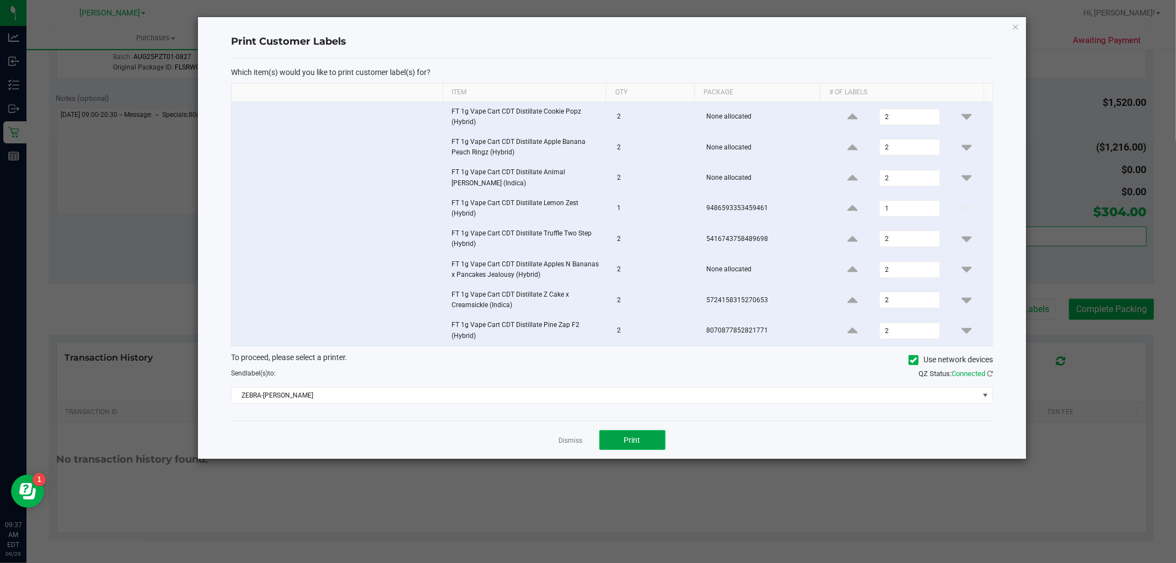
click at [647, 440] on button "Print" at bounding box center [632, 440] width 66 height 20
click at [565, 442] on link "Dismiss" at bounding box center [571, 440] width 24 height 9
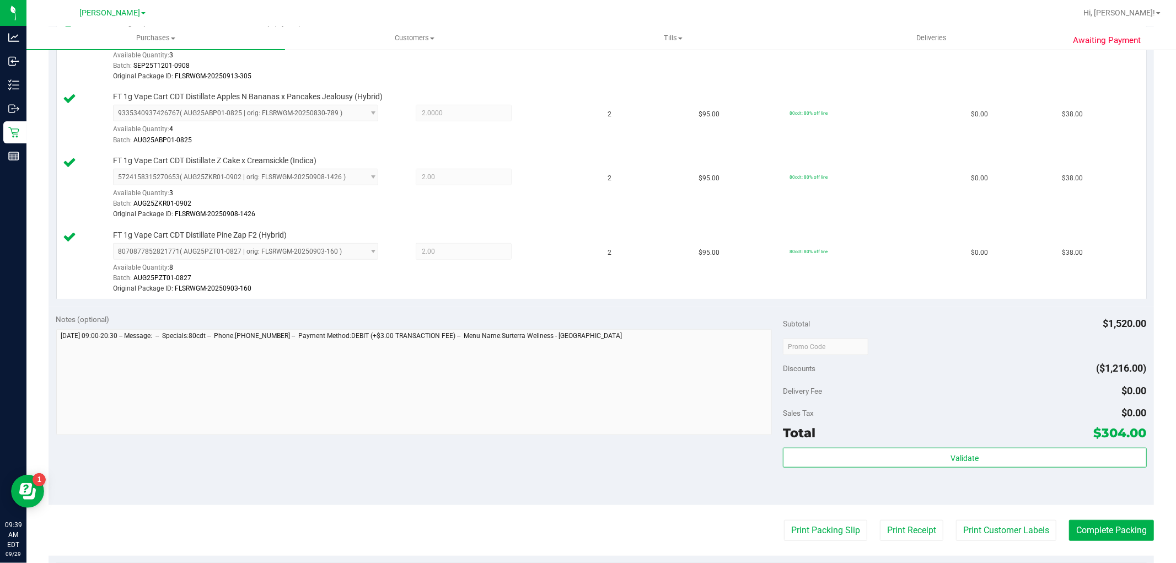
scroll to position [688, 0]
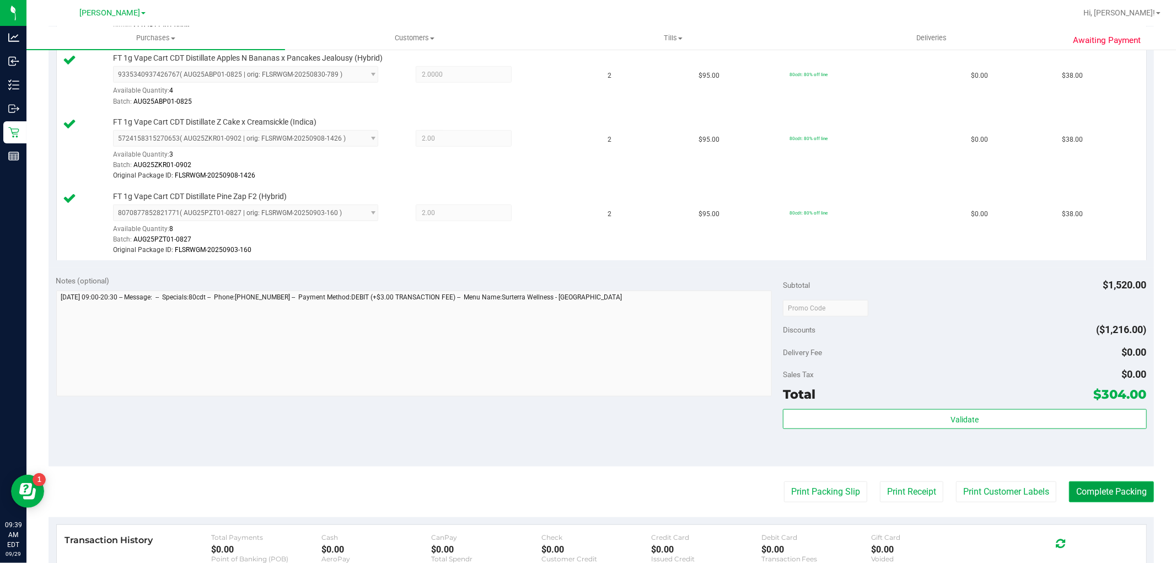
click at [1087, 491] on button "Complete Packing" at bounding box center [1111, 491] width 85 height 21
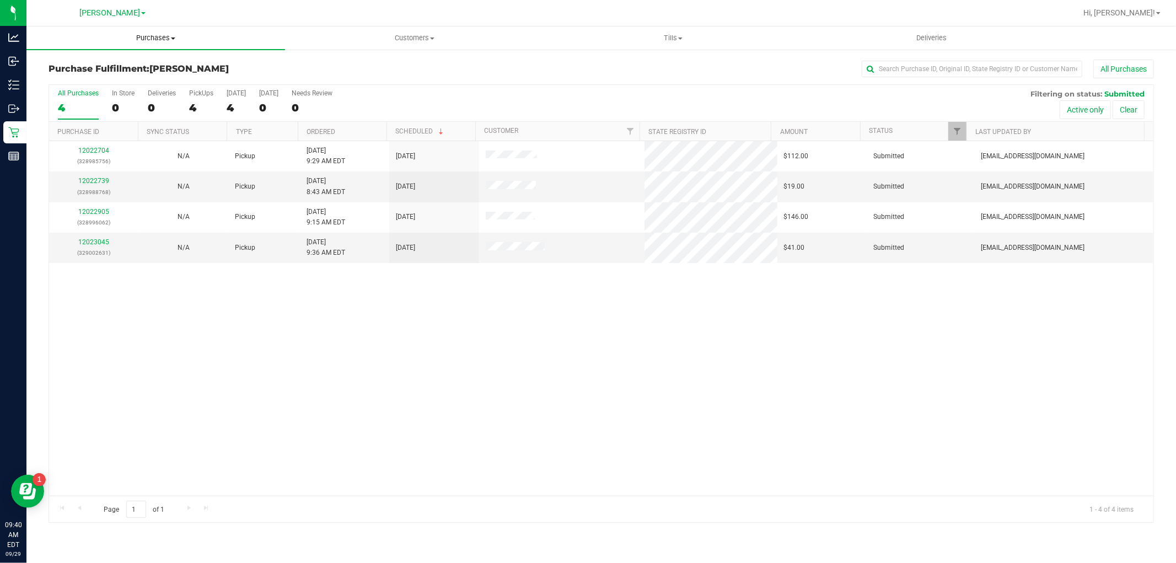
click at [160, 40] on span "Purchases" at bounding box center [155, 38] width 259 height 10
click at [106, 82] on li "Fulfillment" at bounding box center [155, 79] width 259 height 13
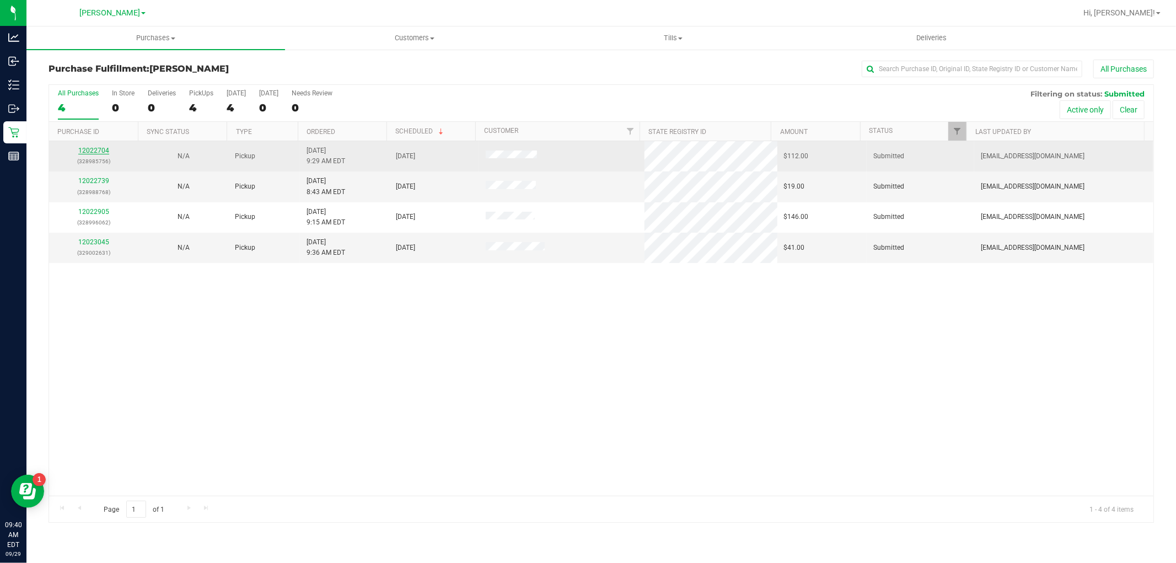
click at [101, 153] on link "12022704" at bounding box center [93, 151] width 31 height 8
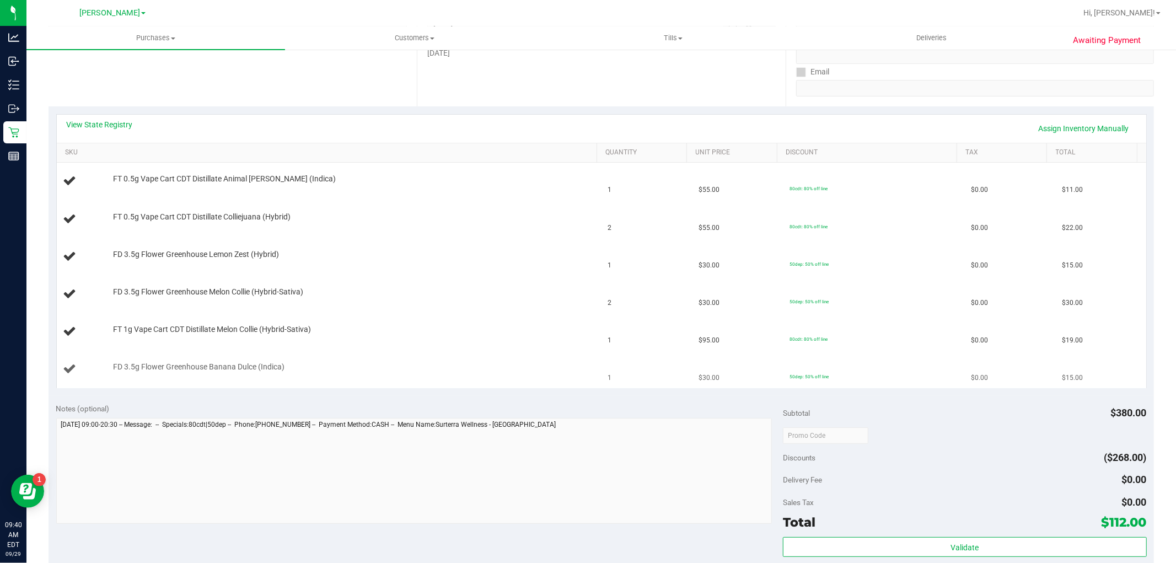
scroll to position [306, 0]
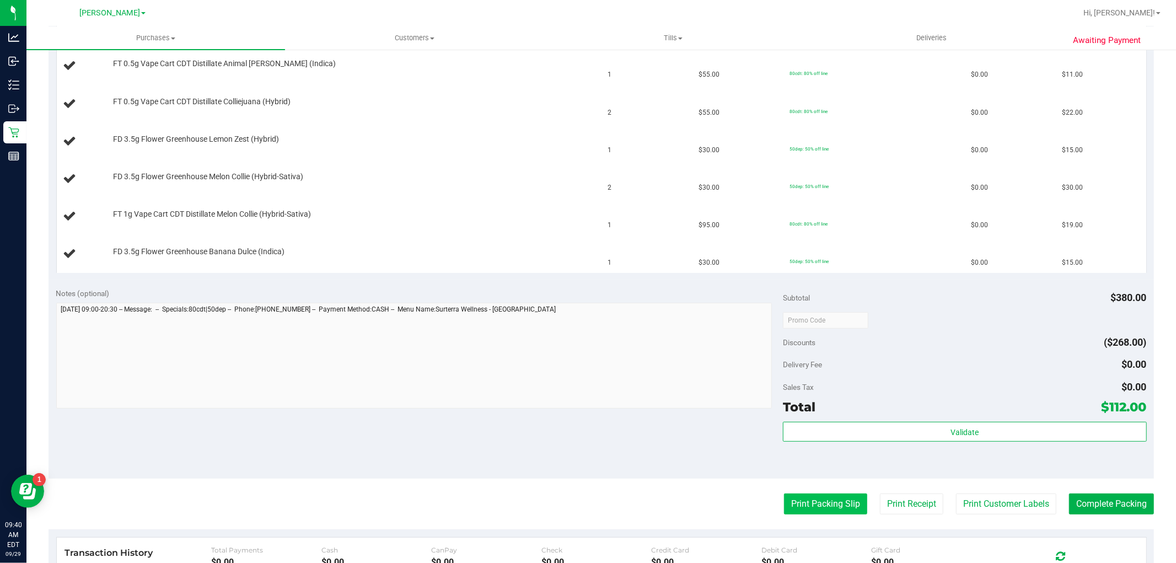
click at [822, 502] on button "Print Packing Slip" at bounding box center [825, 504] width 83 height 21
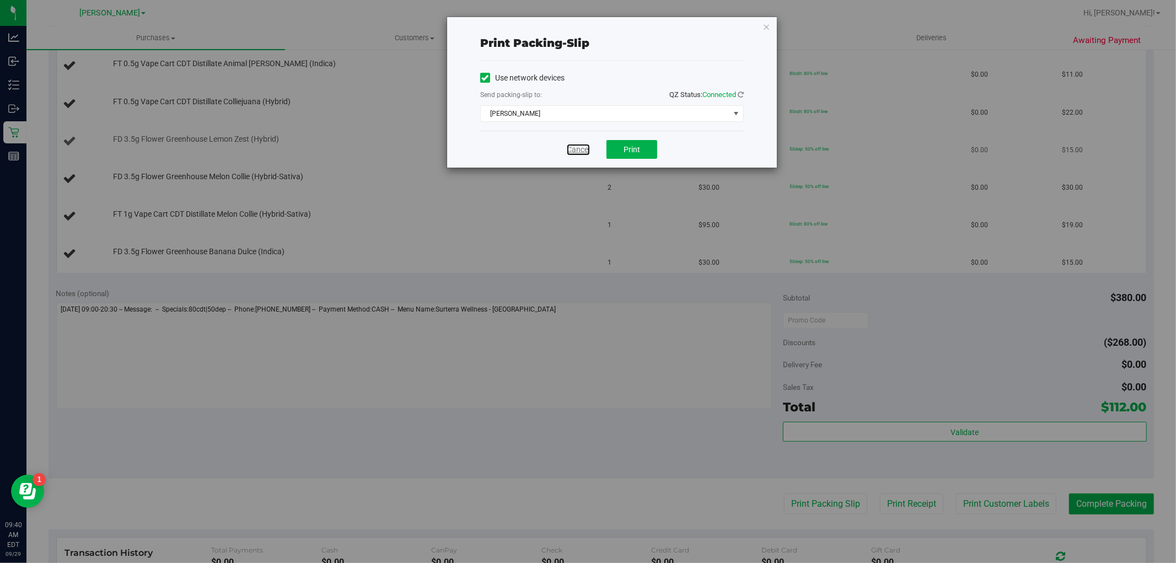
drag, startPoint x: 582, startPoint y: 150, endPoint x: 572, endPoint y: 152, distance: 9.5
click at [582, 150] on link "Cancel" at bounding box center [578, 150] width 23 height 12
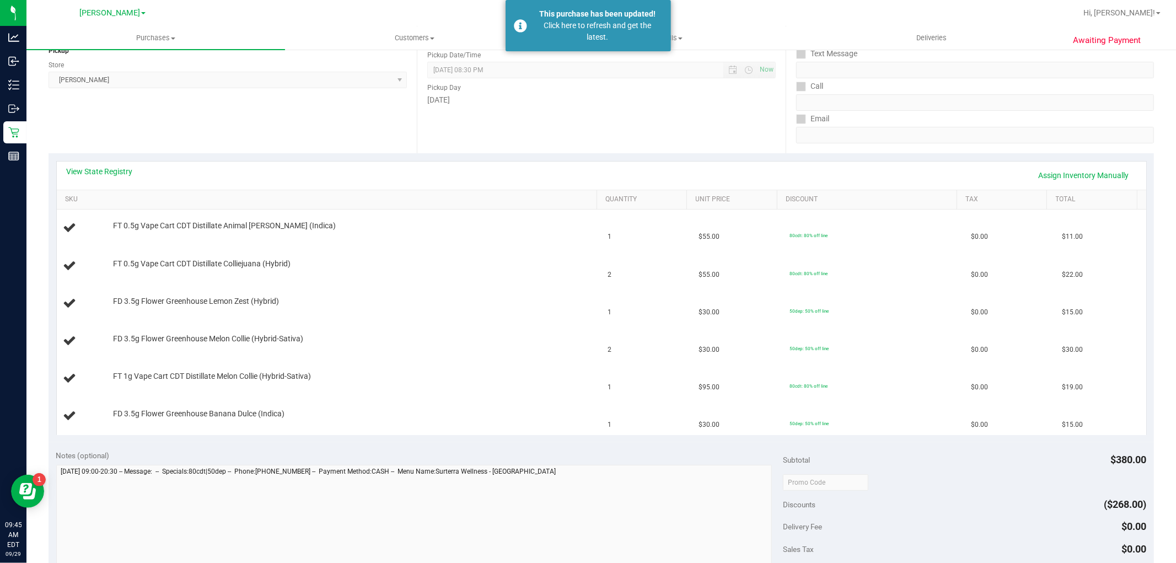
scroll to position [0, 0]
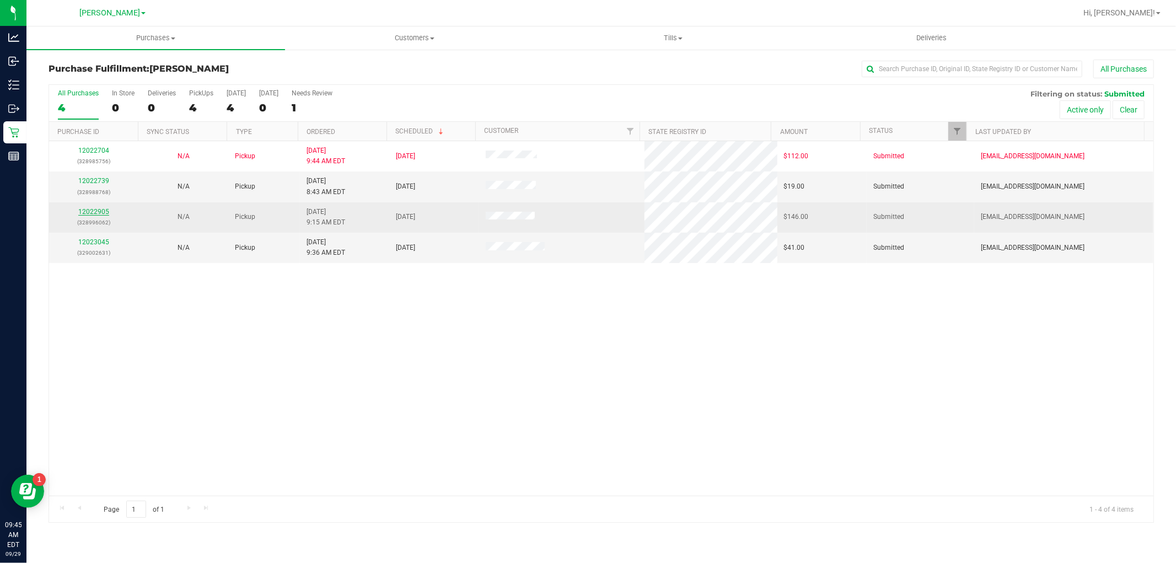
click at [89, 210] on link "12022905" at bounding box center [93, 212] width 31 height 8
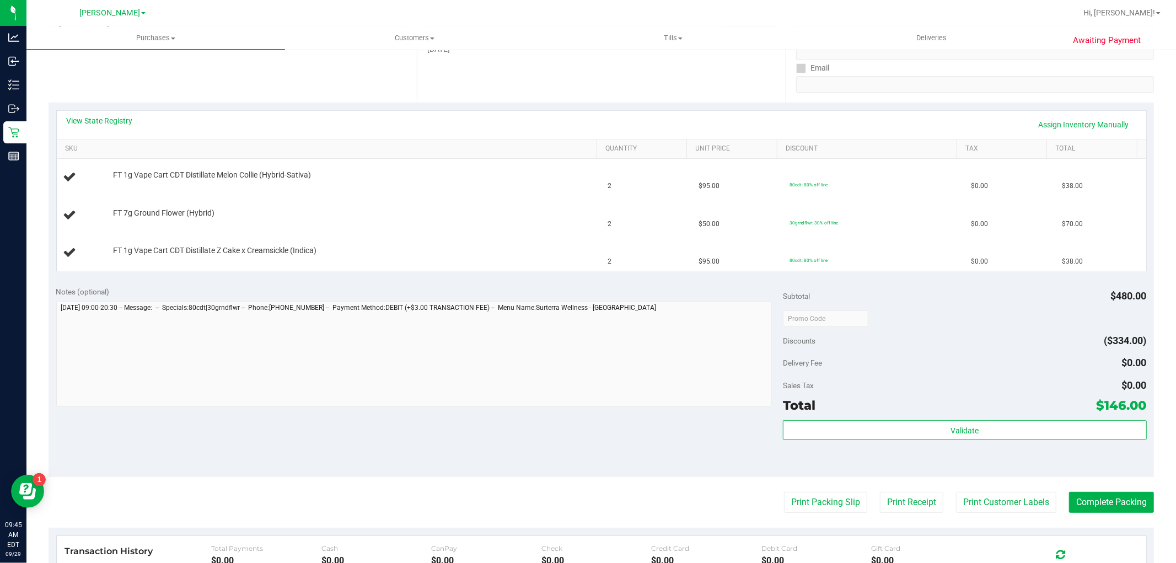
scroll to position [306, 0]
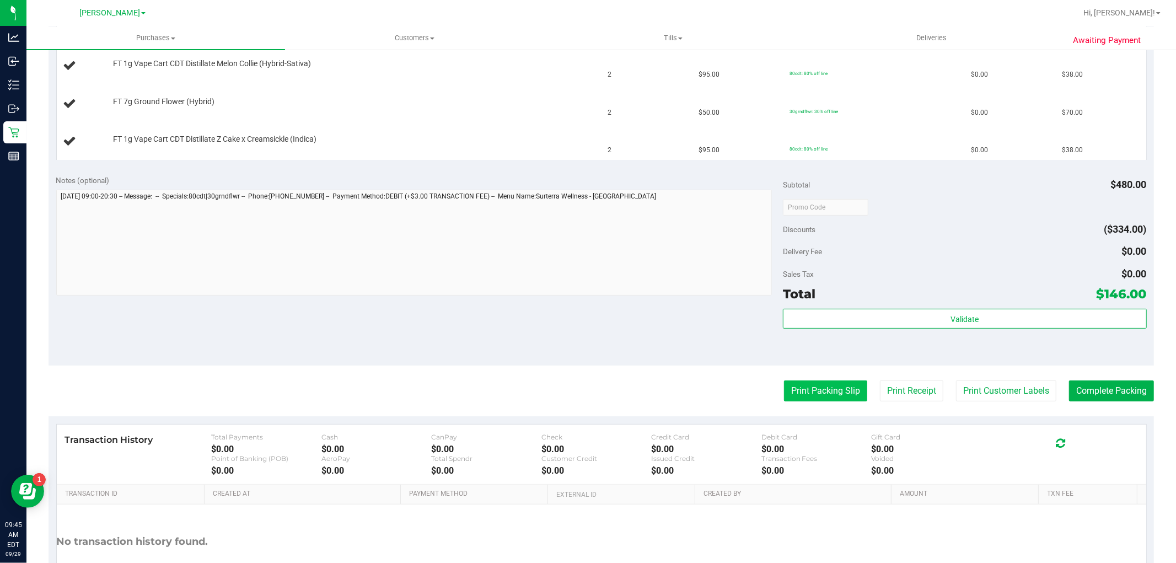
click at [803, 398] on button "Print Packing Slip" at bounding box center [825, 391] width 83 height 21
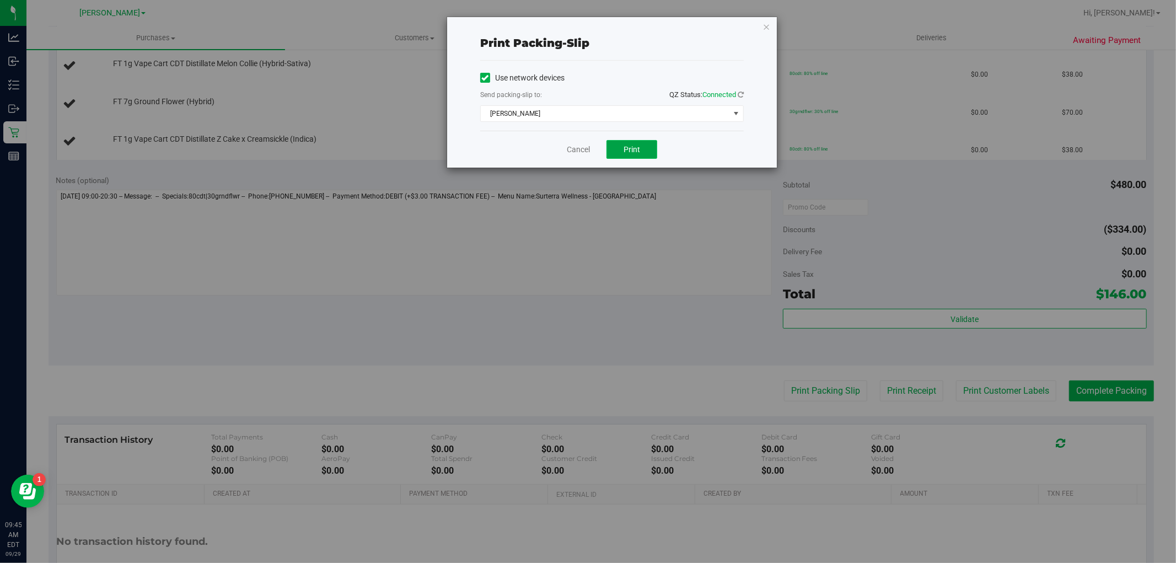
click at [631, 152] on span "Print" at bounding box center [632, 149] width 17 height 9
click at [592, 146] on div "Cancel Print" at bounding box center [612, 149] width 264 height 37
click at [582, 152] on link "Cancel" at bounding box center [578, 150] width 23 height 12
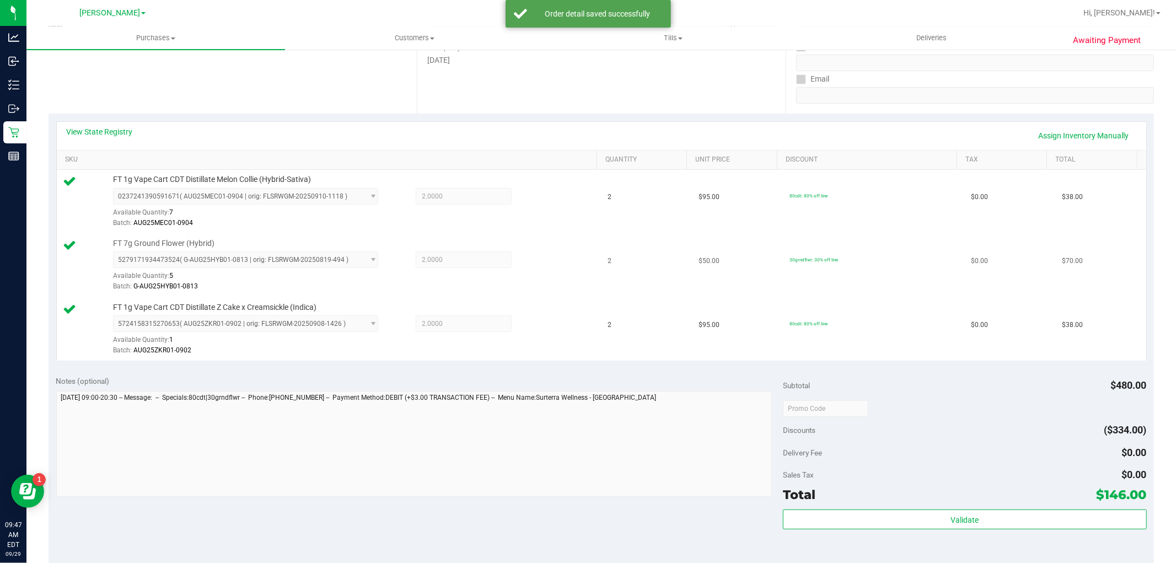
scroll to position [367, 0]
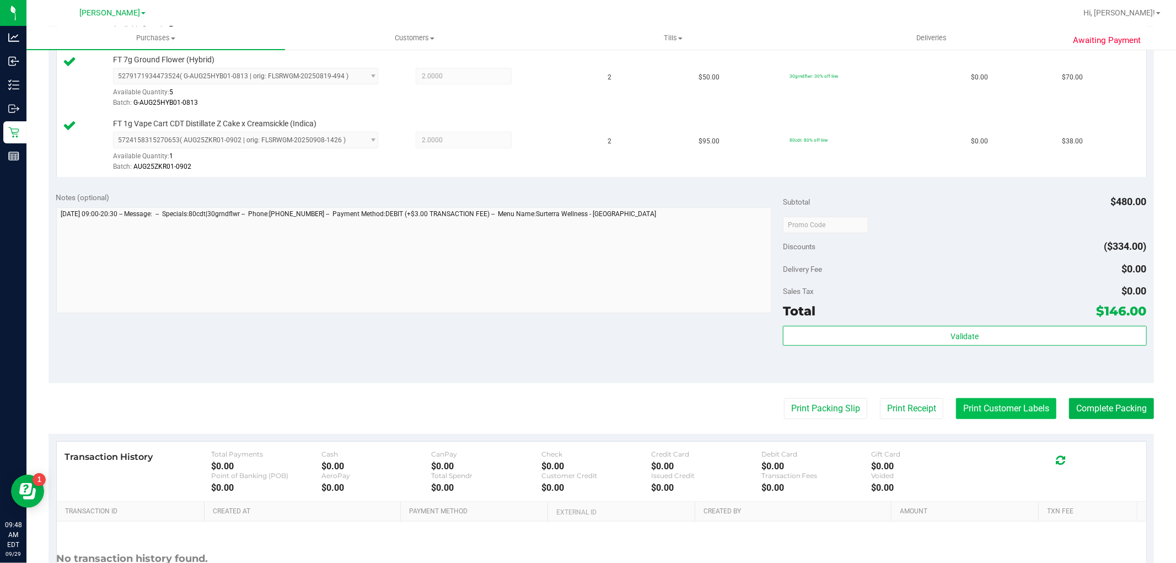
click at [983, 408] on button "Print Customer Labels" at bounding box center [1006, 408] width 100 height 21
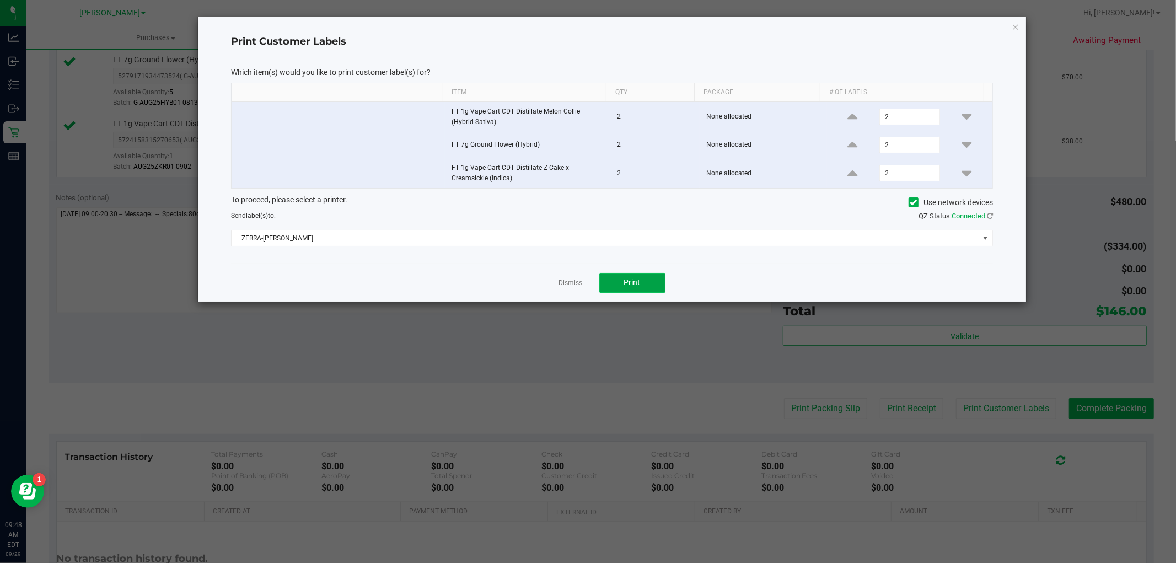
click at [624, 282] on span "Print" at bounding box center [632, 282] width 17 height 9
click at [566, 287] on link "Dismiss" at bounding box center [571, 283] width 24 height 9
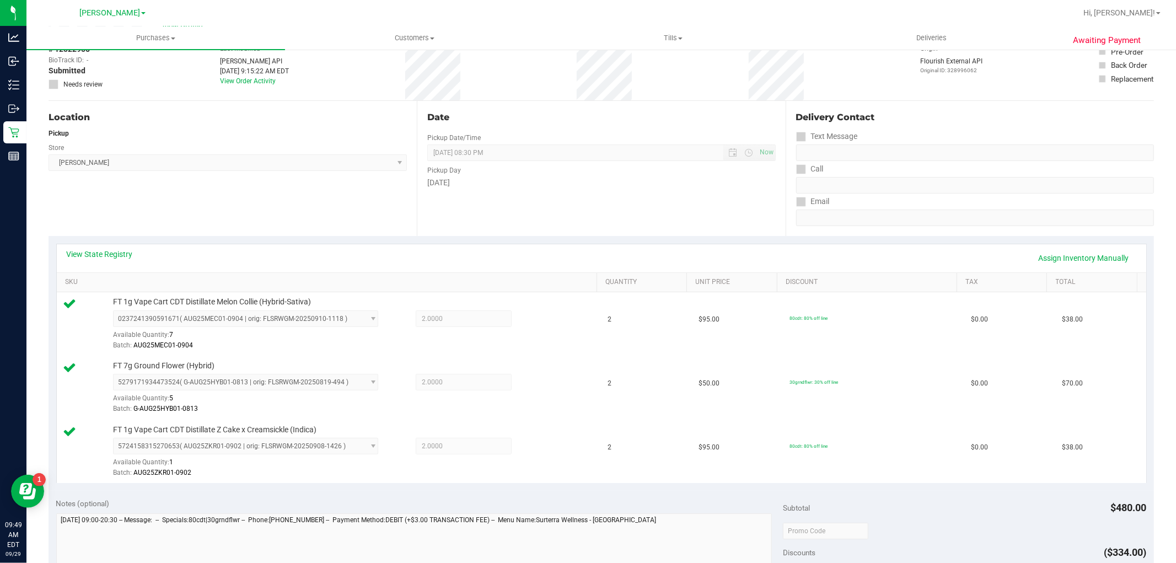
scroll to position [306, 0]
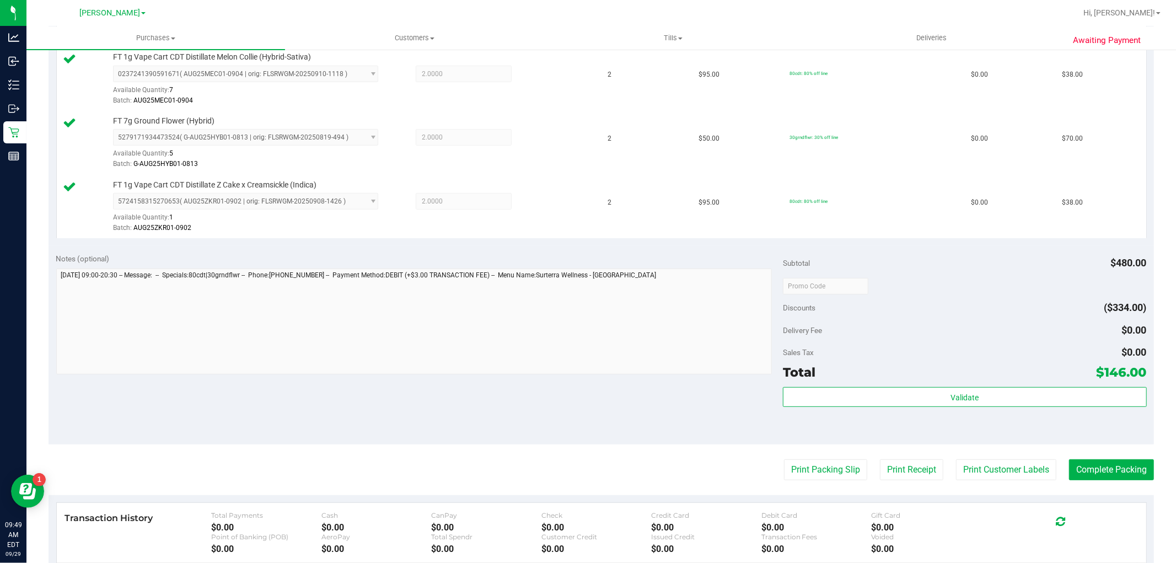
click at [1097, 483] on purchase-details "Back Edit Purchase Cancel Purchase View Profile # 12022905 BioTrack ID: - Submi…" at bounding box center [602, 227] width 1106 height 948
click at [1137, 478] on button "Complete Packing" at bounding box center [1111, 469] width 85 height 21
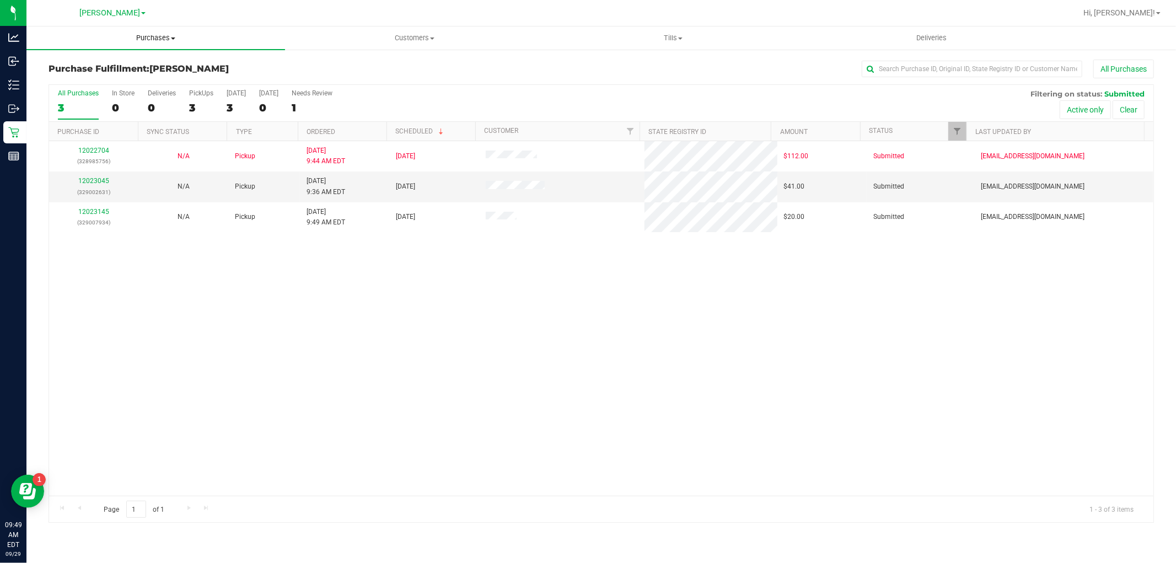
click at [153, 39] on span "Purchases" at bounding box center [155, 38] width 259 height 10
click at [81, 78] on span "Fulfillment" at bounding box center [60, 79] width 68 height 9
click at [104, 182] on link "12023045" at bounding box center [93, 181] width 31 height 8
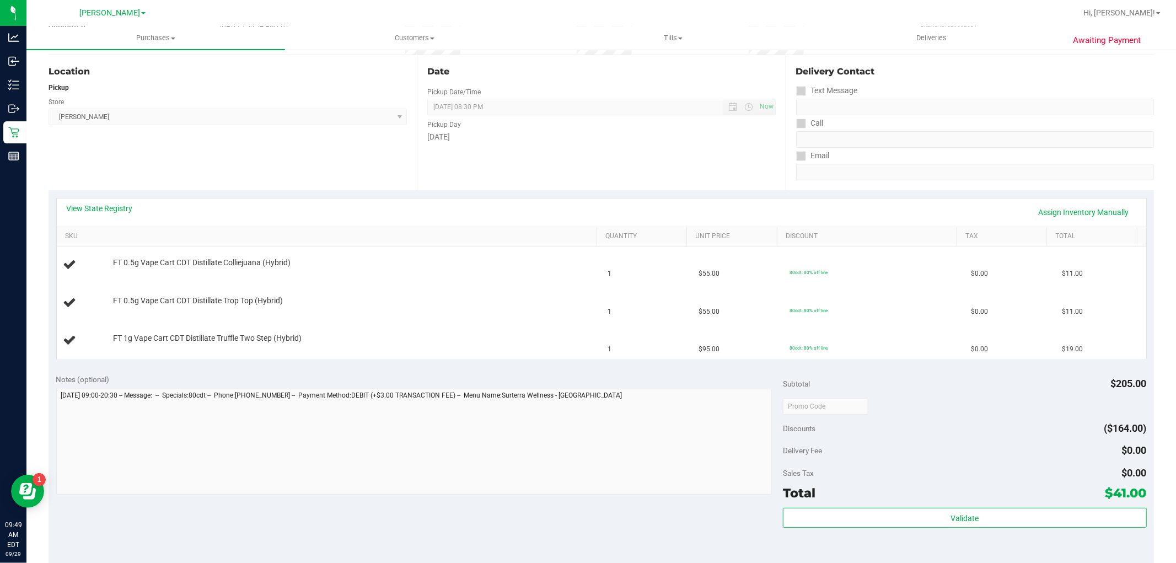
scroll to position [245, 0]
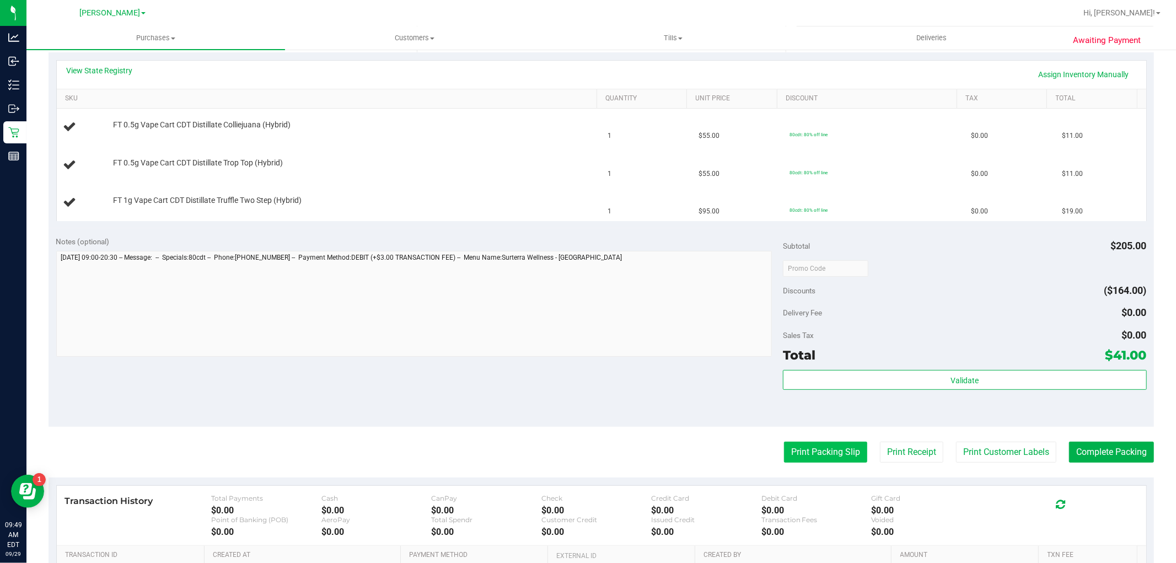
click at [831, 457] on button "Print Packing Slip" at bounding box center [825, 452] width 83 height 21
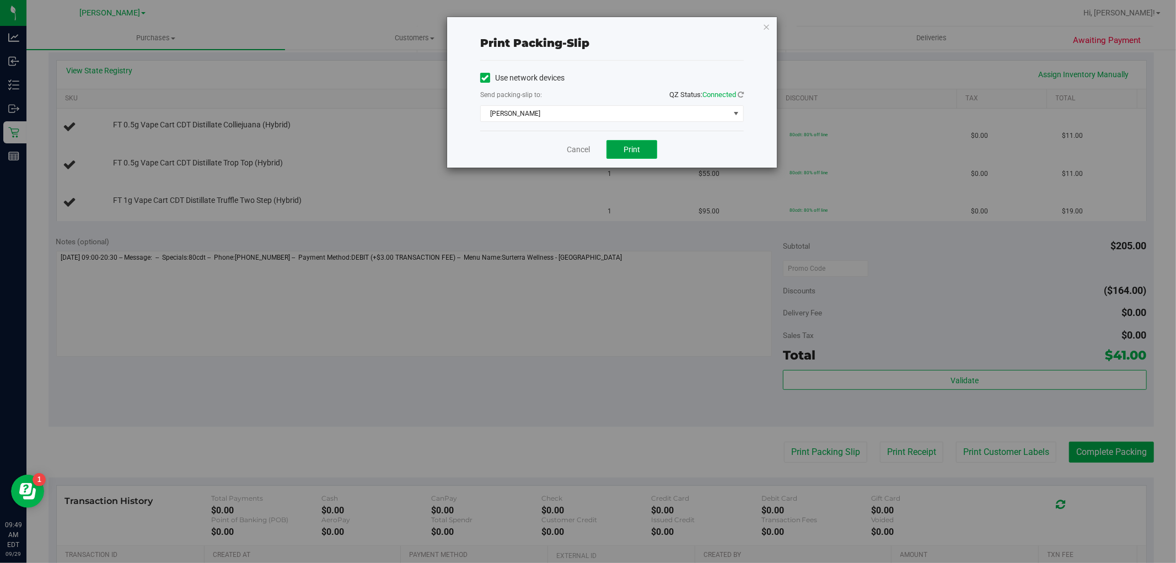
click at [629, 147] on span "Print" at bounding box center [632, 149] width 17 height 9
drag, startPoint x: 570, startPoint y: 140, endPoint x: 572, endPoint y: 151, distance: 10.7
click at [571, 141] on div "Cancel Print" at bounding box center [612, 149] width 264 height 37
click at [572, 151] on link "Cancel" at bounding box center [578, 150] width 23 height 12
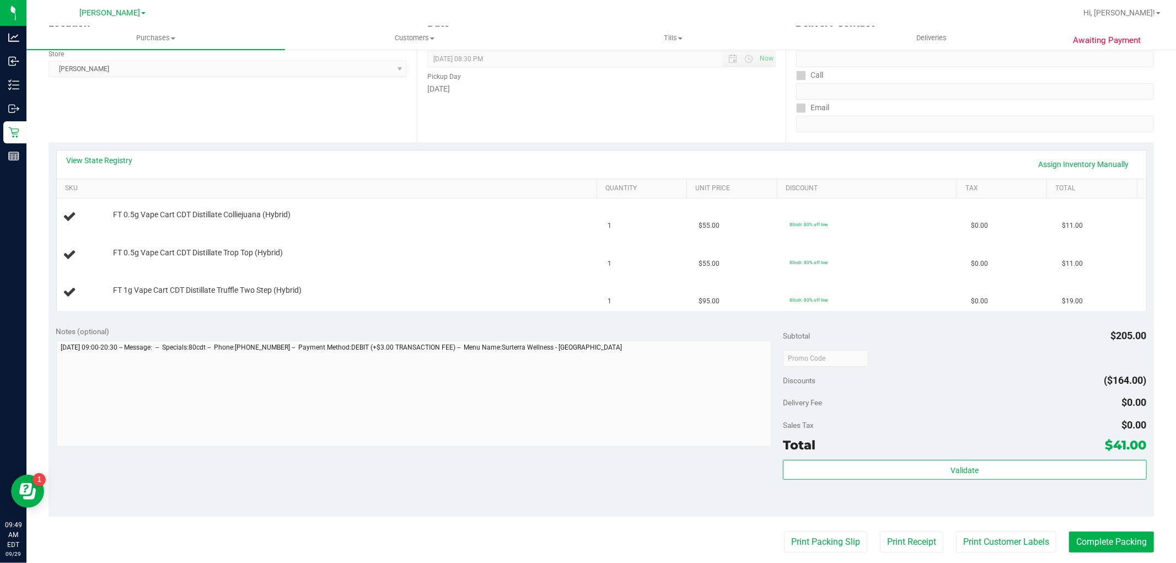
scroll to position [61, 0]
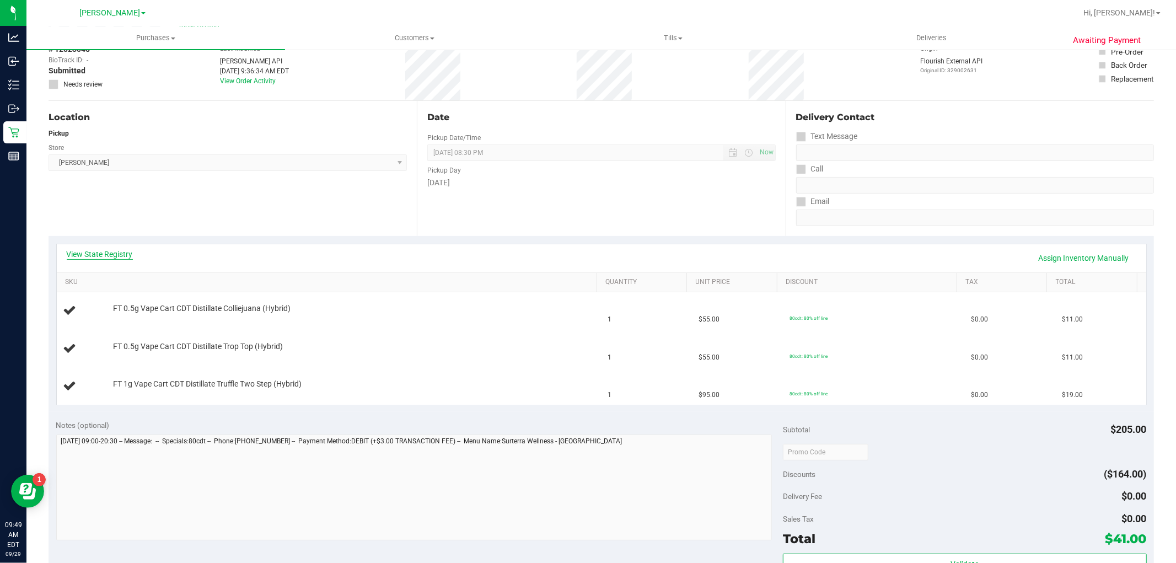
click at [111, 253] on link "View State Registry" at bounding box center [100, 254] width 66 height 11
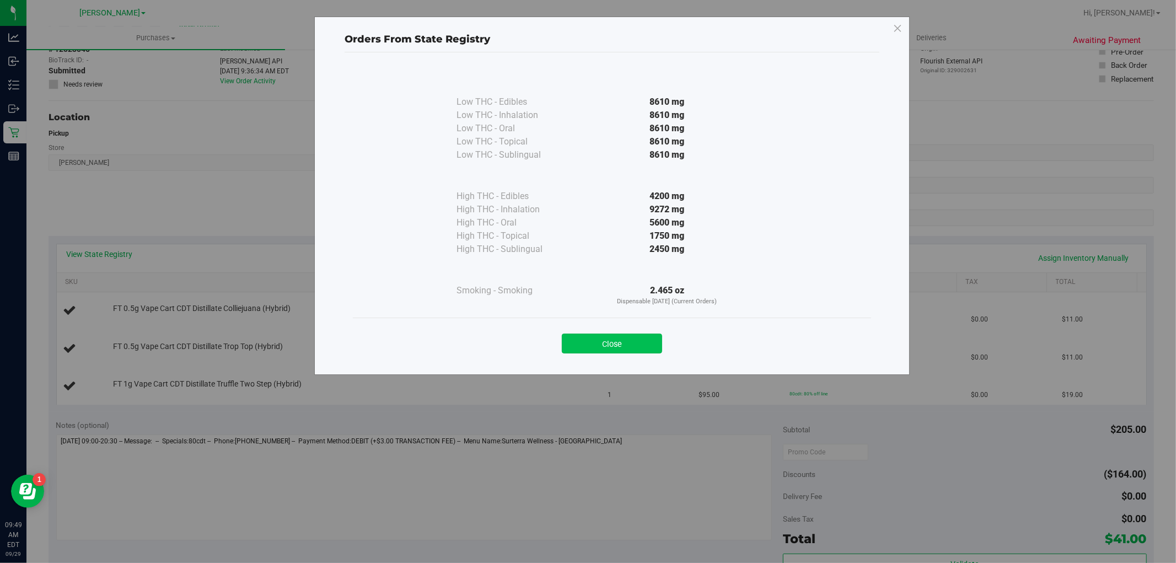
click at [605, 338] on button "Close" at bounding box center [612, 344] width 100 height 20
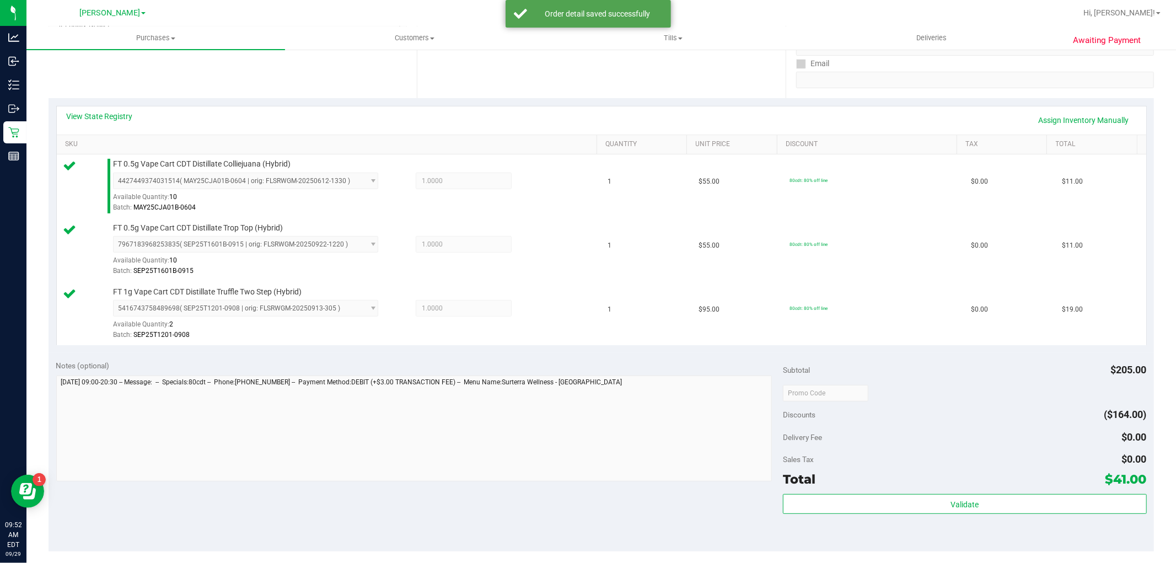
scroll to position [306, 0]
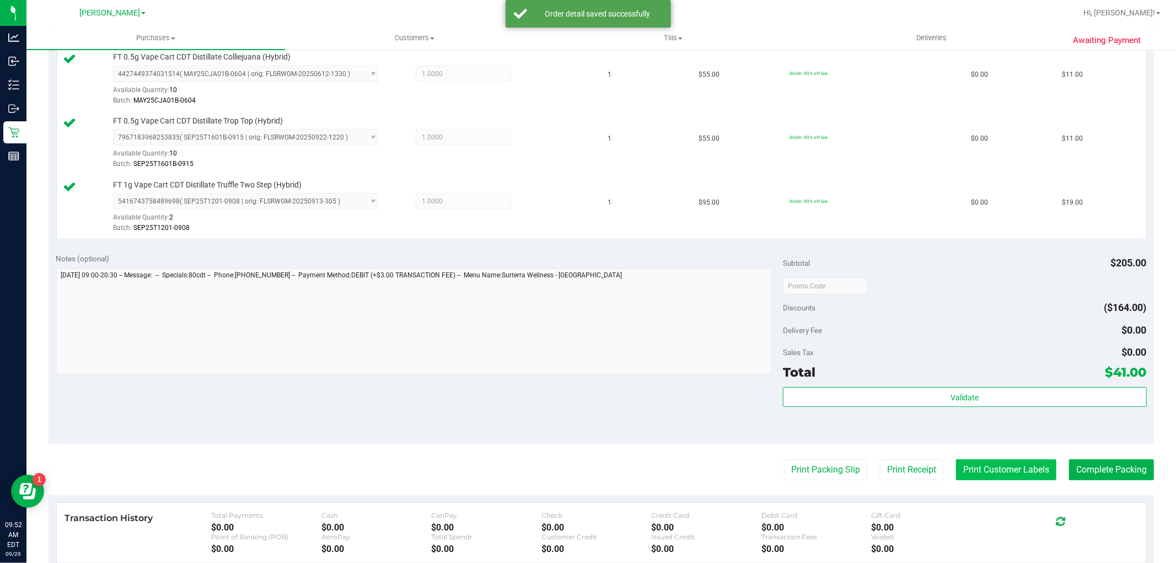
click at [979, 472] on button "Print Customer Labels" at bounding box center [1006, 469] width 100 height 21
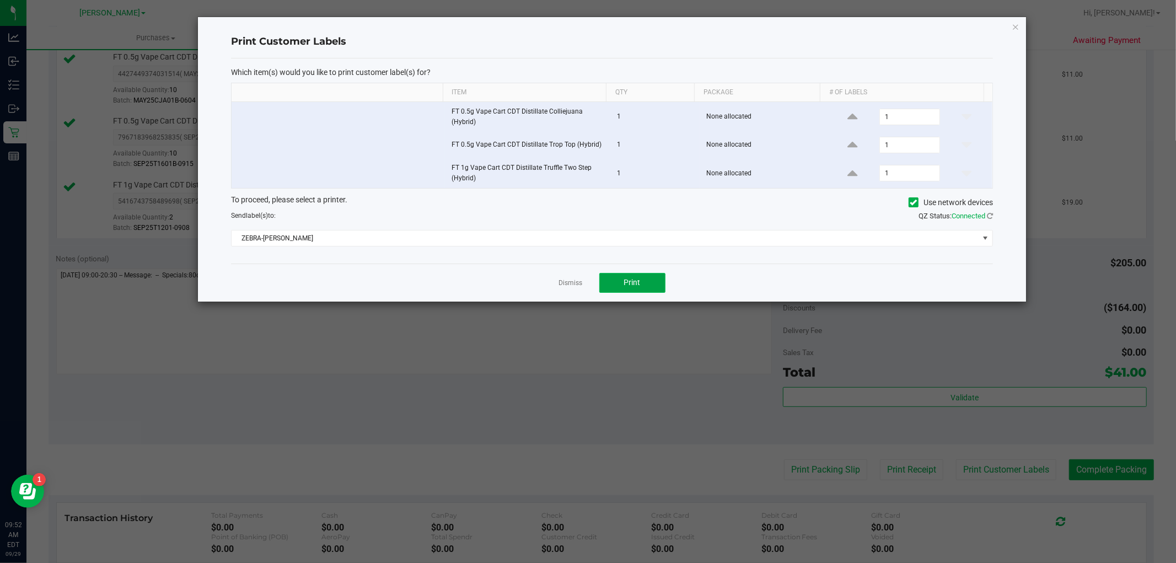
click at [660, 288] on button "Print" at bounding box center [632, 283] width 66 height 20
click at [568, 287] on link "Dismiss" at bounding box center [571, 283] width 24 height 9
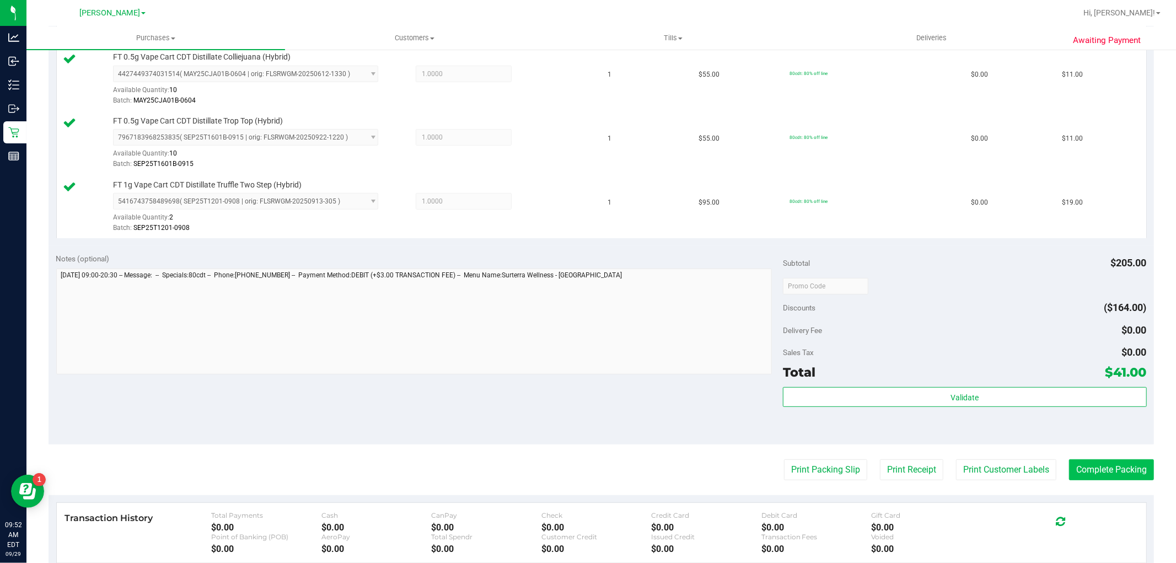
click at [1090, 460] on purchase-details "Back Edit Purchase Cancel Purchase View Profile # 12023045 BioTrack ID: - Submi…" at bounding box center [602, 227] width 1106 height 948
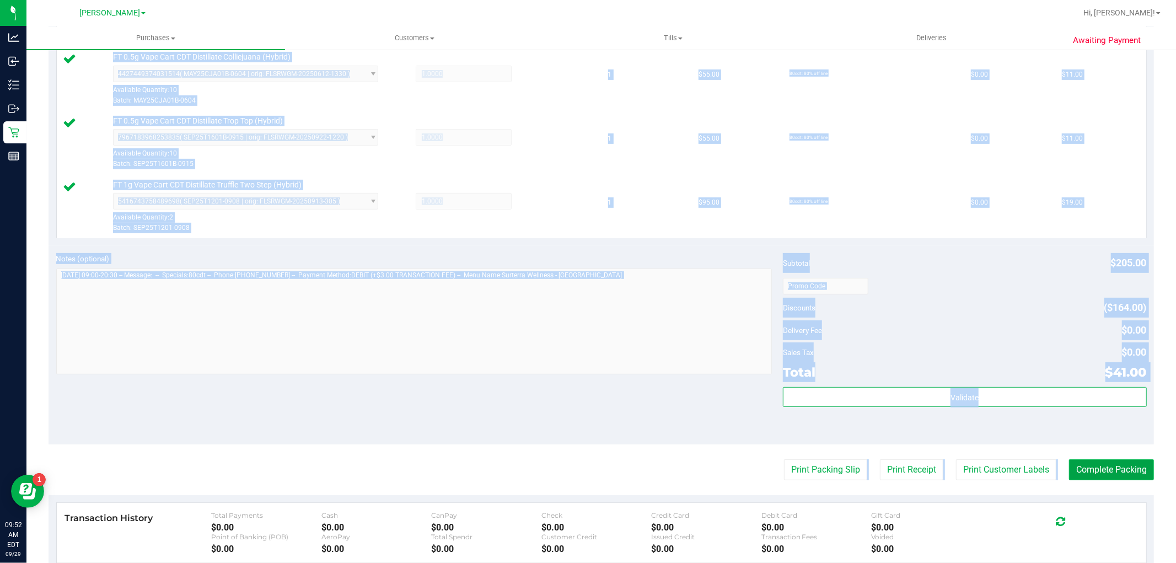
click at [1094, 470] on button "Complete Packing" at bounding box center [1111, 469] width 85 height 21
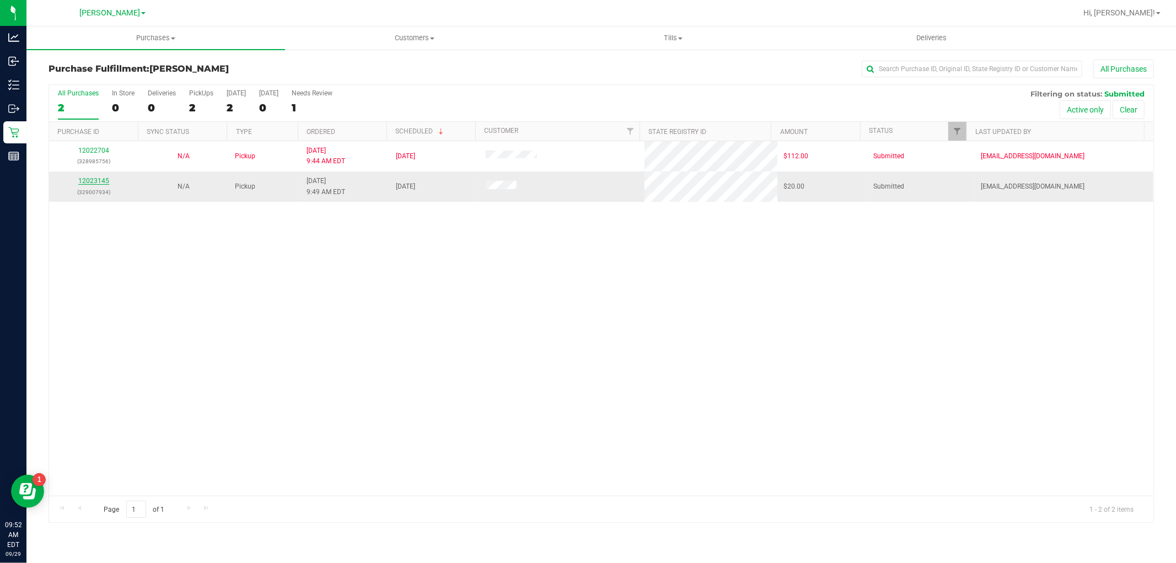
click at [92, 183] on link "12023145" at bounding box center [93, 181] width 31 height 8
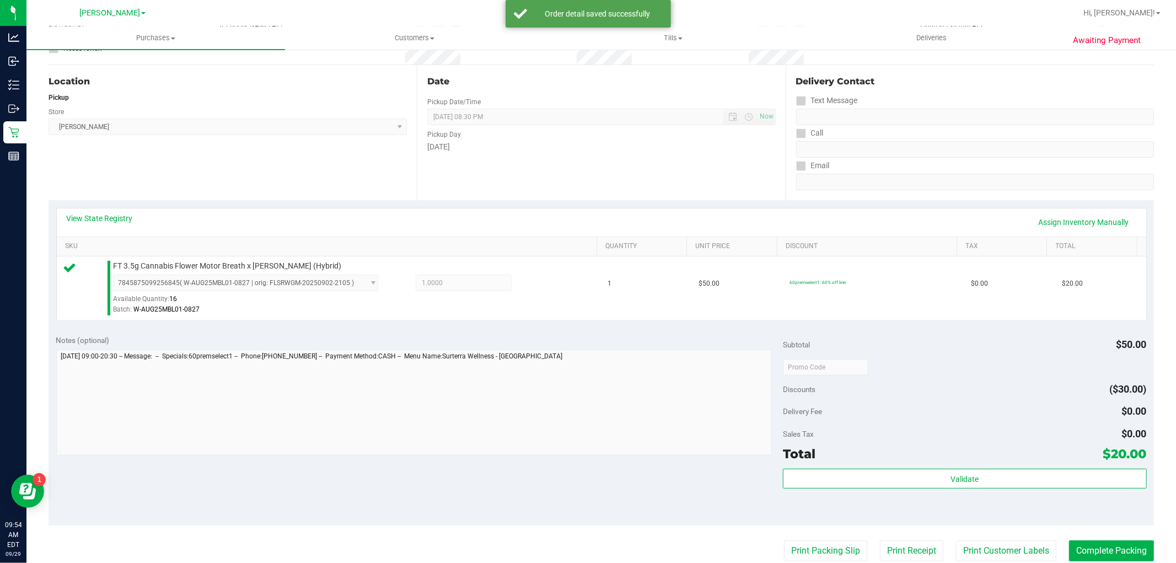
scroll to position [245, 0]
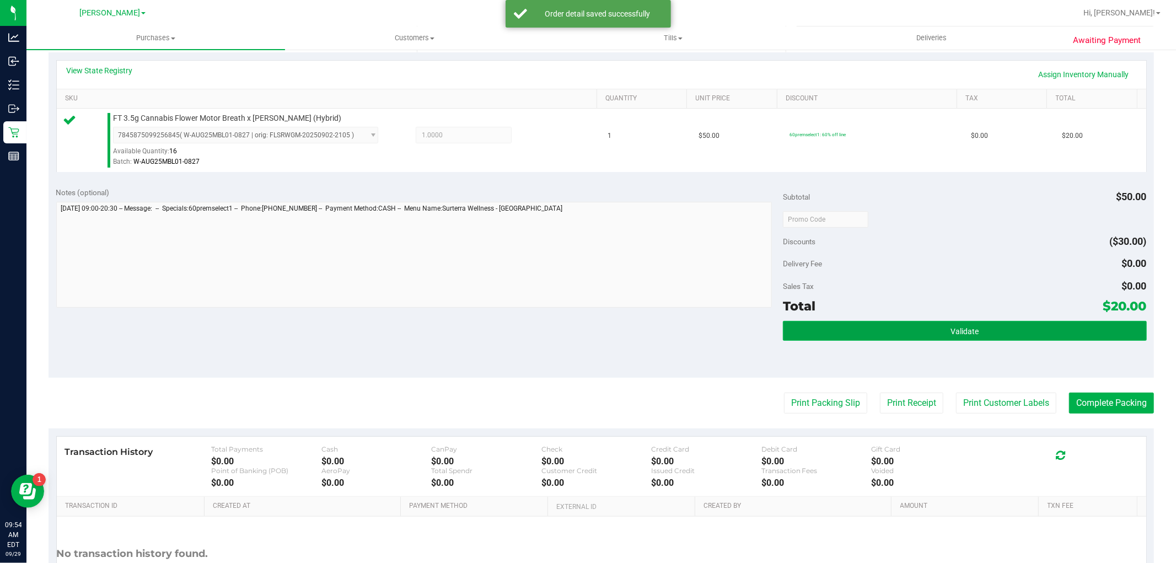
click at [930, 333] on button "Validate" at bounding box center [964, 331] width 363 height 20
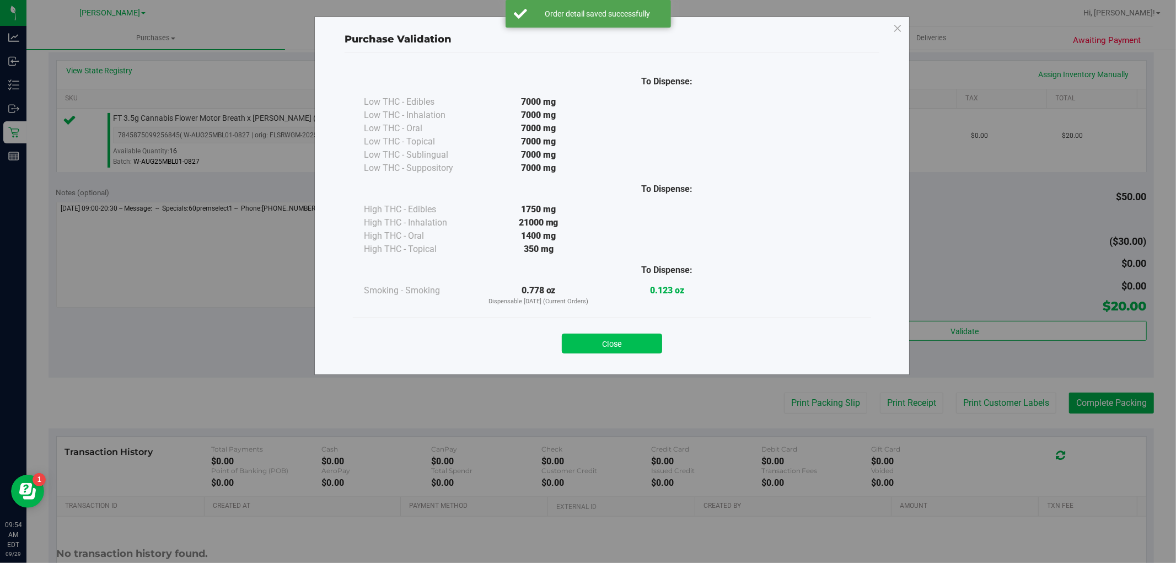
click at [623, 350] on button "Close" at bounding box center [612, 344] width 100 height 20
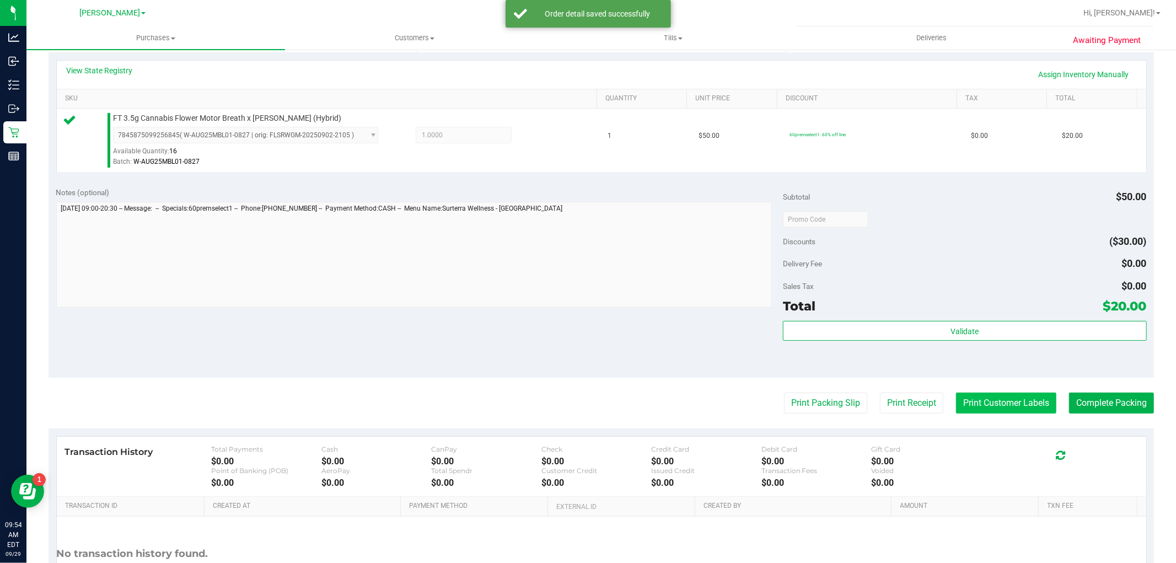
click at [992, 411] on button "Print Customer Labels" at bounding box center [1006, 403] width 100 height 21
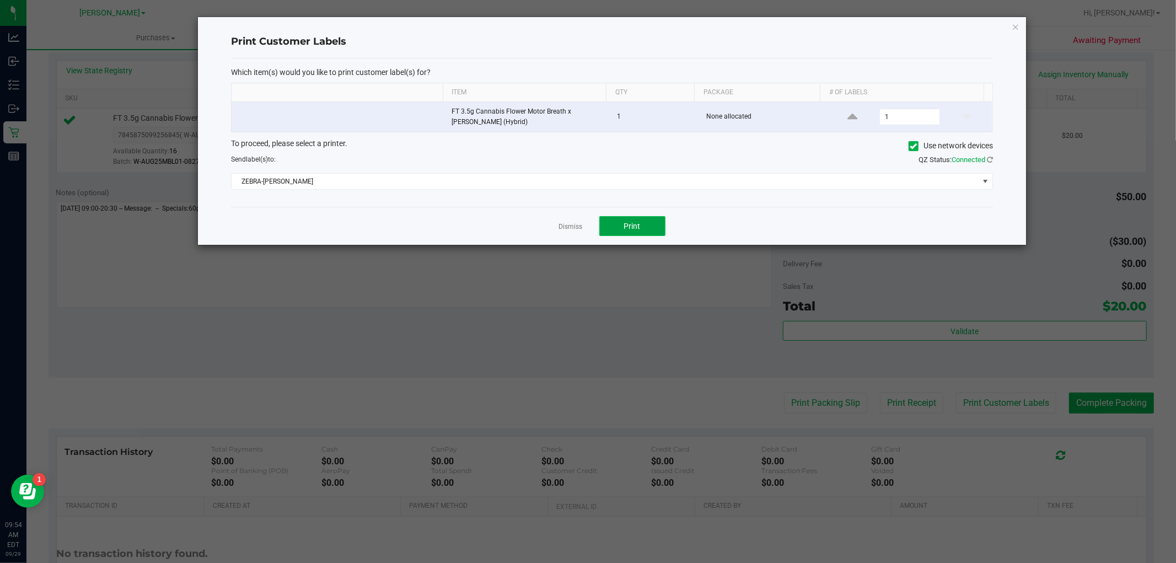
click at [633, 224] on span "Print" at bounding box center [632, 226] width 17 height 9
click at [558, 227] on div "Dismiss Print" at bounding box center [612, 226] width 762 height 38
click at [576, 229] on link "Dismiss" at bounding box center [571, 226] width 24 height 9
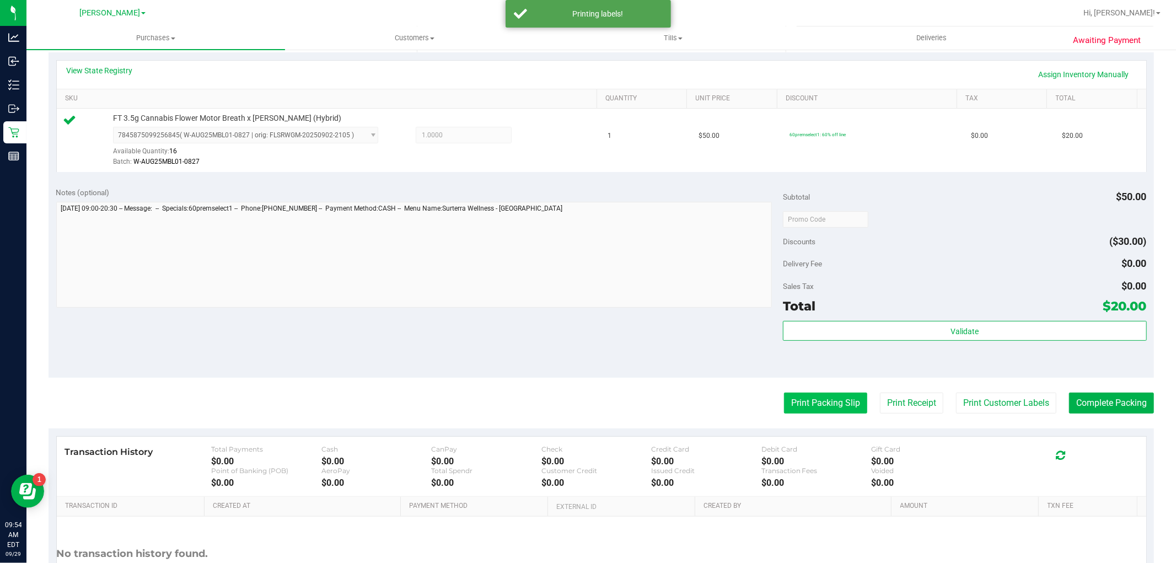
click at [790, 395] on button "Print Packing Slip" at bounding box center [825, 403] width 83 height 21
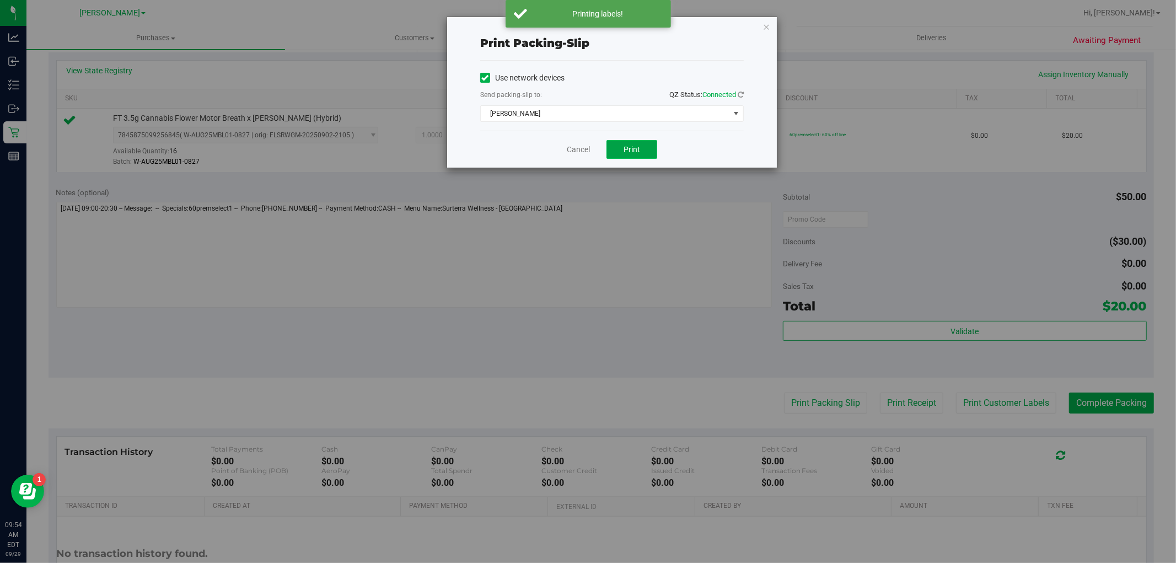
click at [652, 148] on button "Print" at bounding box center [632, 149] width 51 height 19
click at [586, 149] on link "Cancel" at bounding box center [578, 150] width 23 height 12
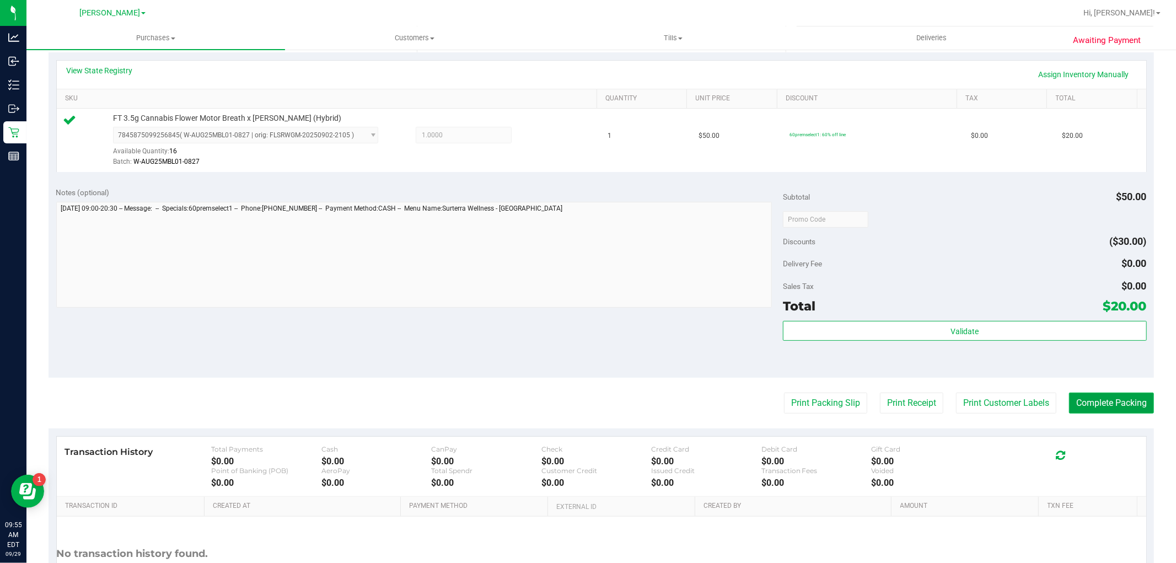
click at [1070, 400] on button "Complete Packing" at bounding box center [1111, 403] width 85 height 21
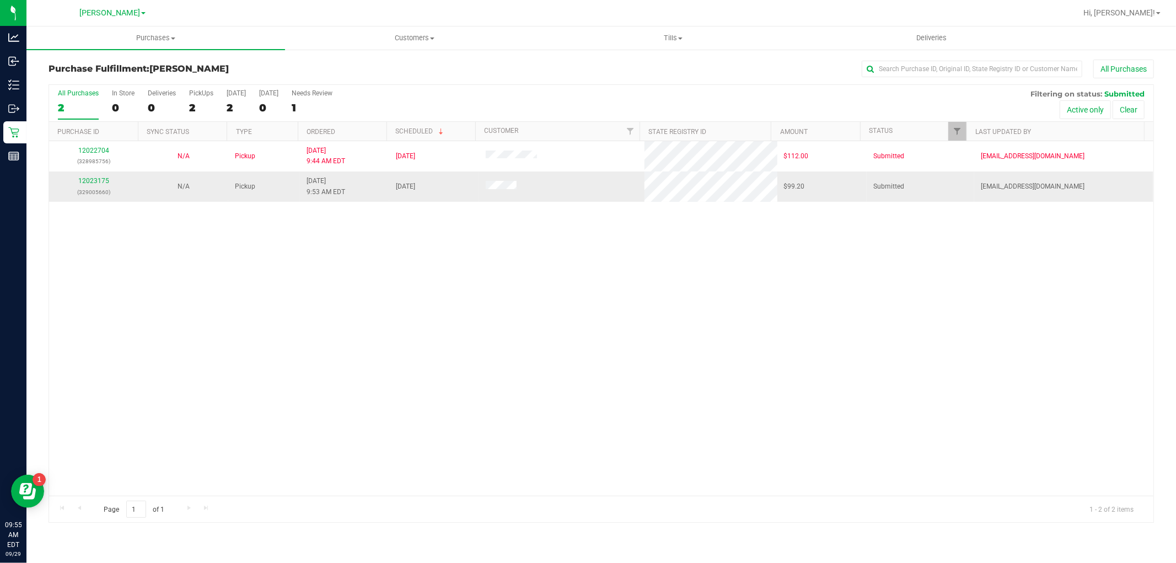
click at [109, 179] on div "12023175 (329005660)" at bounding box center [94, 186] width 76 height 21
click at [107, 179] on link "12023175" at bounding box center [93, 181] width 31 height 8
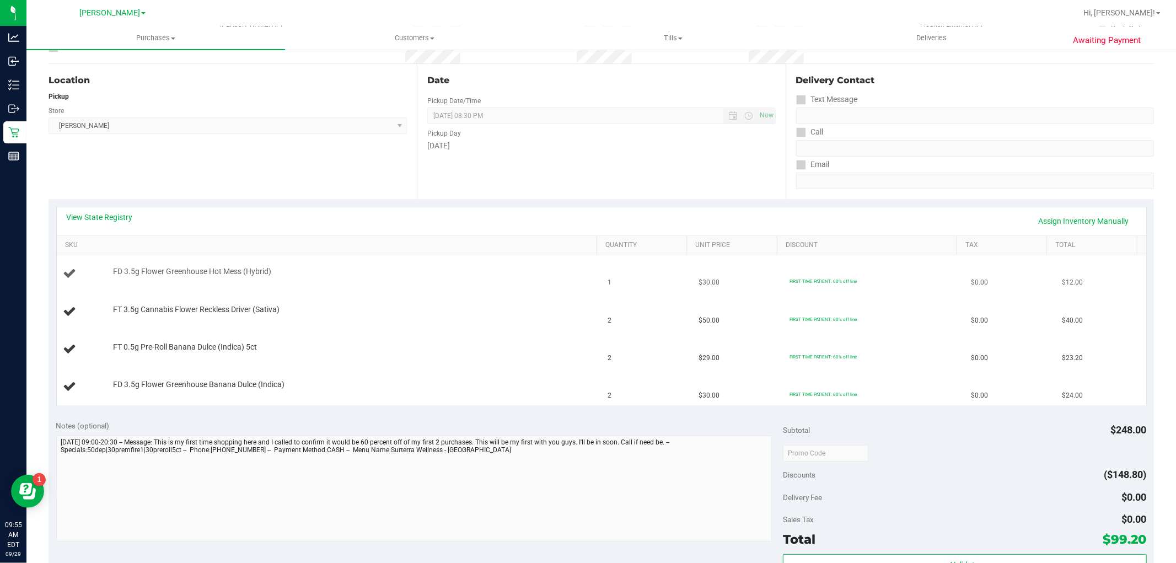
scroll to position [61, 0]
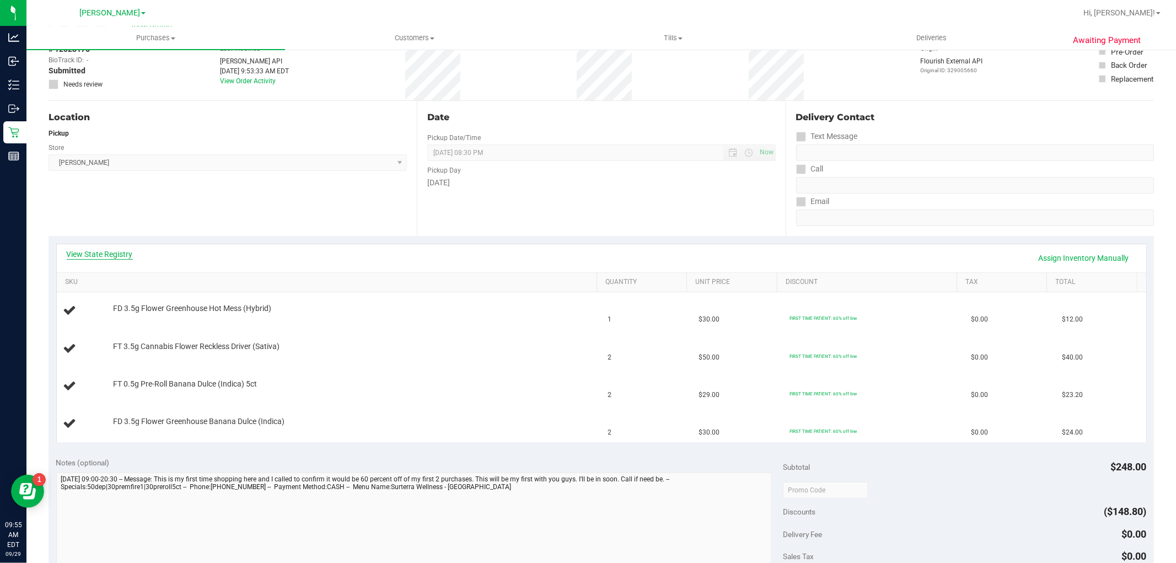
click at [119, 255] on link "View State Registry" at bounding box center [100, 254] width 66 height 11
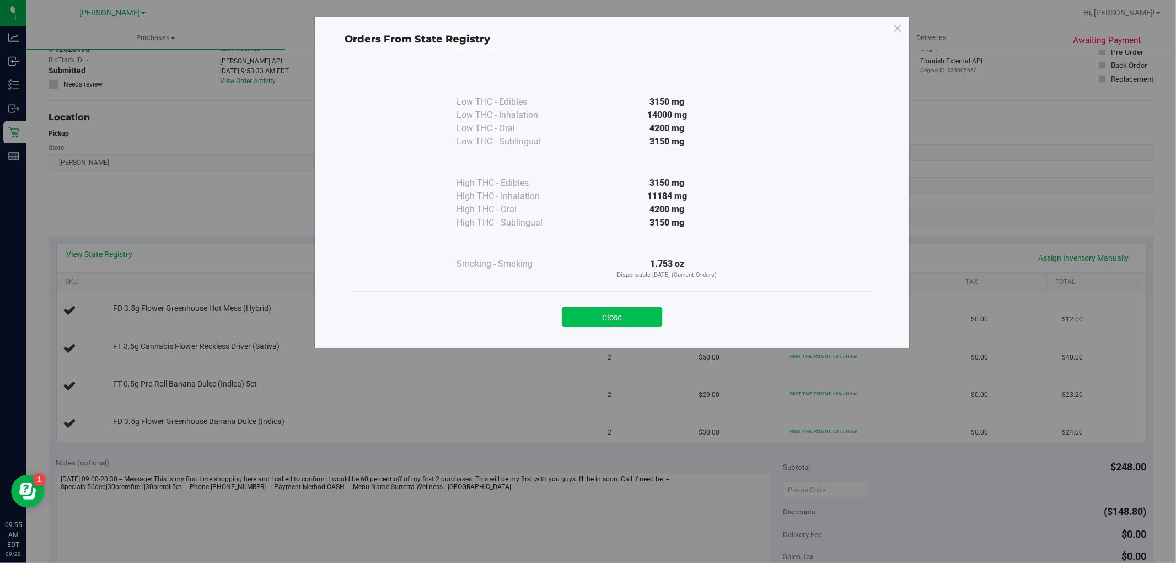
click at [610, 315] on button "Close" at bounding box center [612, 317] width 100 height 20
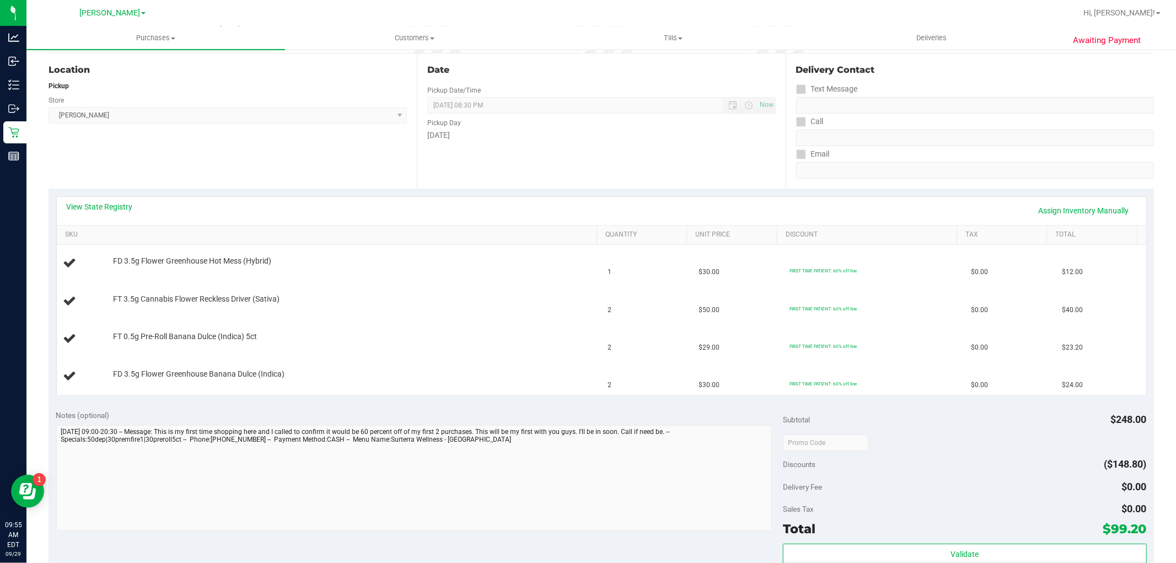
scroll to position [184, 0]
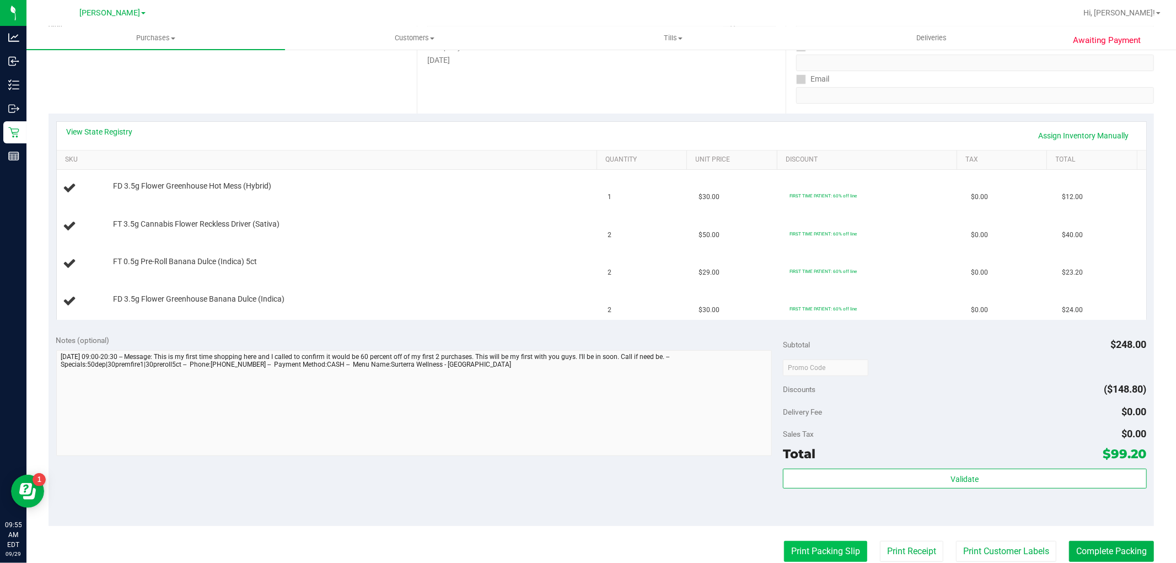
click at [829, 542] on button "Print Packing Slip" at bounding box center [825, 551] width 83 height 21
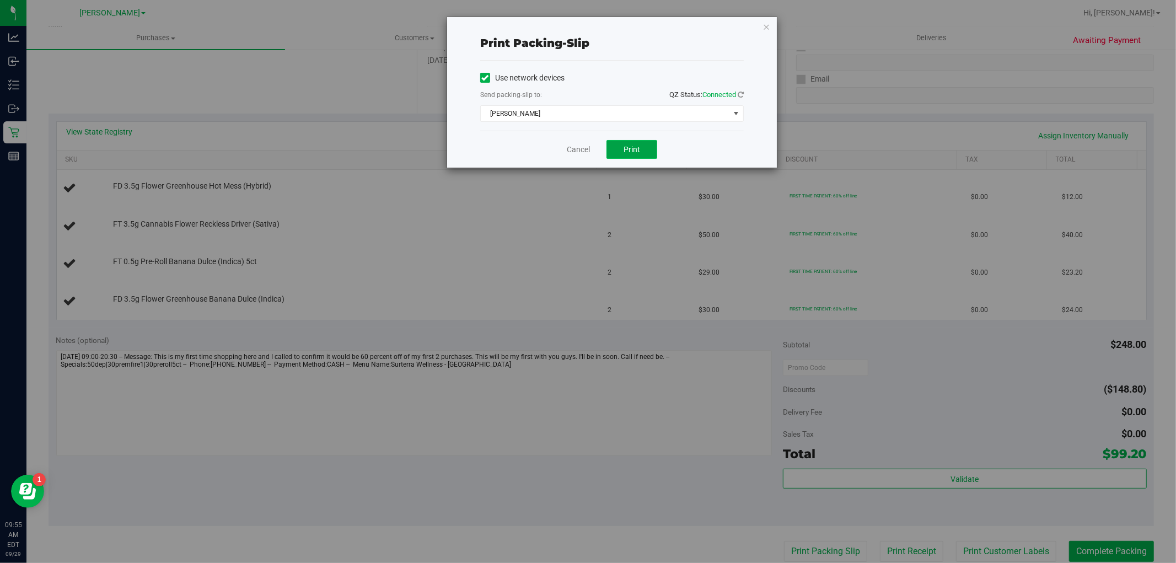
click at [615, 153] on button "Print" at bounding box center [632, 149] width 51 height 19
click at [565, 152] on div "Cancel Print" at bounding box center [612, 149] width 264 height 37
click at [576, 145] on link "Cancel" at bounding box center [578, 150] width 23 height 12
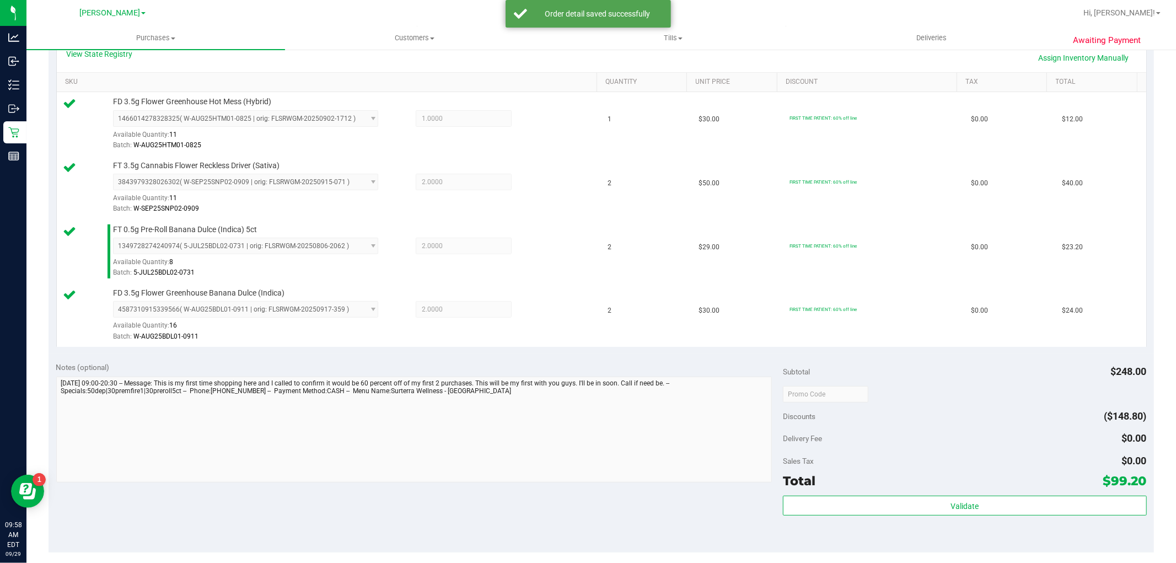
scroll to position [490, 0]
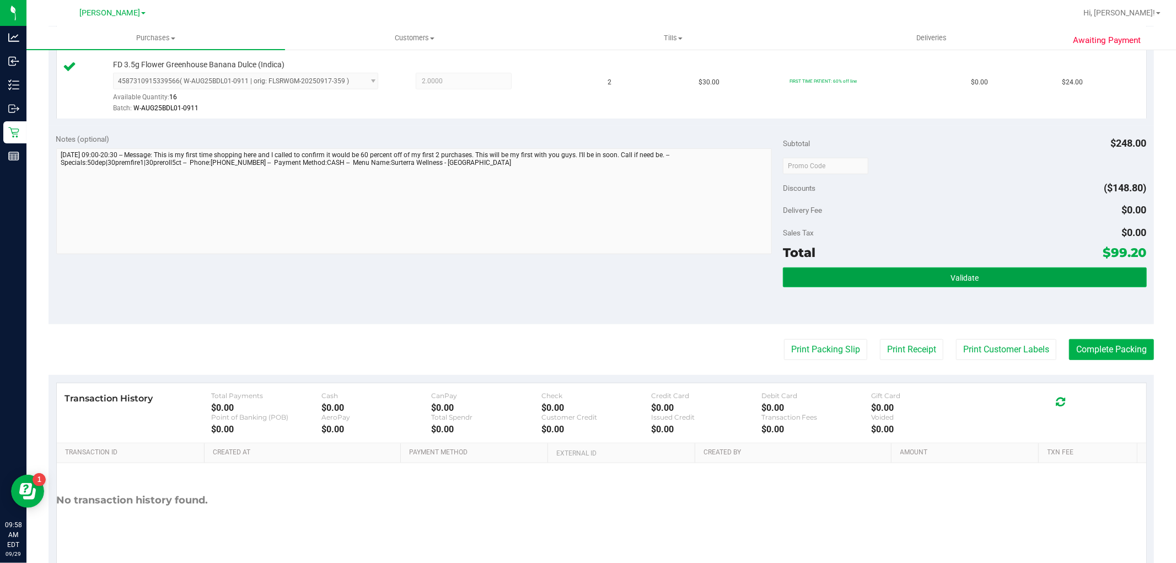
click at [902, 283] on button "Validate" at bounding box center [964, 277] width 363 height 20
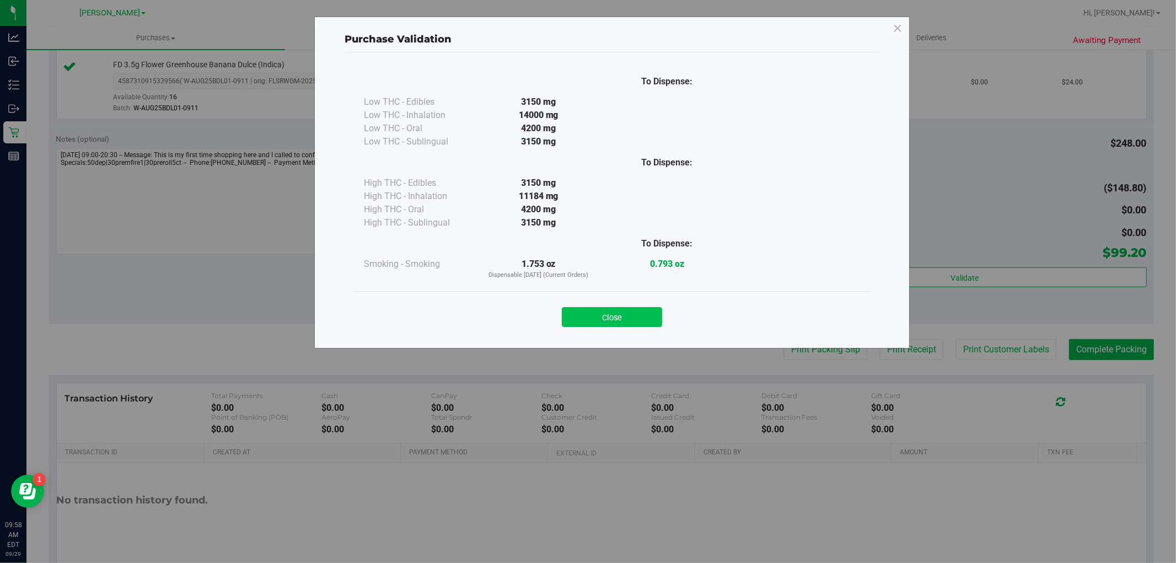
click at [638, 317] on button "Close" at bounding box center [612, 317] width 100 height 20
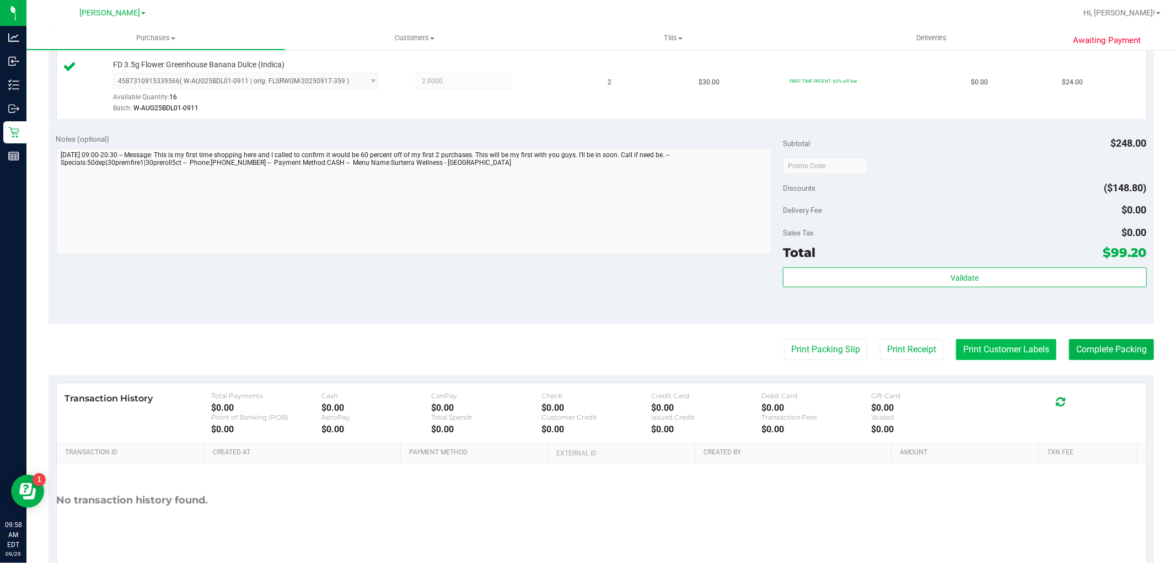
click at [1010, 355] on button "Print Customer Labels" at bounding box center [1006, 349] width 100 height 21
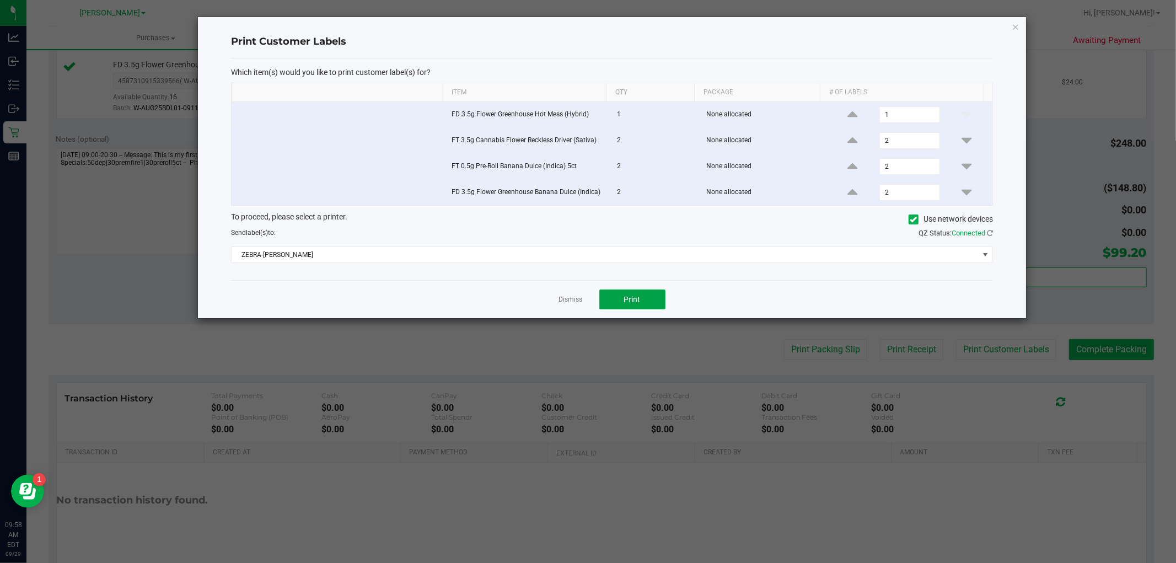
click at [620, 302] on button "Print" at bounding box center [632, 300] width 66 height 20
click at [570, 301] on link "Dismiss" at bounding box center [571, 299] width 24 height 9
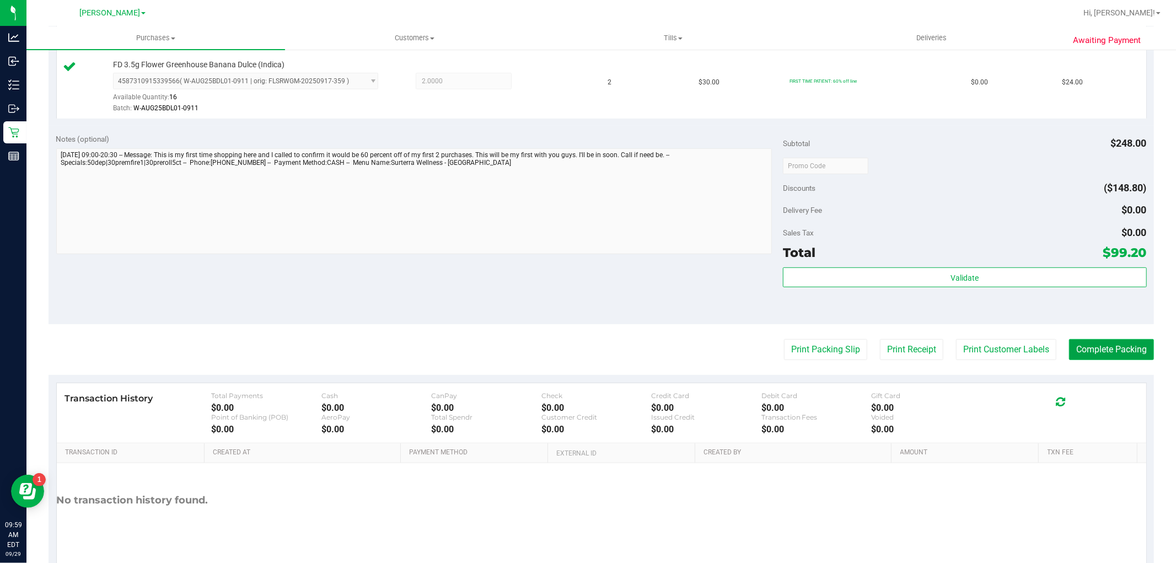
click at [1077, 342] on button "Complete Packing" at bounding box center [1111, 349] width 85 height 21
